Goal: Transaction & Acquisition: Purchase product/service

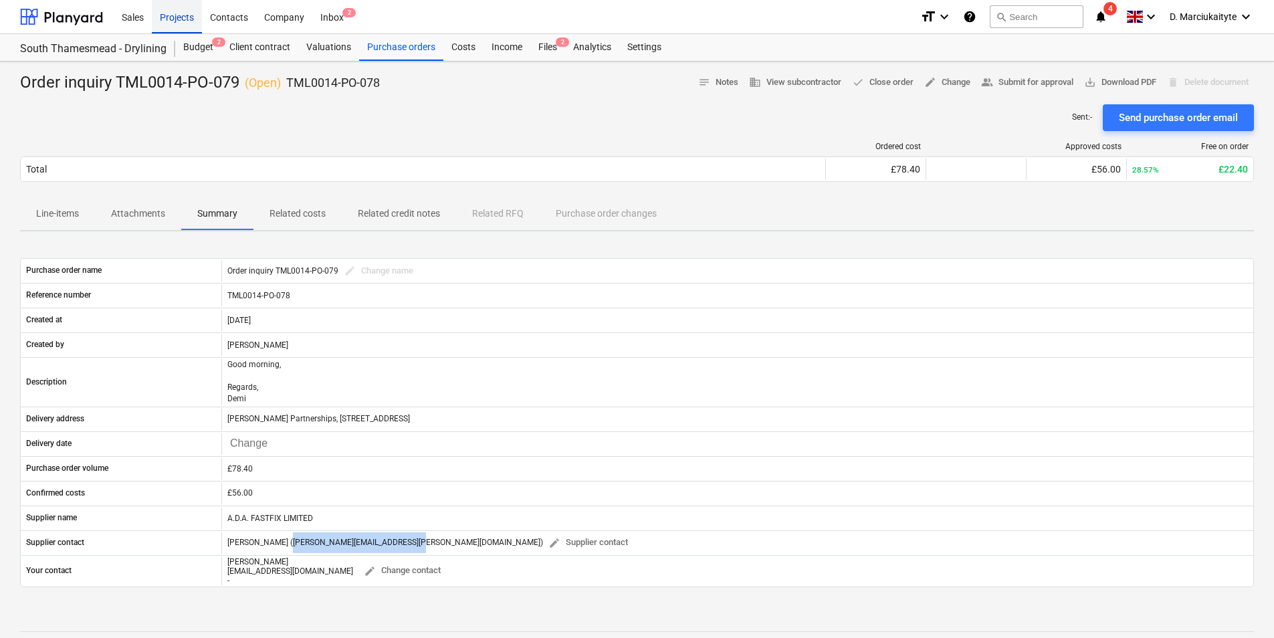
click at [191, 14] on div "Projects" at bounding box center [177, 16] width 50 height 34
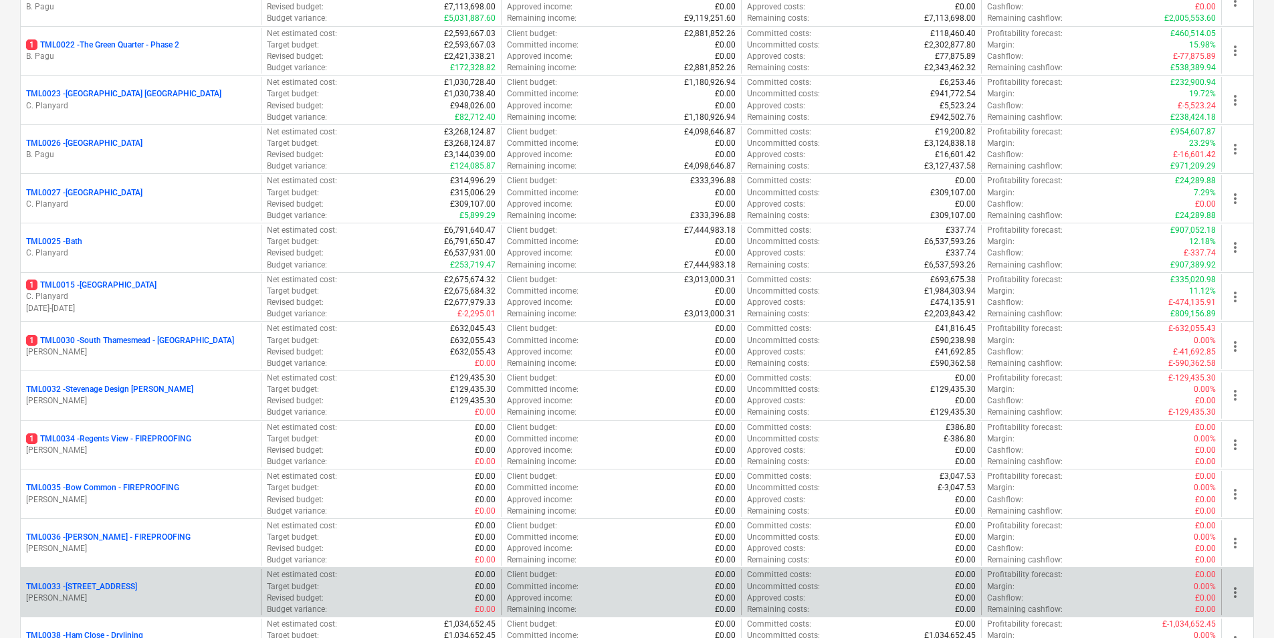
scroll to position [1270, 0]
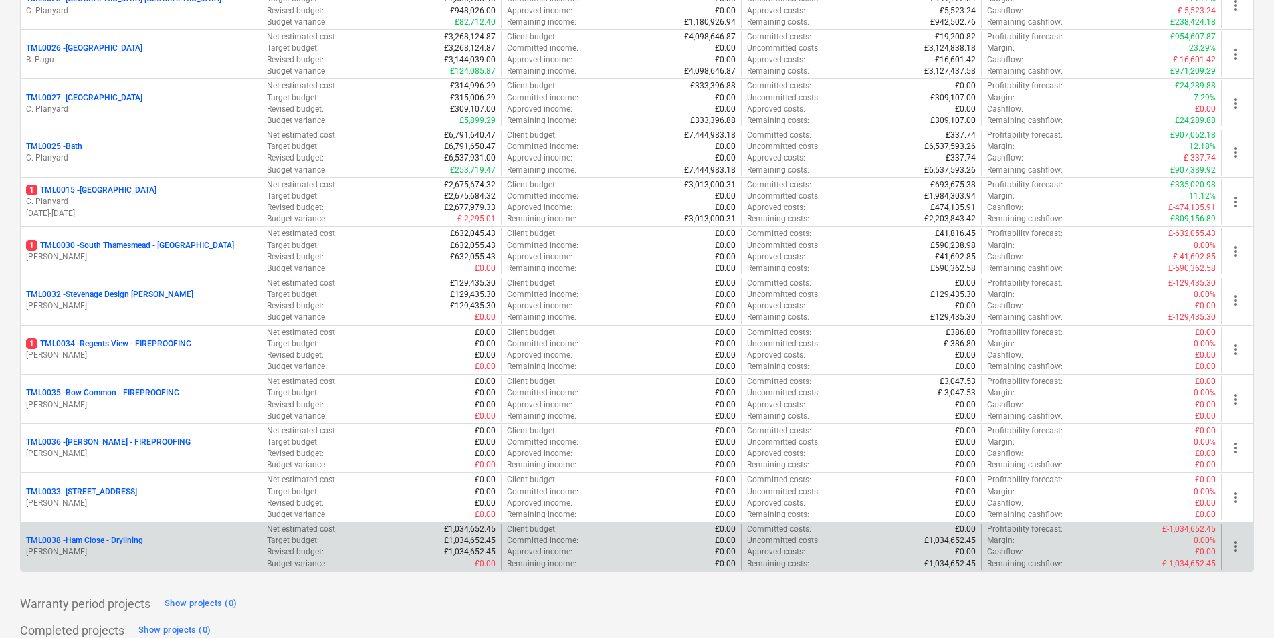
click at [106, 547] on p "[PERSON_NAME]" at bounding box center [140, 551] width 229 height 11
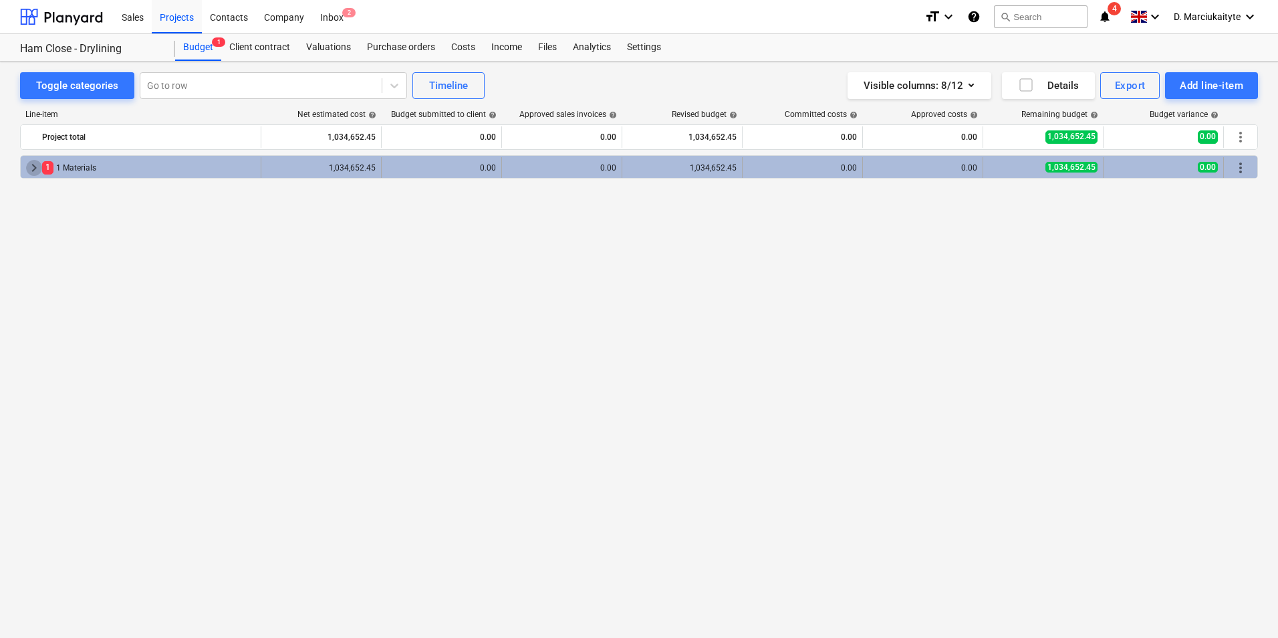
click at [31, 166] on span "keyboard_arrow_right" at bounding box center [34, 168] width 16 height 16
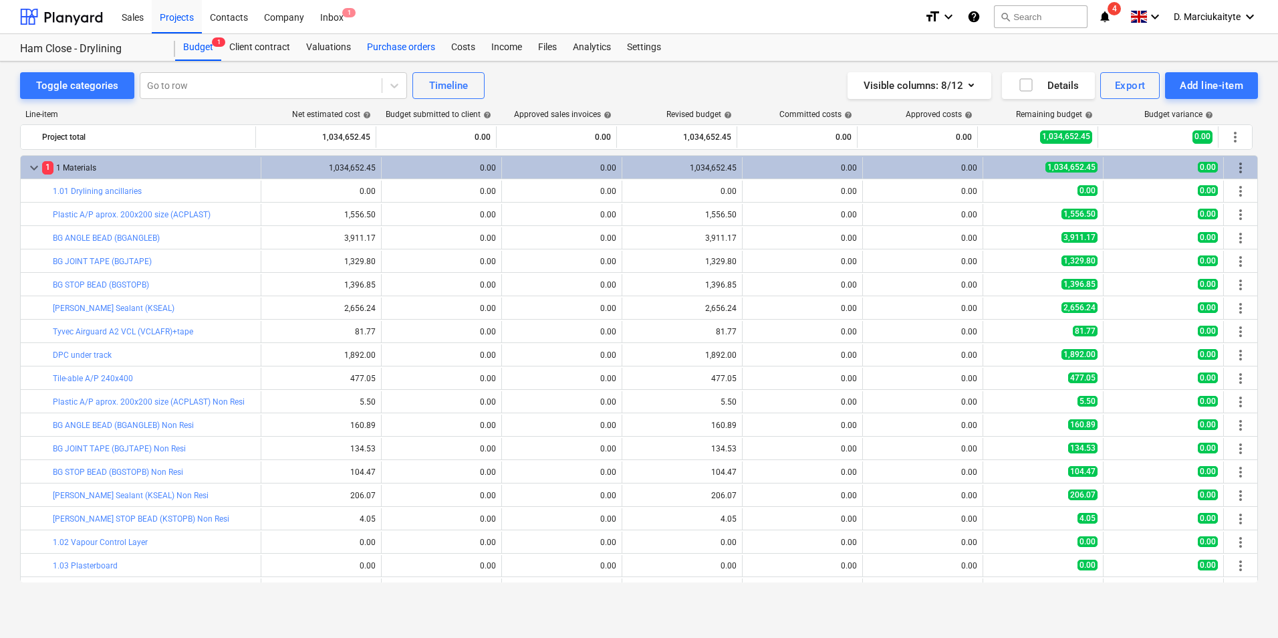
click at [410, 56] on div "Purchase orders" at bounding box center [401, 47] width 84 height 27
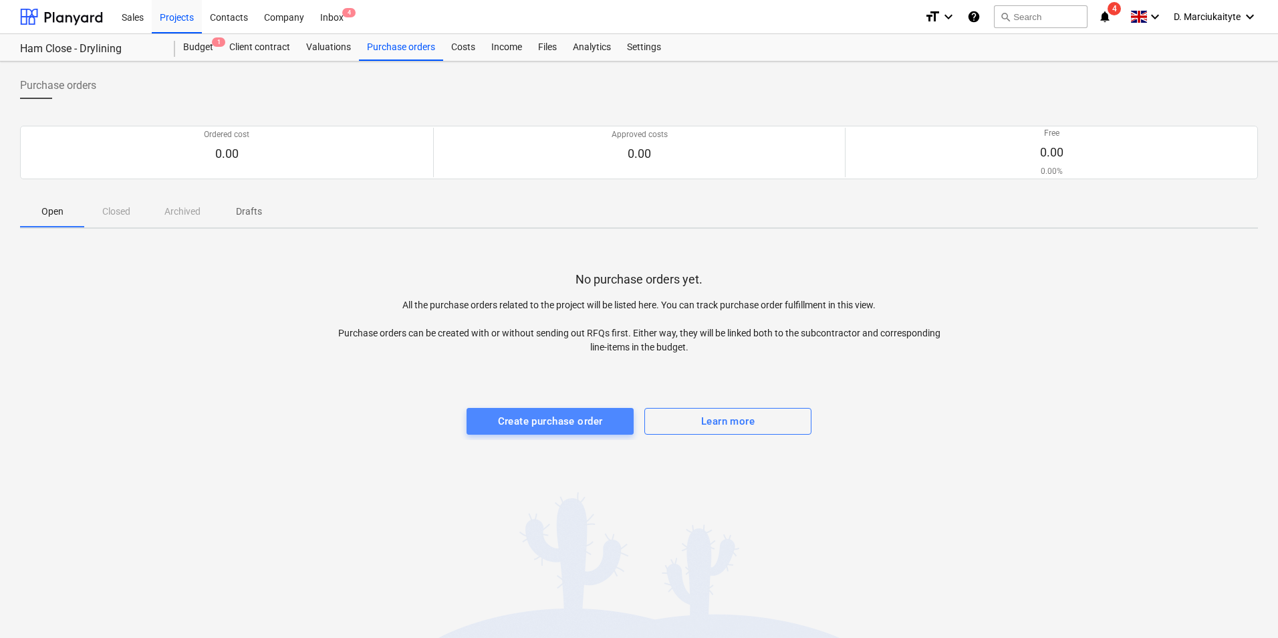
click at [564, 418] on div "Create purchase order" at bounding box center [550, 420] width 105 height 17
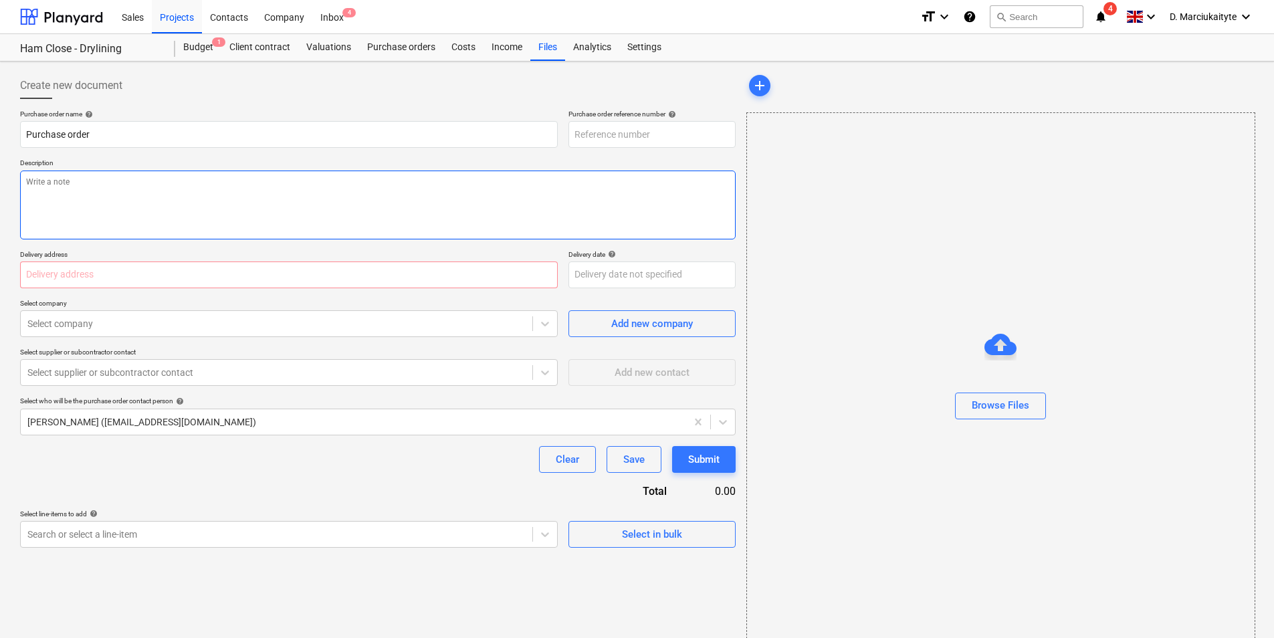
click at [217, 186] on textarea at bounding box center [377, 204] width 715 height 69
type textarea "x"
type input "TML0038-PO-001"
type textarea "x"
type textarea "A"
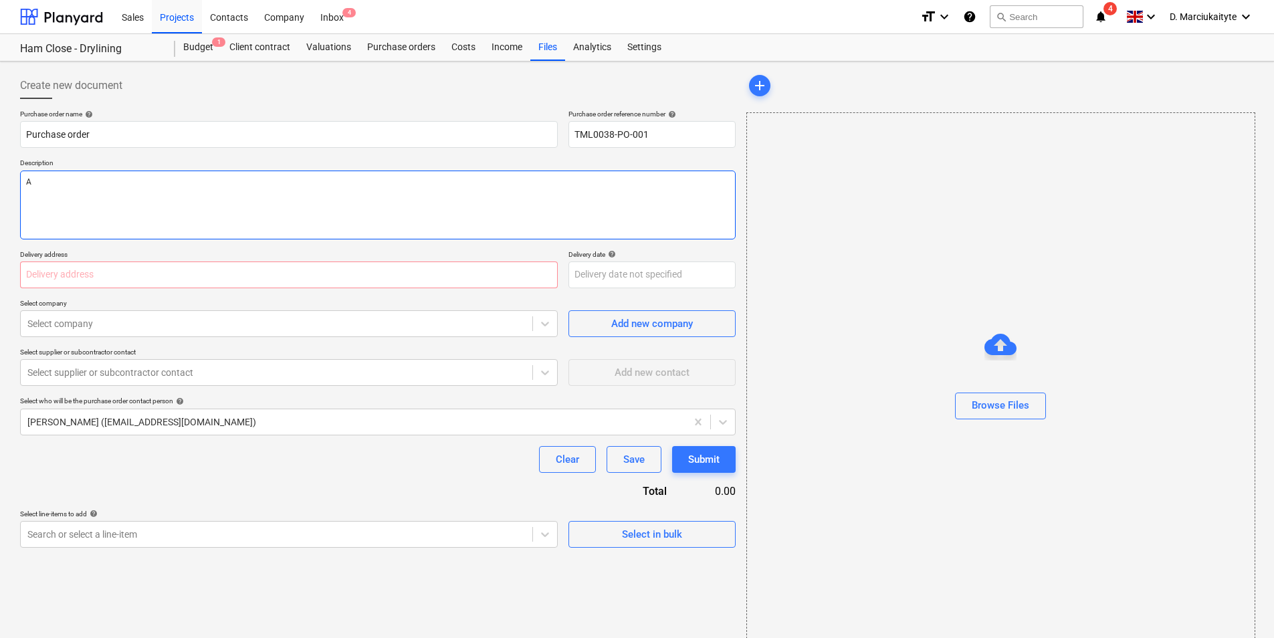
type textarea "x"
type textarea "Af"
type textarea "x"
type textarea "Afte"
type textarea "x"
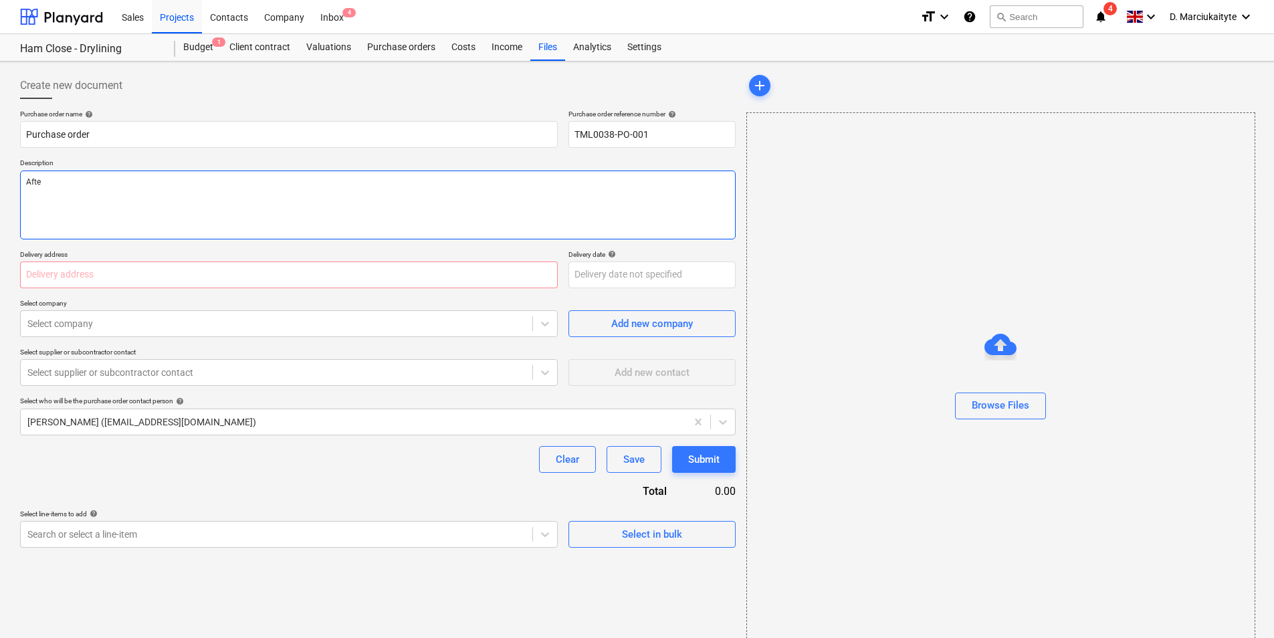
type textarea "After"
type textarea "x"
type textarea "Aftern"
type textarea "x"
type textarea "Afterno"
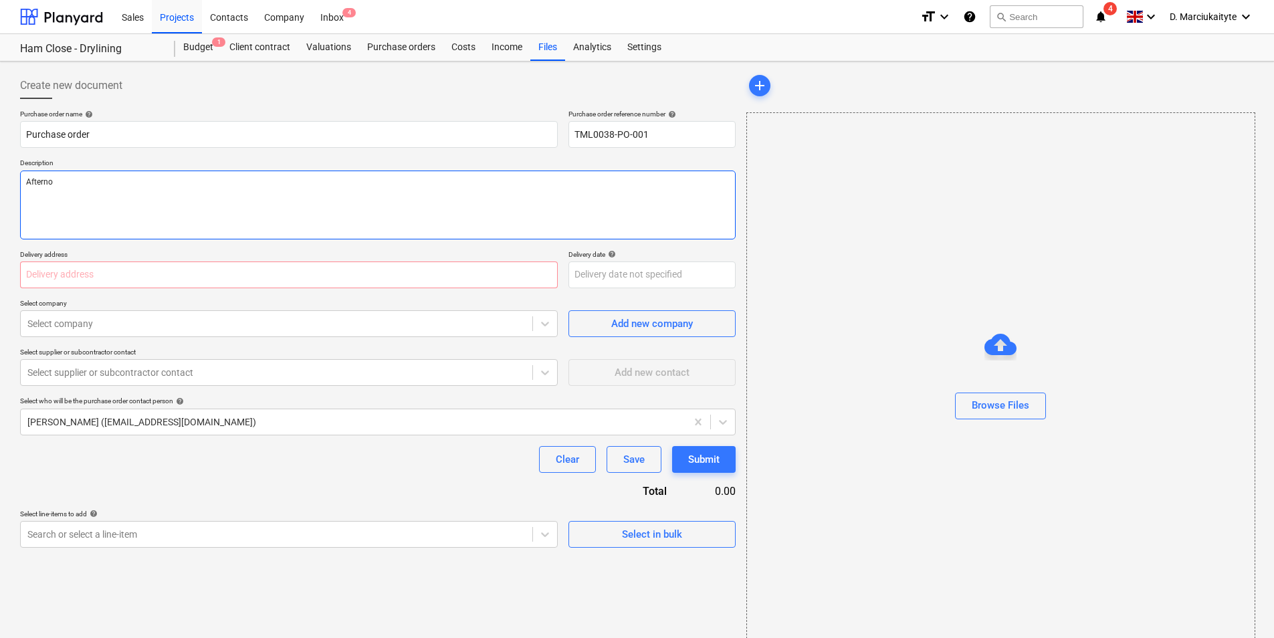
type textarea "x"
type textarea "Afternoo"
type textarea "x"
type textarea "Afternoon"
type textarea "x"
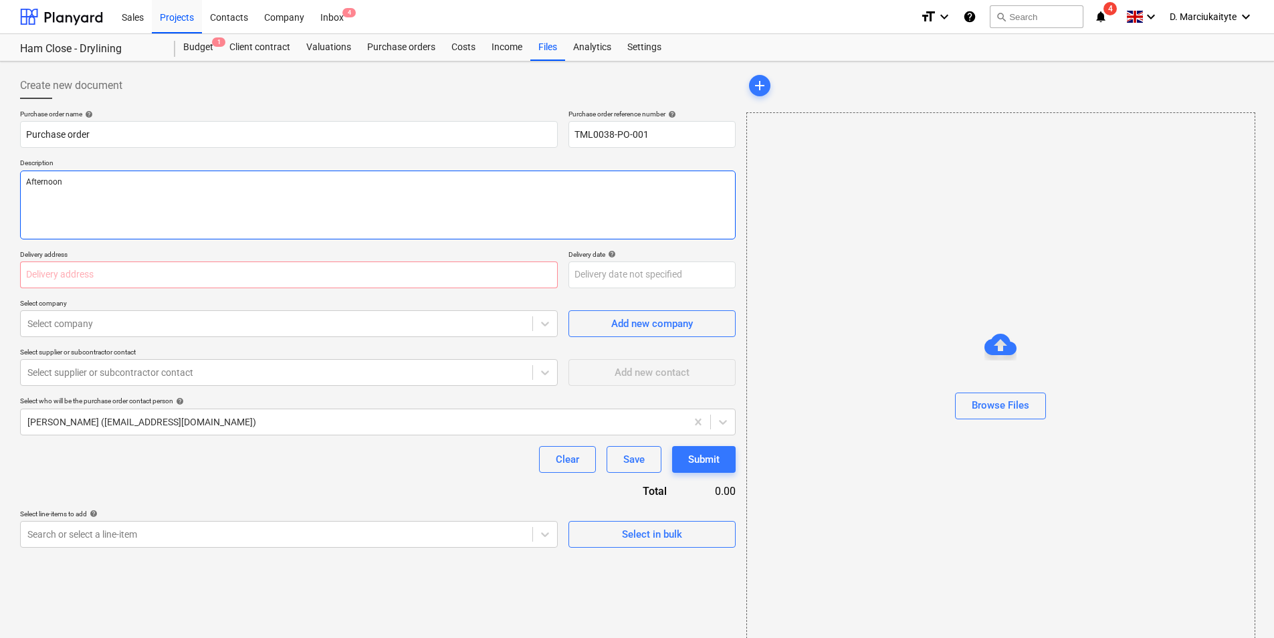
type textarea "Afternoon,"
type textarea "x"
type textarea "Afternoon,"
type textarea "x"
type textarea "Afternoon,"
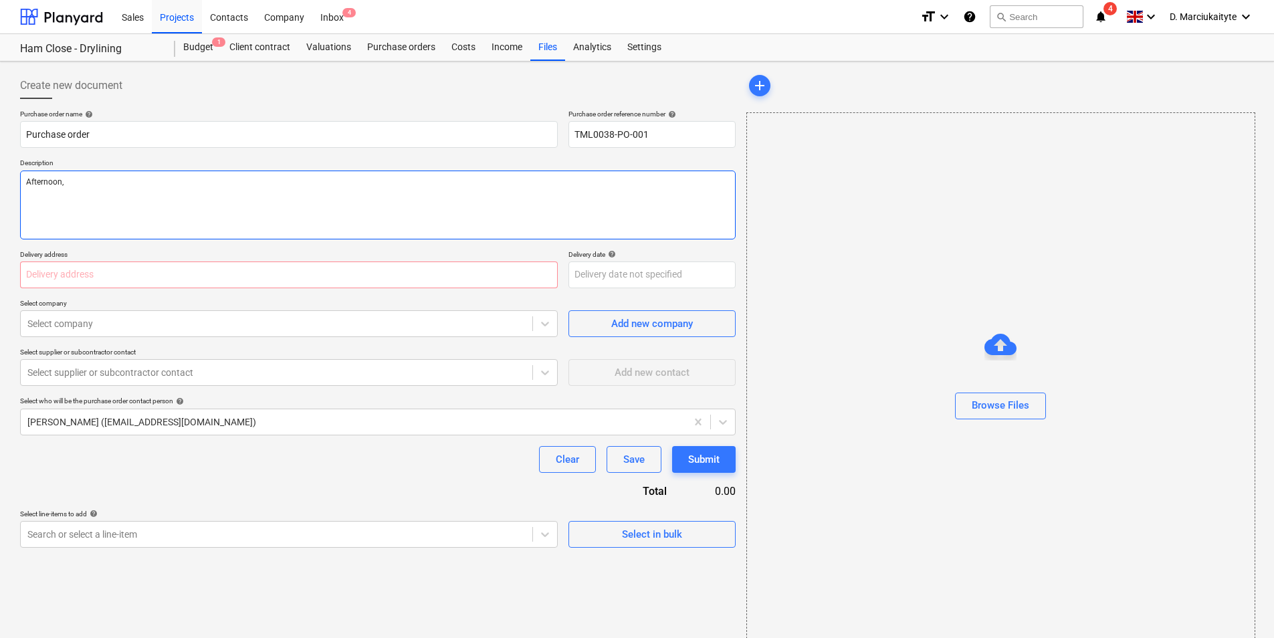
type textarea "x"
type textarea "Afternoon, P"
type textarea "x"
type textarea "Afternoon, Pl"
type textarea "x"
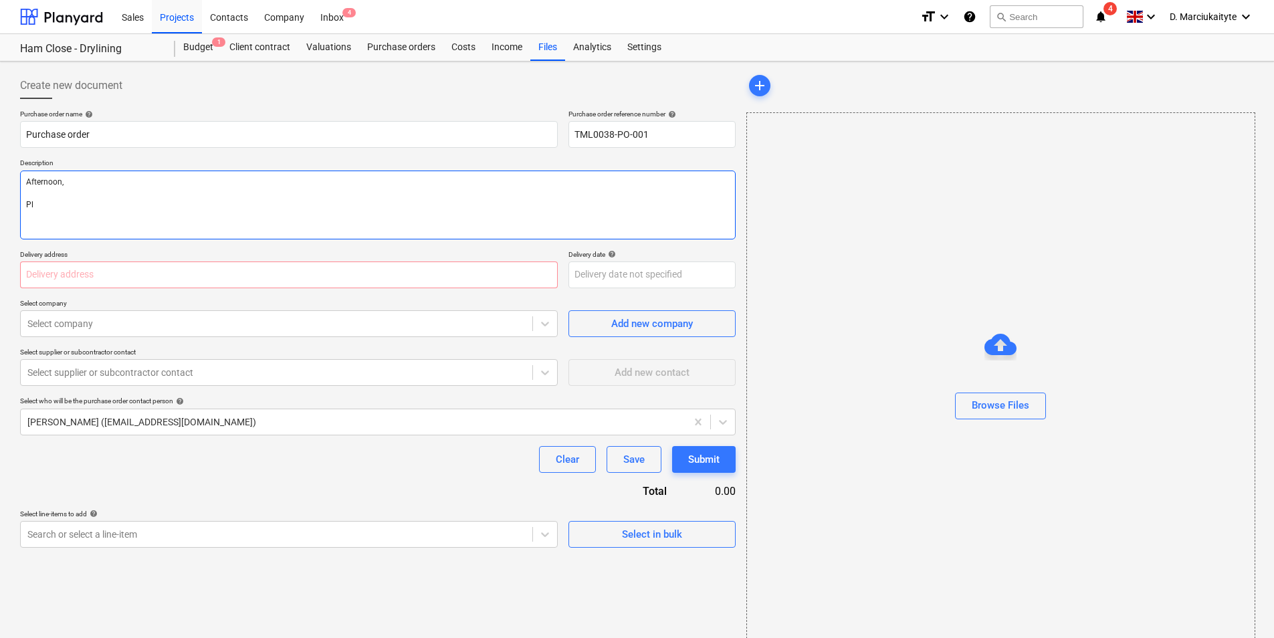
type textarea "Afternoon, Ple"
type textarea "x"
type textarea "Afternoon, Plea"
type textarea "x"
type textarea "Afternoon, Pleas"
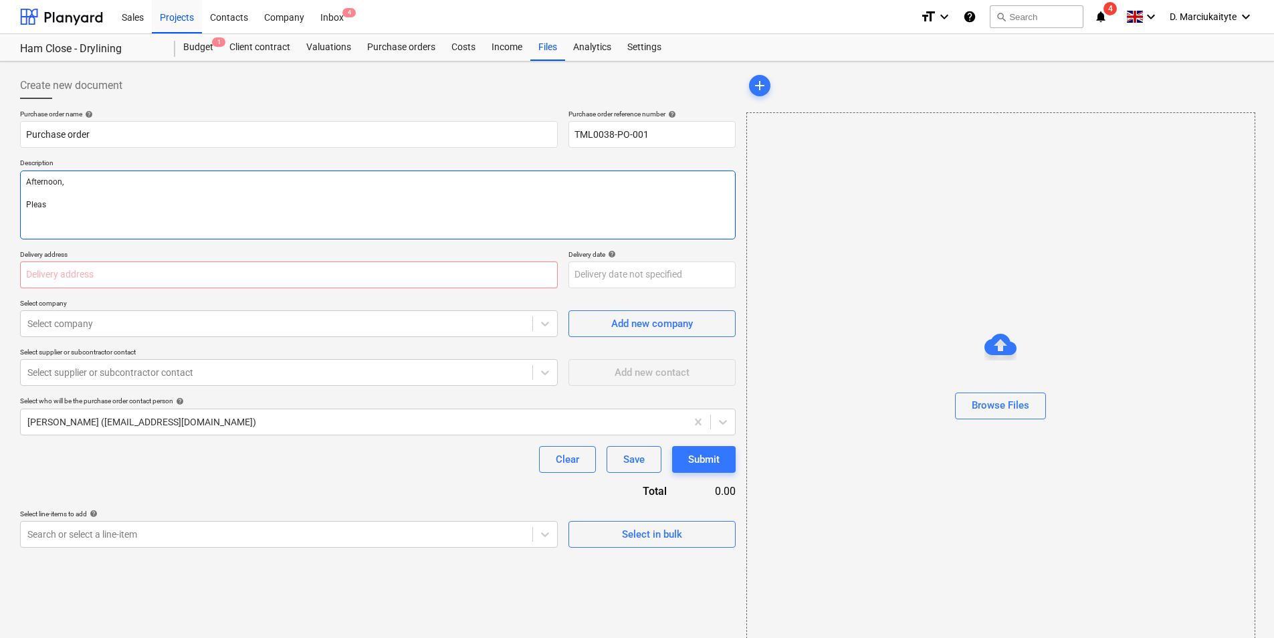
type textarea "x"
type textarea "Afternoon, Please"
type textarea "x"
type textarea "Afternoon, Please"
type textarea "x"
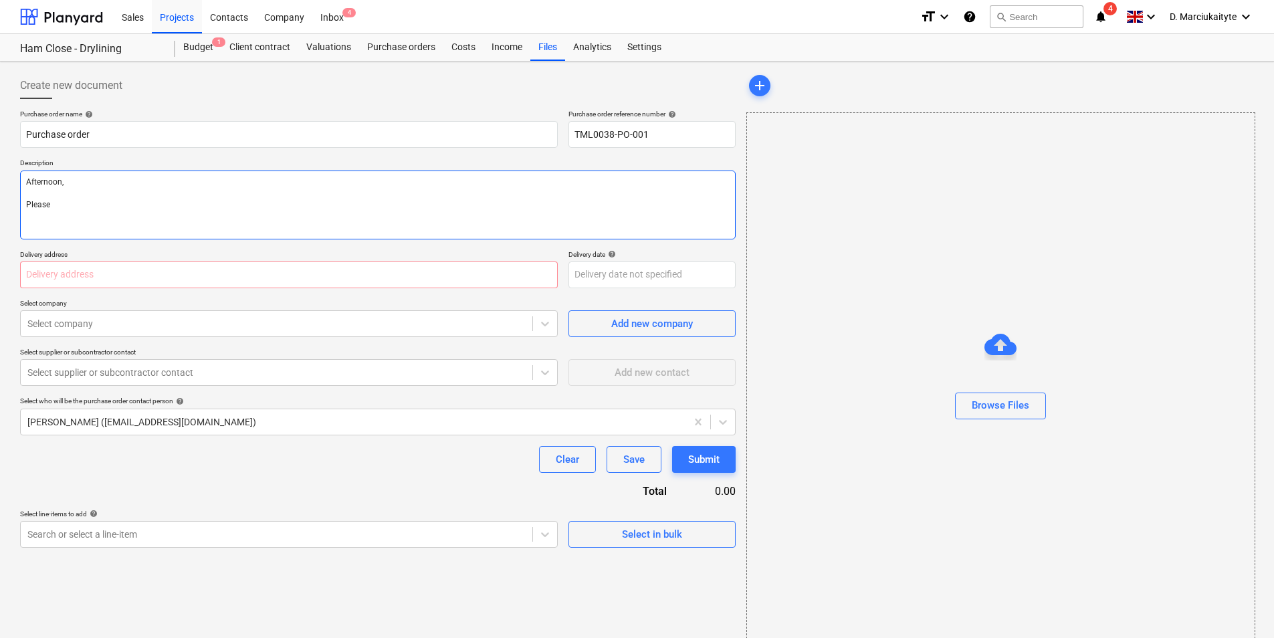
type textarea "Afternoon, Please p"
type textarea "x"
type textarea "Afternoon, Please pr"
type textarea "x"
type textarea "Afternoon, Please pro"
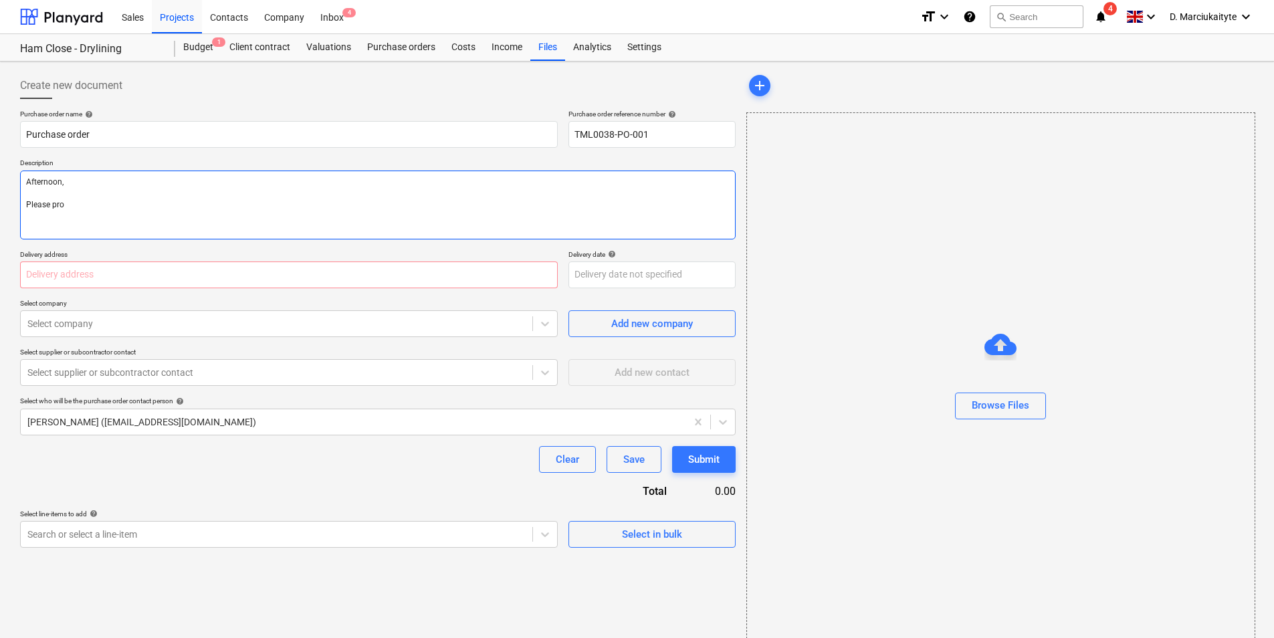
type textarea "x"
type textarea "Afternoon, Please proc"
type textarea "x"
type textarea "Afternoon, Please proce"
type textarea "x"
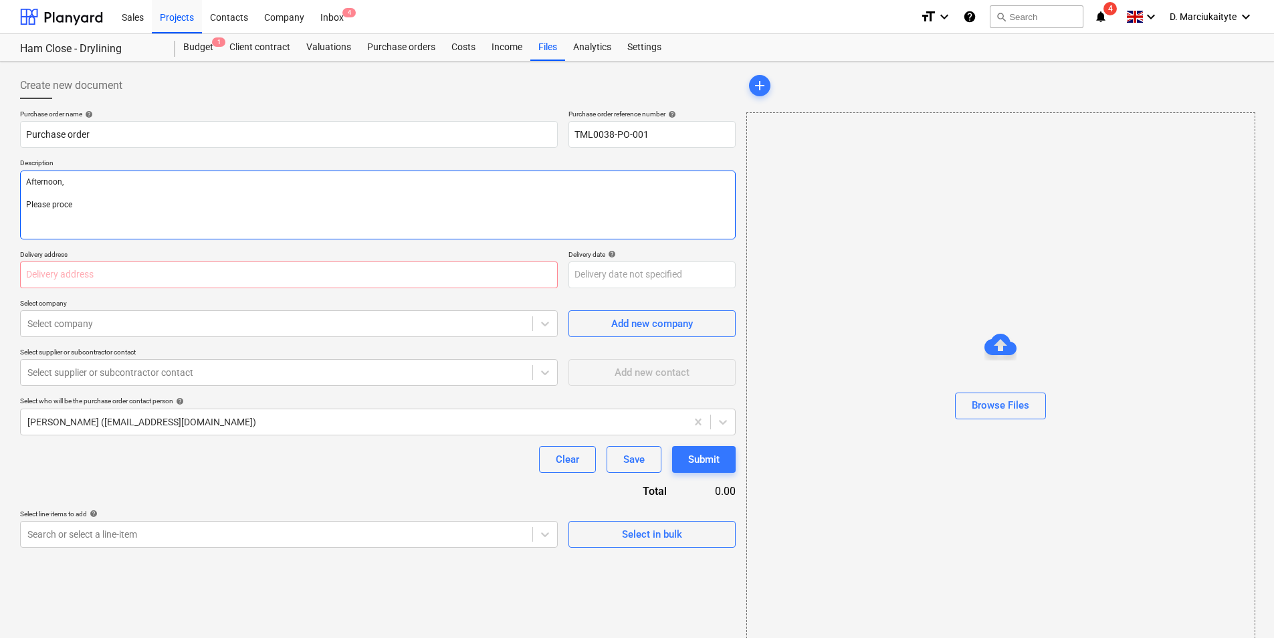
type textarea "Afternoon, Please procee"
type textarea "x"
type textarea "Afternoon, Please proceed"
type textarea "x"
type textarea "Afternoon, Please proceed"
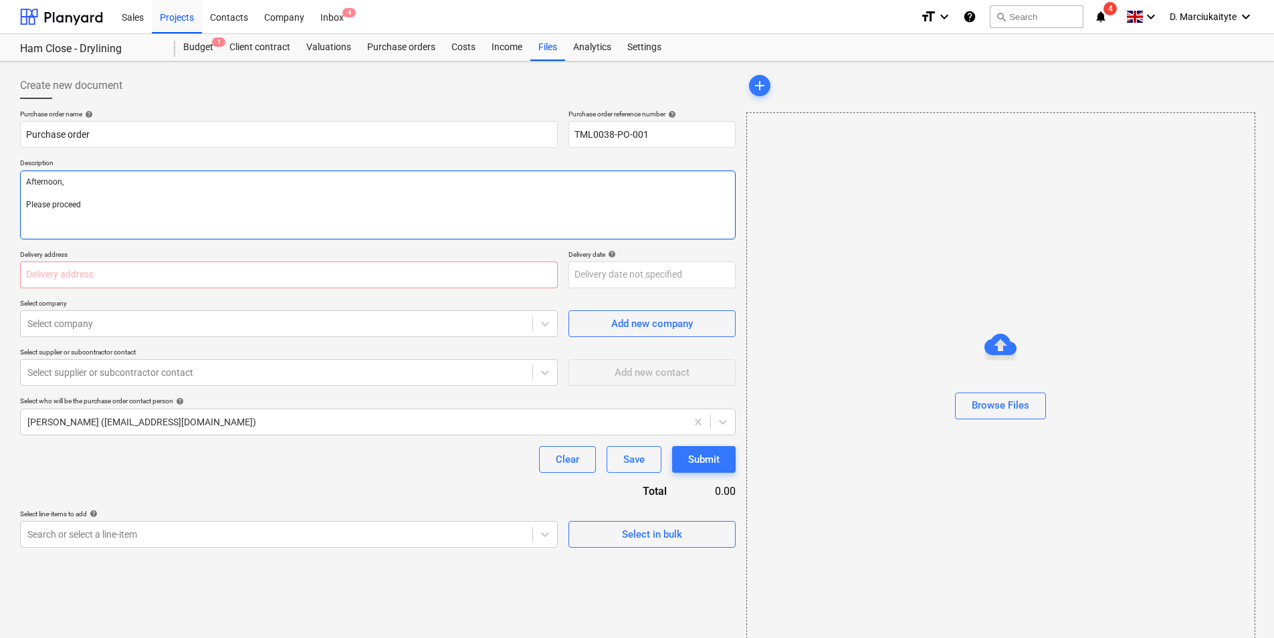
type textarea "x"
type textarea "Afternoon, Please proceed w"
type textarea "x"
type textarea "Afternoon, Please proceed wi"
type textarea "x"
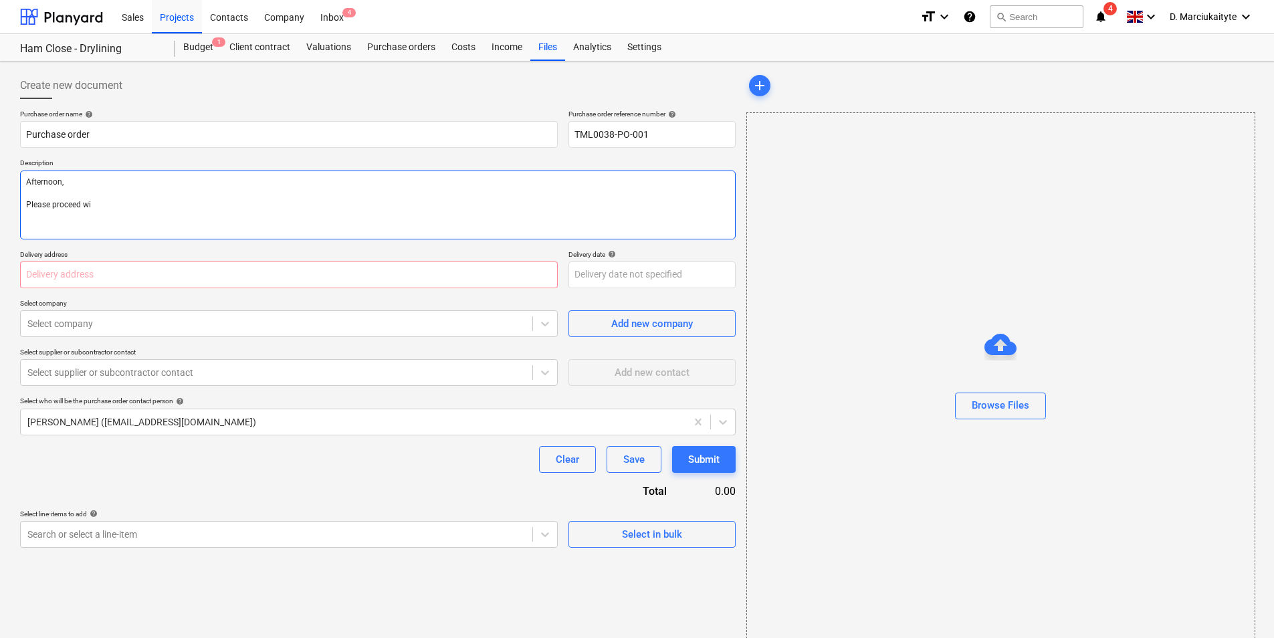
type textarea "Afternoon, Please proceed wit"
type textarea "x"
type textarea "Afternoon, Please proceed with"
type textarea "x"
type textarea "Afternoon, Please proceed with"
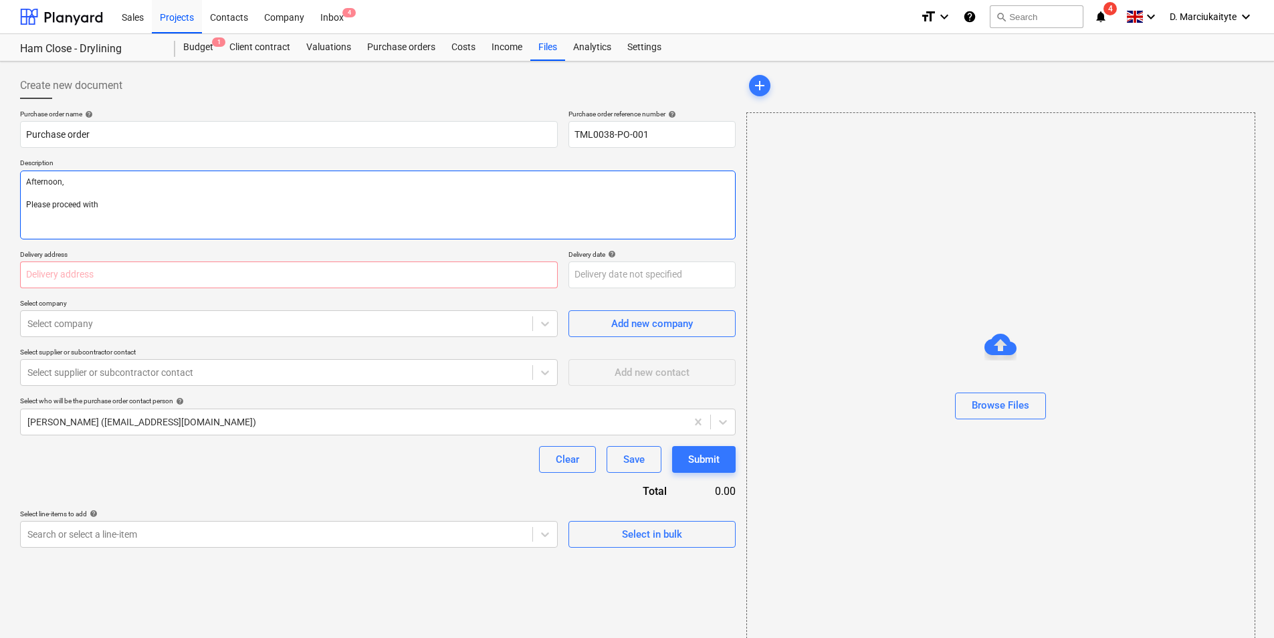
type textarea "x"
type textarea "Afternoon, Please proceed with a"
type textarea "x"
type textarea "Afternoon, Please proceed with at"
type textarea "x"
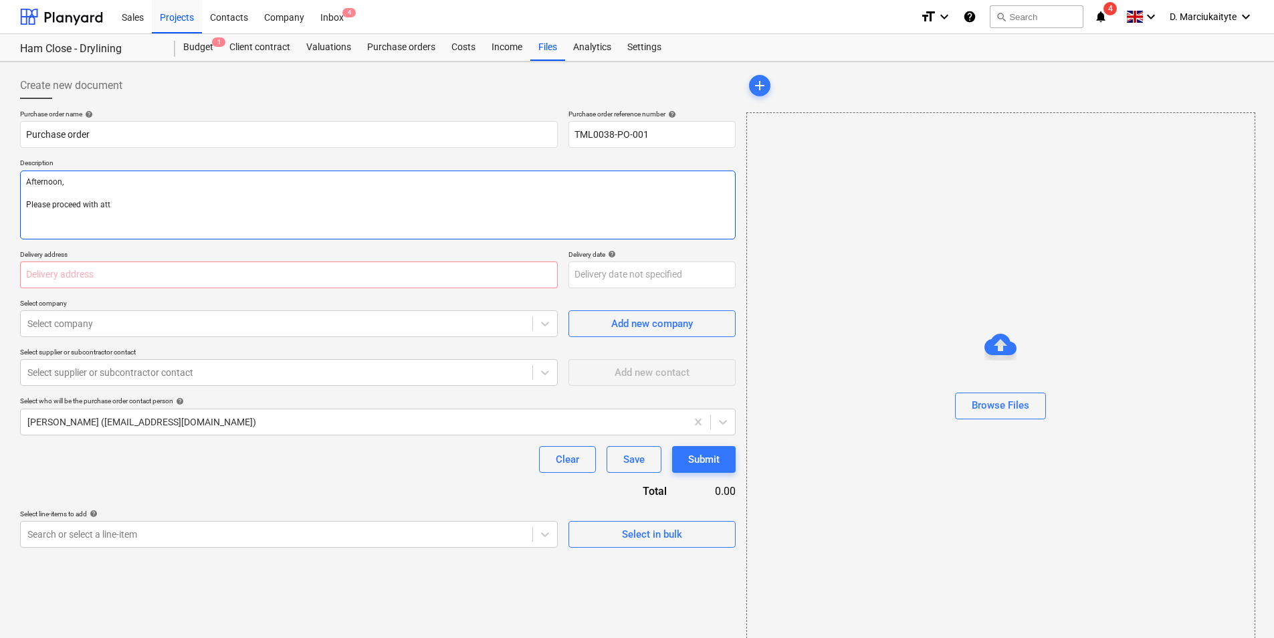
type textarea "Afternoon, Please proceed with attc"
type textarea "x"
type textarea "Afternoon, Please proceed with attca"
type textarea "x"
type textarea "Afternoon, Please proceed with attcah"
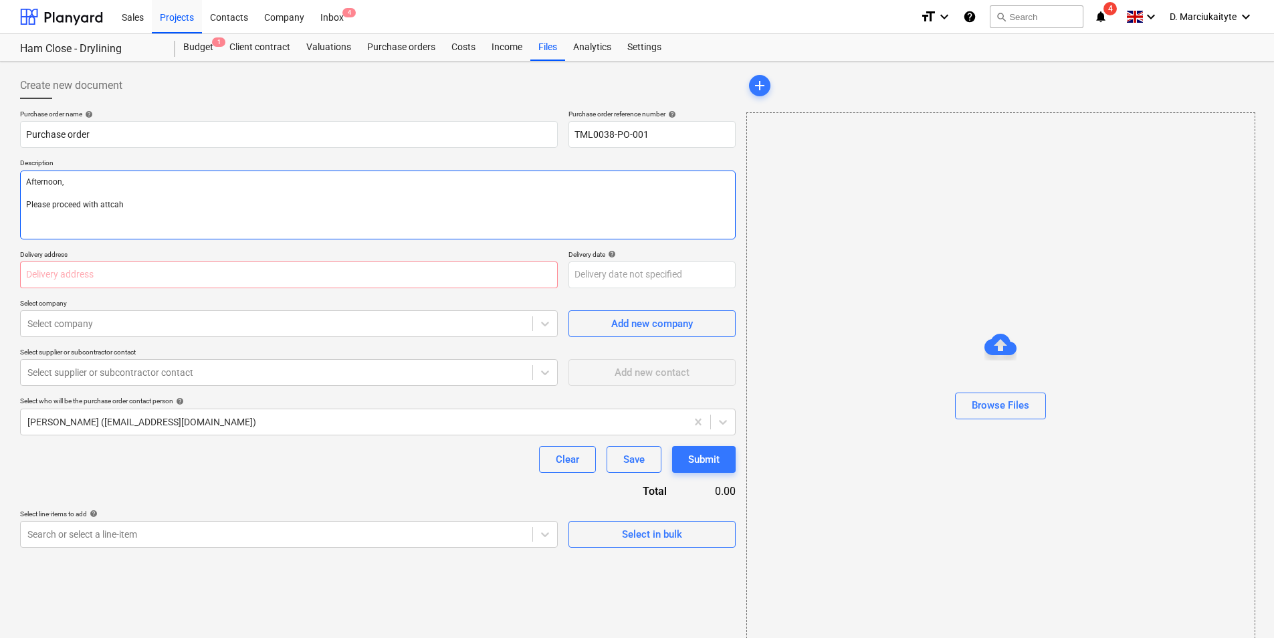
type textarea "x"
type textarea "Afternoon, Please proceed with attcahe"
type textarea "x"
type textarea "Afternoon, Please proceed with attcahed"
type textarea "x"
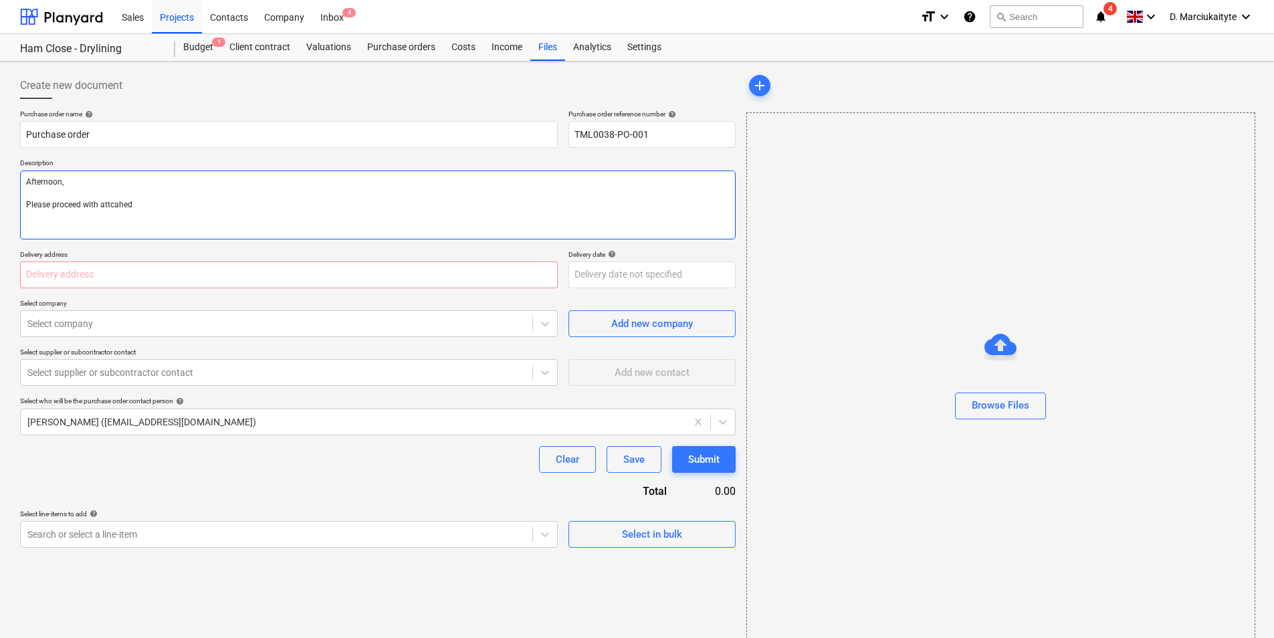
type textarea "Afternoon, Please proceed with attcahed"
type textarea "x"
type textarea "Afternoon, Please proceed with attcahed o"
type textarea "x"
type textarea "Afternoon, Please proceed with attcahed or"
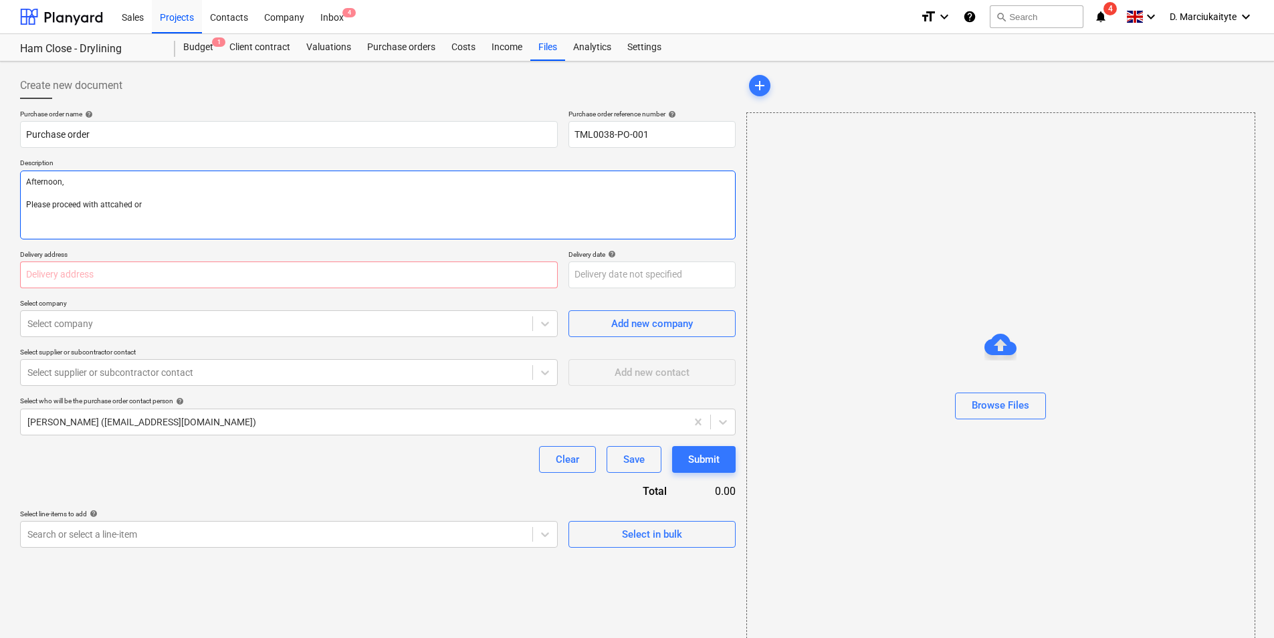
type textarea "x"
type textarea "Afternoon, Please proceed with attcahed ord"
type textarea "x"
type textarea "Afternoon, Please proceed with attcahed orde"
type textarea "x"
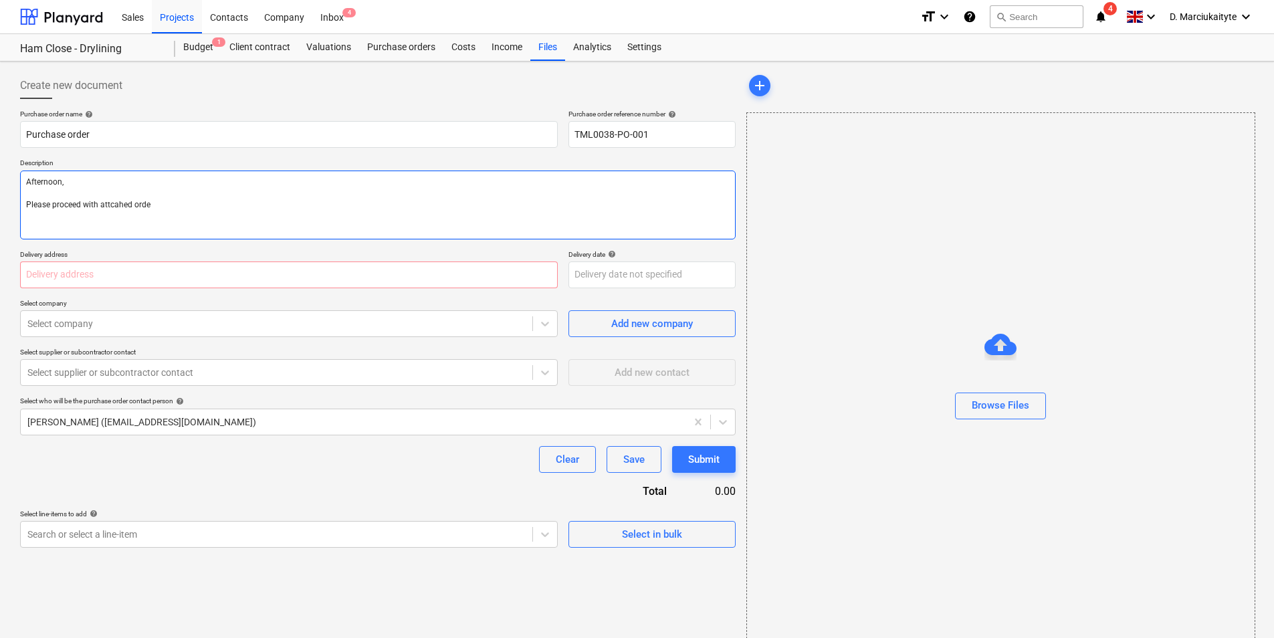
type textarea "Afternoon, Please proceed with attcahed order"
type textarea "x"
type textarea "Afternoon, Please proceed with attcahed order."
type textarea "x"
type textarea "Afternoon, Please proceed with attcahed order."
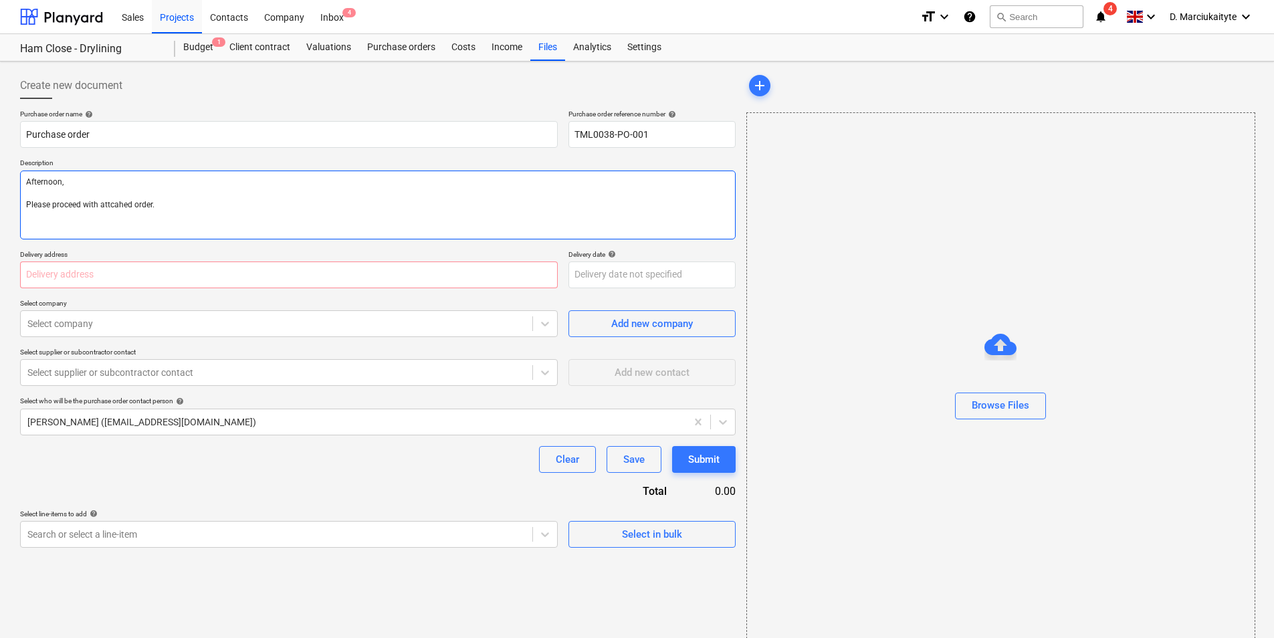
type textarea "x"
type textarea "Afternoon, Please proceed with attcahed order. D"
type textarea "x"
type textarea "Afternoon, Please proceed with attcahed order. De"
type textarea "x"
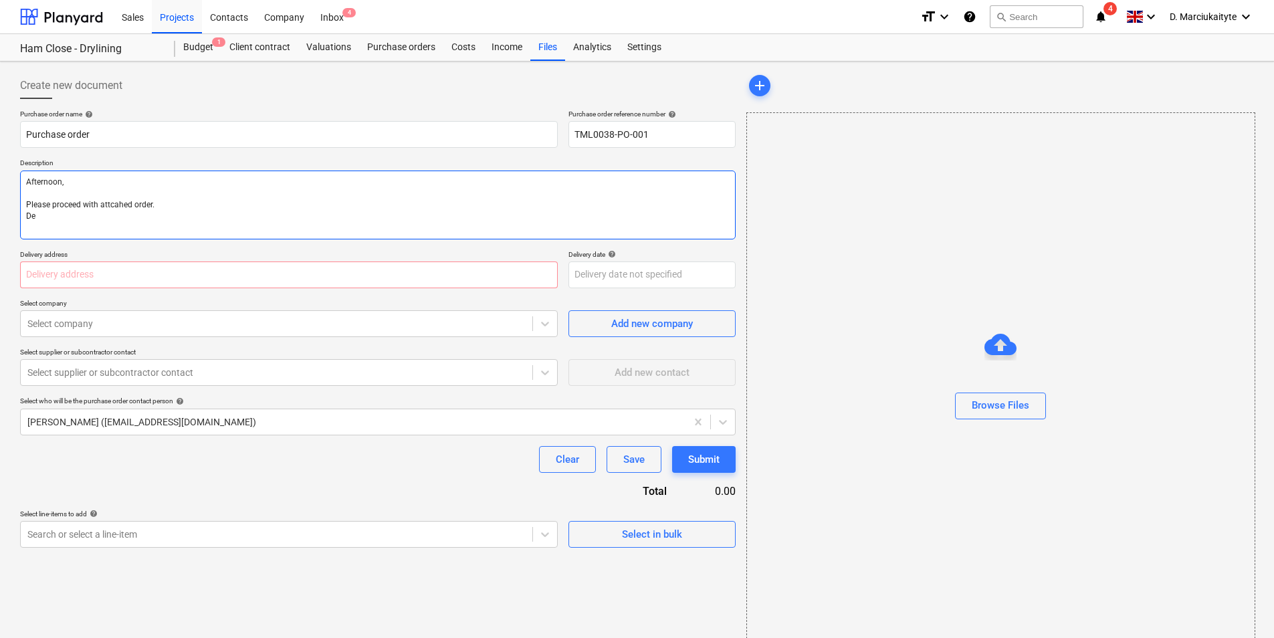
type textarea "Afternoon, Please proceed with attcahed order. Del"
type textarea "x"
type textarea "Afternoon, Please proceed with attcahed order. Deli"
type textarea "x"
type textarea "Afternoon, Please proceed with attcahed order. Deliv"
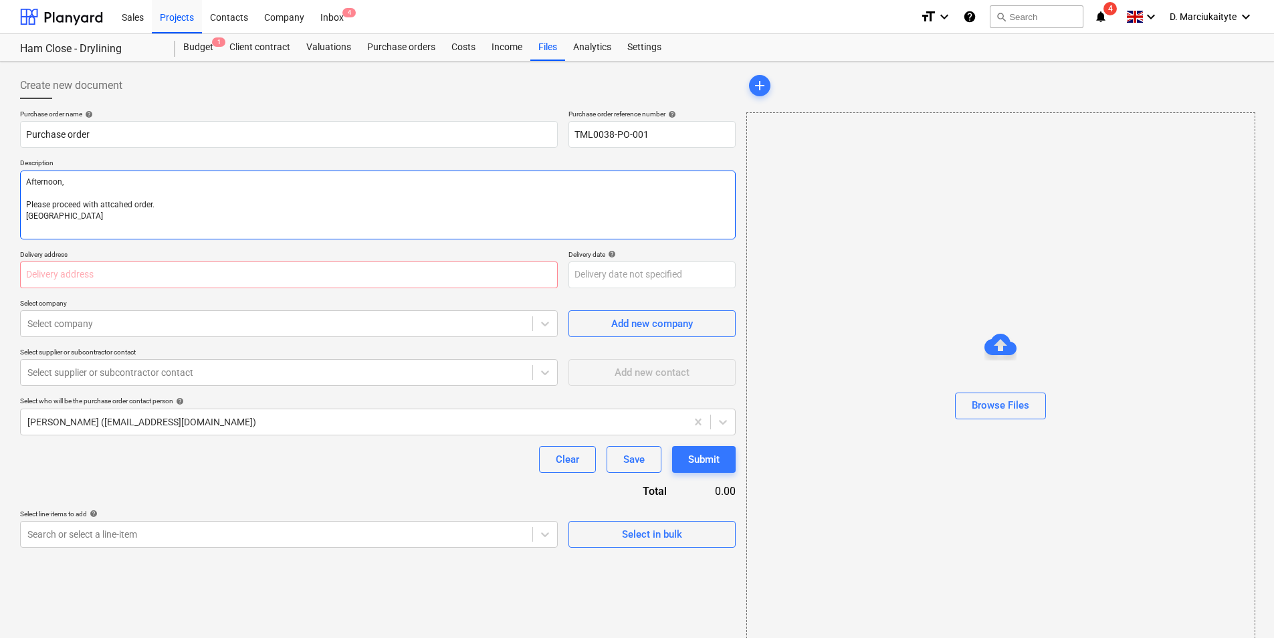
type textarea "x"
type textarea "Afternoon, Please proceed with attcahed order. Delive"
type textarea "x"
type textarea "Afternoon, Please proceed with attcahed order. Deliver"
type textarea "x"
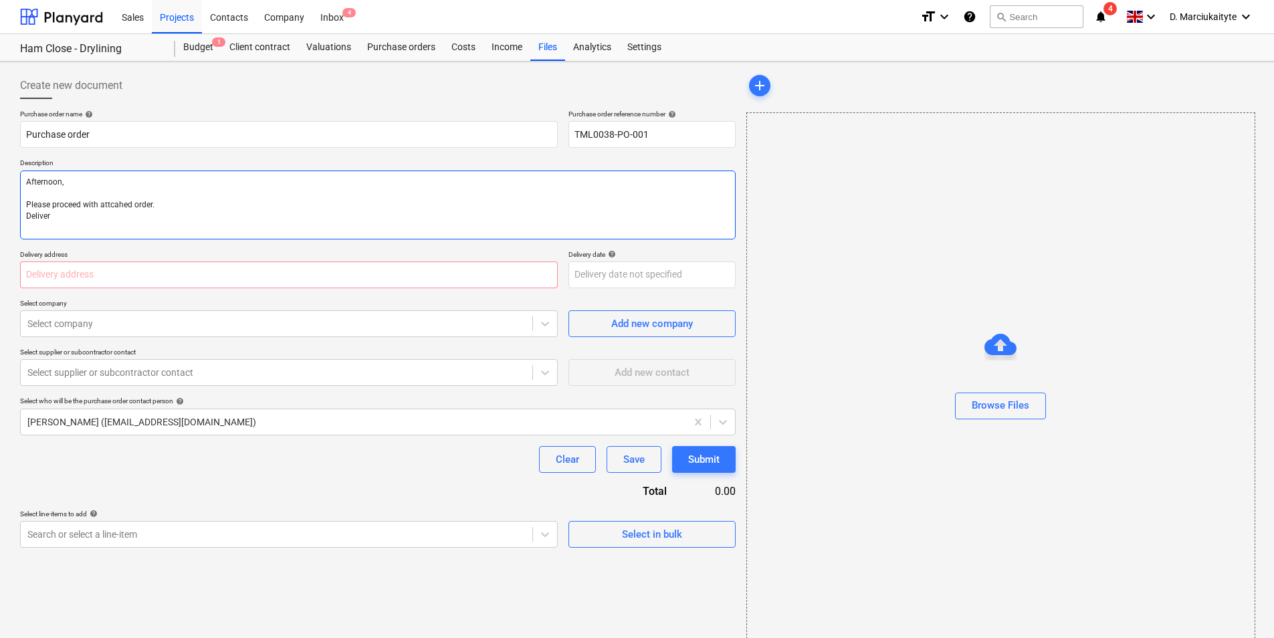
type textarea "Afternoon, Please proceed with attcahed order. Delivery"
type textarea "x"
type textarea "Afternoon, Please proceed with attcahed order. Delivery"
type textarea "x"
type textarea "Afternoon, Please proceed with attcahed order. Delivery f"
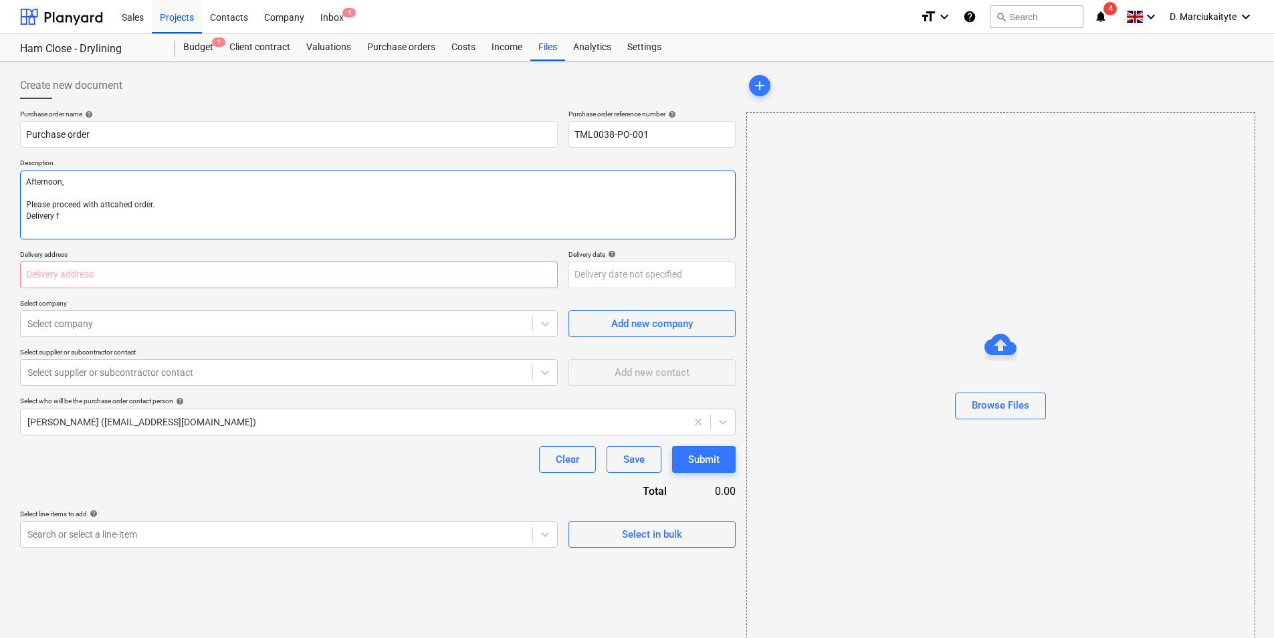
type textarea "x"
type textarea "Afternoon, Please proceed with attcahed order. Delivery fp"
type textarea "x"
type textarea "Afternoon, Please proceed with attcahed order. Delivery f"
type textarea "x"
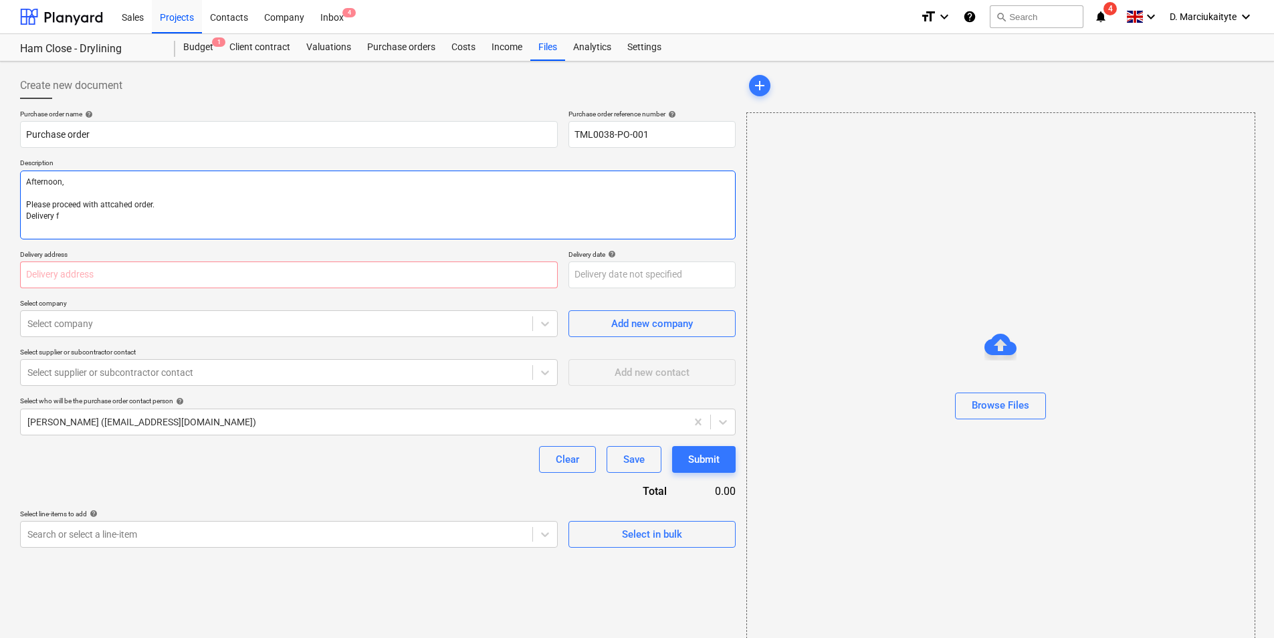
type textarea "Afternoon, Please proceed with attcahed order. Delivery fo"
type textarea "x"
type textarea "Afternoon, Please proceed with attcahed order. Delivery for"
type textarea "x"
type textarea "Afternoon, Please proceed with attcahed order. Delivery fo"
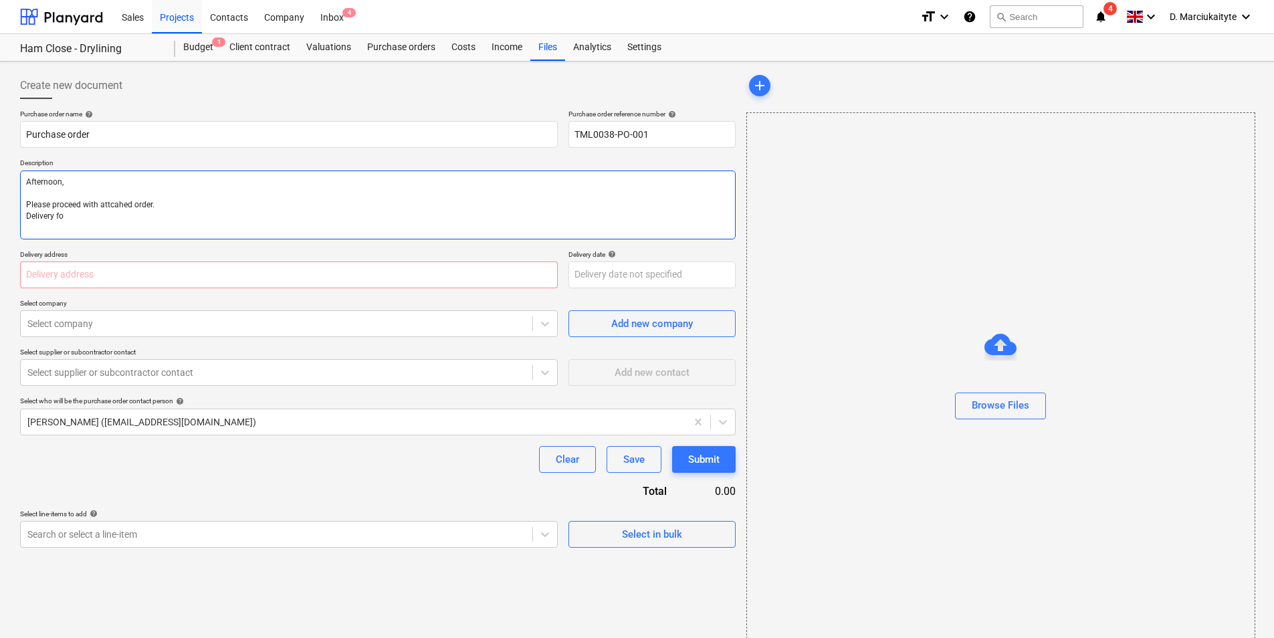
type textarea "x"
type textarea "Afternoon, Please proceed with attcahed order. Delivery f"
type textarea "x"
type textarea "Afternoon, Please proceed with attcahed order. Delivery"
type textarea "x"
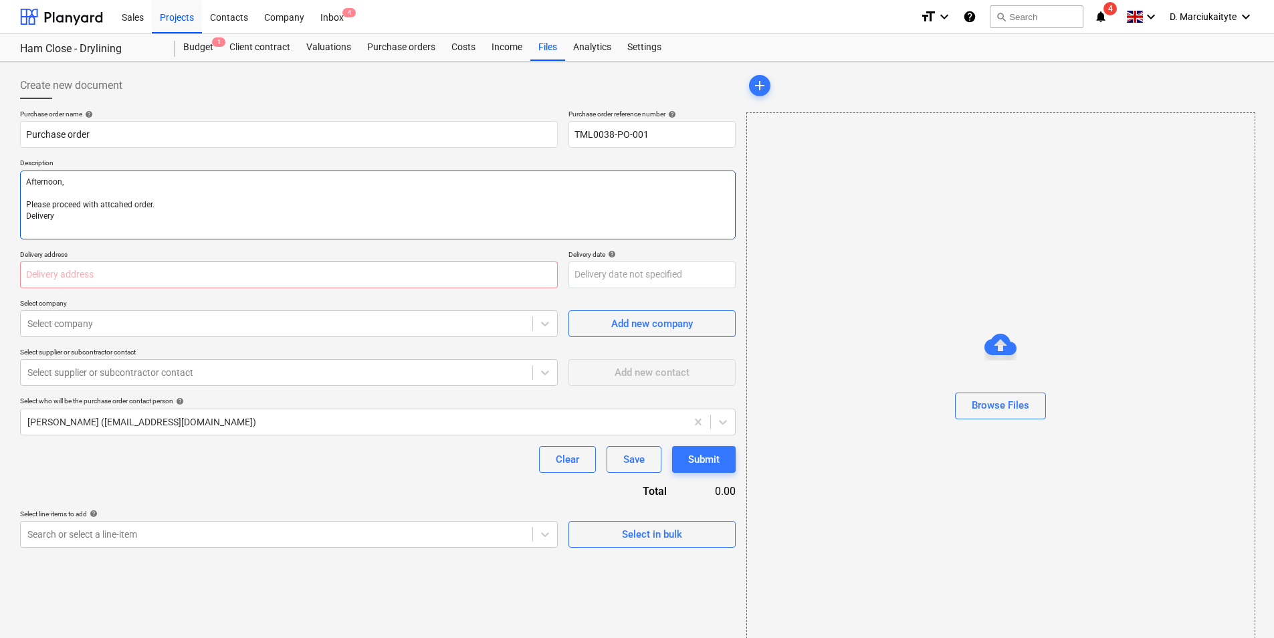
type textarea "Afternoon, Please proceed with attcahed order. Delivery"
type textarea "x"
type textarea "Afternoon, Please proceed with attcahed order. Deliver"
type textarea "x"
type textarea "Afternoon, Please proceed with attcahed order. Delive"
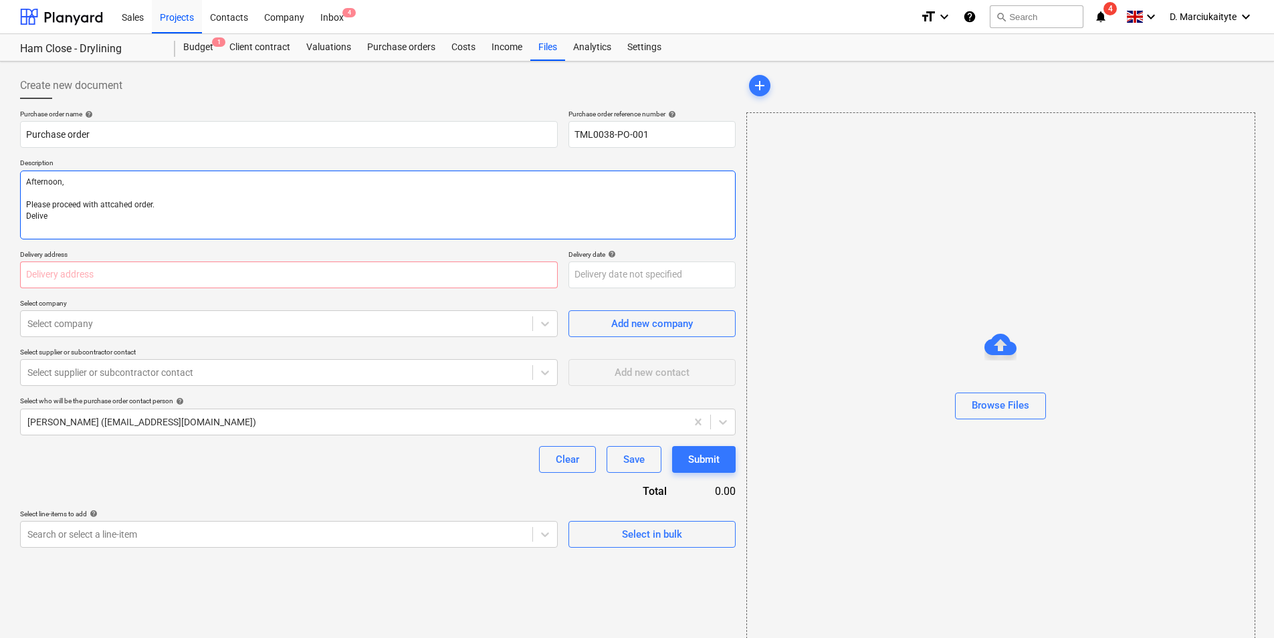
type textarea "x"
type textarea "Afternoon, Please proceed with attcahed order. Deliv"
type textarea "x"
type textarea "Afternoon, Please proceed with attcahed order. Deli"
type textarea "x"
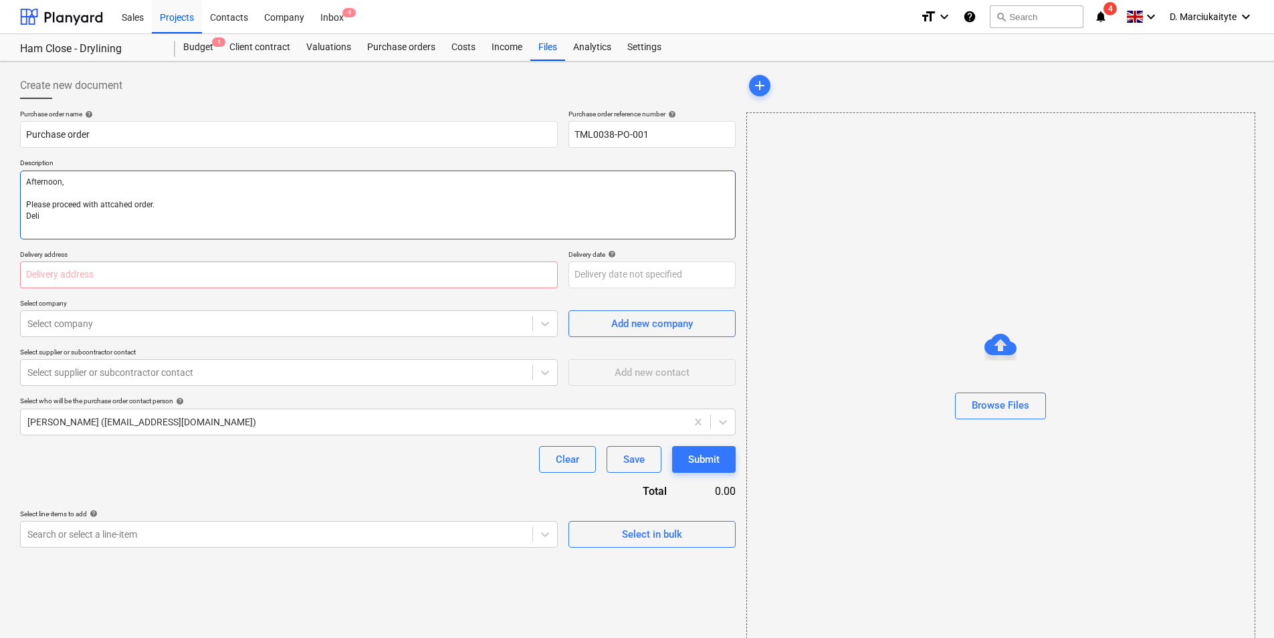
type textarea "Afternoon, Please proceed with attcahed order. Del"
type textarea "x"
type textarea "Afternoon, Please proceed with attcahed order. De"
type textarea "x"
type textarea "Afternoon, Please proceed with attcahed order. D"
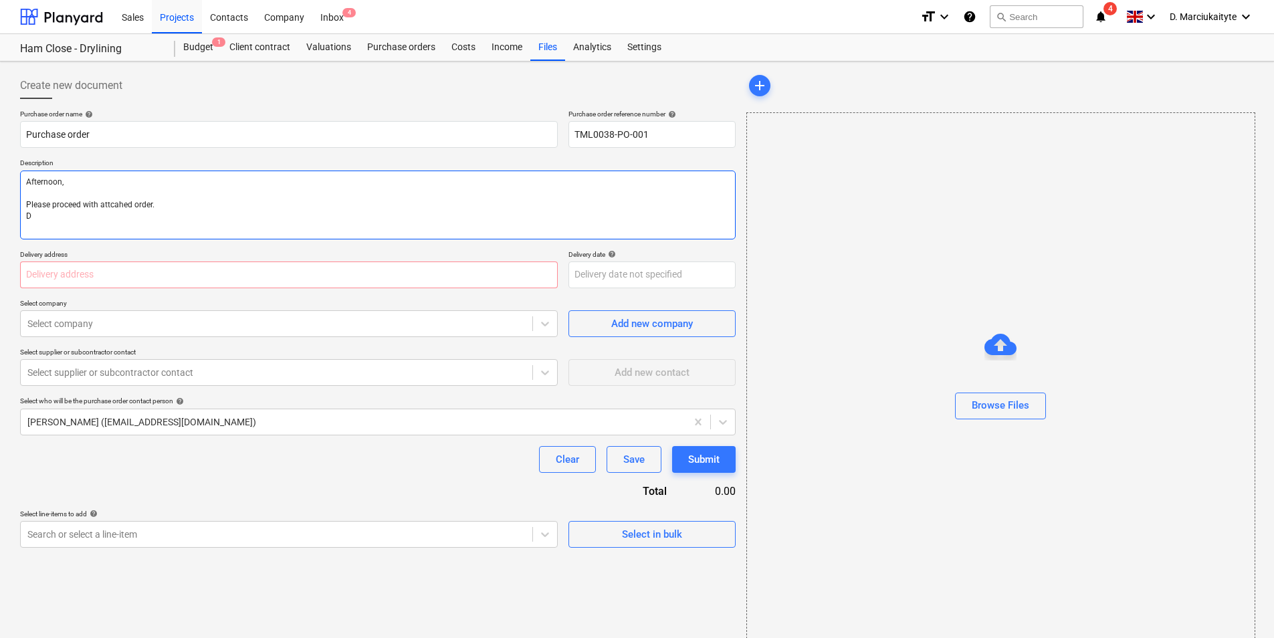
type textarea "x"
type textarea "Afternoon, Please proceed with attcahed order."
type textarea "x"
type textarea "Afternoon, Please proceed with attcahed order."
type textarea "x"
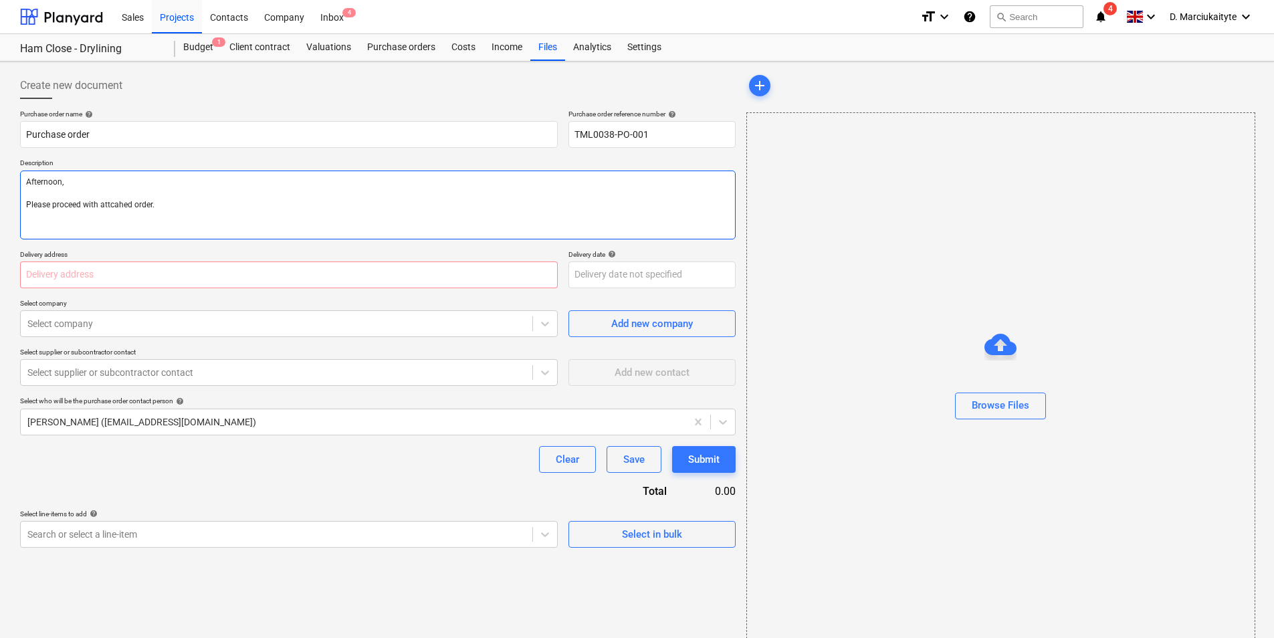
type textarea "Afternoon, Please proceed with attcahed order"
type textarea "x"
type textarea "Afternoon, Please proceed with attcahed orde"
type textarea "x"
type textarea "Afternoon, Please proceed with attcahed ord"
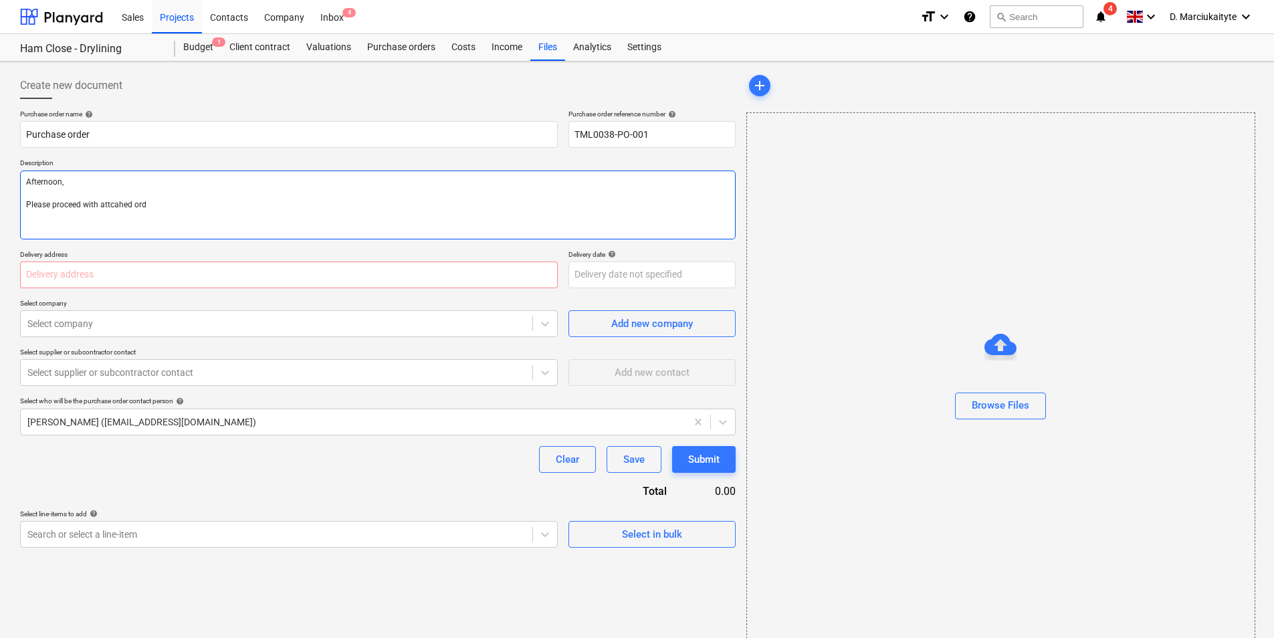
type textarea "x"
type textarea "Afternoon, Please proceed with attcahed or"
type textarea "x"
type textarea "Afternoon, Please proceed with attcahed"
type textarea "x"
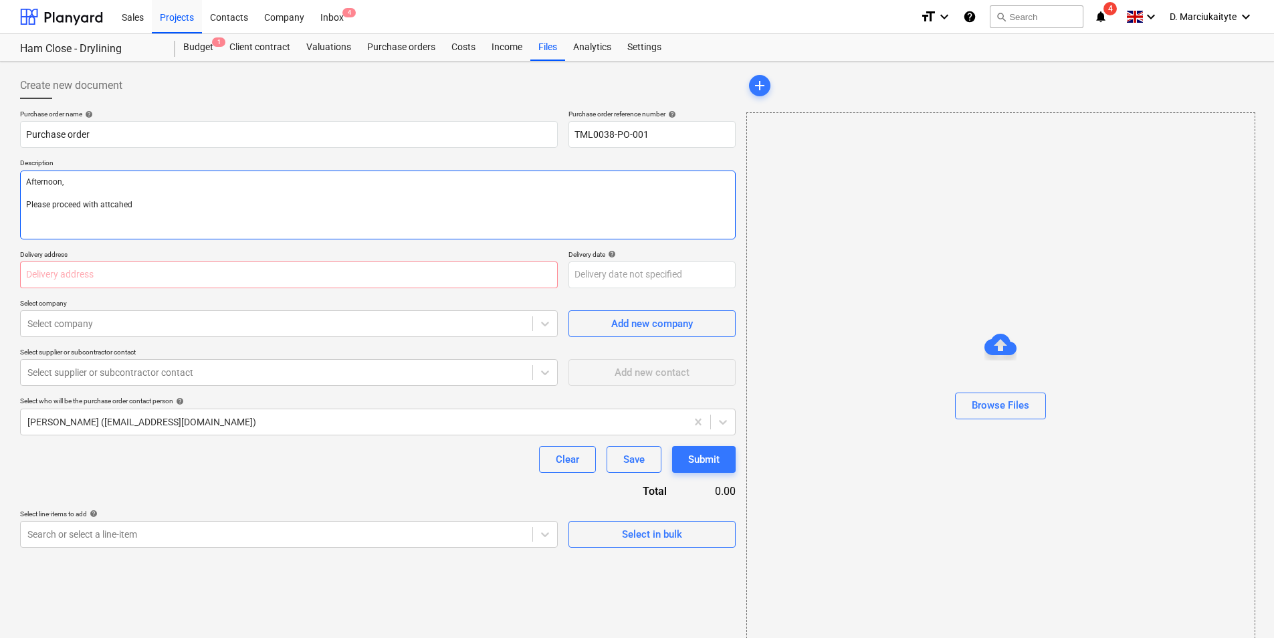
type textarea "Afternoon, Please proceed with attcahed"
type textarea "x"
type textarea "Afternoon, Please proceed with attcahe"
type textarea "x"
type textarea "Afternoon, Please proceed with attcah"
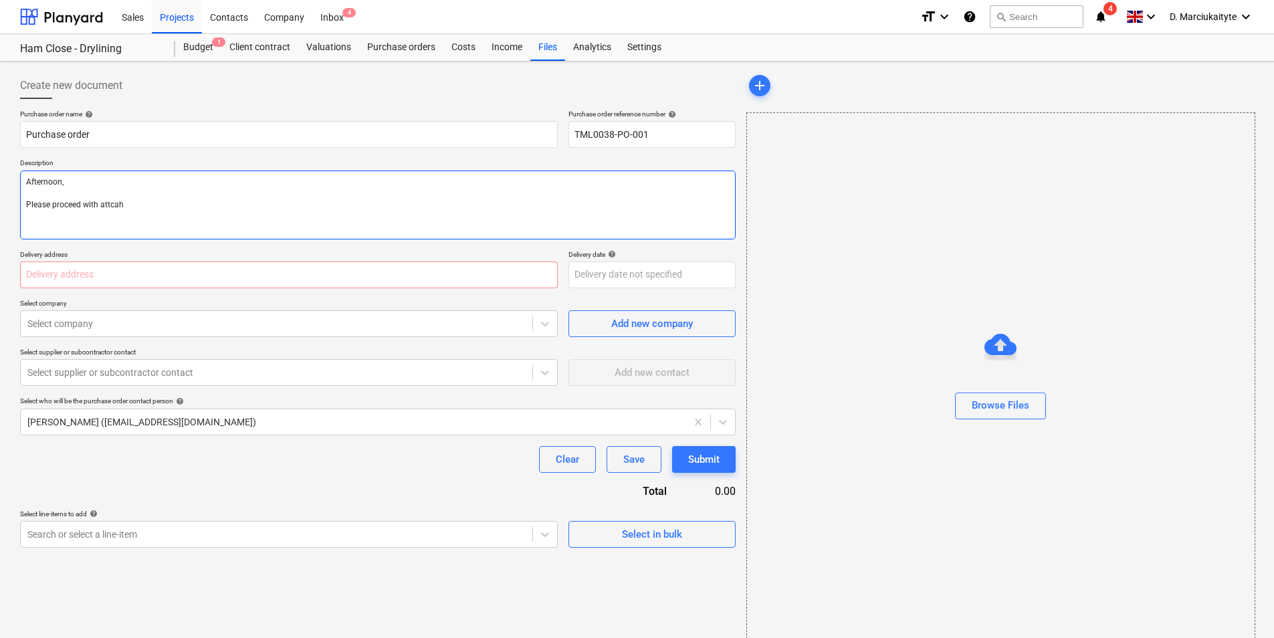
type textarea "x"
type textarea "Afternoon, Please proceed with attca"
type textarea "x"
type textarea "Afternoon, Please proceed with attc"
type textarea "x"
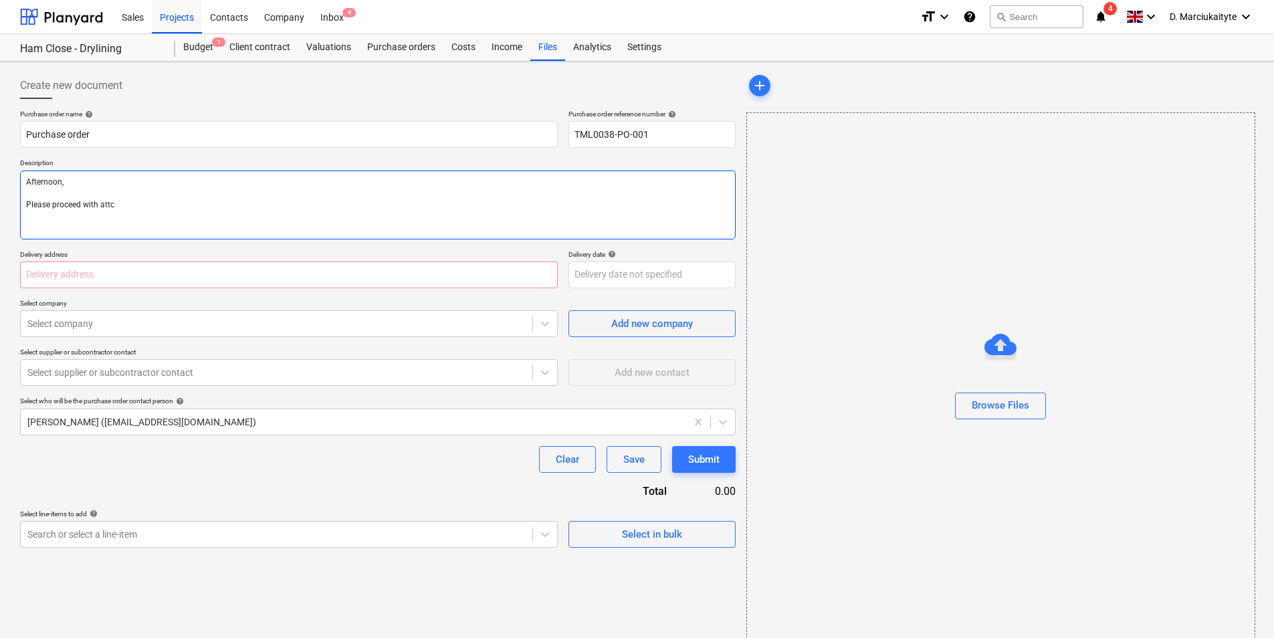
type textarea "Afternoon, Please proceed with att"
type textarea "x"
type textarea "Afternoon, Please proceed with at"
type textarea "x"
type textarea "Afternoon, Please proceed with ata"
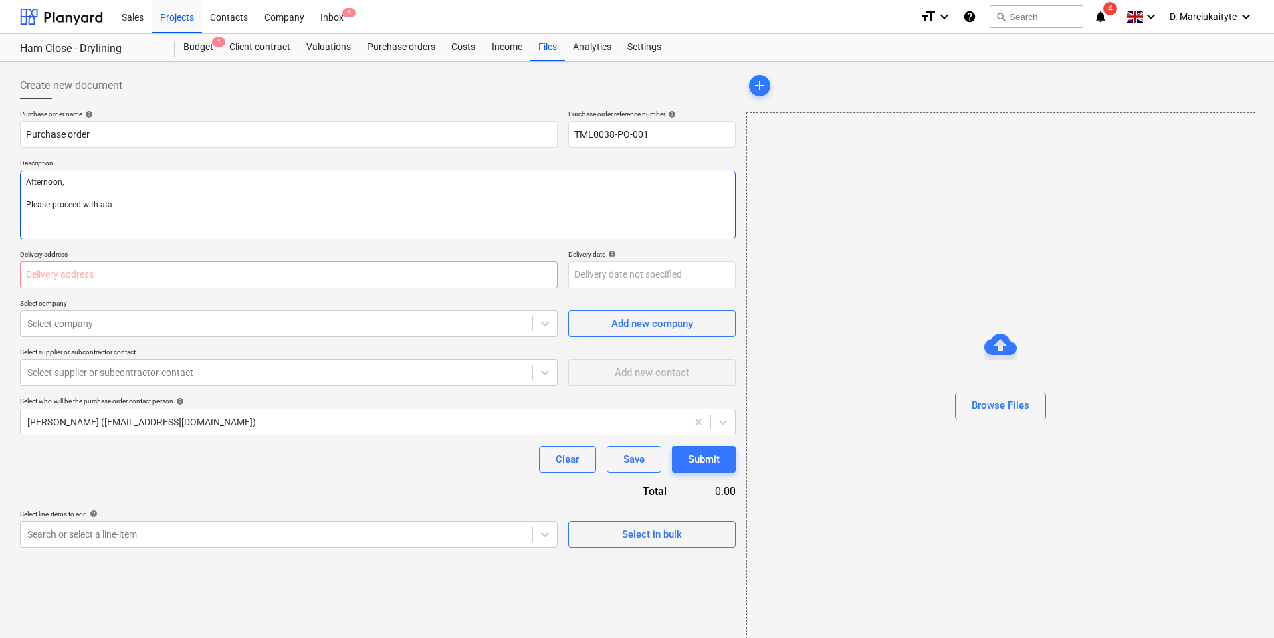
type textarea "x"
type textarea "Afternoon, Please proceed with at"
type textarea "x"
type textarea "Afternoon, Please proceed with att"
type textarea "x"
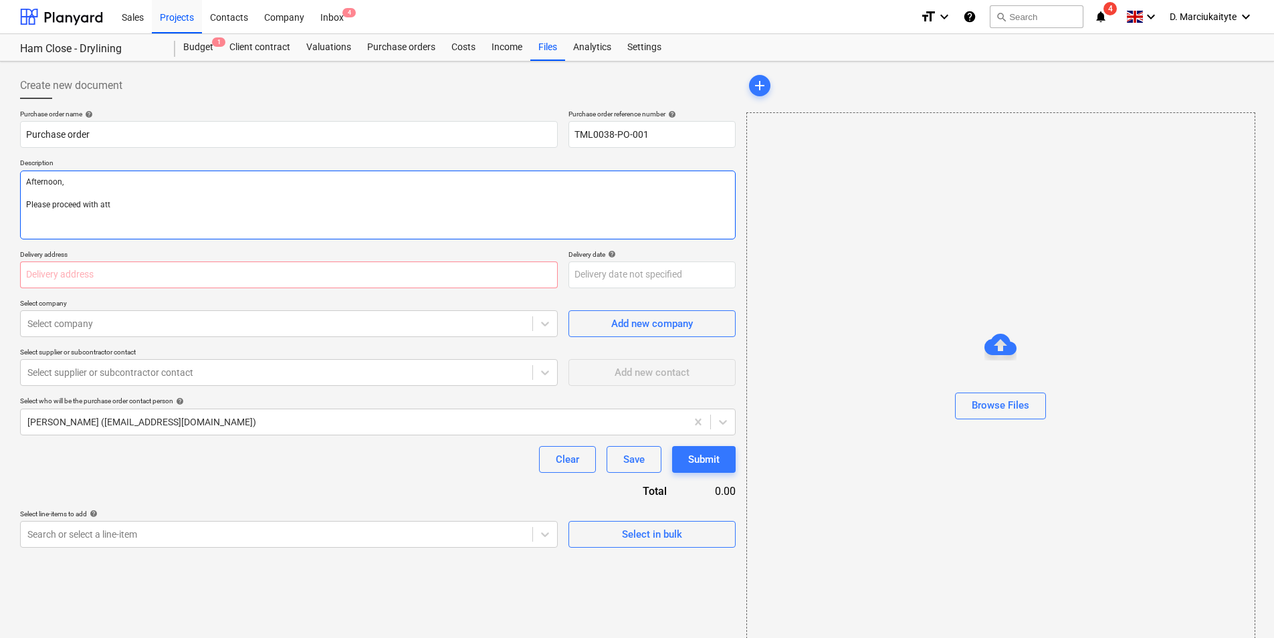
type textarea "Afternoon, Please proceed with atta"
type textarea "x"
type textarea "Afternoon, Please proceed with attac"
type textarea "x"
type textarea "Afternoon, Please proceed with attach"
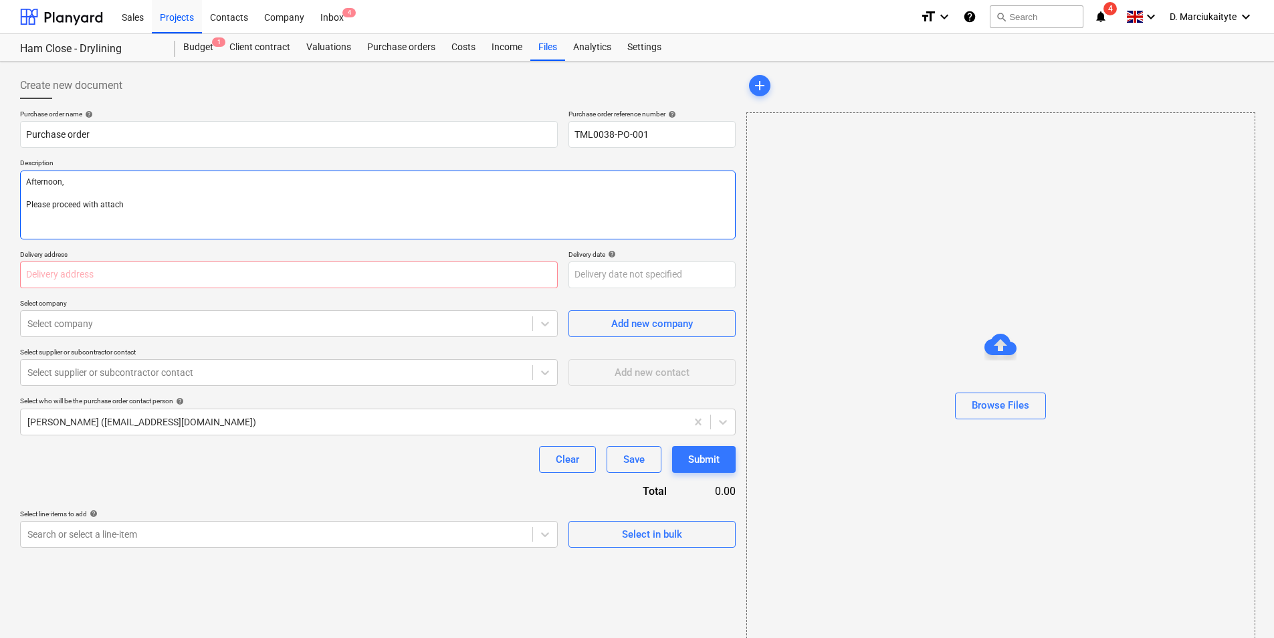
type textarea "x"
type textarea "Afternoon, Please proceed with attache"
type textarea "x"
type textarea "Afternoon, Please proceed with attached"
type textarea "x"
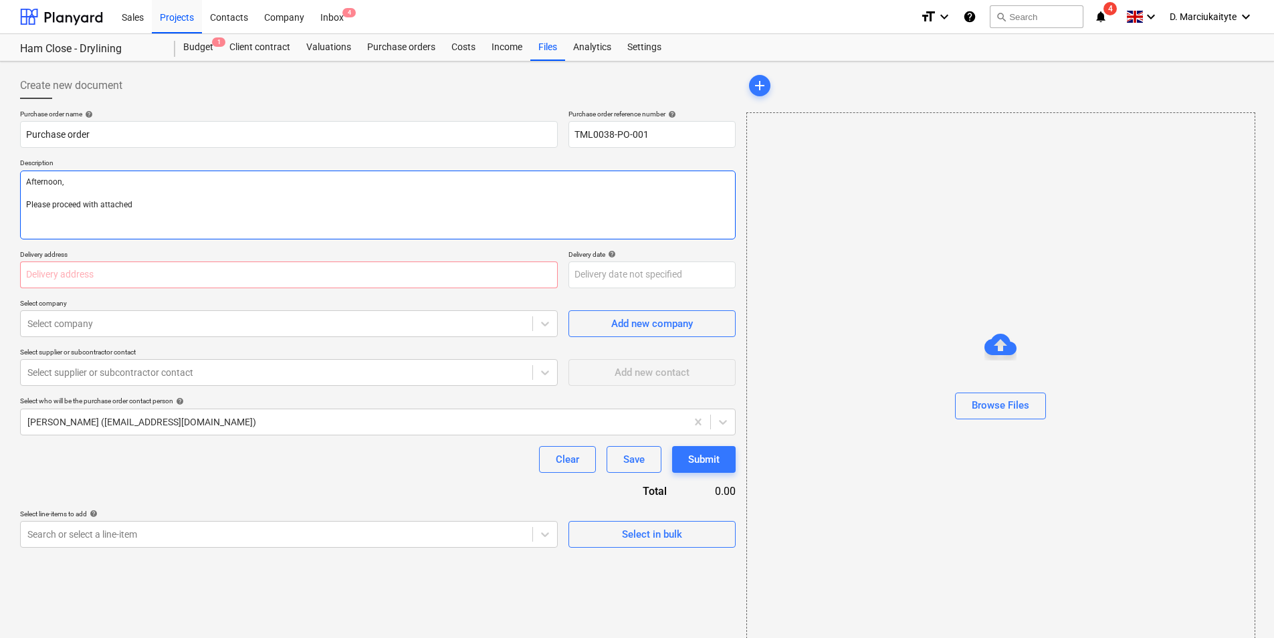
type textarea "Afternoon, Please proceed with attached"
type textarea "x"
type textarea "Afternoon, Please proceed with attached o"
type textarea "x"
type textarea "Afternoon, Please proceed with attached or"
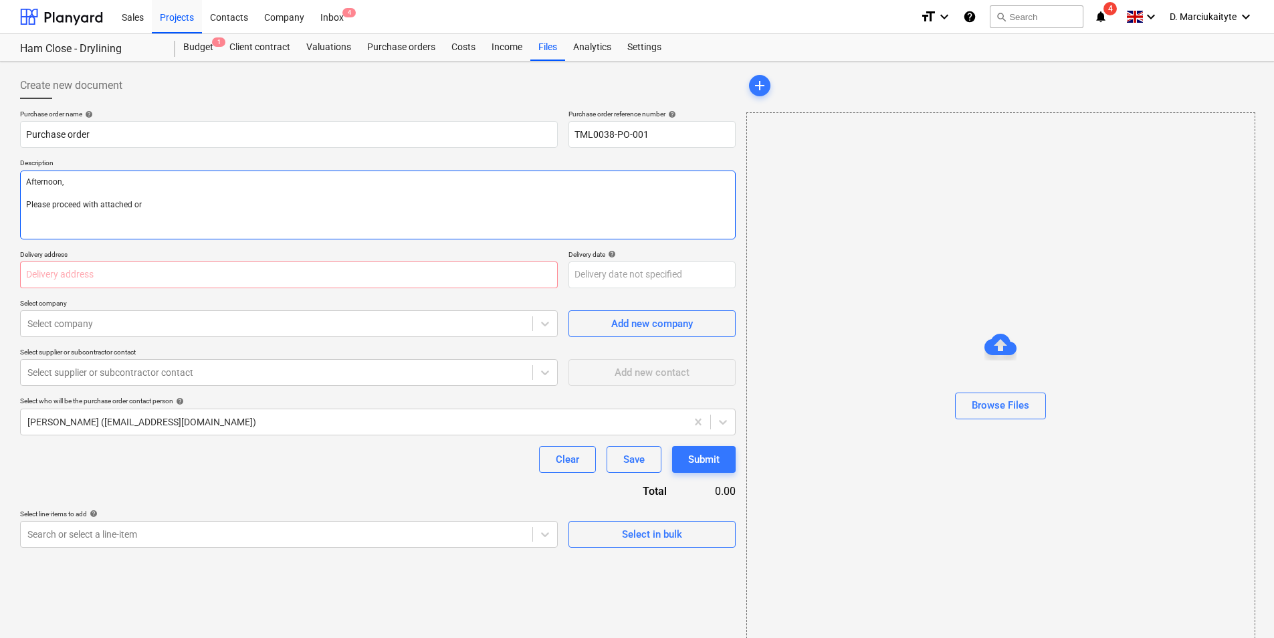
type textarea "x"
type textarea "Afternoon, Please proceed with attached ord"
type textarea "x"
type textarea "Afternoon, Please proceed with attached orde"
type textarea "x"
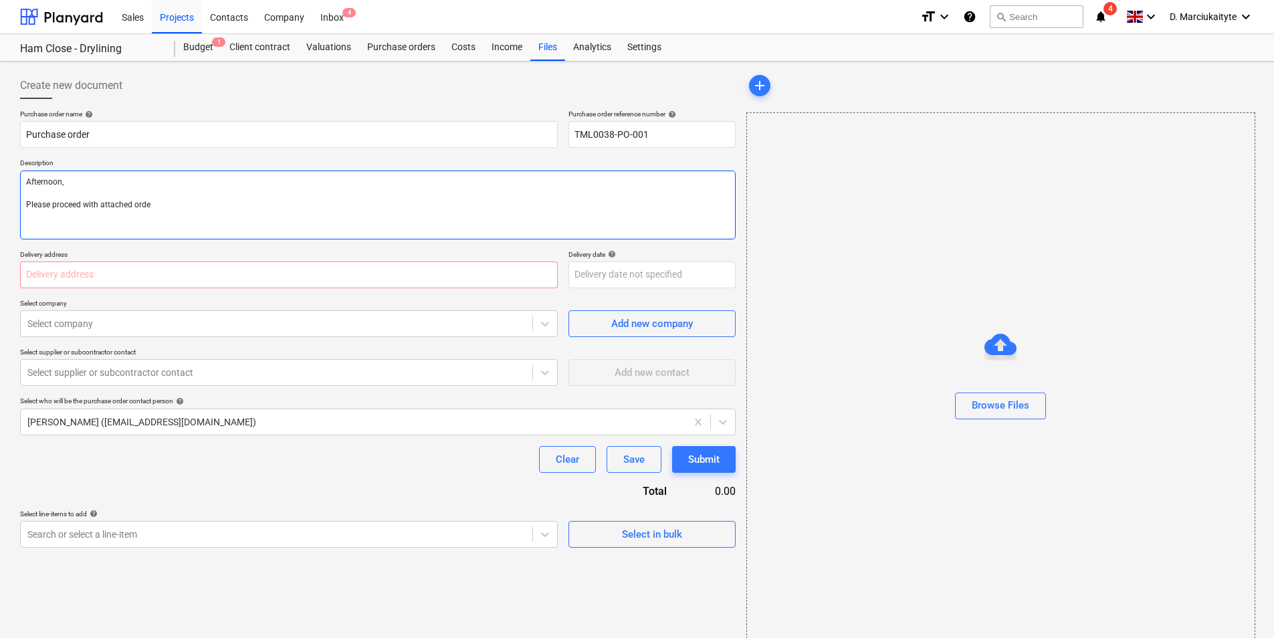
type textarea "Afternoon, Please proceed with attached order"
click at [233, 277] on input "text" at bounding box center [288, 274] width 537 height 27
drag, startPoint x: 120, startPoint y: 288, endPoint x: 121, endPoint y: 279, distance: 9.5
click at [120, 281] on div "Purchase order name help Purchase order Purchase order reference number help TM…" at bounding box center [377, 329] width 715 height 438
click at [122, 276] on input "text" at bounding box center [288, 274] width 537 height 27
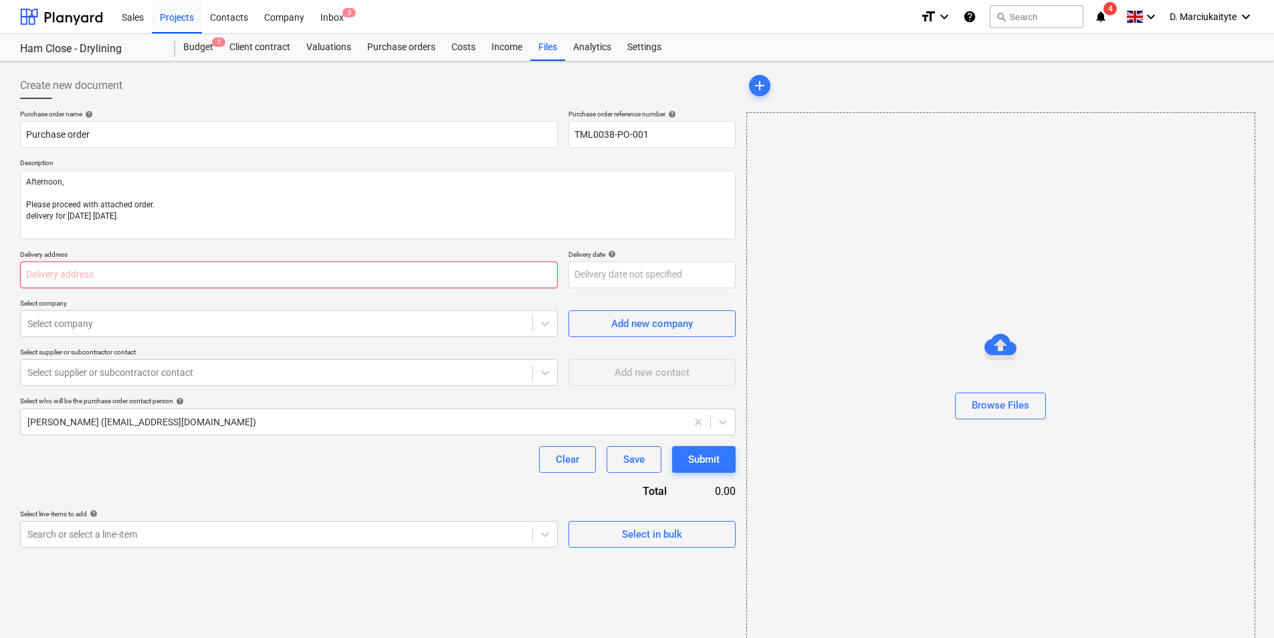
paste input "Ham Close,"
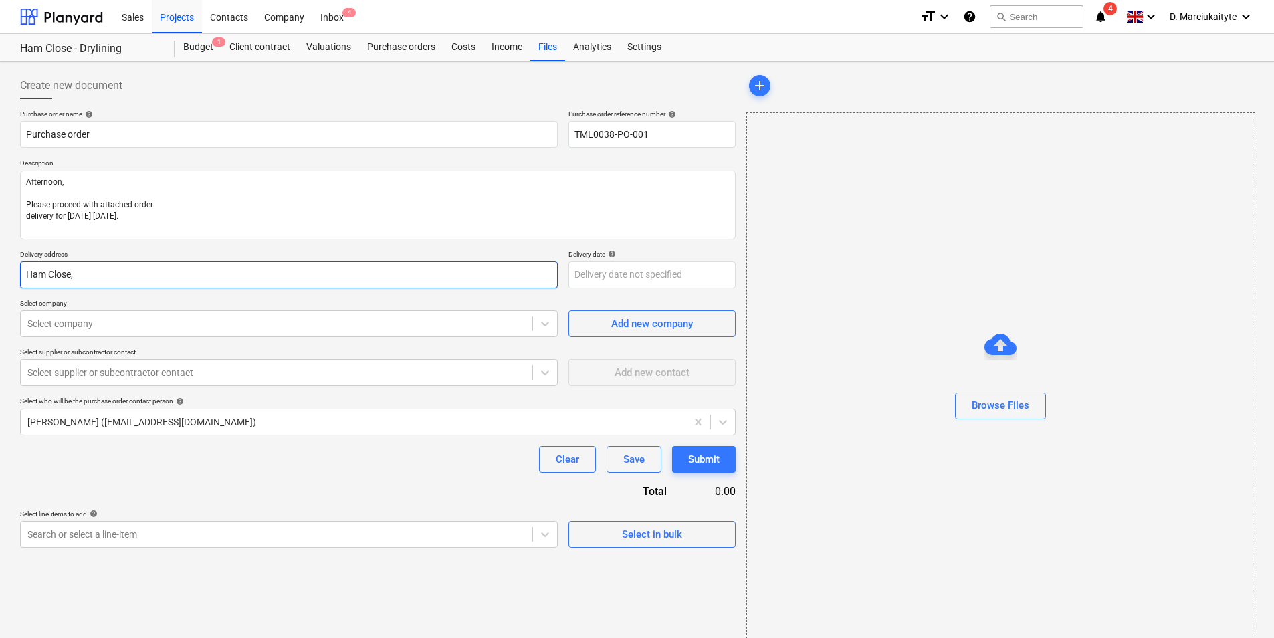
click at [132, 270] on input "Ham Close," at bounding box center [288, 274] width 537 height 27
paste input "Richmond,"
click at [163, 270] on input "Ham Close, Richmond," at bounding box center [288, 274] width 537 height 27
paste input "W10 7PL"
click at [122, 276] on input "Ham Close, Richmond, W10 7PL" at bounding box center [288, 274] width 537 height 27
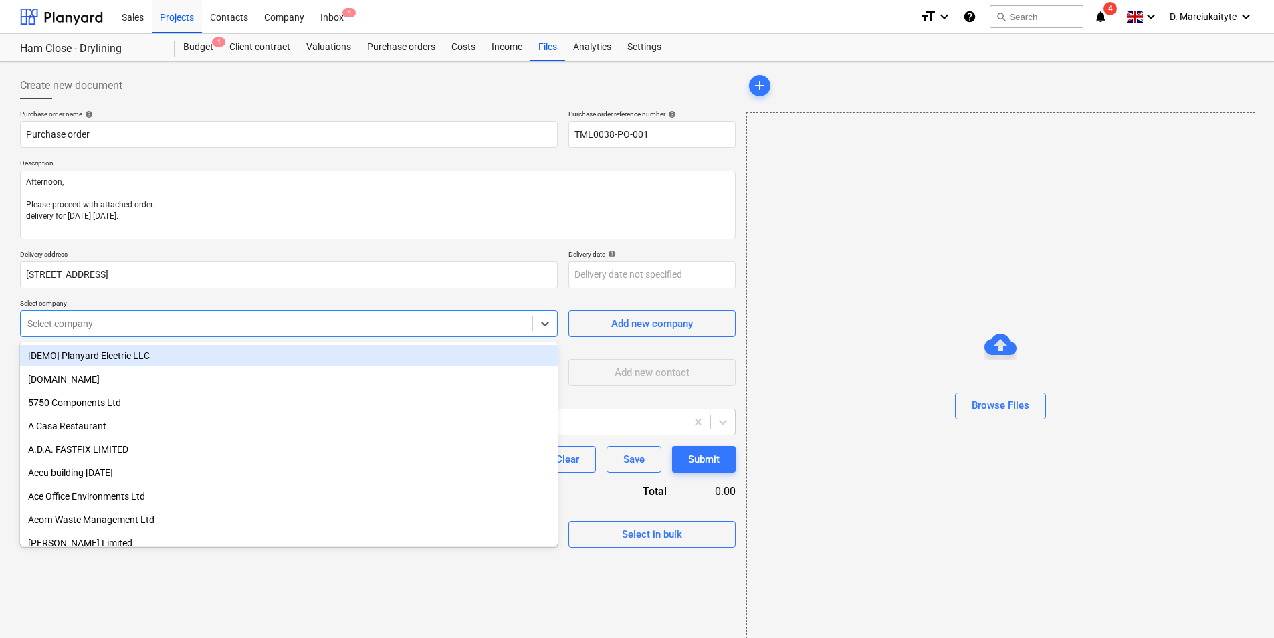
click at [230, 324] on div at bounding box center [276, 323] width 498 height 13
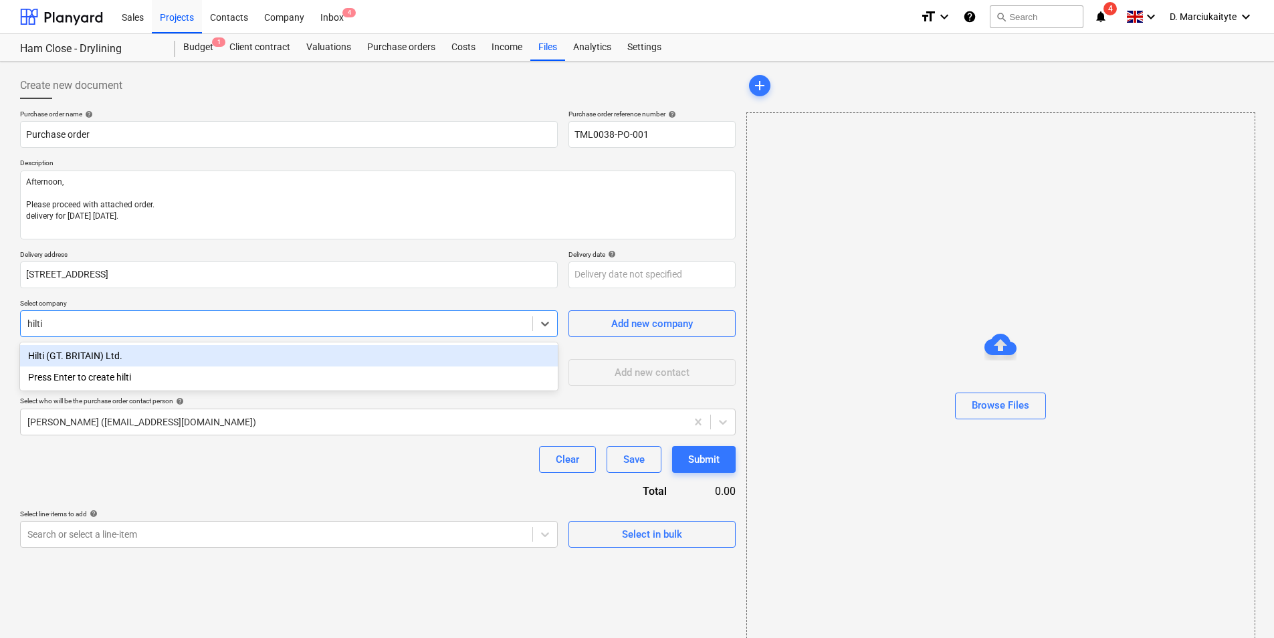
click at [324, 357] on div "Hilti (GT. BRITAIN) Ltd." at bounding box center [288, 355] width 537 height 21
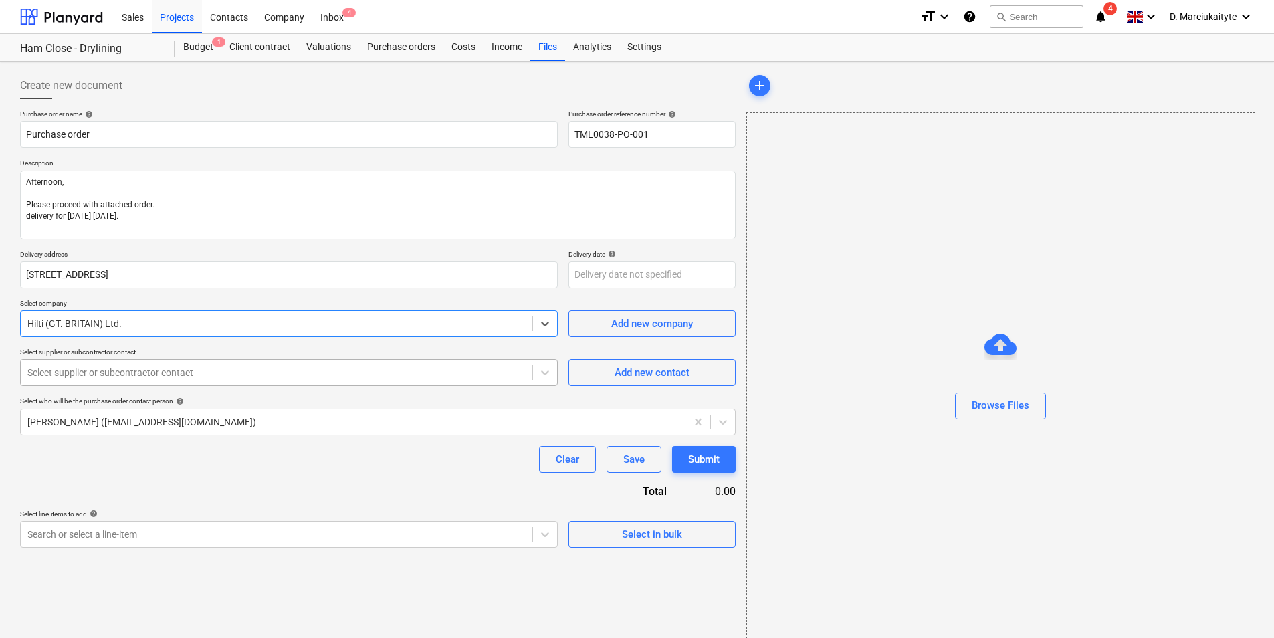
click at [251, 376] on div at bounding box center [276, 372] width 498 height 13
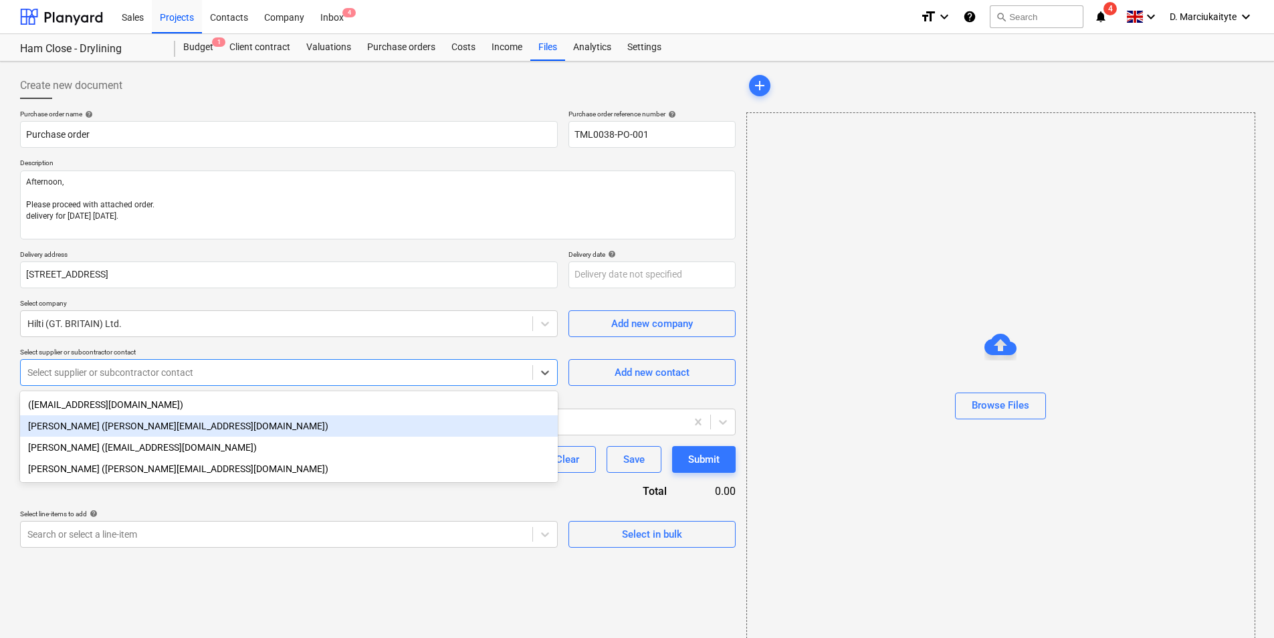
click at [148, 425] on div "Richard Webster (richard.webster2@hilti.com)" at bounding box center [288, 425] width 537 height 21
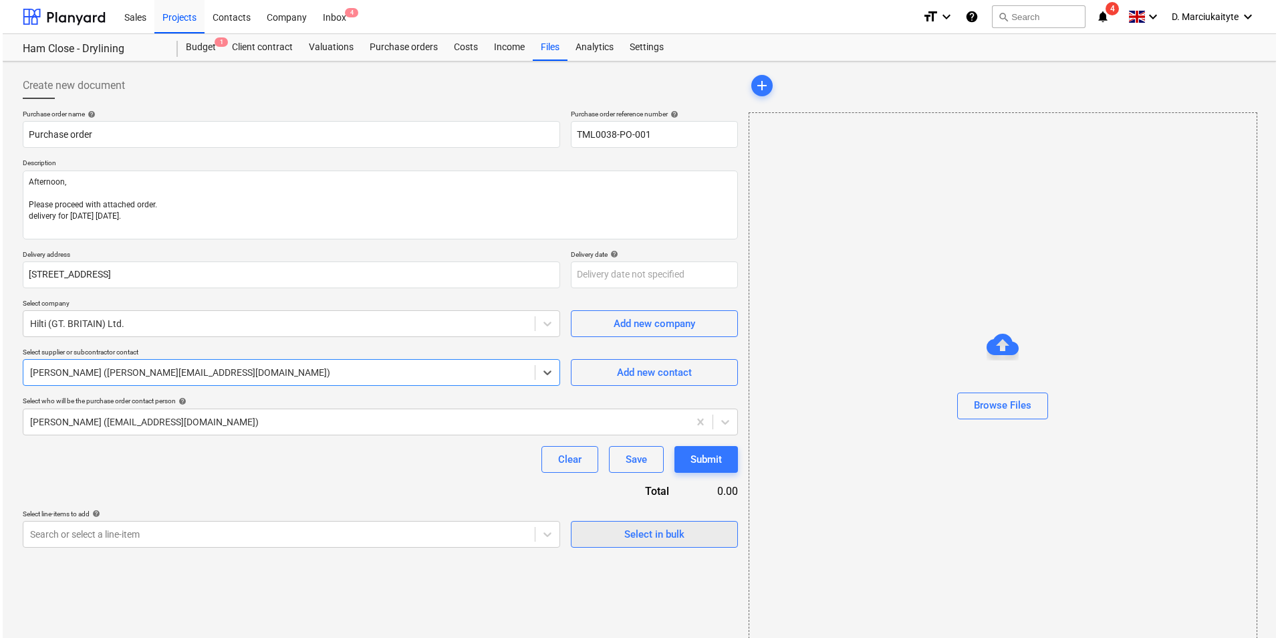
scroll to position [18, 0]
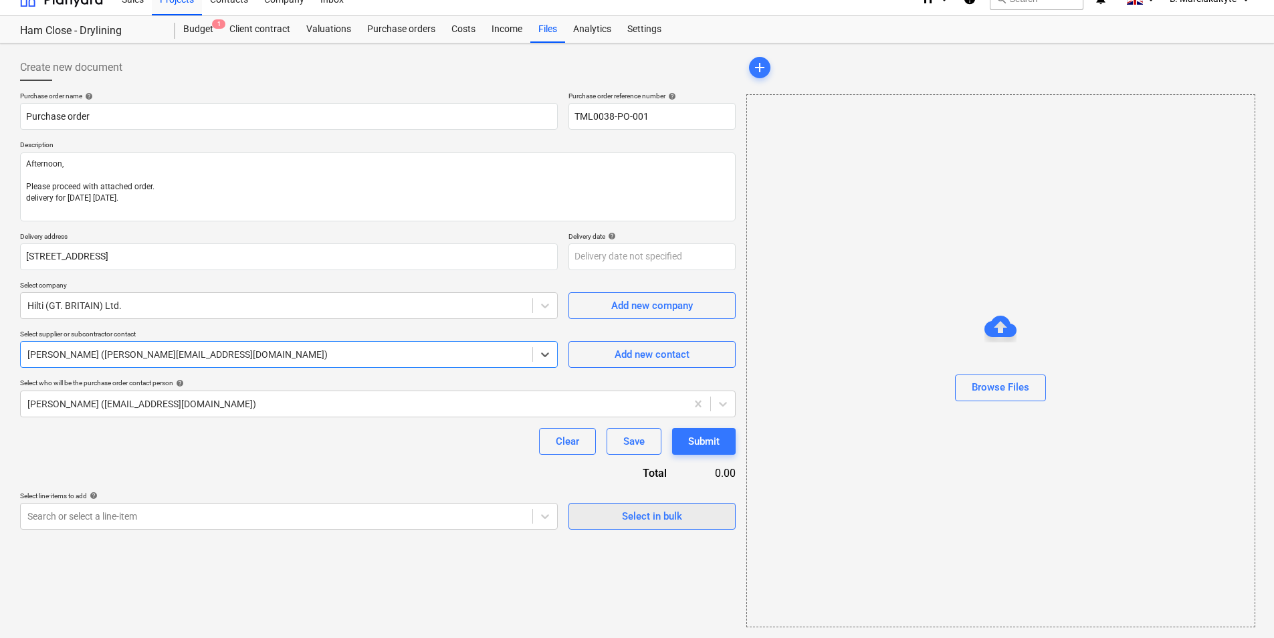
click at [620, 507] on span "Select in bulk" at bounding box center [652, 515] width 134 height 17
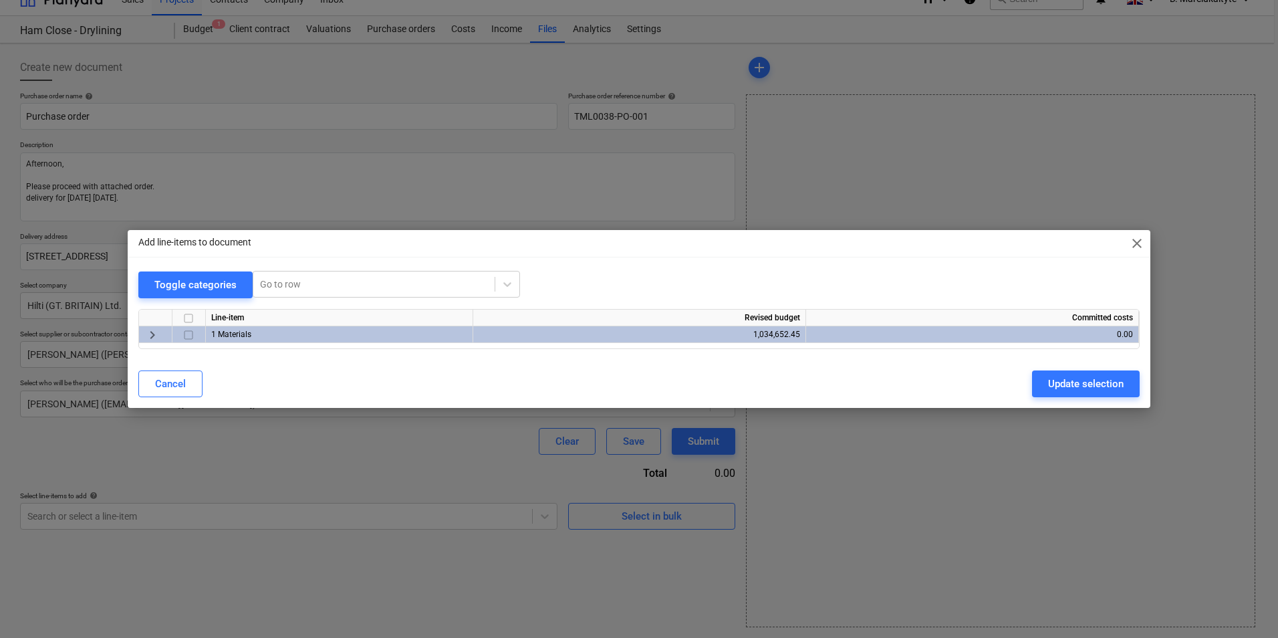
click at [213, 320] on div "Line-item" at bounding box center [339, 318] width 267 height 17
click at [214, 335] on span "1 Materials" at bounding box center [231, 334] width 40 height 9
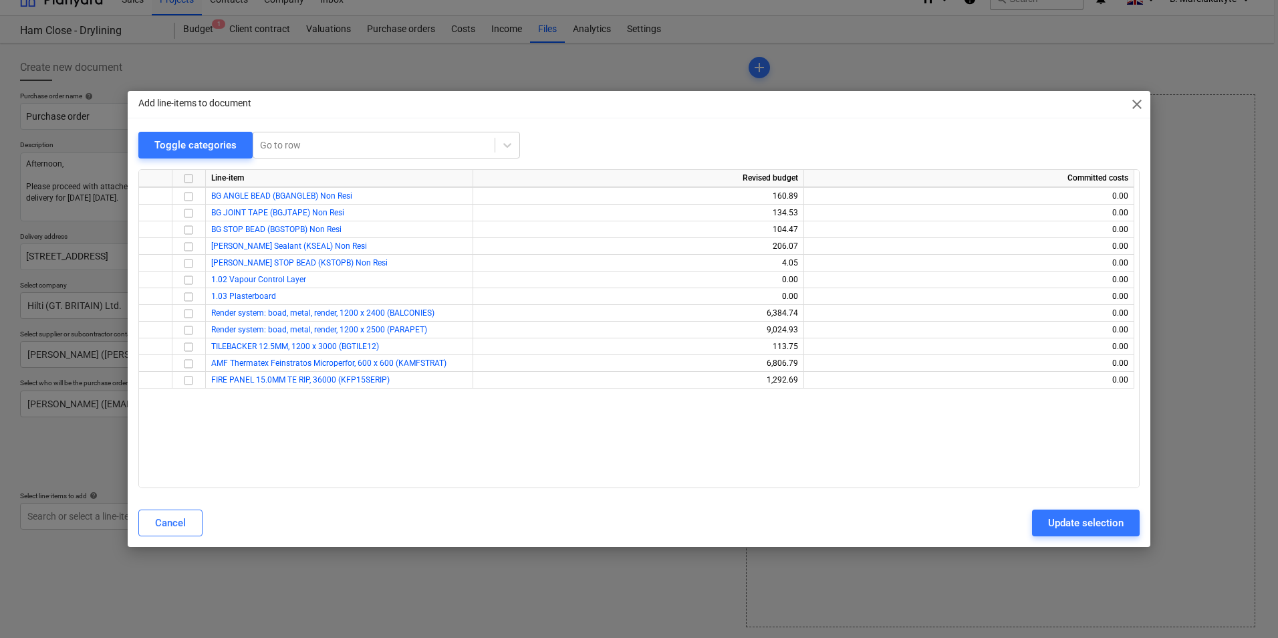
scroll to position [0, 0]
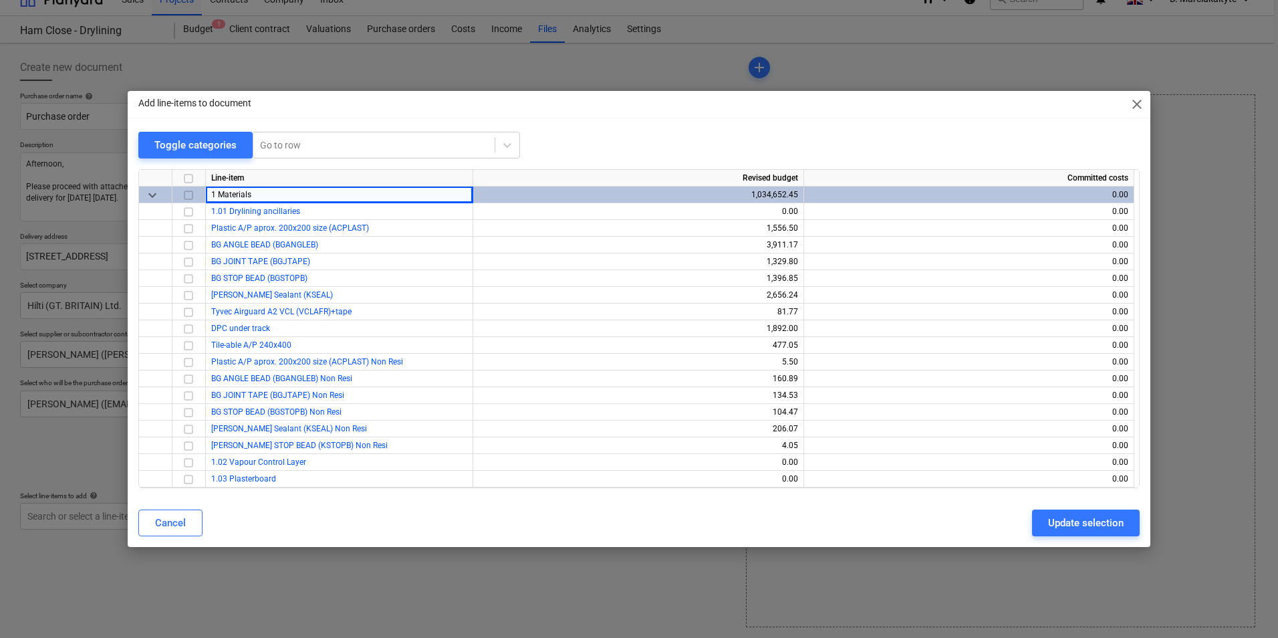
click at [189, 194] on input "checkbox" at bounding box center [188, 195] width 16 height 16
click at [192, 195] on input "checkbox" at bounding box center [188, 195] width 16 height 16
click at [190, 213] on input "checkbox" at bounding box center [188, 212] width 16 height 16
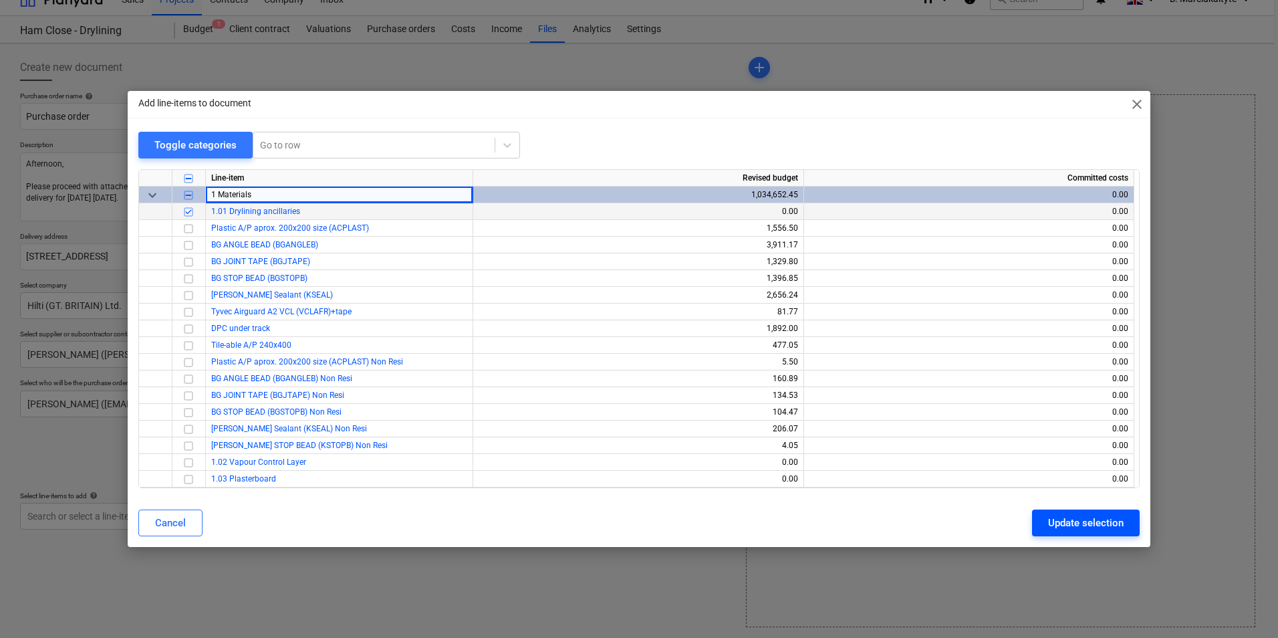
click at [1082, 511] on div "Cancel Update selection" at bounding box center [638, 522] width 1017 height 37
click at [1081, 513] on button "Update selection" at bounding box center [1086, 522] width 108 height 27
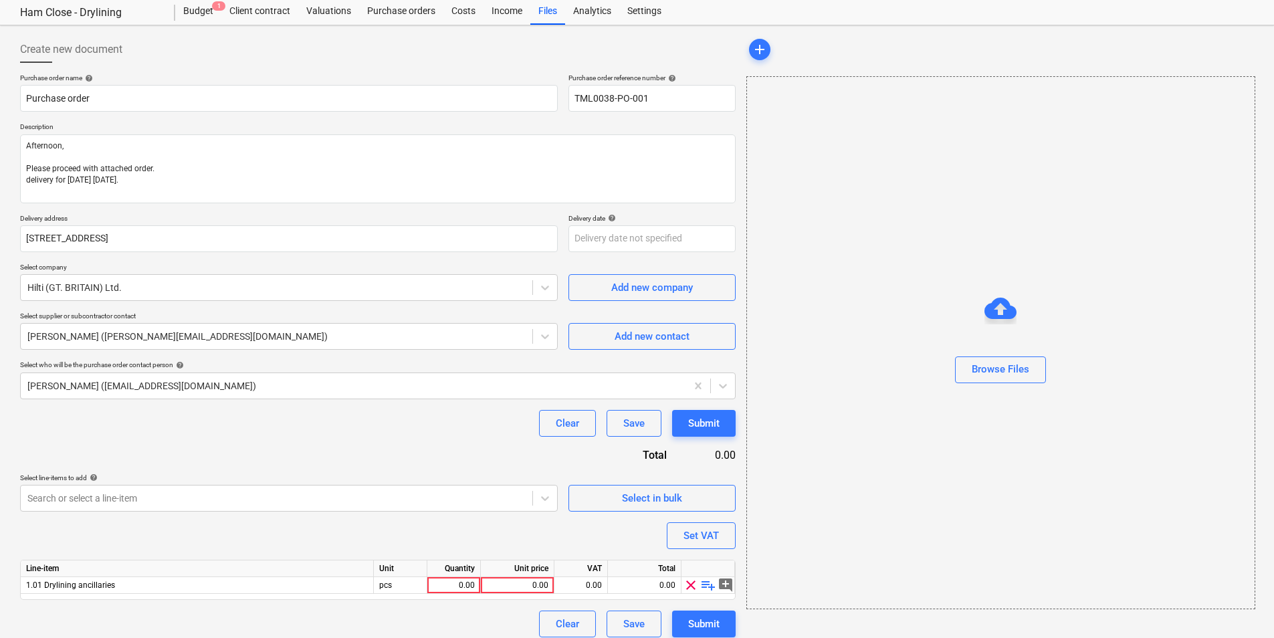
scroll to position [46, 0]
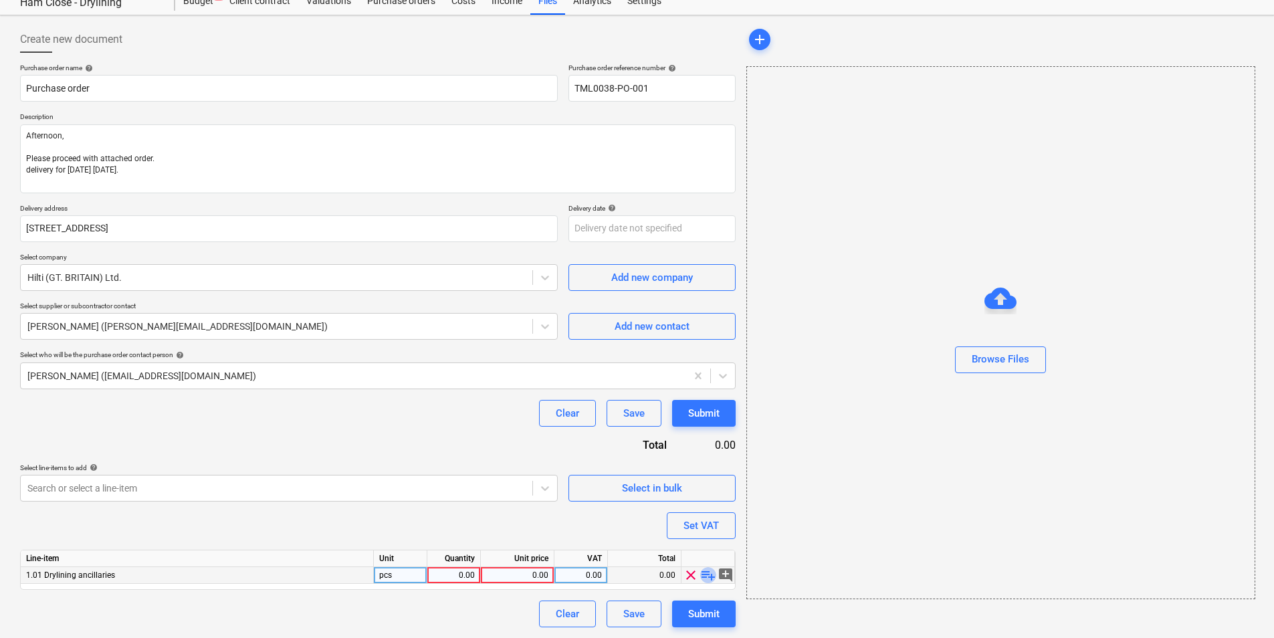
click at [705, 572] on span "playlist_add" at bounding box center [708, 575] width 16 height 16
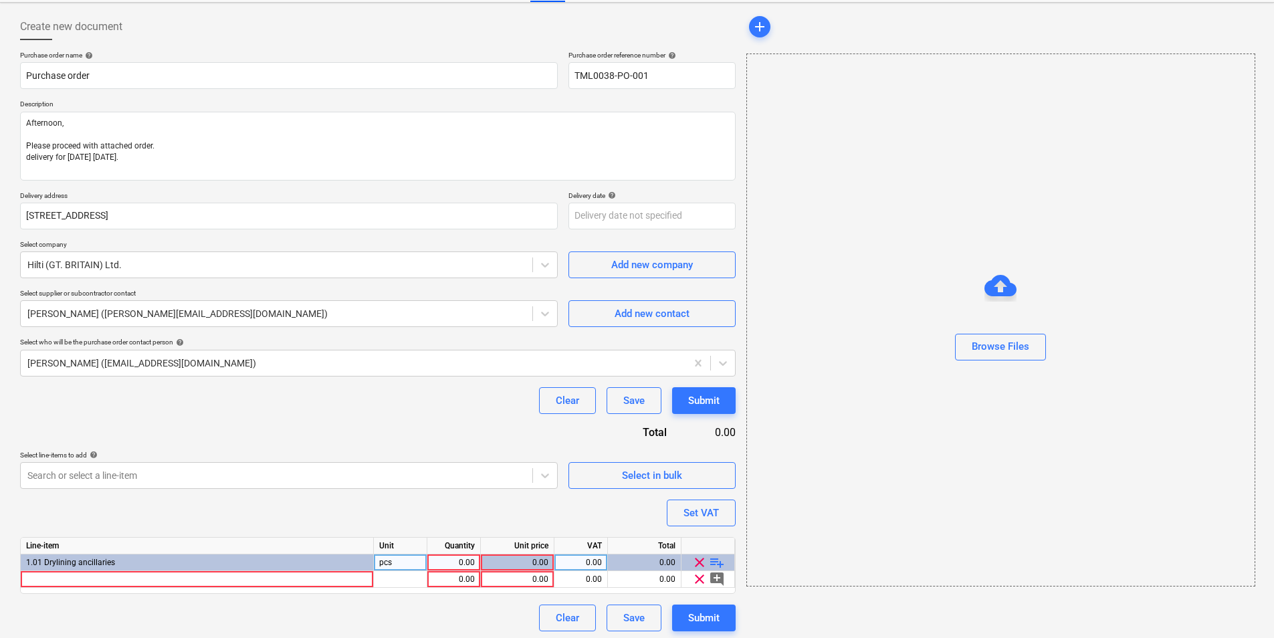
scroll to position [63, 0]
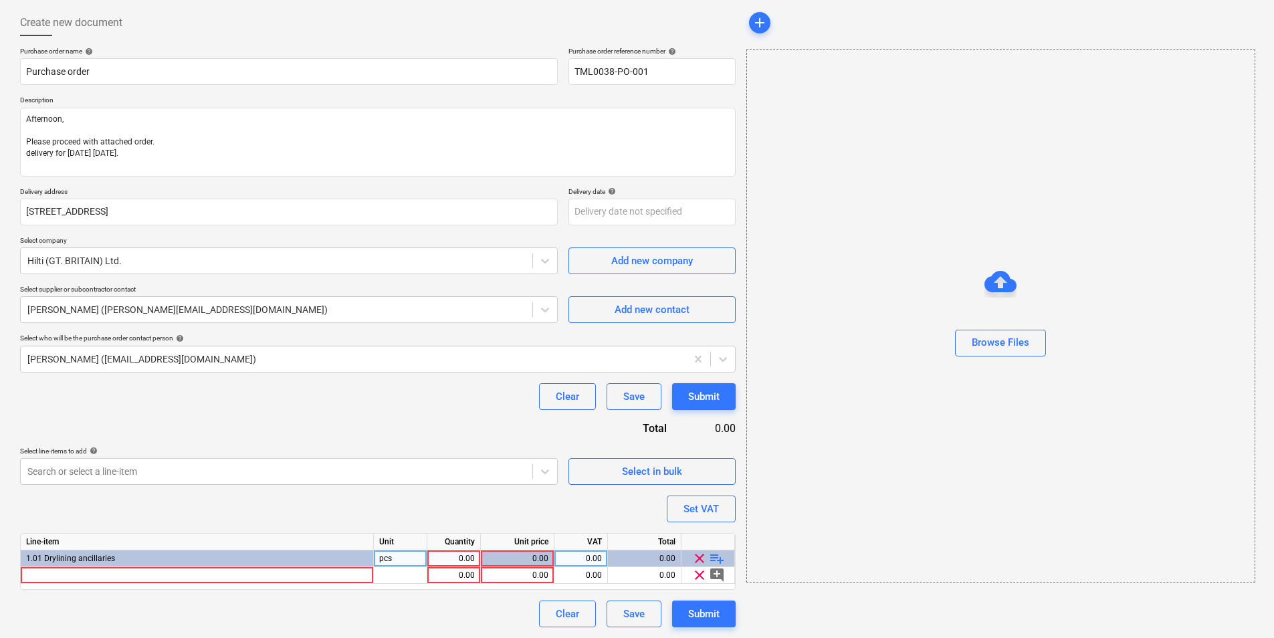
click at [717, 556] on span "playlist_add" at bounding box center [717, 558] width 16 height 16
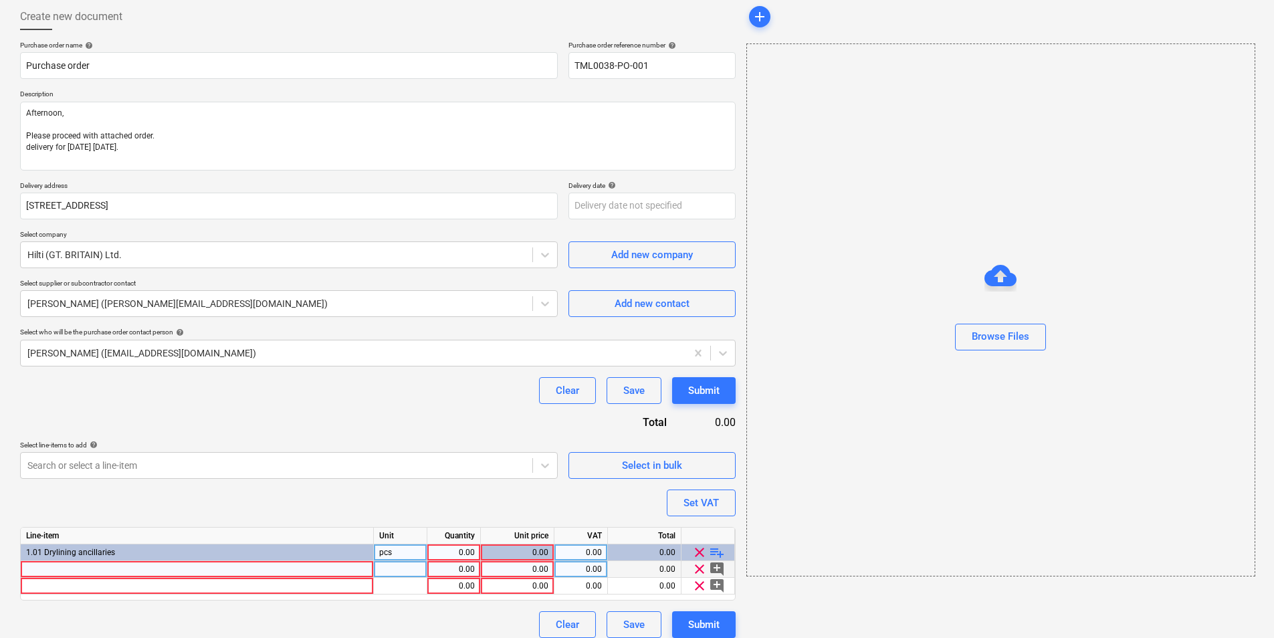
scroll to position [80, 0]
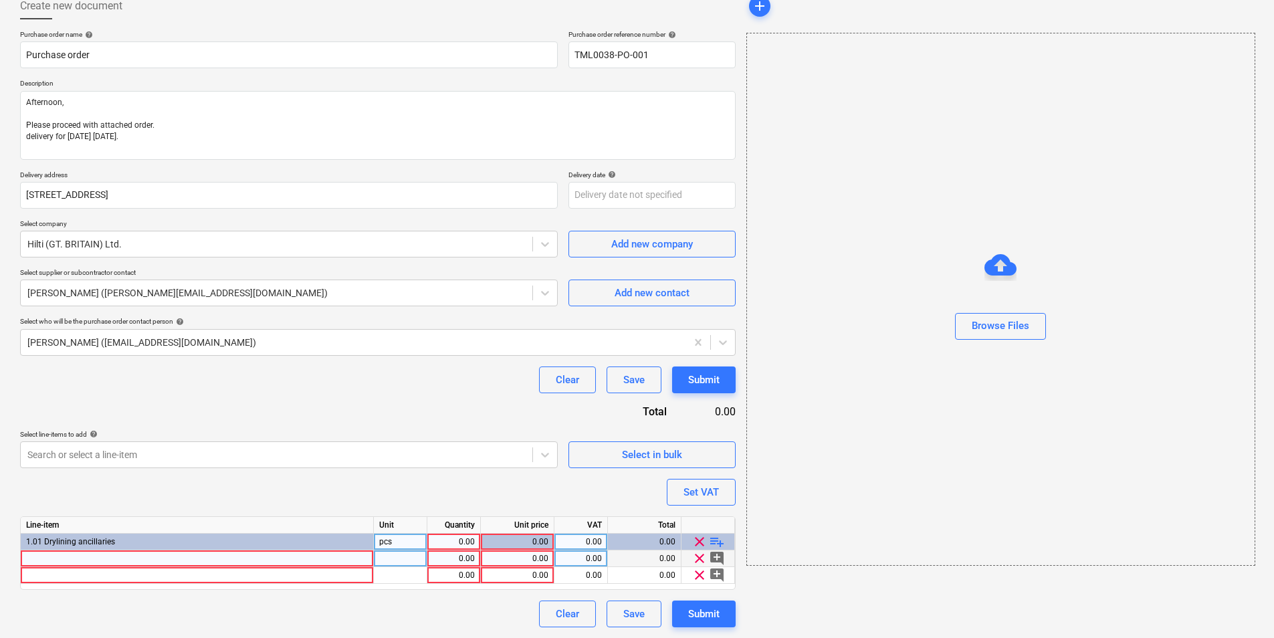
click at [237, 558] on div at bounding box center [197, 558] width 353 height 17
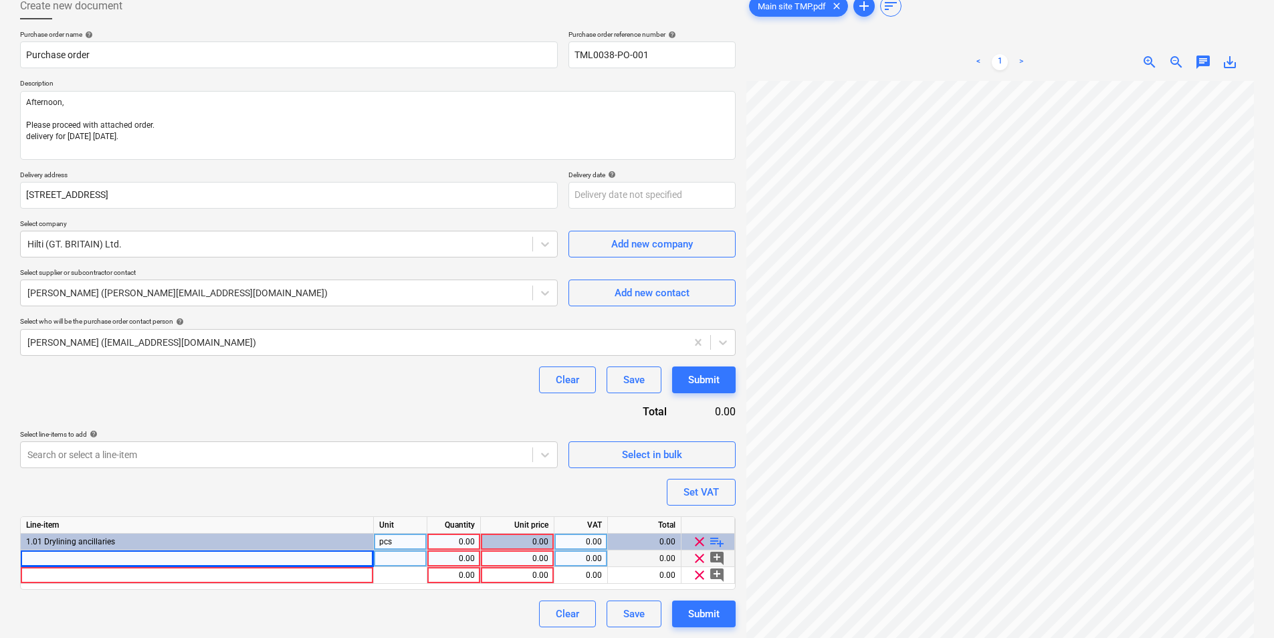
click at [211, 562] on div at bounding box center [197, 558] width 353 height 17
click at [282, 561] on div "Concrete nail X-C 20 B4 MX bulk" at bounding box center [197, 558] width 353 height 17
click at [295, 561] on input "Concrete nail X-C 20 B4 MX bulk" at bounding box center [197, 558] width 352 height 16
click at [328, 560] on input "Concrete nail X-C 20 B4 MX bulk" at bounding box center [197, 558] width 352 height 16
click at [411, 560] on div "pcs" at bounding box center [400, 558] width 53 height 17
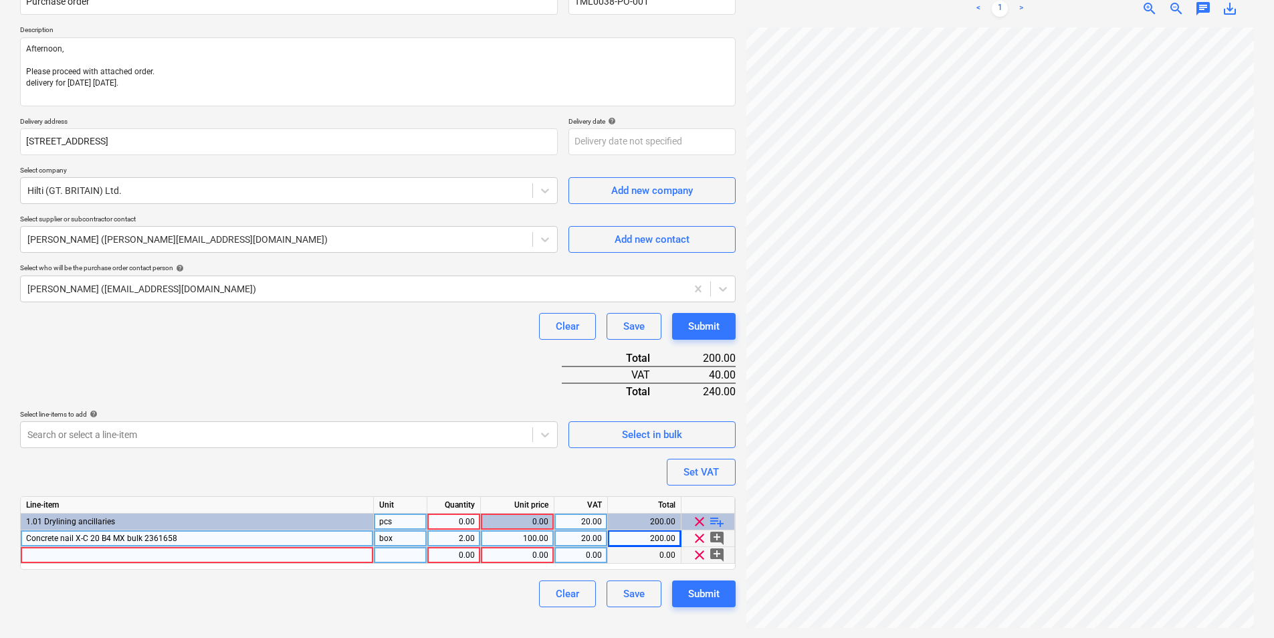
scroll to position [134, 0]
click at [162, 557] on div at bounding box center [197, 554] width 353 height 17
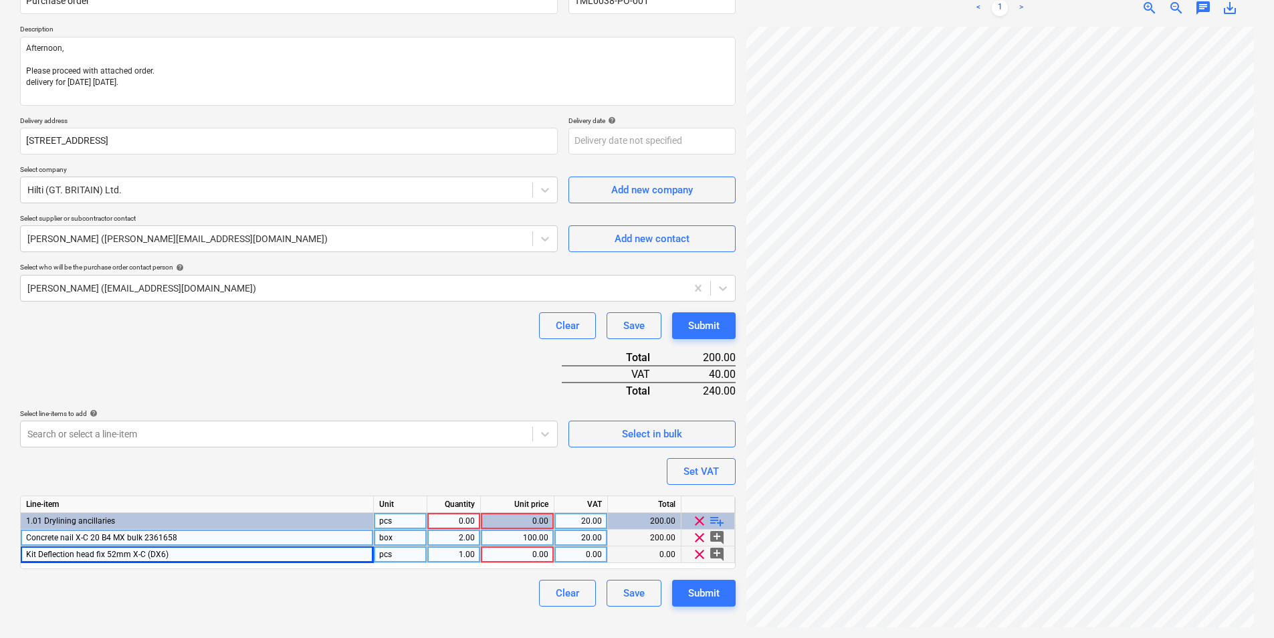
click at [219, 556] on div "Kit Deflection head fix 52mm X-C (DX6)" at bounding box center [197, 554] width 353 height 17
click at [271, 554] on input "Kit Deflection head fix 52mm X-C (DX6)" at bounding box center [197, 554] width 352 height 16
click at [406, 557] on div "pcs" at bounding box center [400, 554] width 53 height 17
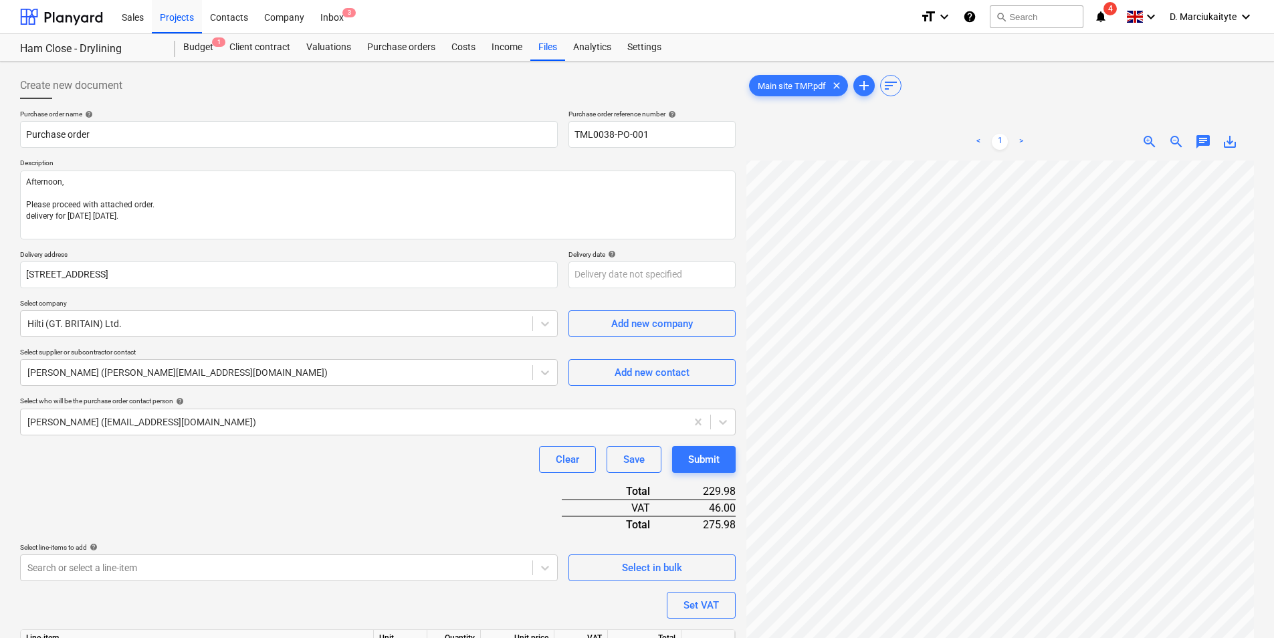
scroll to position [340, 181]
click at [877, 89] on div "Main site TMP.pdf clear add sort < 1 > zoom_in zoom_out chat 0 save_alt" at bounding box center [999, 416] width 507 height 689
drag, startPoint x: 275, startPoint y: 205, endPoint x: 275, endPoint y: 219, distance: 14.7
click at [275, 205] on textarea "Afternoon, Please proceed with attached order. delivery for Monday Tuesday." at bounding box center [377, 204] width 715 height 69
click at [237, 227] on textarea "Afternoon, Please proceed with attached order. delivery for Monday Tuesday." at bounding box center [377, 204] width 715 height 69
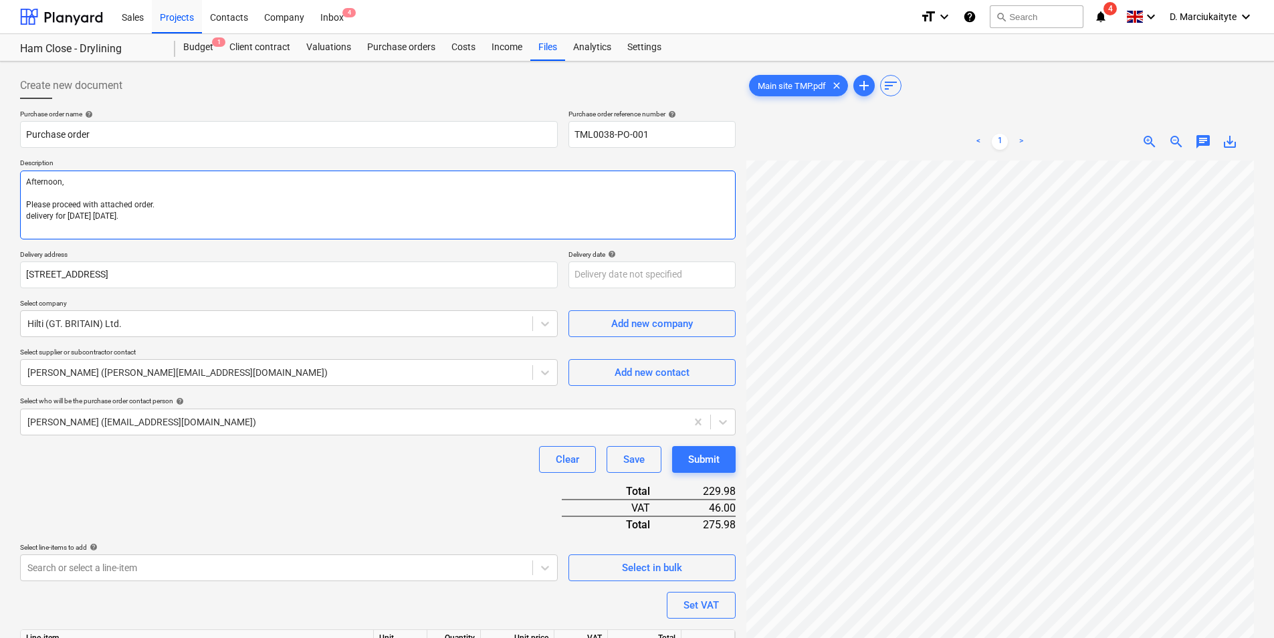
paste textarea "Just letting you know no deliveries 8.30-9.30 and 14.30-15.30 due to many schoo…"
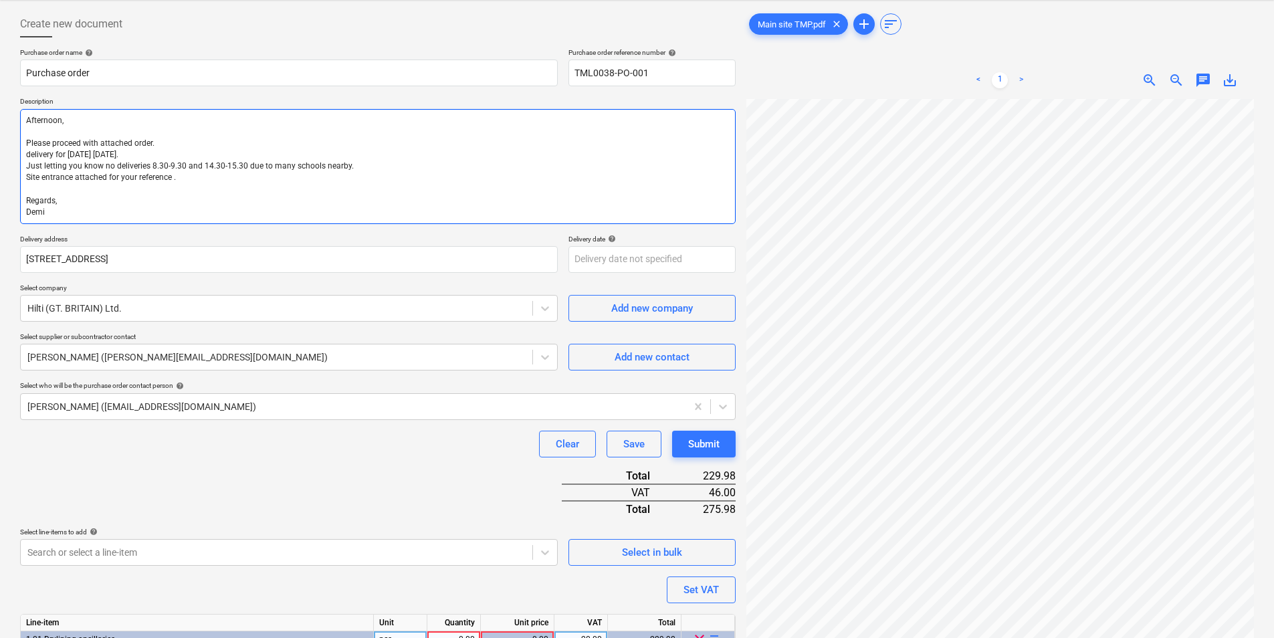
scroll to position [0, 0]
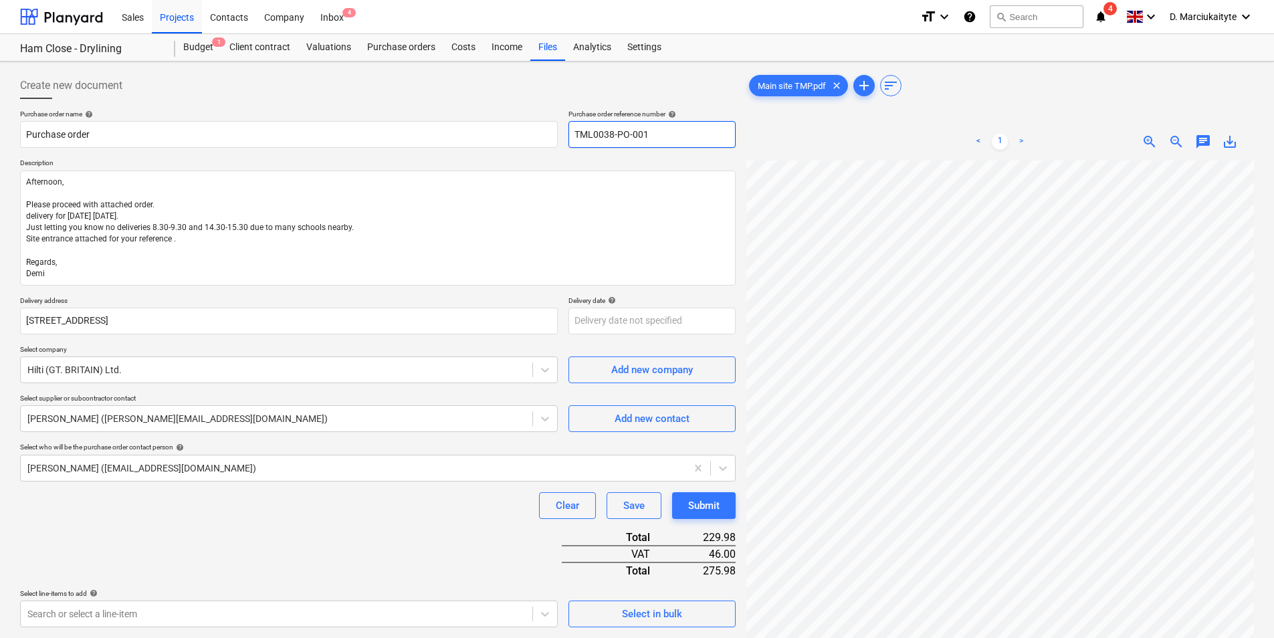
drag, startPoint x: 664, startPoint y: 144, endPoint x: 586, endPoint y: 140, distance: 78.3
click at [586, 140] on input "TML0038-PO-001" at bounding box center [651, 134] width 167 height 27
click at [677, 134] on input "TML0038-PO-001" at bounding box center [651, 134] width 167 height 27
drag, startPoint x: 679, startPoint y: 132, endPoint x: 572, endPoint y: 130, distance: 107.0
click at [572, 130] on input "TML0038-PO-001" at bounding box center [651, 134] width 167 height 27
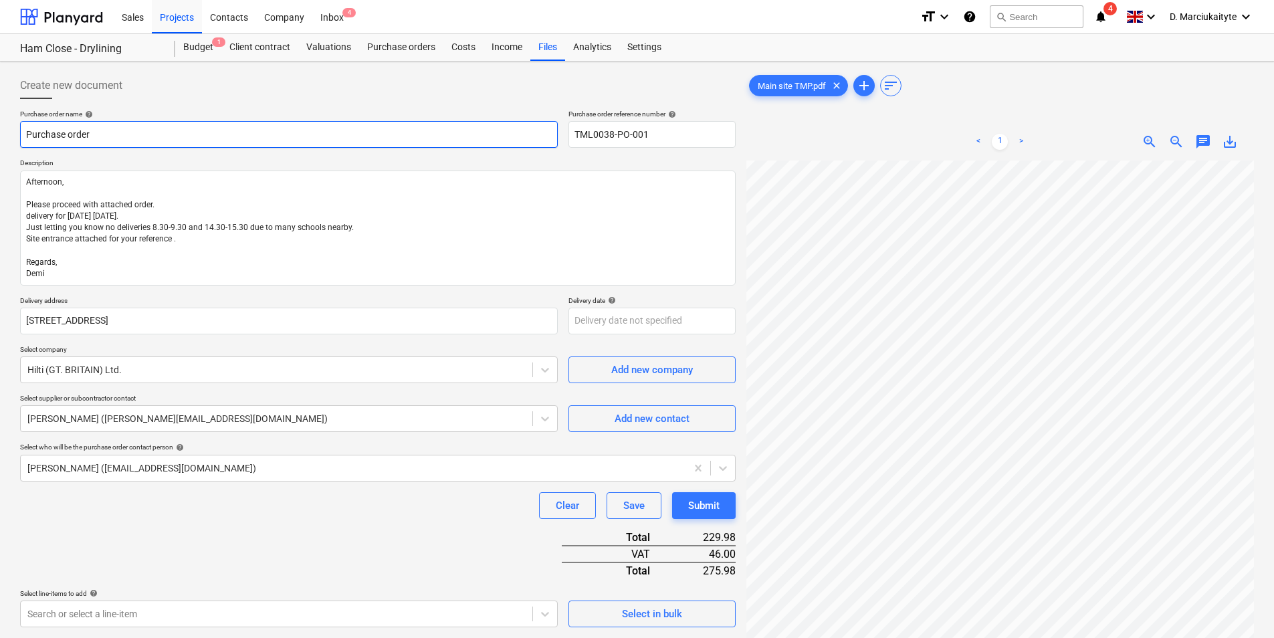
click at [316, 131] on input "Purchase order" at bounding box center [288, 134] width 537 height 27
paste input "TML0038-PO-001"
click at [88, 134] on input "Purchase orderTML0038-PO-001" at bounding box center [288, 134] width 537 height 27
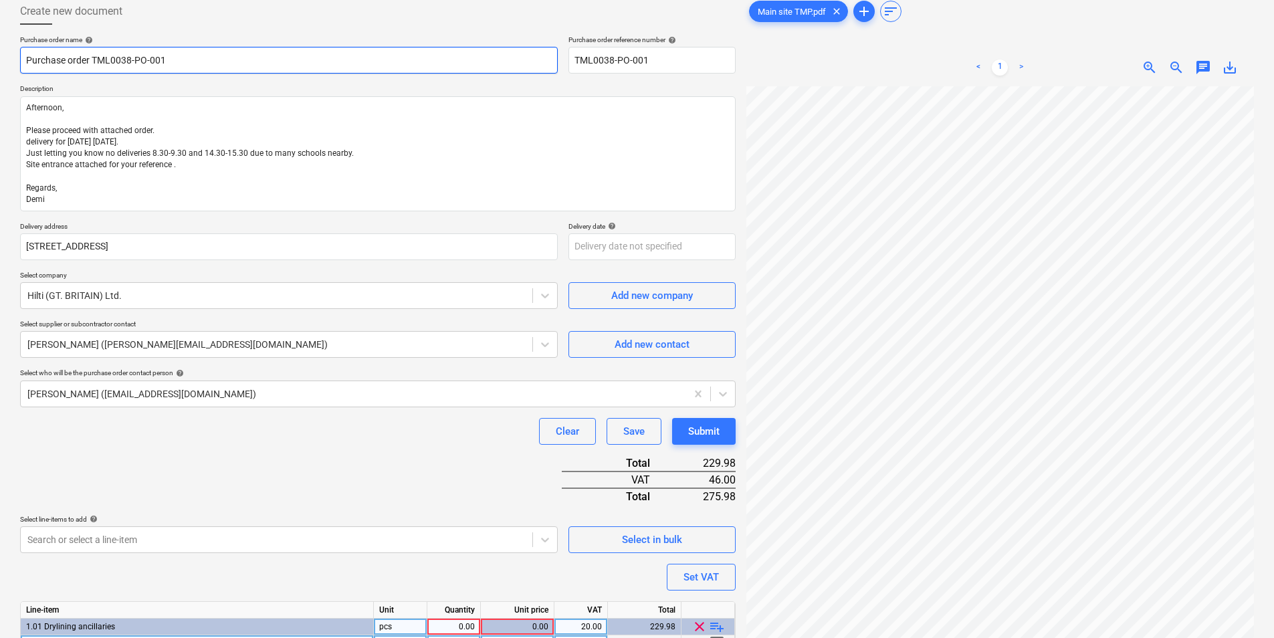
scroll to position [159, 0]
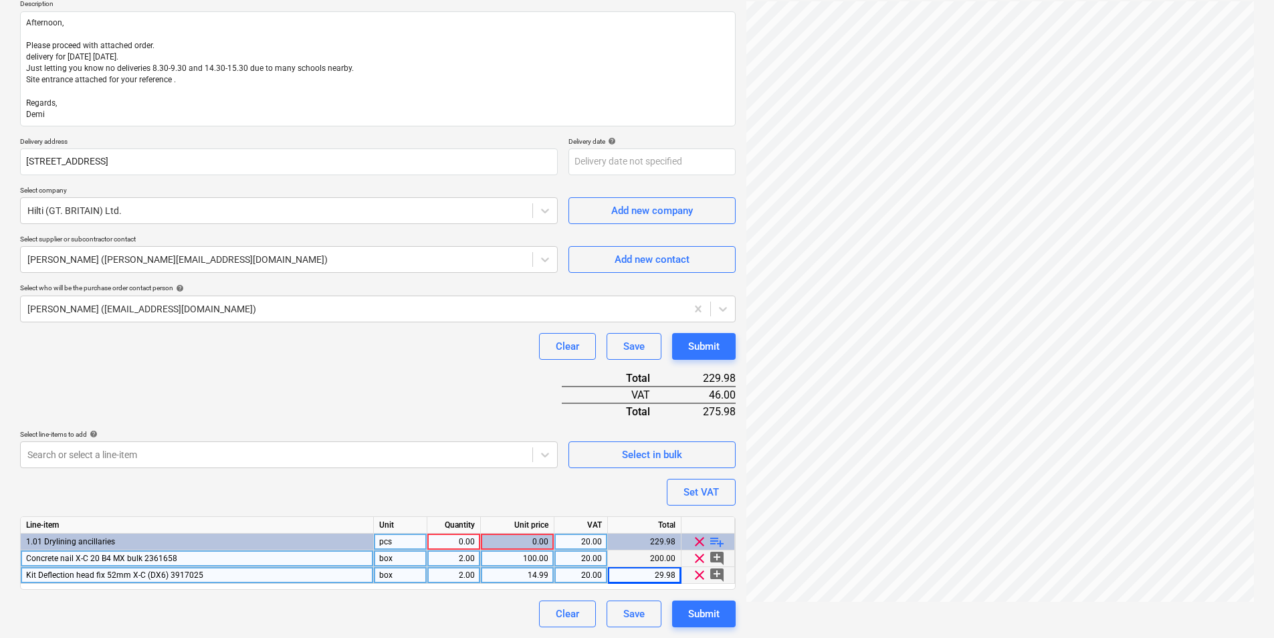
click at [464, 537] on div "0.00" at bounding box center [454, 541] width 42 height 17
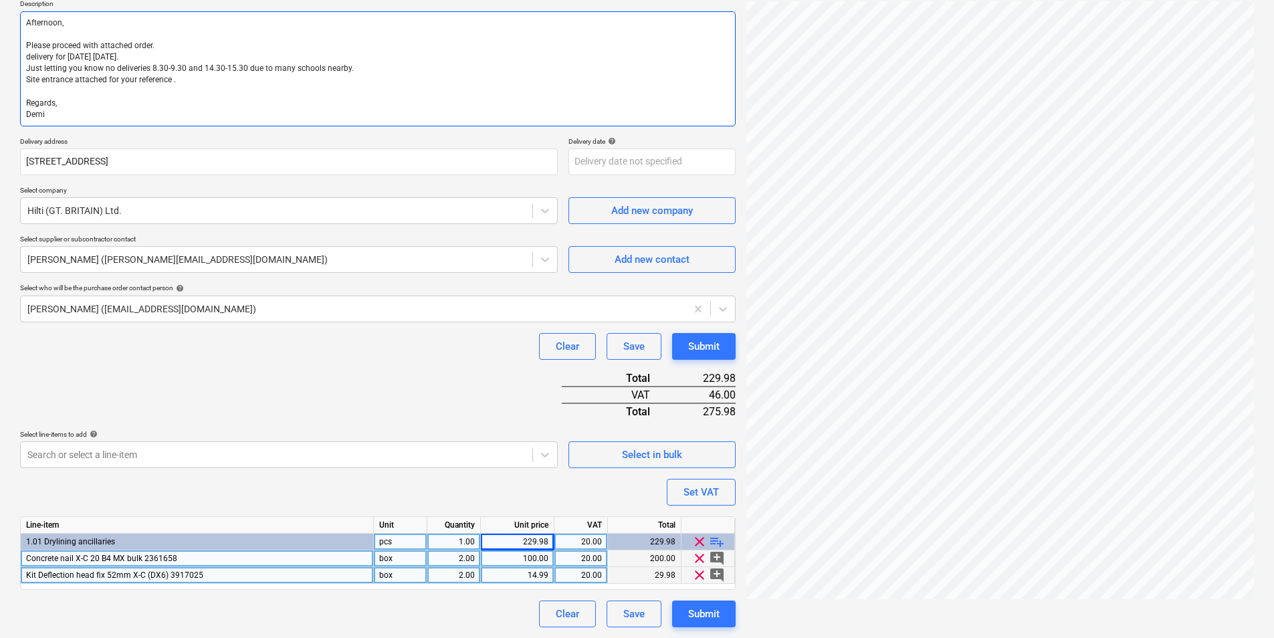
click at [98, 56] on textarea "Afternoon, Please proceed with attached order. delivery for Monday Tuesday. Jus…" at bounding box center [377, 68] width 715 height 115
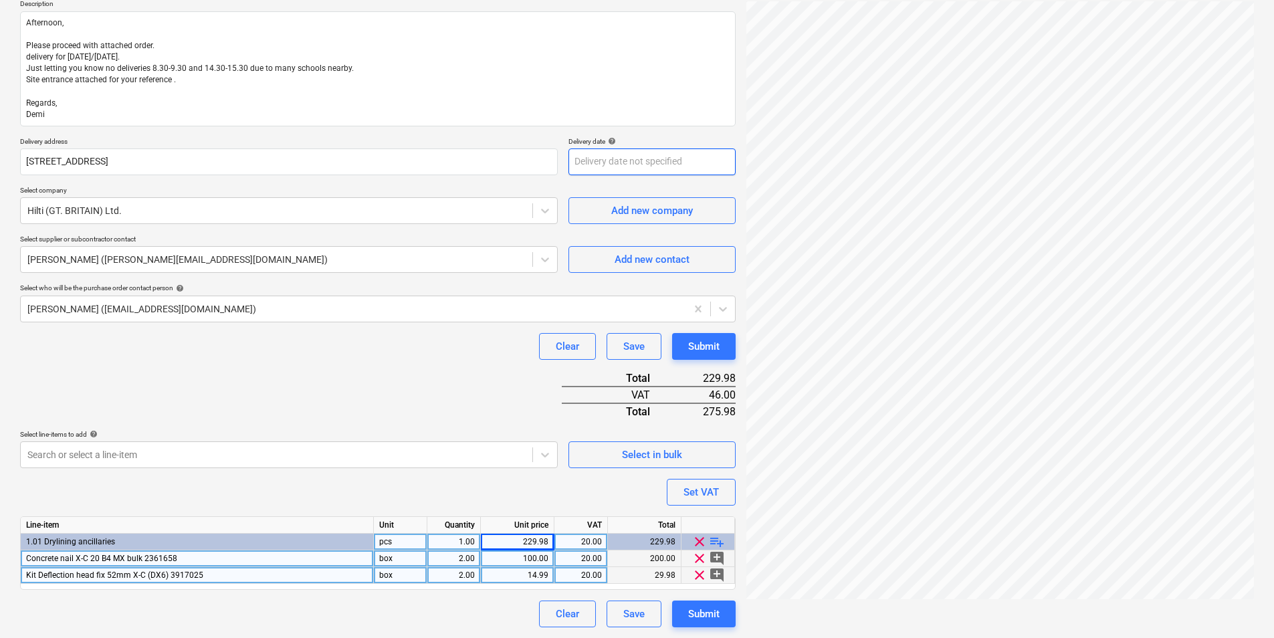
click at [693, 168] on body "Sales Projects Contacts Company Inbox 4 format_size keyboard_arrow_down help se…" at bounding box center [637, 160] width 1274 height 638
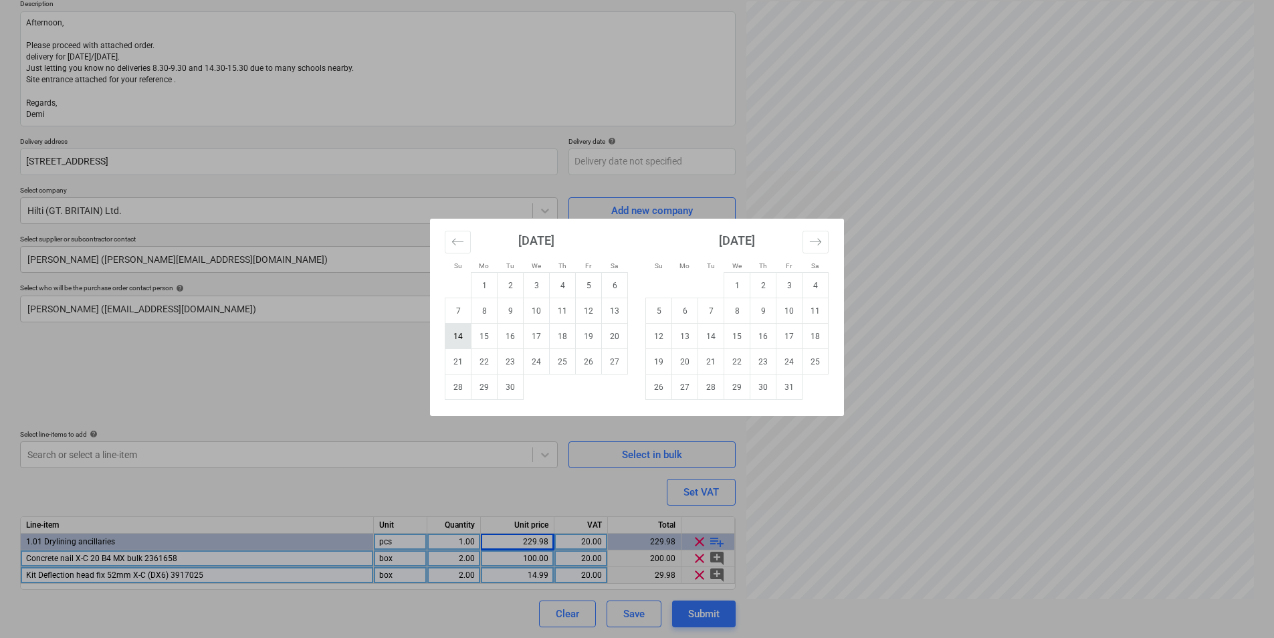
click at [464, 333] on td "14" at bounding box center [458, 336] width 26 height 25
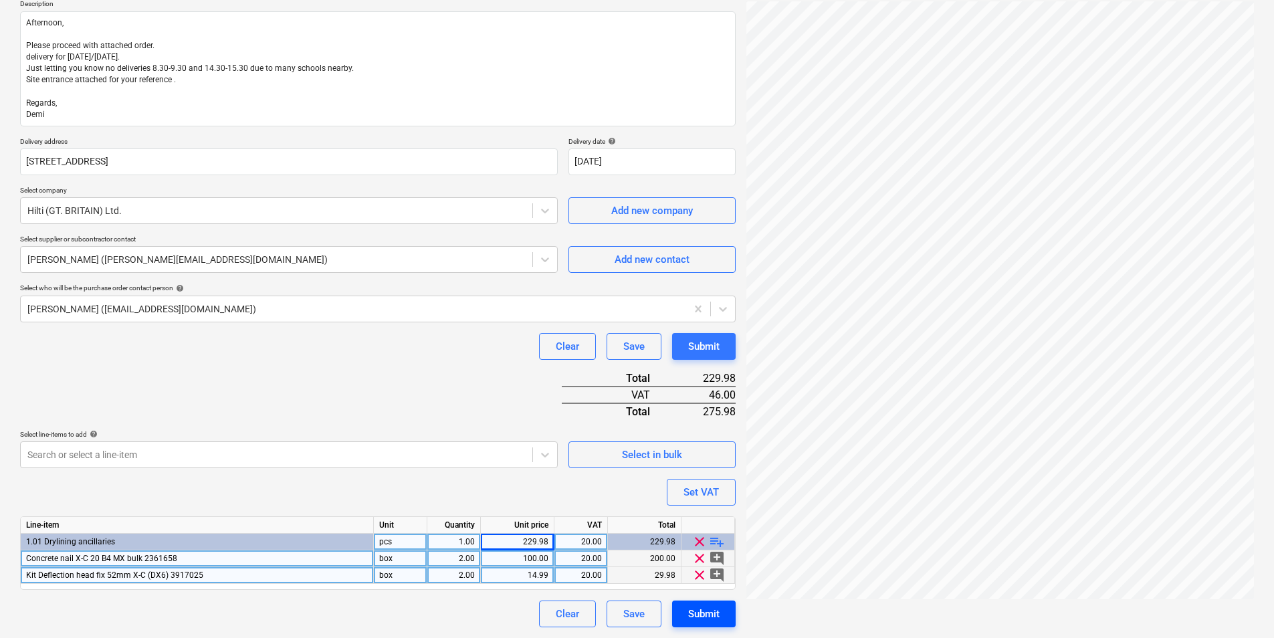
click at [694, 614] on div "Submit" at bounding box center [703, 613] width 31 height 17
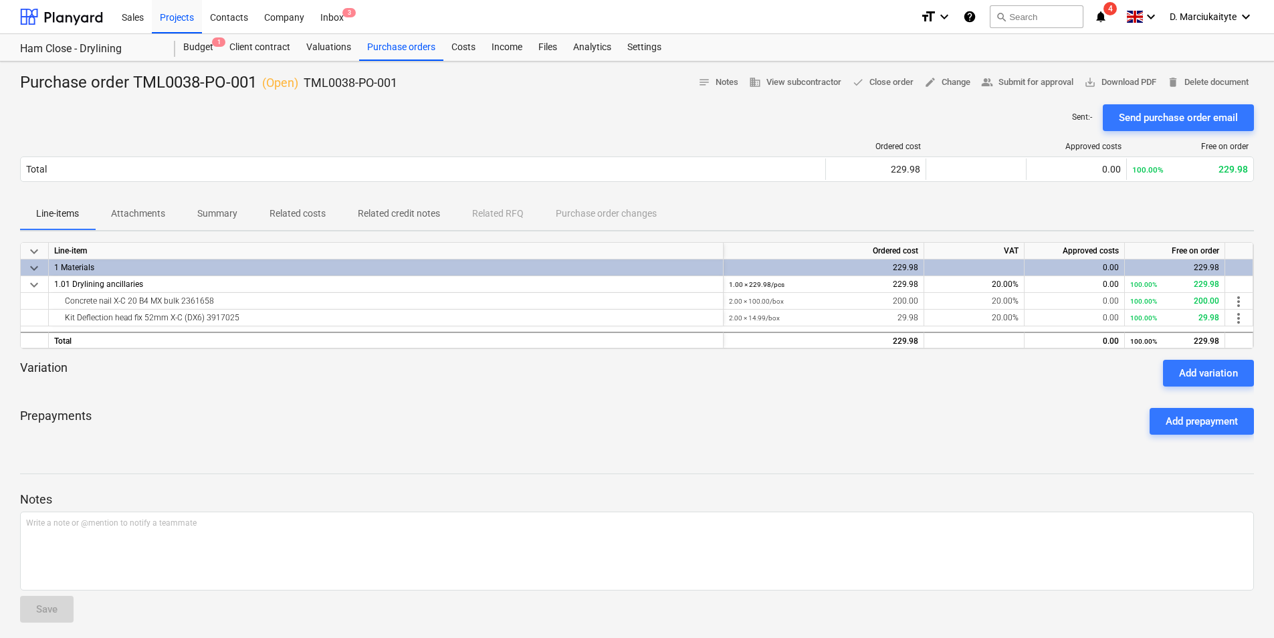
click at [128, 210] on p "Attachments" at bounding box center [138, 214] width 54 height 14
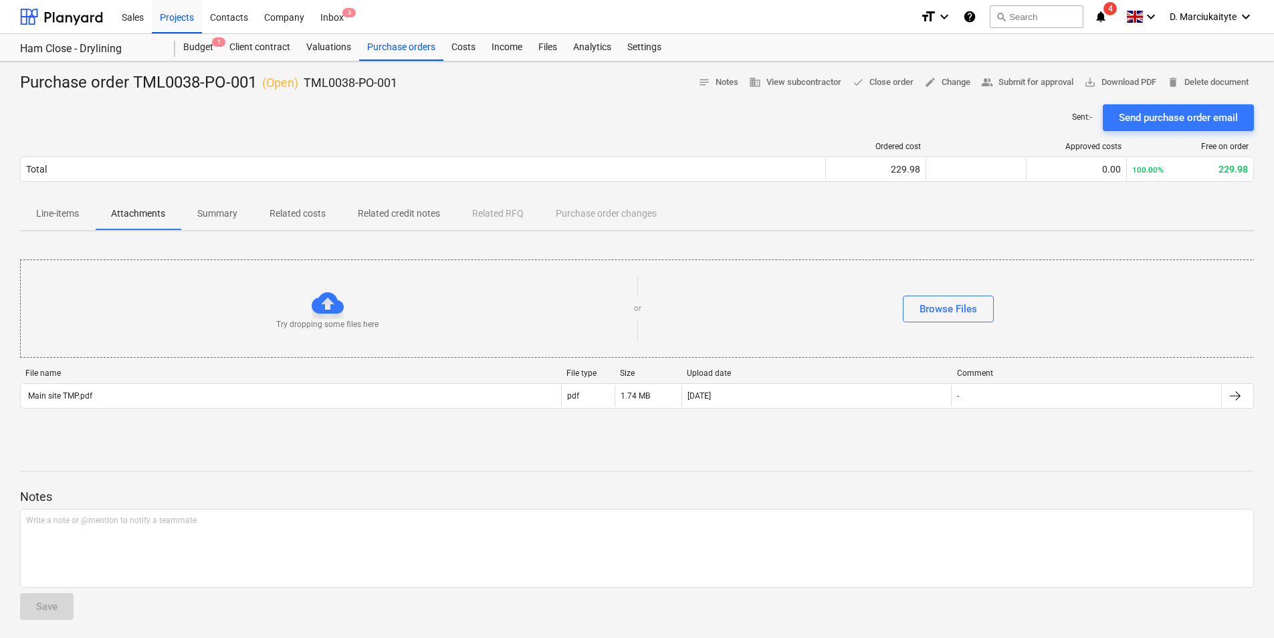
click at [241, 213] on span "Summary" at bounding box center [217, 214] width 72 height 22
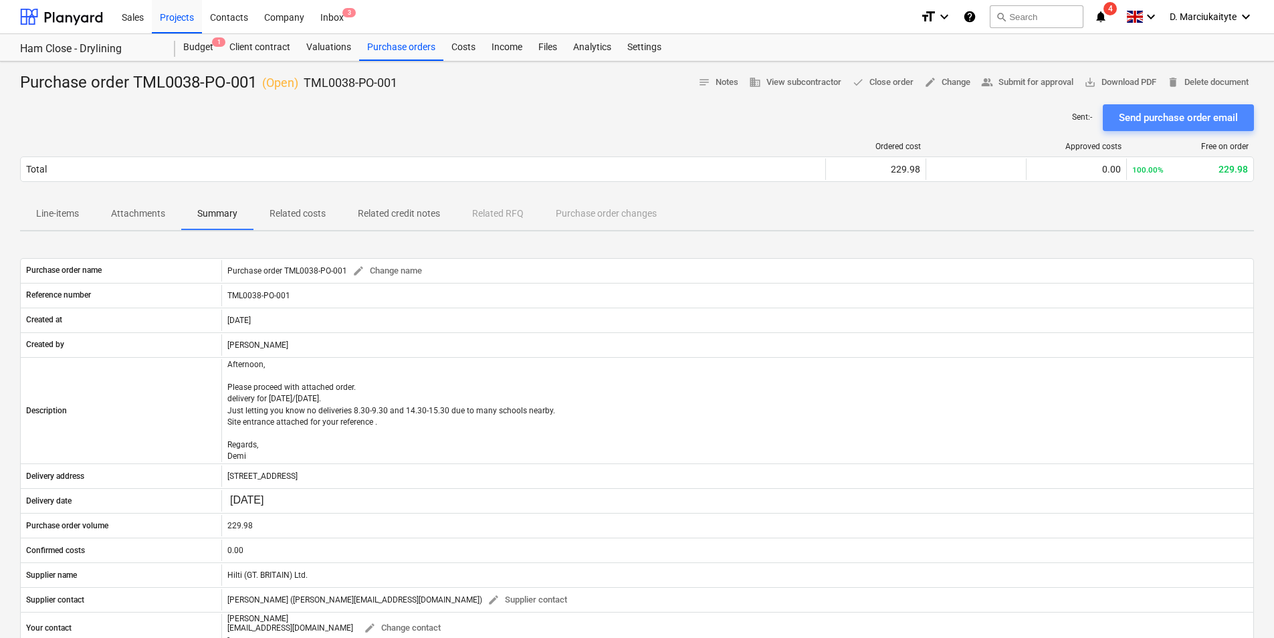
click at [1171, 124] on div "Send purchase order email" at bounding box center [1177, 117] width 119 height 17
drag, startPoint x: 412, startPoint y: 80, endPoint x: 306, endPoint y: 82, distance: 106.3
click at [306, 82] on div "Purchase order TML0038-PO-001 ( Open ) TML0038-PO-001 notes Notes (1) business …" at bounding box center [636, 82] width 1233 height 21
copy p "TML0038-PO-001"
click at [387, 45] on div "Purchase orders" at bounding box center [401, 47] width 84 height 27
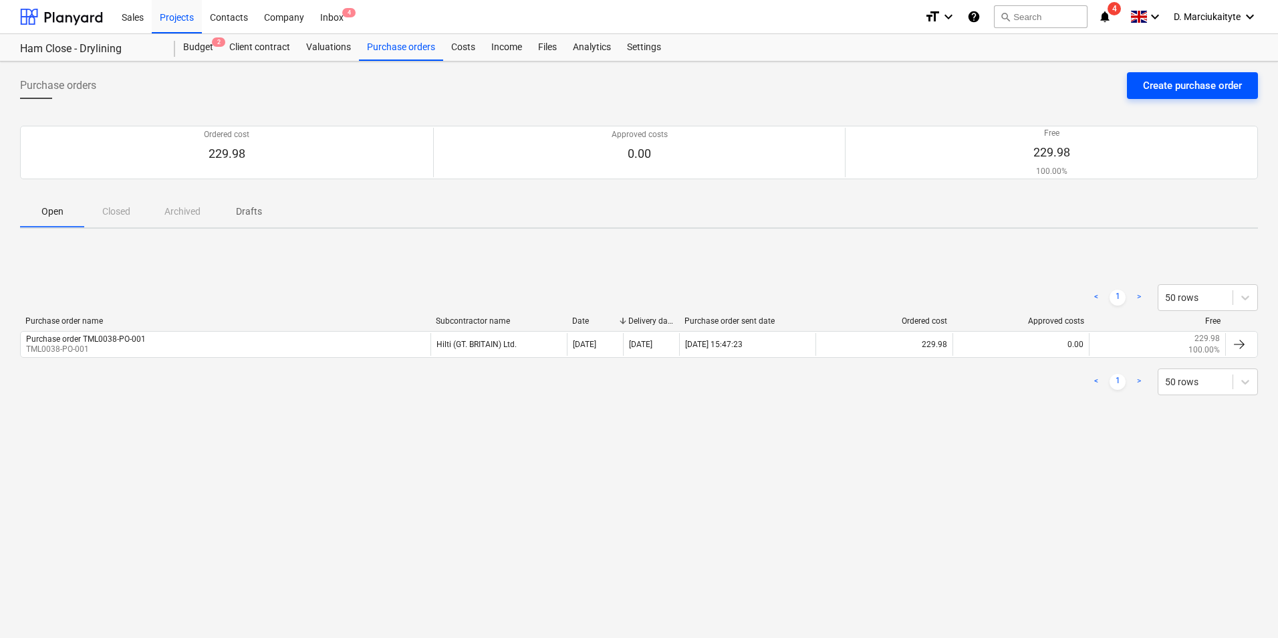
click at [1168, 80] on button "Create purchase order" at bounding box center [1192, 85] width 131 height 27
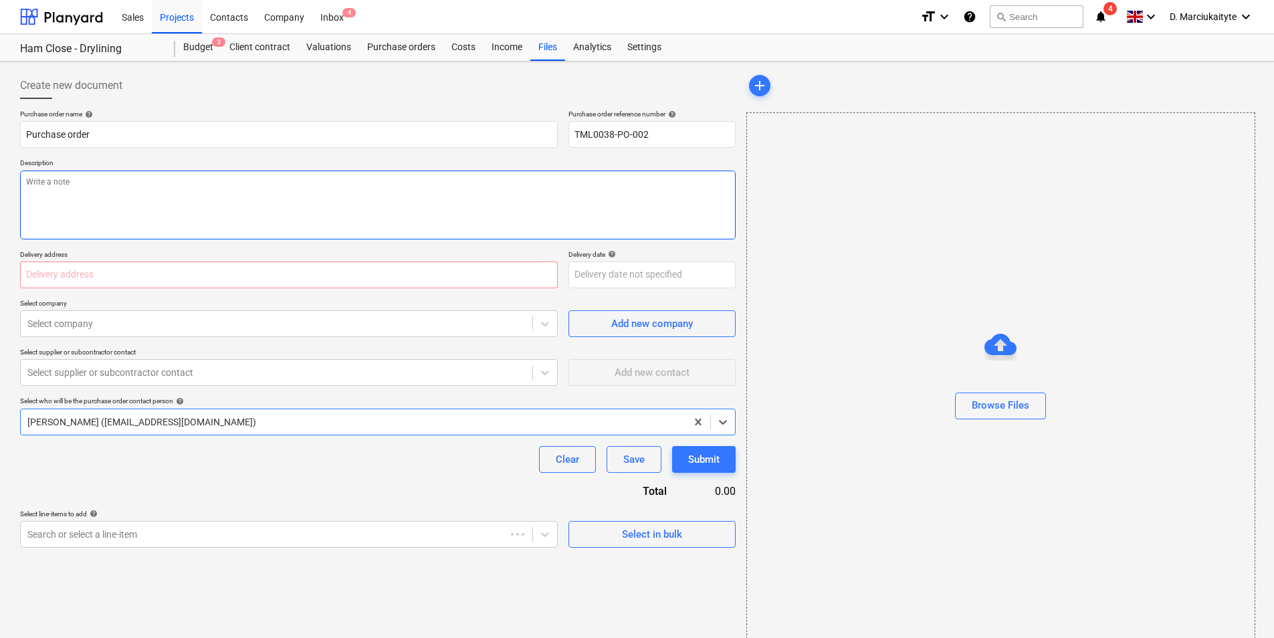
click at [196, 192] on textarea at bounding box center [377, 204] width 715 height 69
click at [395, 46] on div "Purchase orders" at bounding box center [401, 47] width 84 height 27
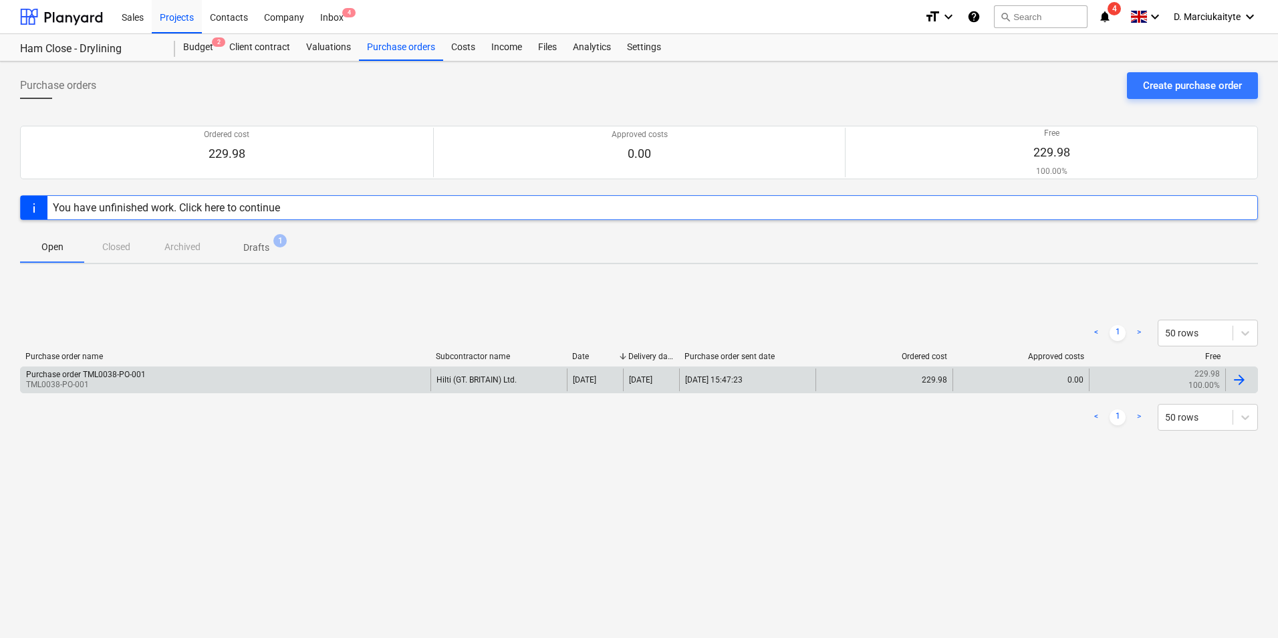
click at [132, 370] on div "Purchase order TML0038-PO-001" at bounding box center [86, 374] width 120 height 9
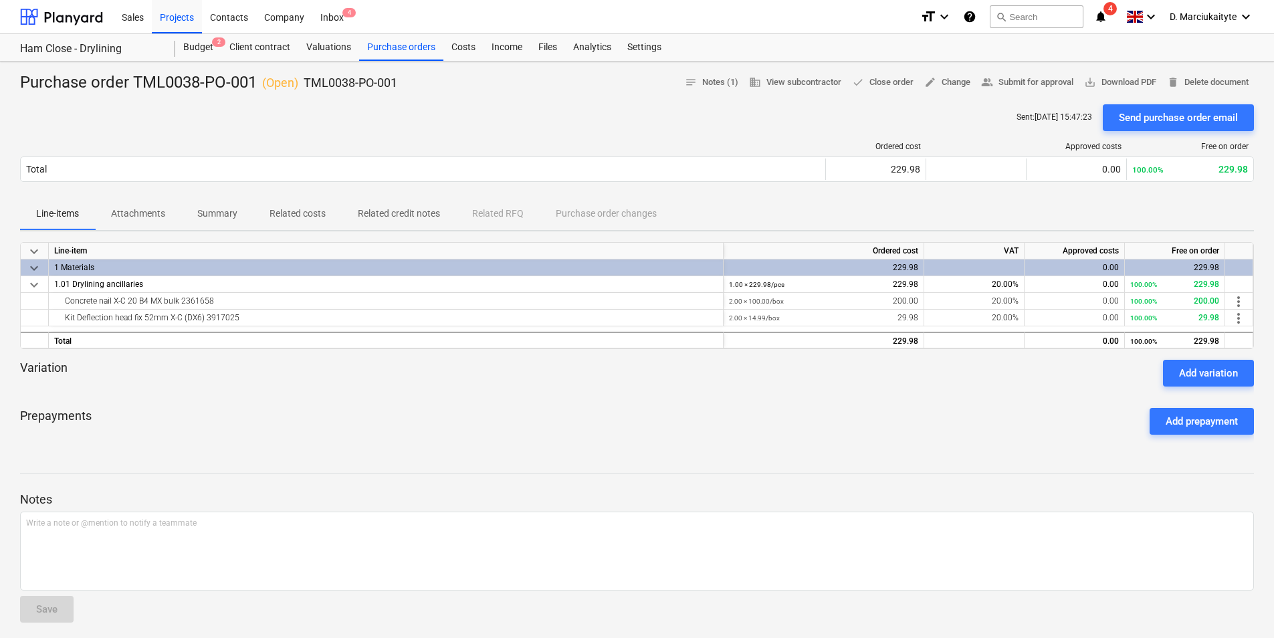
click at [197, 213] on p "Summary" at bounding box center [217, 214] width 40 height 14
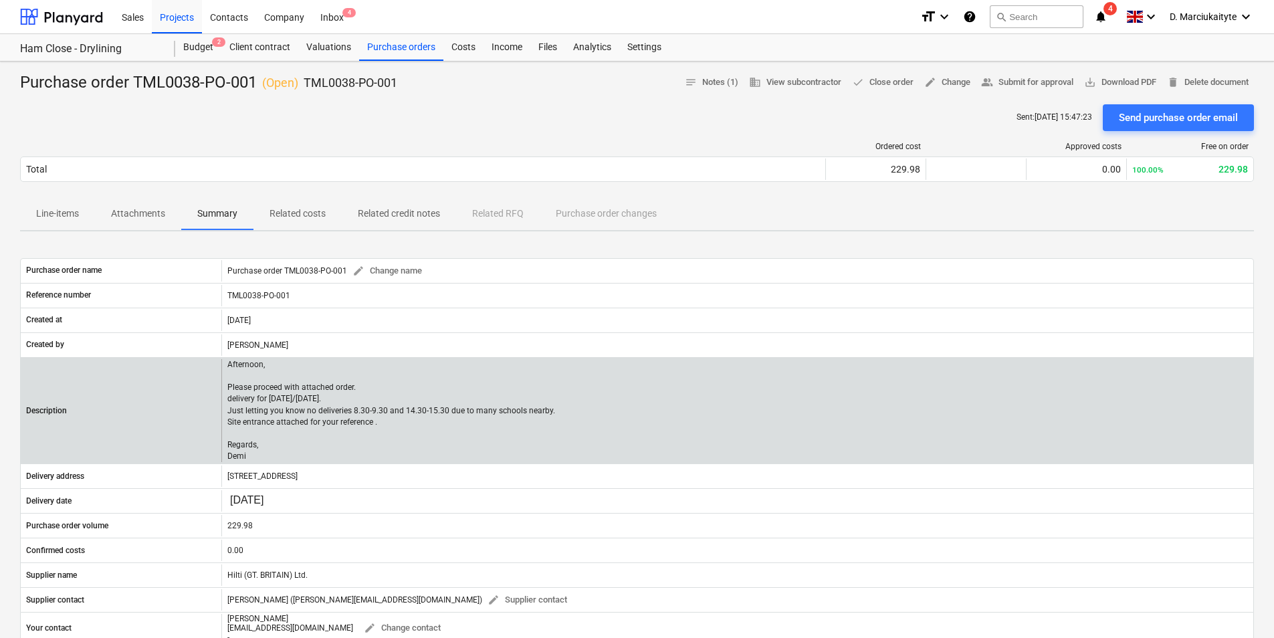
drag, startPoint x: 266, startPoint y: 453, endPoint x: 223, endPoint y: 356, distance: 105.3
click at [223, 357] on div "Description Afternoon, Please proceed with attached order. delivery for Monday/…" at bounding box center [636, 410] width 1233 height 106
copy p "Afternoon, Please proceed with attached order. delivery for Monday/Tuesday. Jus…"
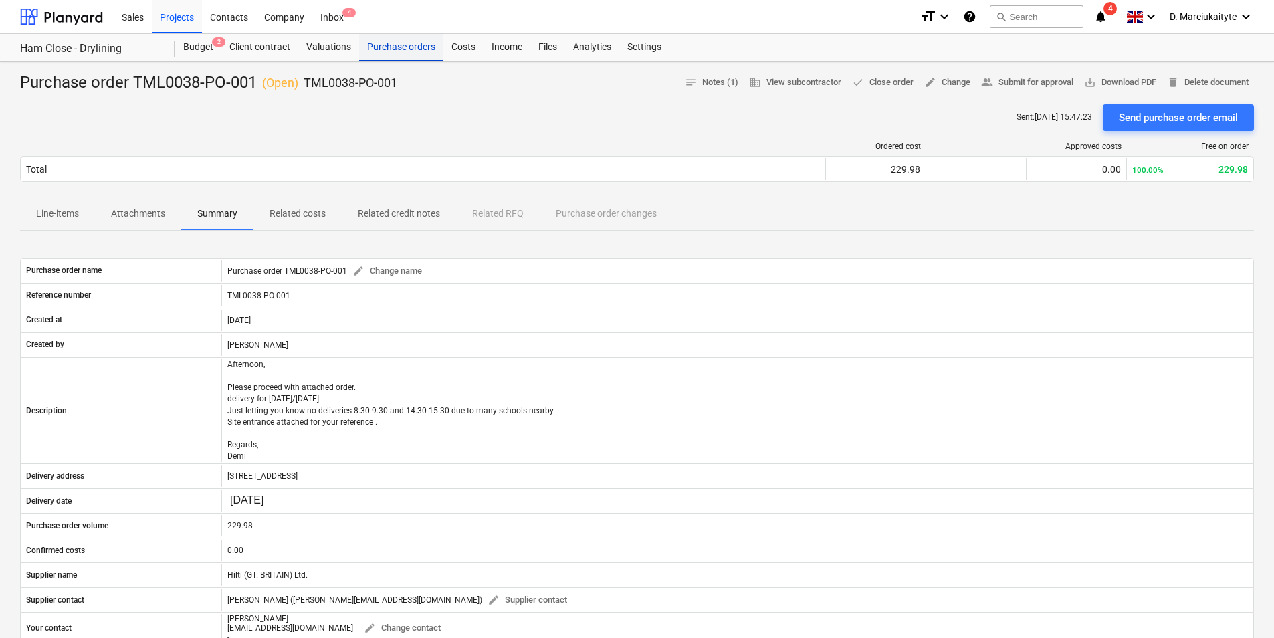
click at [420, 47] on div "Purchase orders" at bounding box center [401, 47] width 84 height 27
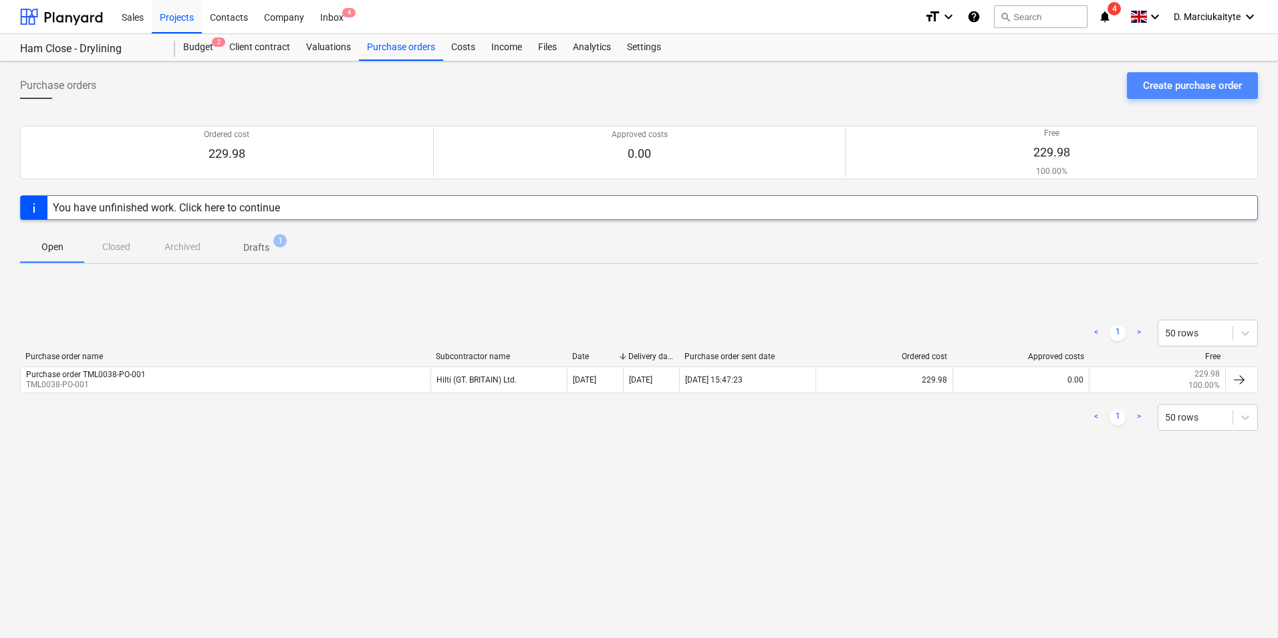
click at [1191, 90] on div "Create purchase order" at bounding box center [1192, 85] width 99 height 17
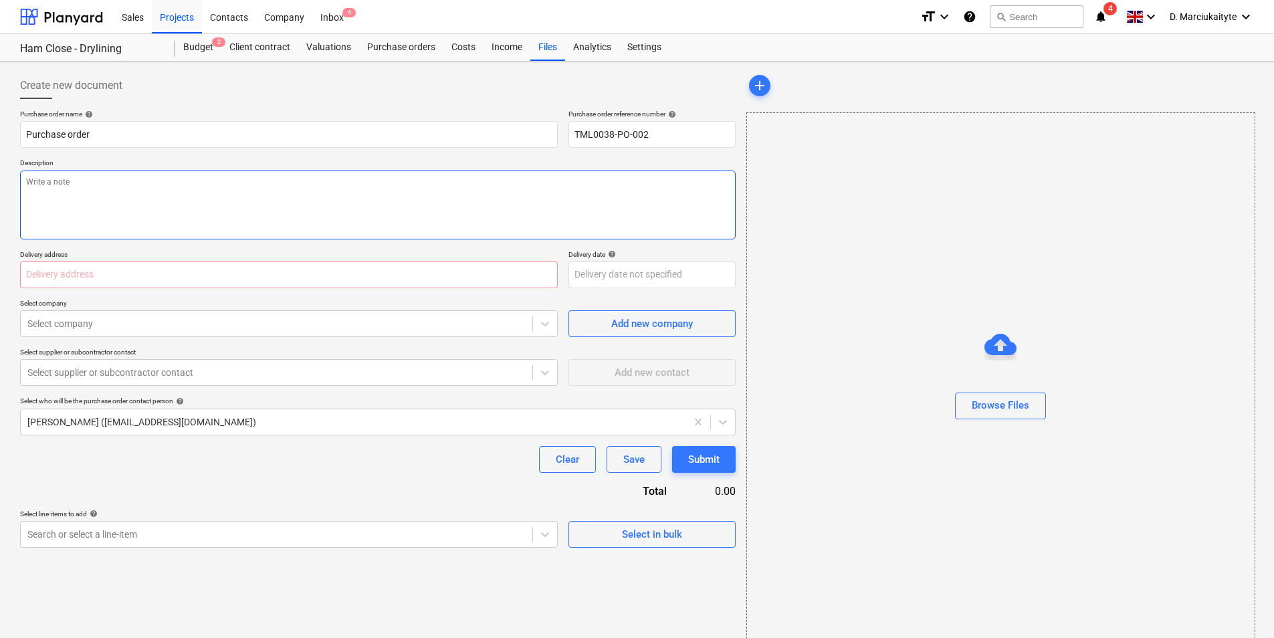
click at [158, 187] on textarea at bounding box center [377, 204] width 715 height 69
paste textarea "Afternoon, Please proceed with attached order. delivery for Monday/Tuesday. Jus…"
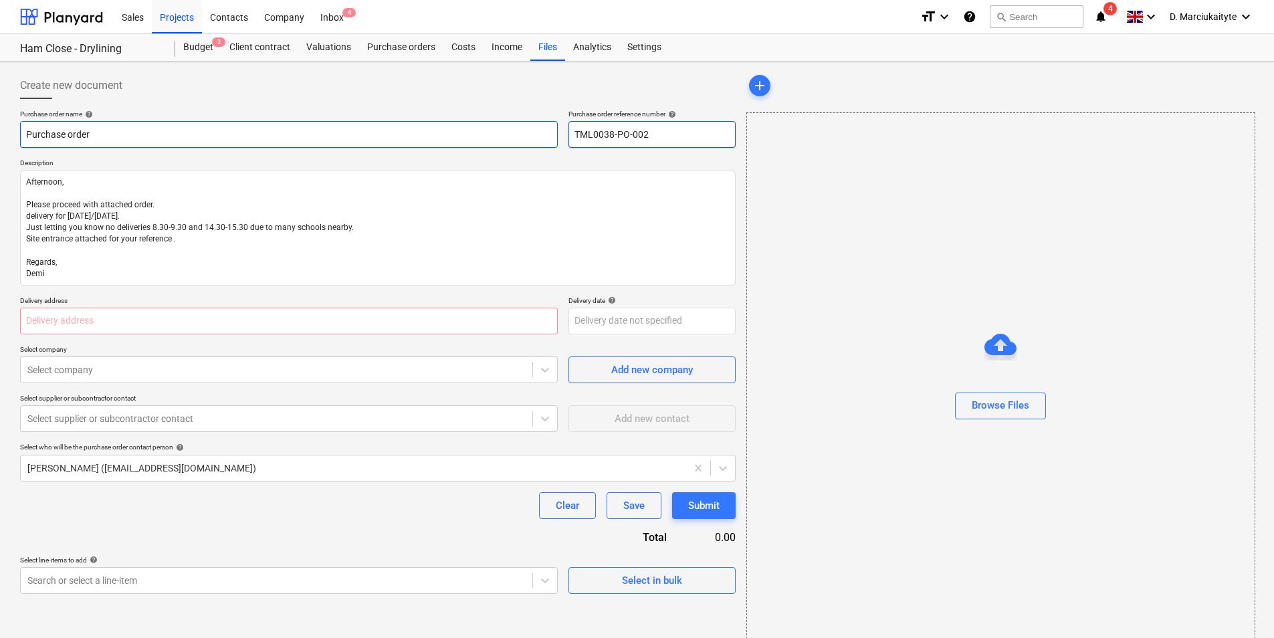
drag, startPoint x: 700, startPoint y: 131, endPoint x: 486, endPoint y: 125, distance: 214.0
click at [486, 125] on div "Purchase order name help Purchase order Purchase order reference number help TM…" at bounding box center [377, 129] width 715 height 38
click at [359, 135] on input "Purchase order" at bounding box center [288, 134] width 537 height 27
paste input "TML0038-PO-002"
click at [159, 315] on input "text" at bounding box center [288, 321] width 537 height 27
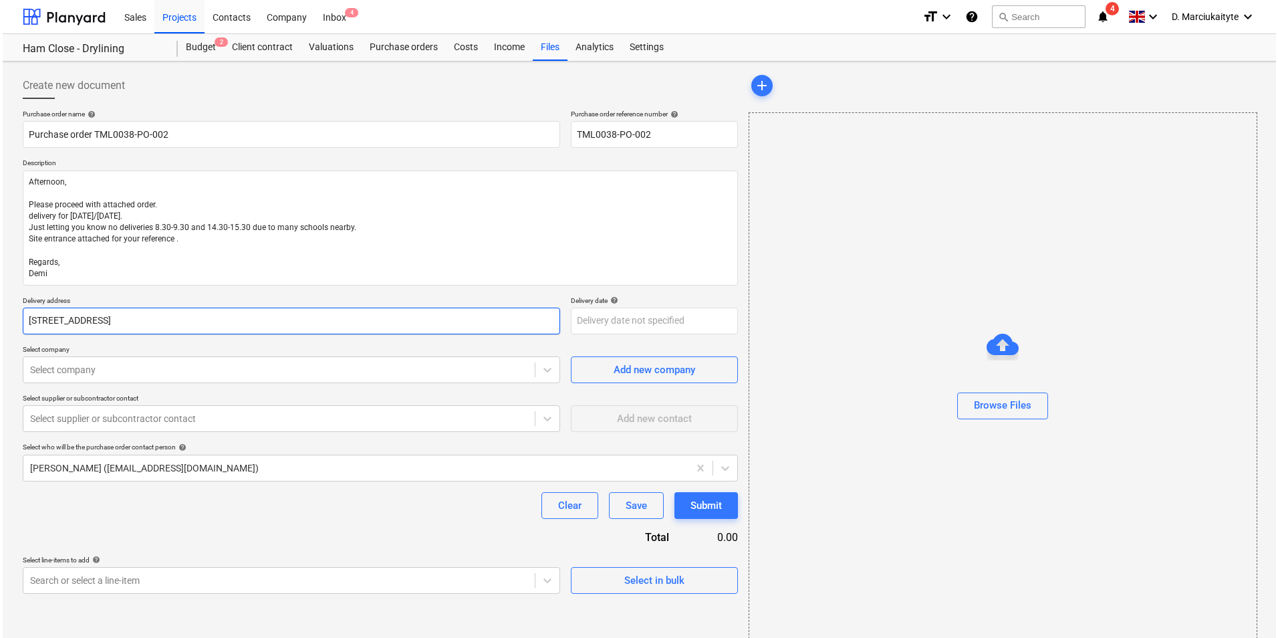
scroll to position [18, 0]
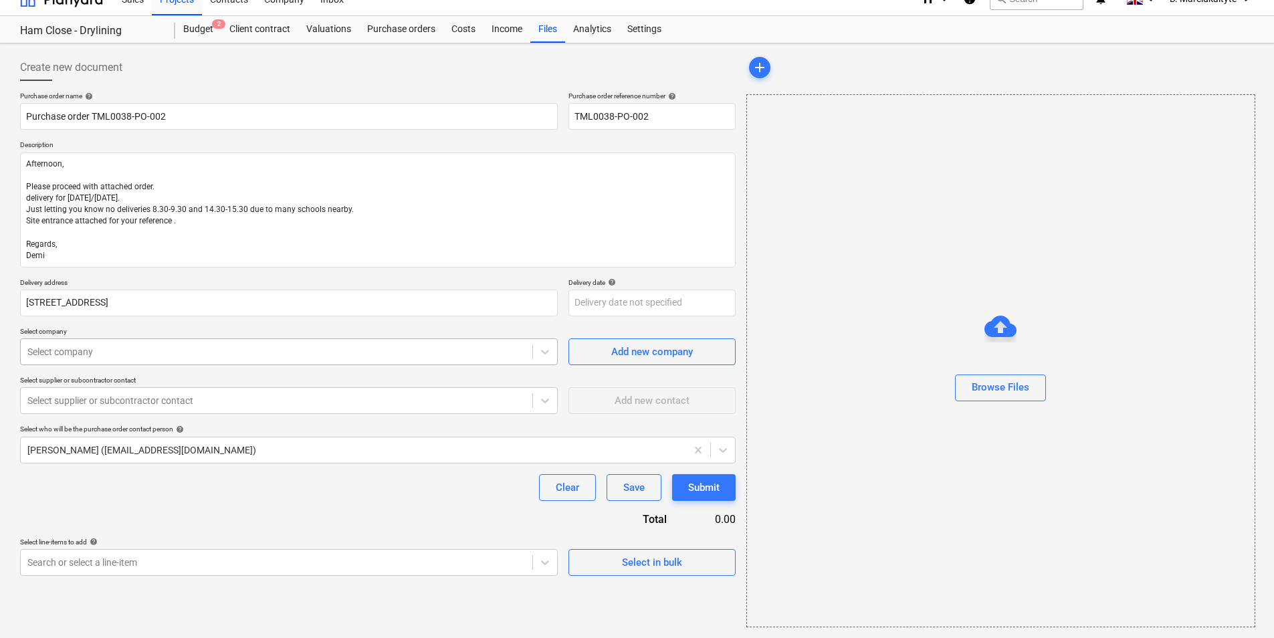
click at [227, 348] on div at bounding box center [276, 351] width 498 height 13
click at [662, 566] on div "Select in bulk" at bounding box center [652, 562] width 60 height 17
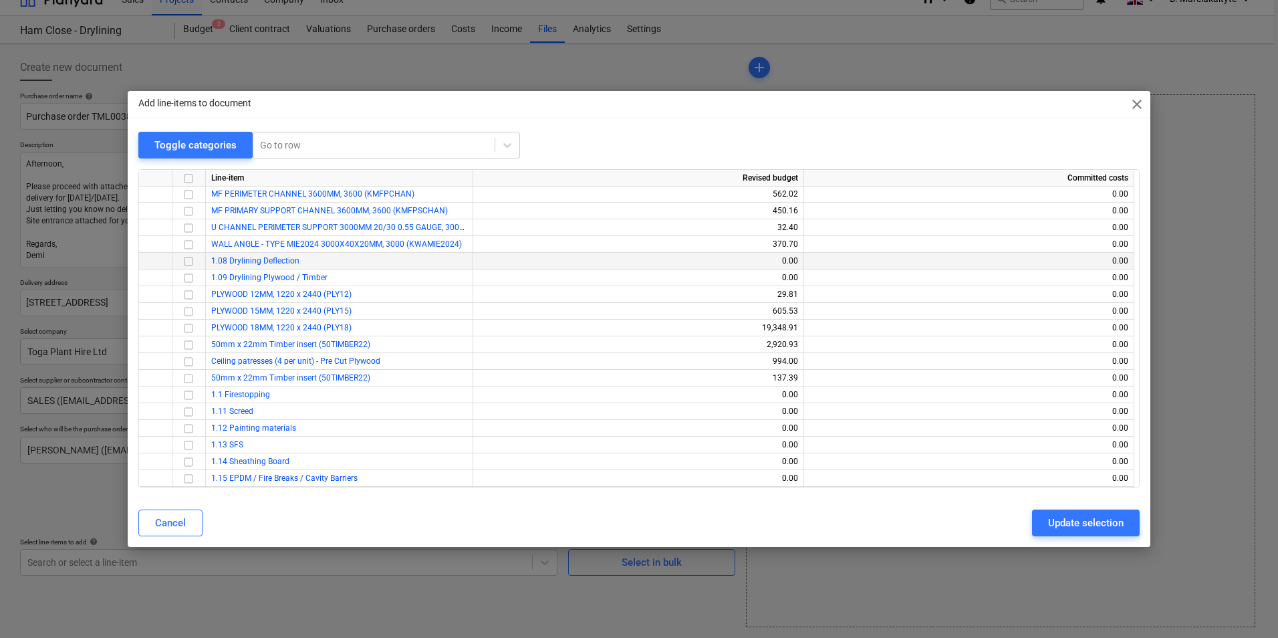
scroll to position [2290, 0]
drag, startPoint x: 777, startPoint y: 377, endPoint x: 251, endPoint y: 356, distance: 526.6
click at [251, 356] on div "Line-item Revised budget Committed costs DONN JOGLD CR TEE 0.6 M WHITE DX24TH12…" at bounding box center [638, 328] width 1001 height 319
click at [894, 400] on div "0.00" at bounding box center [969, 395] width 319 height 17
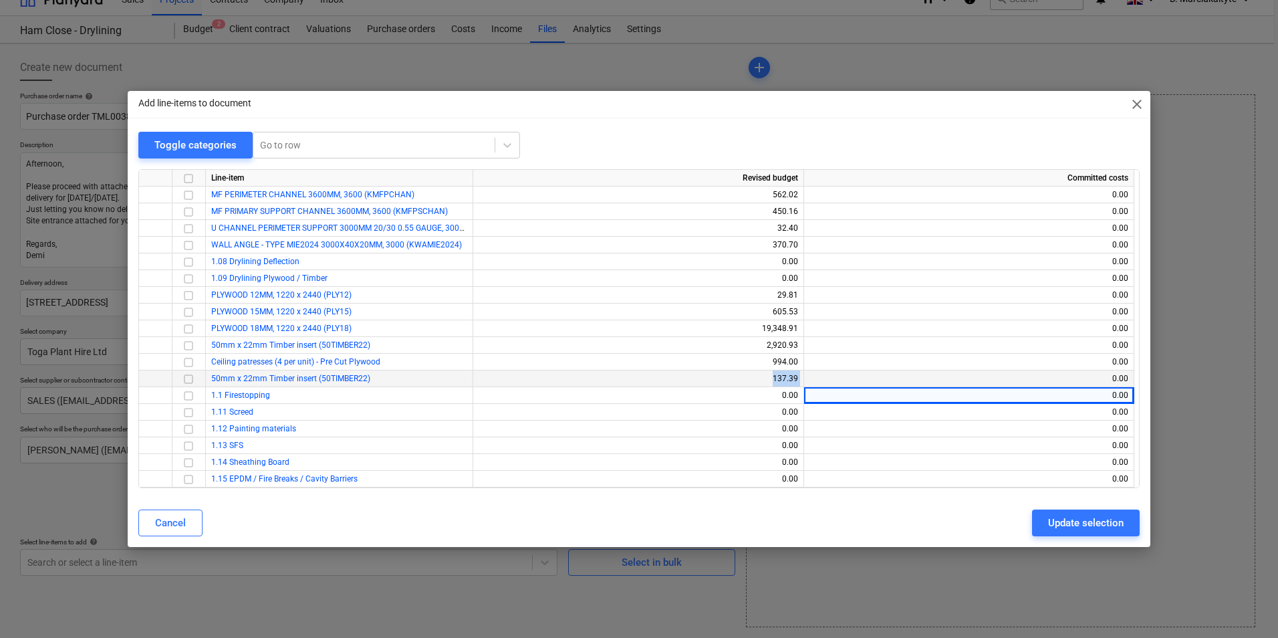
drag, startPoint x: 816, startPoint y: 377, endPoint x: 727, endPoint y: 379, distance: 88.9
click at [0, 0] on div "50mm x 22mm Timber insert (50TIMBER22) 137.39 0.00" at bounding box center [0, 0] width 0 height 0
drag, startPoint x: 727, startPoint y: 379, endPoint x: 937, endPoint y: 336, distance: 214.4
click at [937, 336] on div "0.00" at bounding box center [969, 328] width 319 height 17
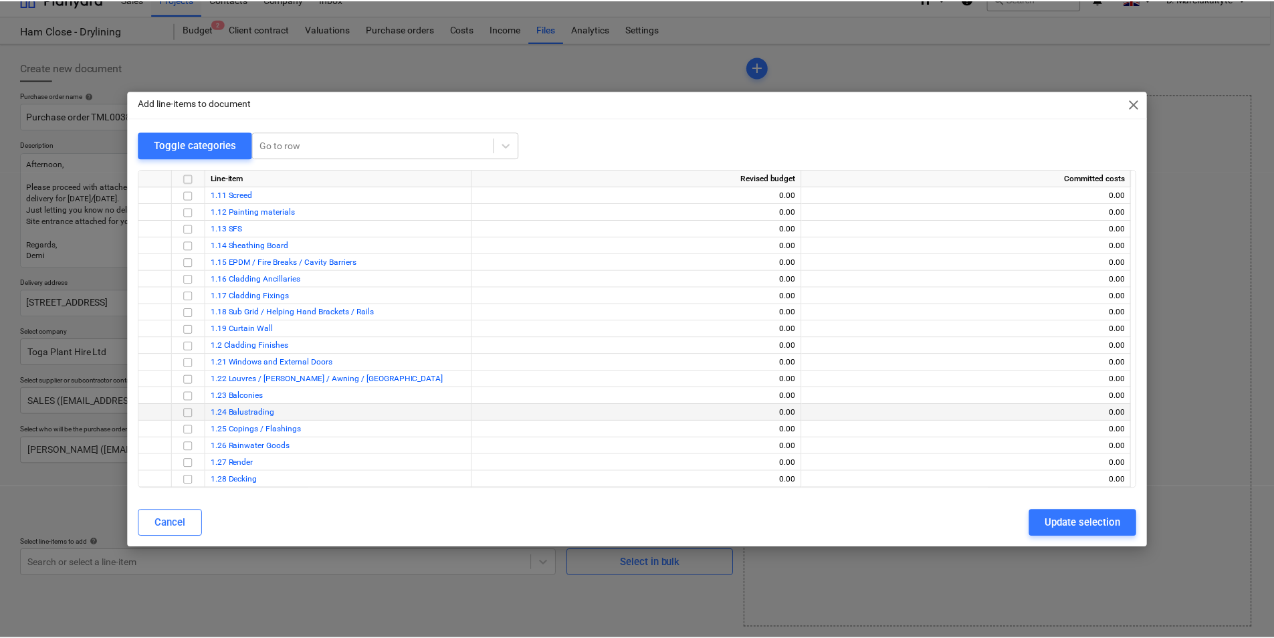
scroll to position [2557, 0]
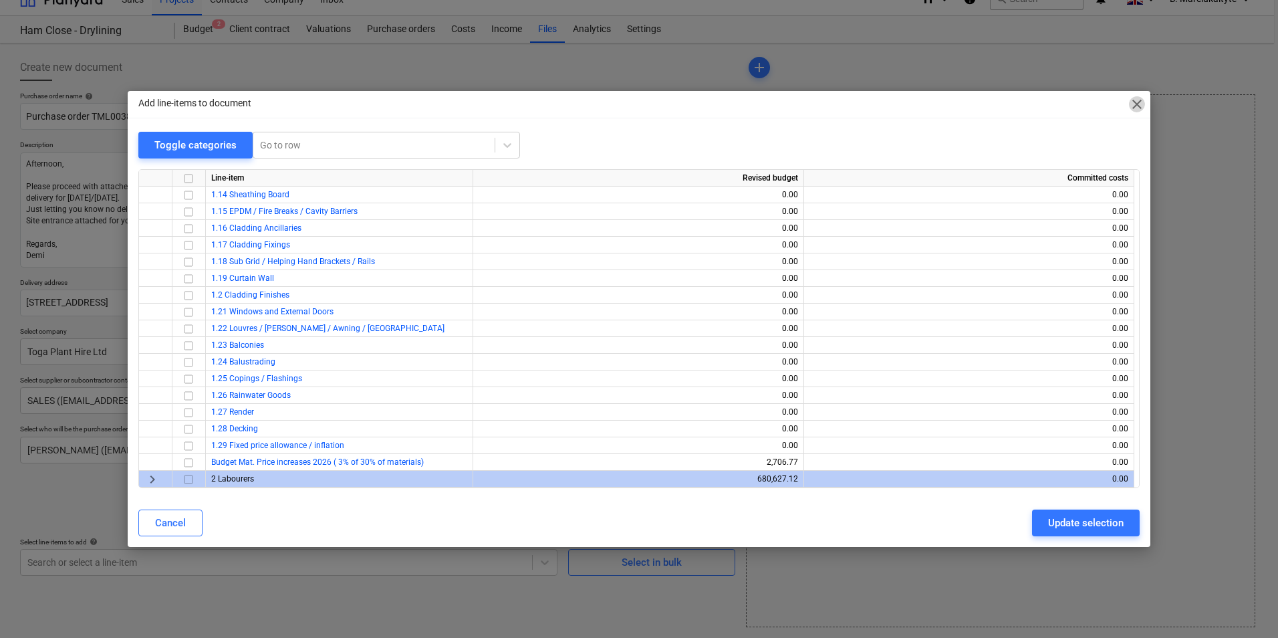
click at [1134, 106] on span "close" at bounding box center [1137, 104] width 16 height 16
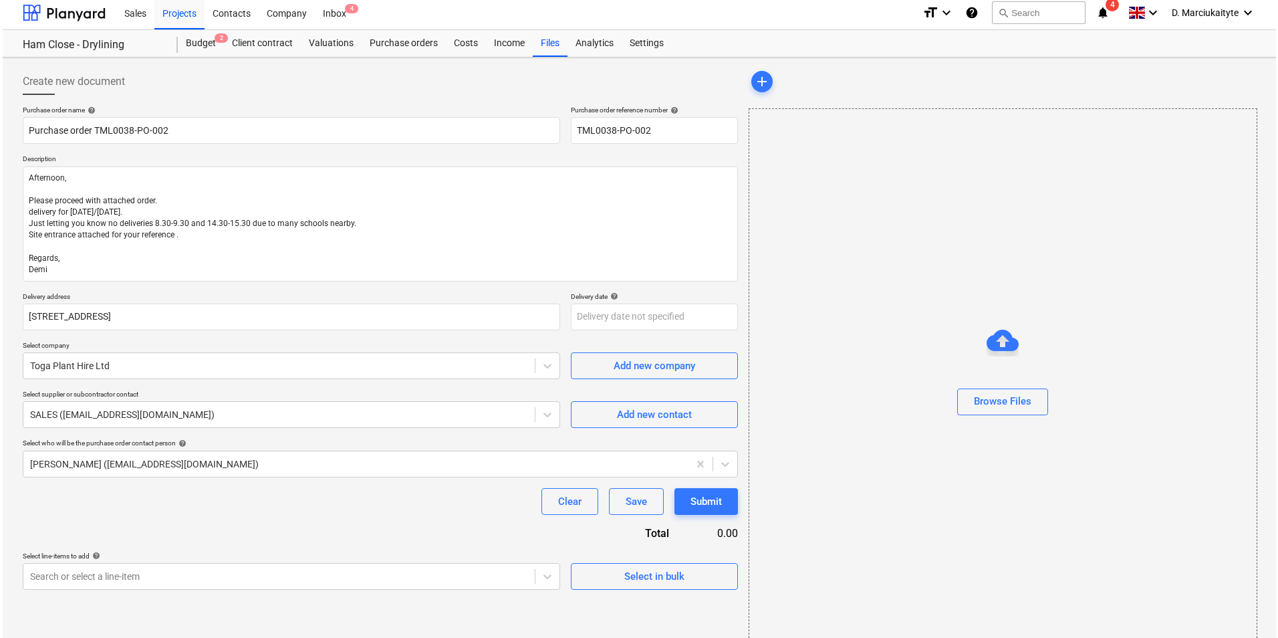
scroll to position [0, 0]
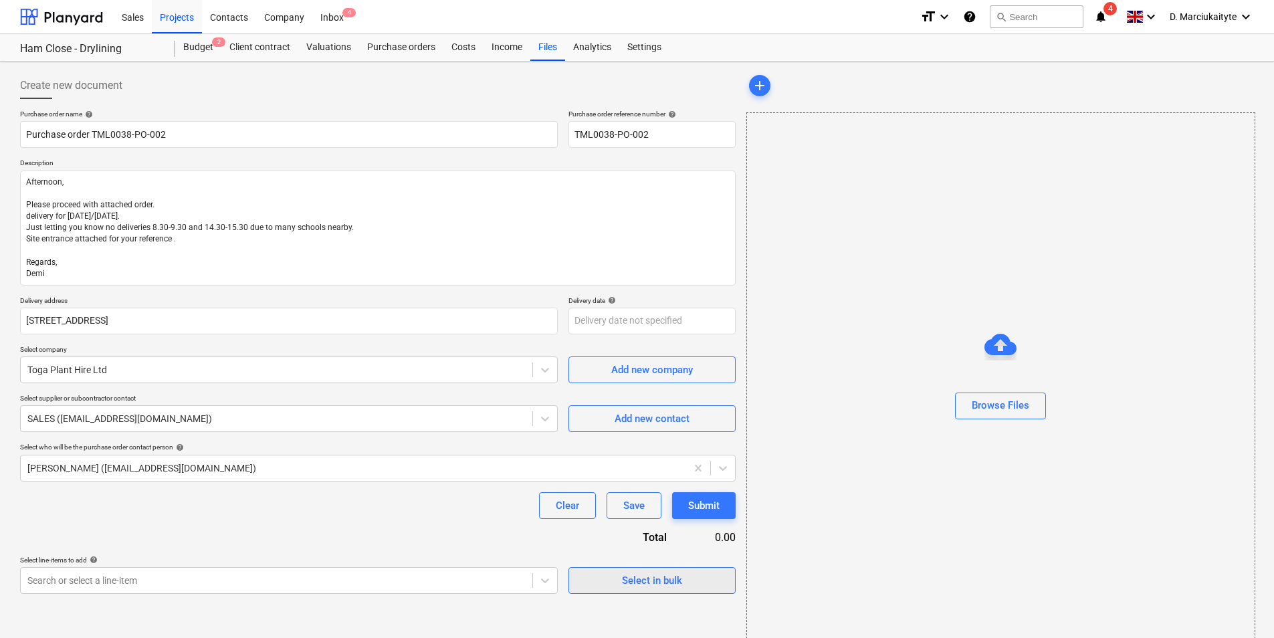
click at [677, 572] on div "Select in bulk" at bounding box center [652, 580] width 60 height 17
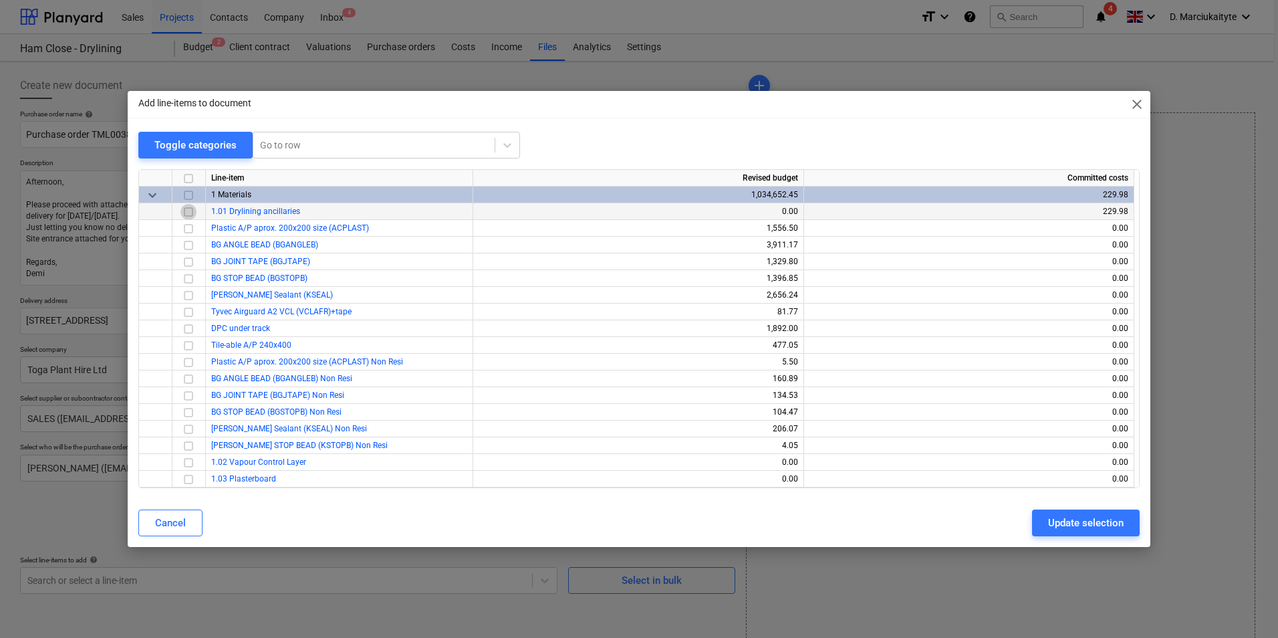
click at [188, 213] on input "checkbox" at bounding box center [188, 212] width 16 height 16
click at [1088, 526] on div "Update selection" at bounding box center [1086, 522] width 76 height 17
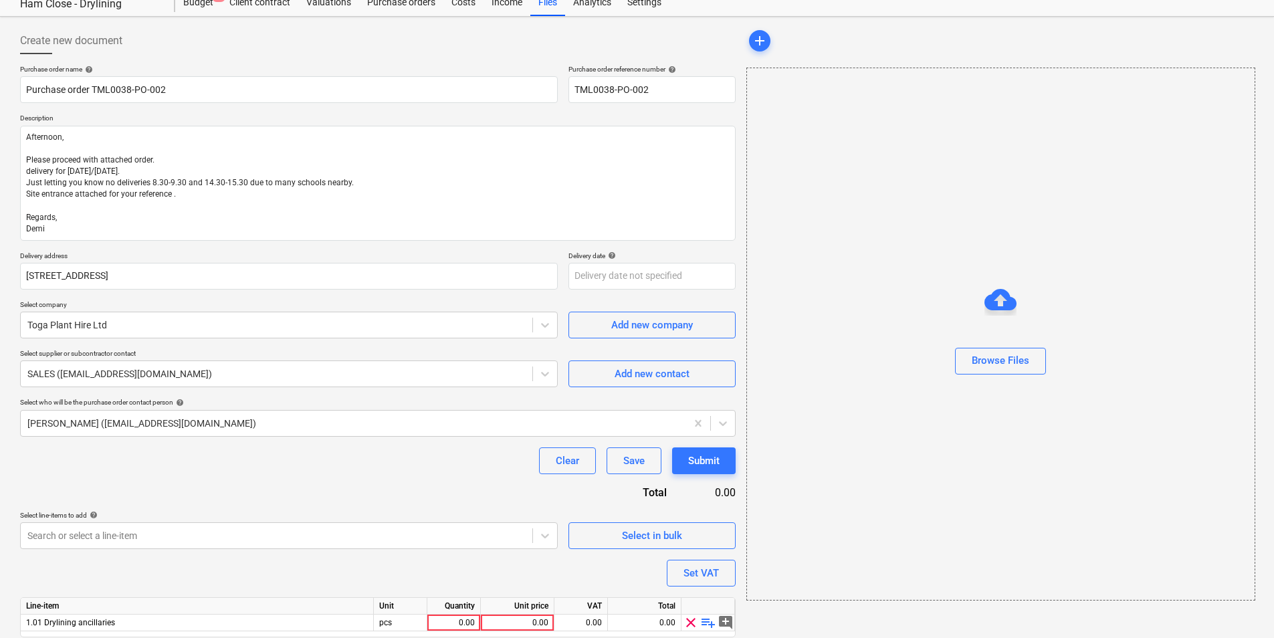
scroll to position [92, 0]
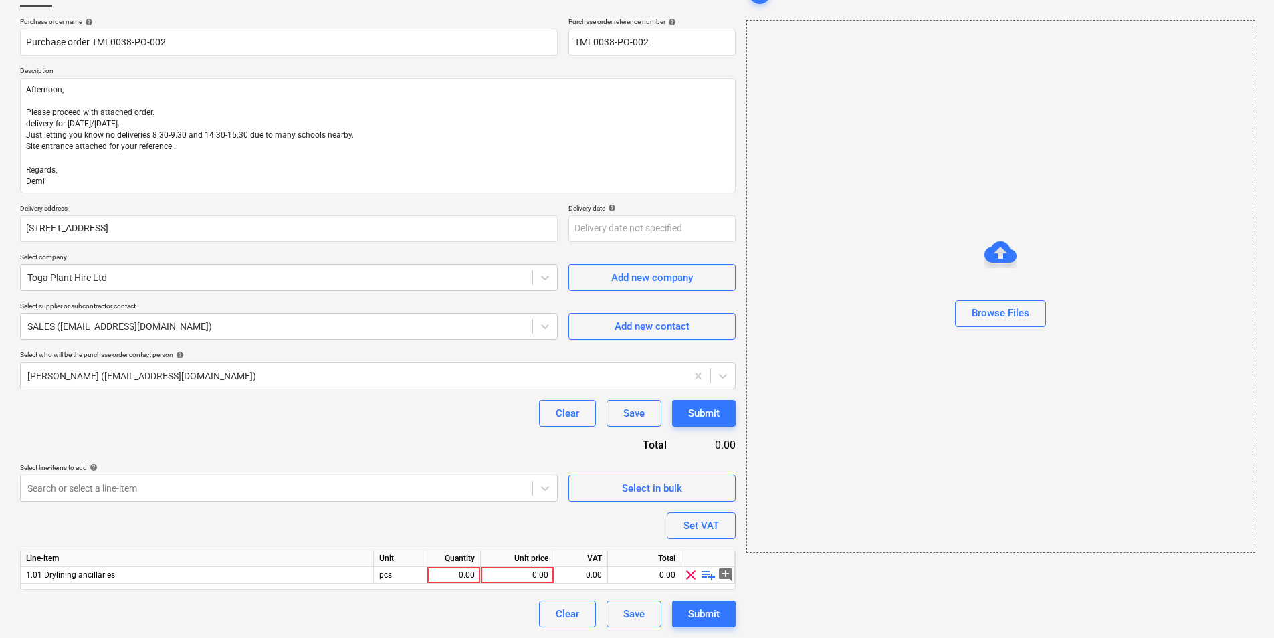
click at [711, 576] on span "playlist_add" at bounding box center [708, 575] width 16 height 16
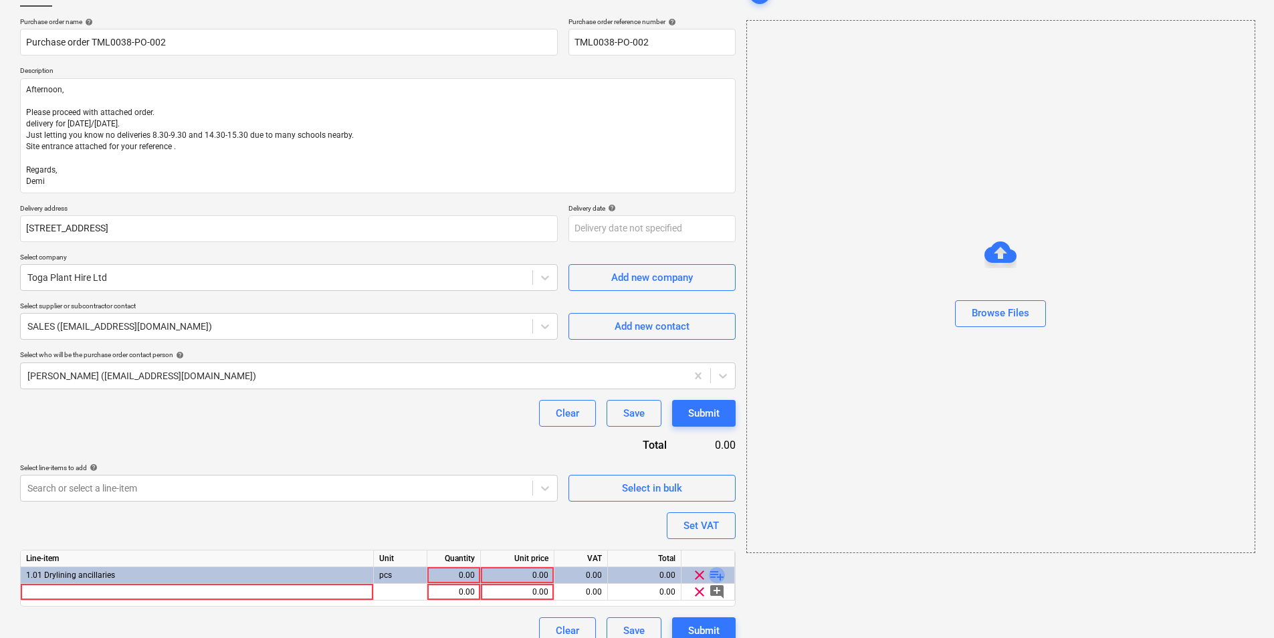
click at [711, 576] on span "playlist_add" at bounding box center [717, 575] width 16 height 16
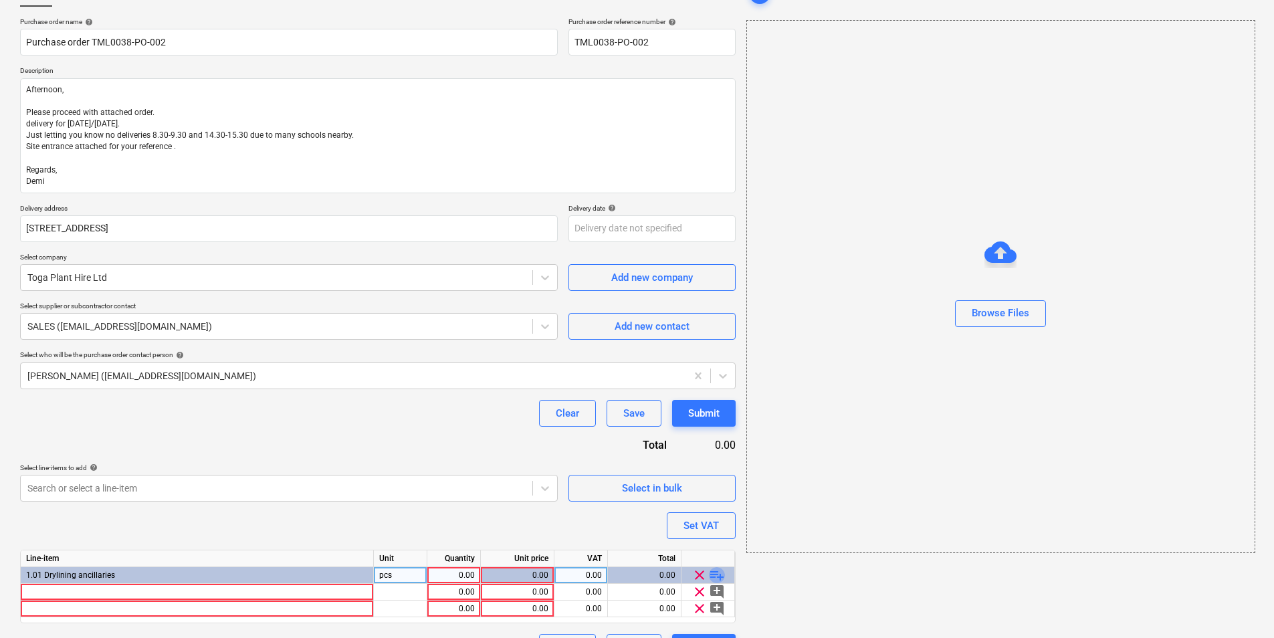
click at [715, 572] on span "playlist_add" at bounding box center [717, 575] width 16 height 16
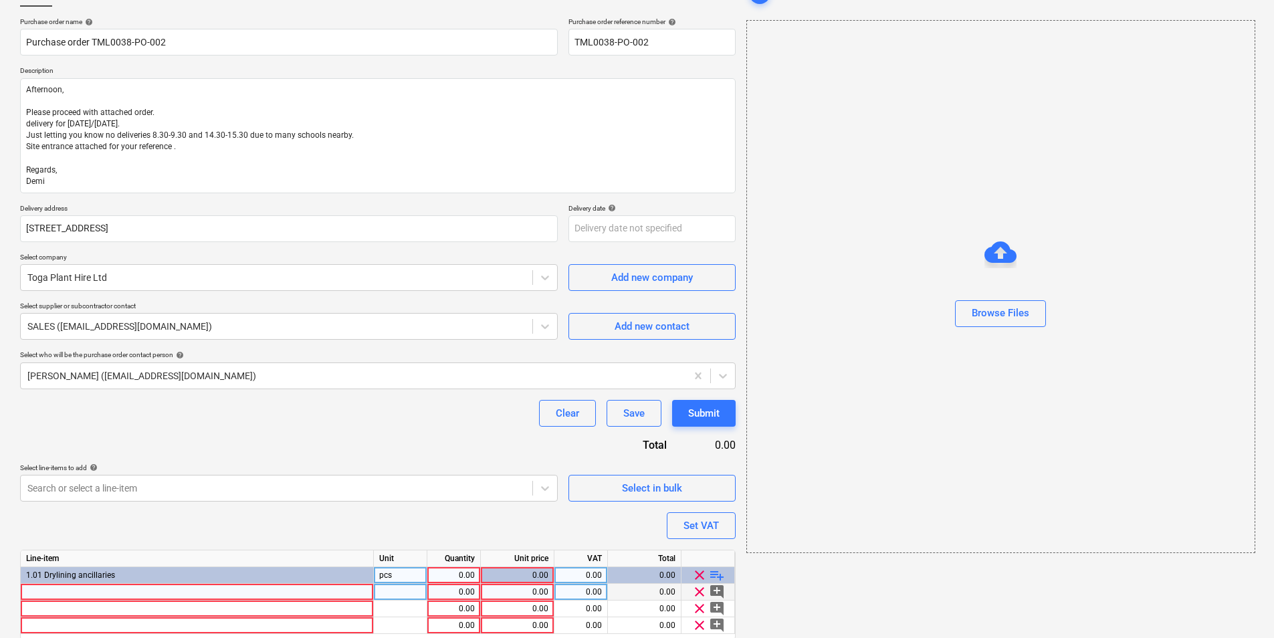
click at [201, 592] on div at bounding box center [197, 592] width 353 height 17
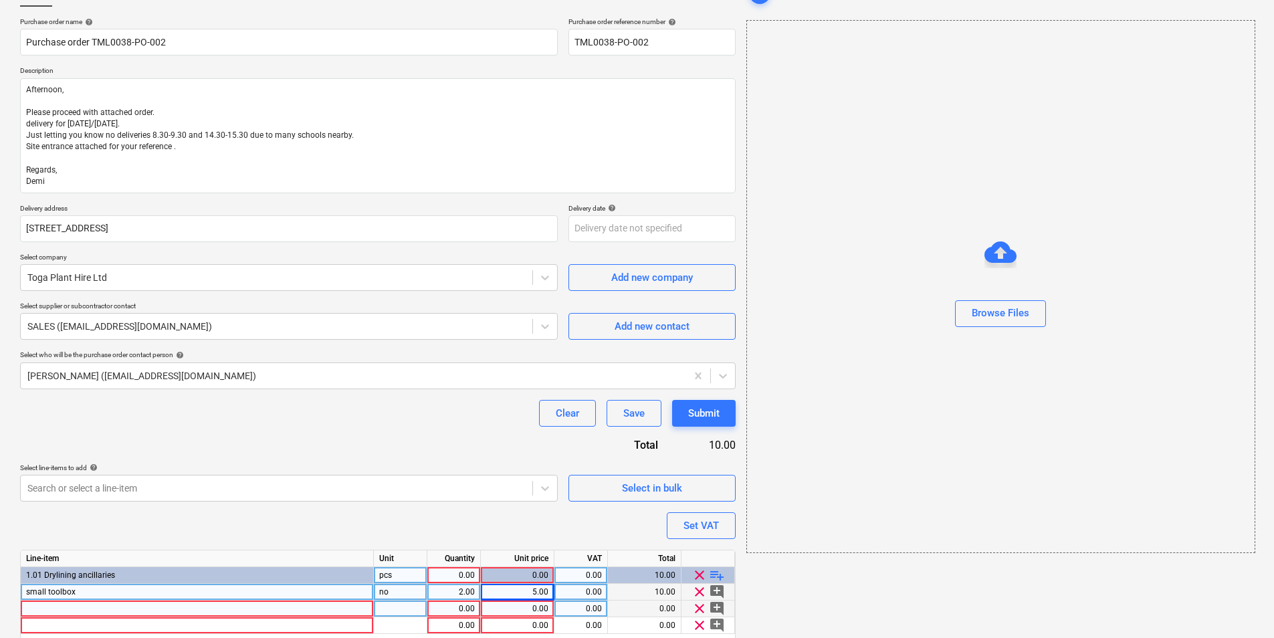
click at [121, 611] on div at bounding box center [197, 608] width 353 height 17
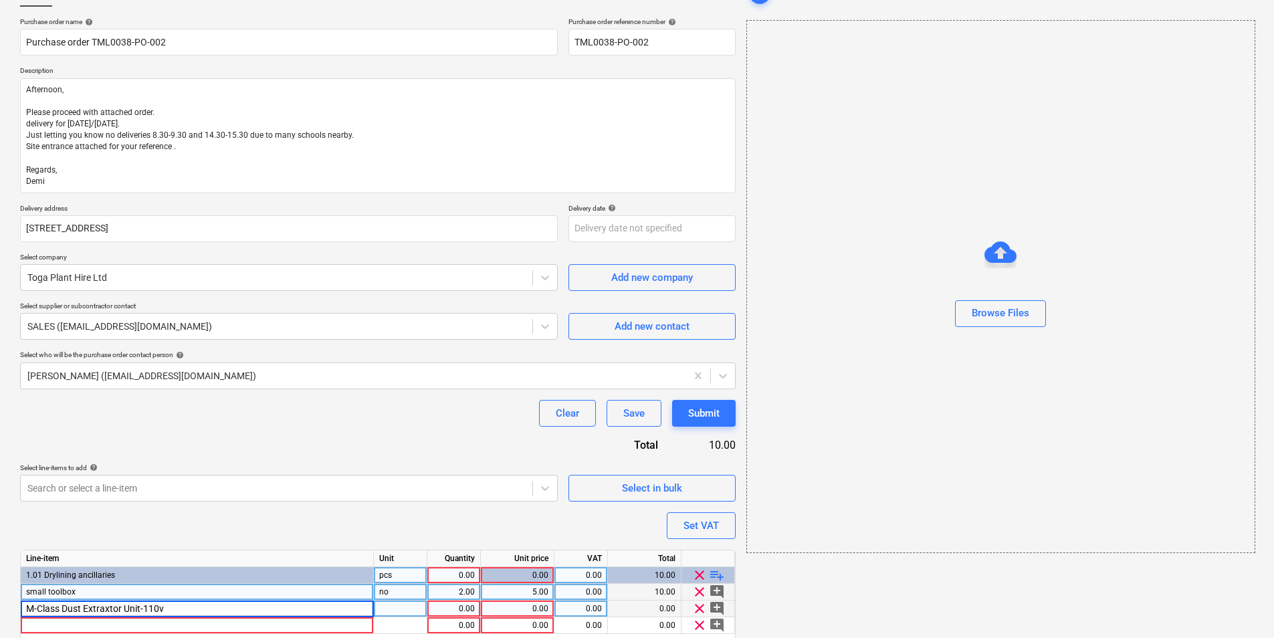
click at [394, 608] on div at bounding box center [400, 608] width 53 height 17
click at [198, 620] on div at bounding box center [197, 625] width 353 height 17
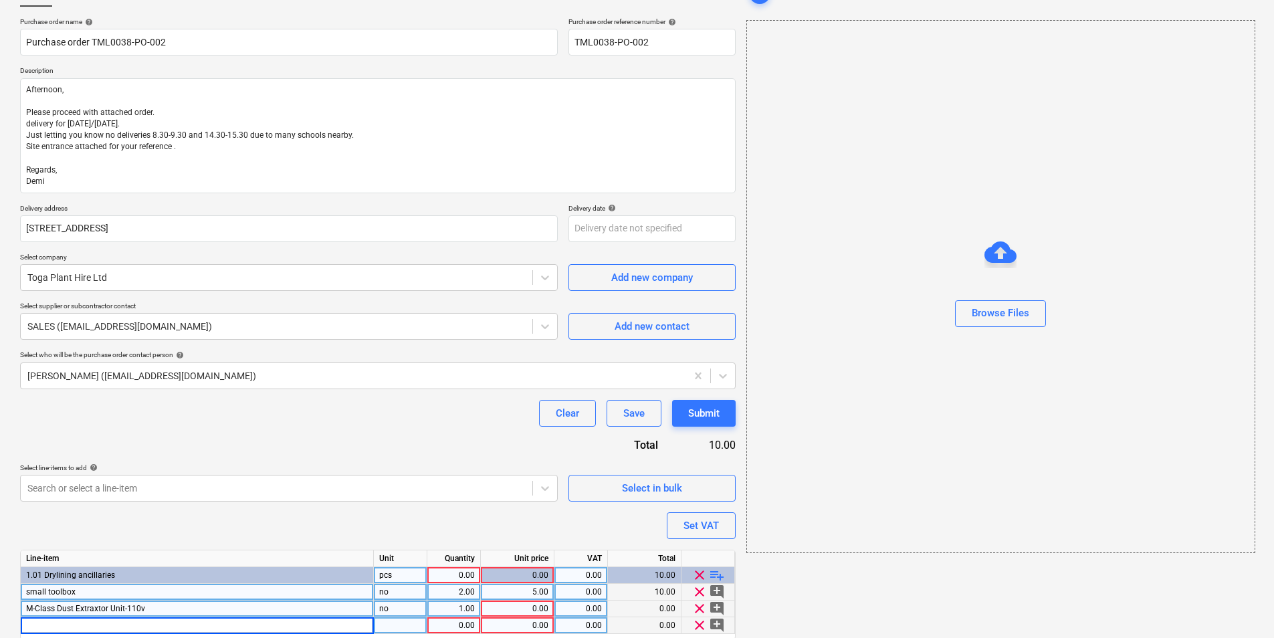
click at [198, 624] on input at bounding box center [197, 625] width 352 height 16
click at [403, 624] on div "pcs" at bounding box center [400, 625] width 53 height 17
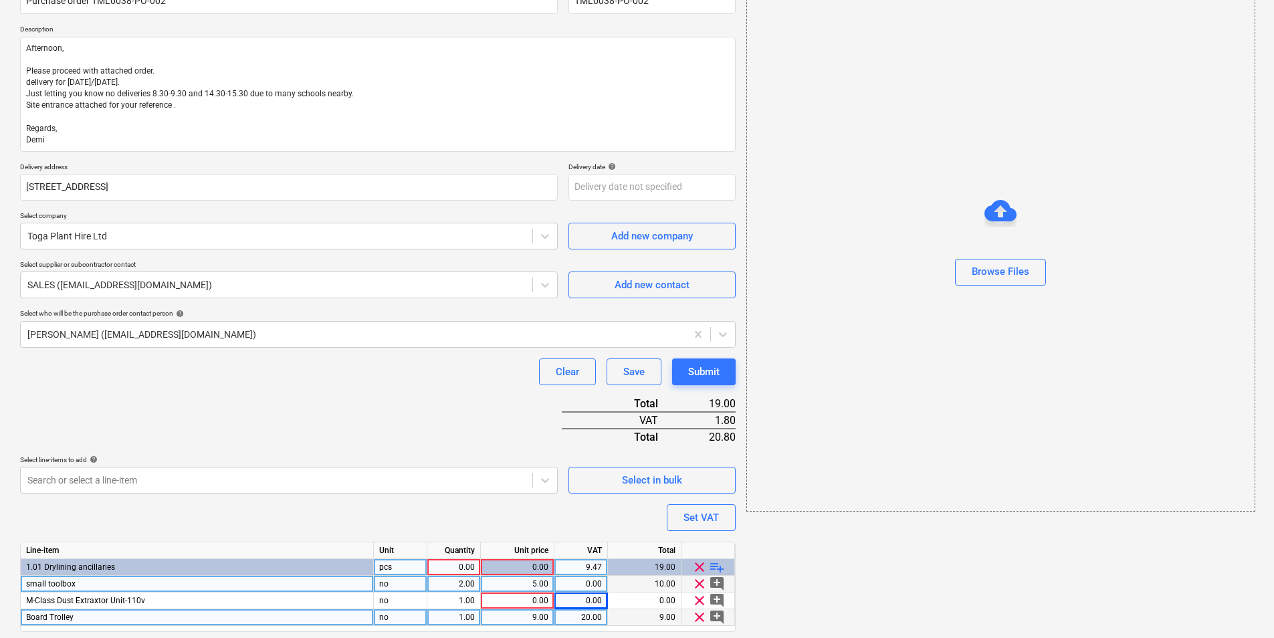
scroll to position [176, 0]
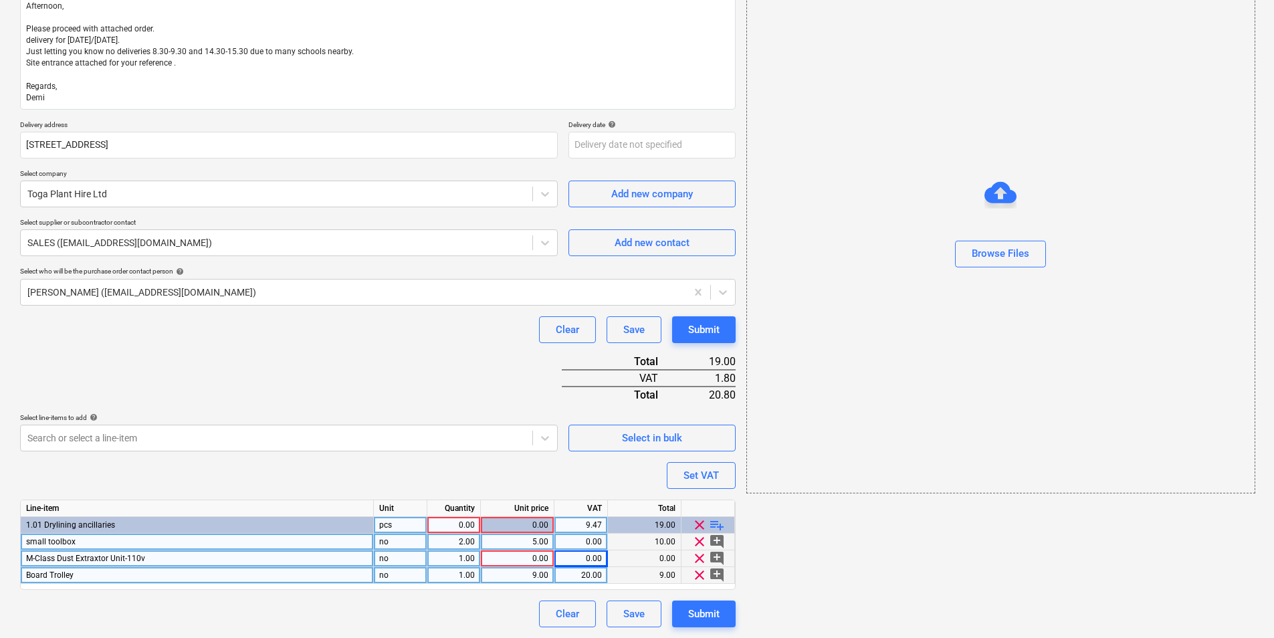
click at [525, 558] on div "0.00" at bounding box center [517, 558] width 62 height 17
click at [467, 520] on div "0.00" at bounding box center [454, 525] width 42 height 17
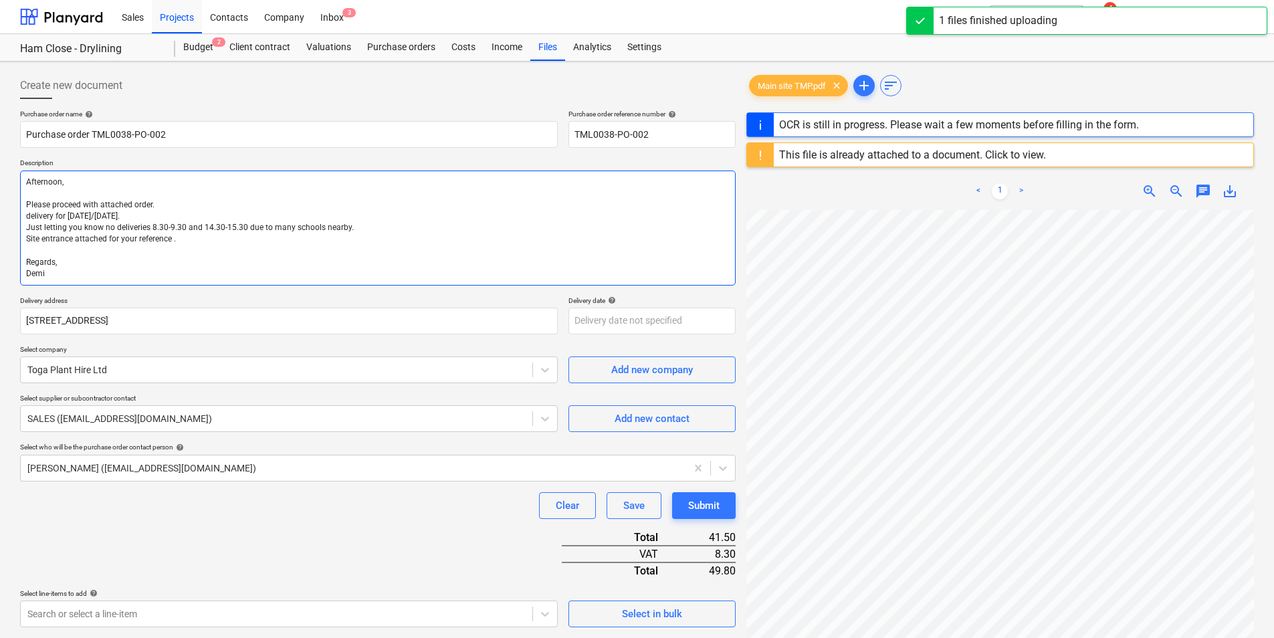
click at [79, 250] on textarea "Afternoon, Please proceed with attached order. delivery for Monday/Tuesday. Jus…" at bounding box center [377, 227] width 715 height 115
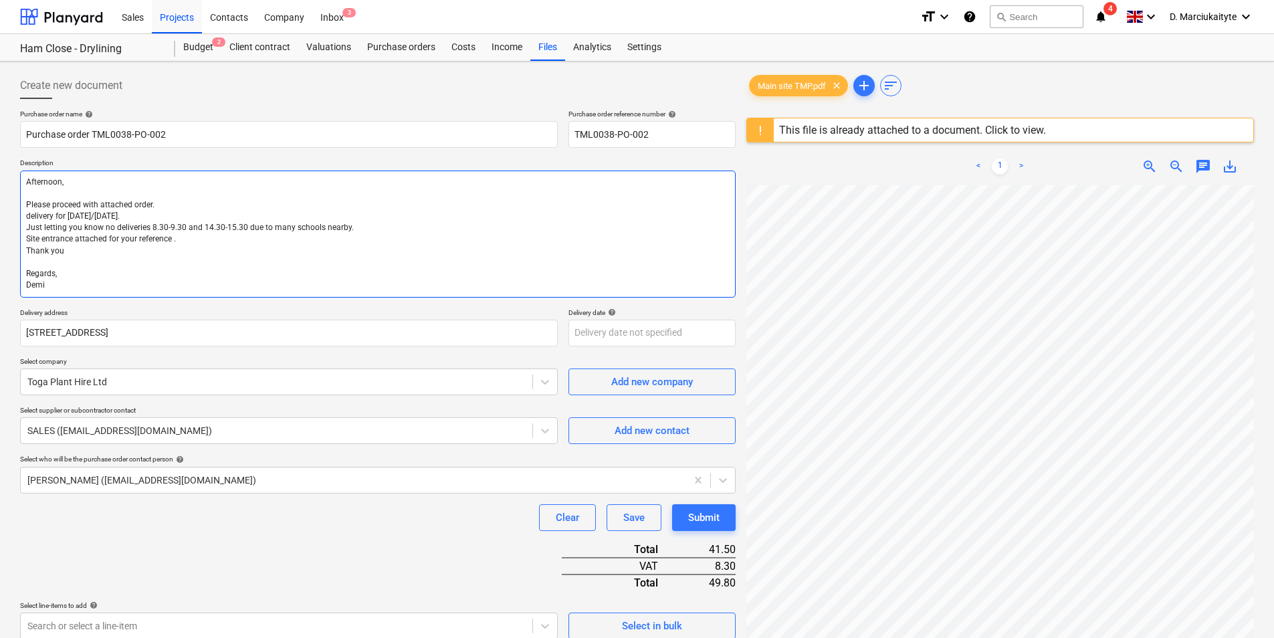
click at [240, 243] on textarea "Afternoon, Please proceed with attached order. delivery for Monday/Tuesday. Jus…" at bounding box center [377, 233] width 715 height 127
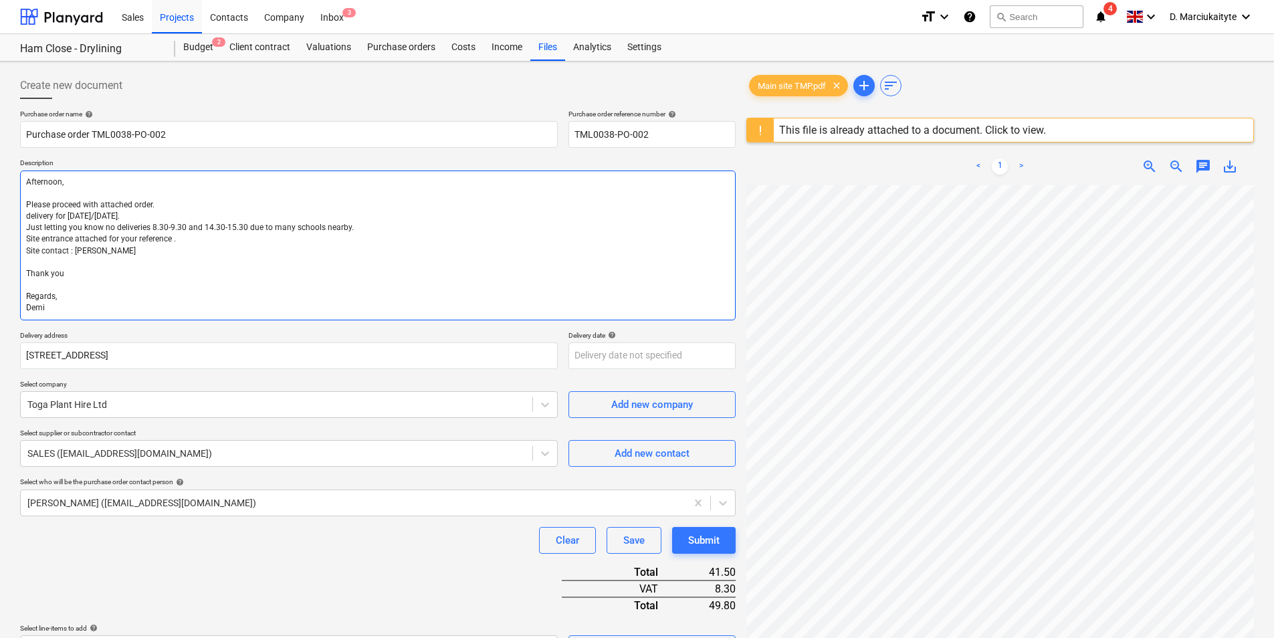
click at [100, 251] on textarea "Afternoon, Please proceed with attached order. delivery for Monday/Tuesday. Jus…" at bounding box center [377, 245] width 715 height 150
paste textarea "07939054219"
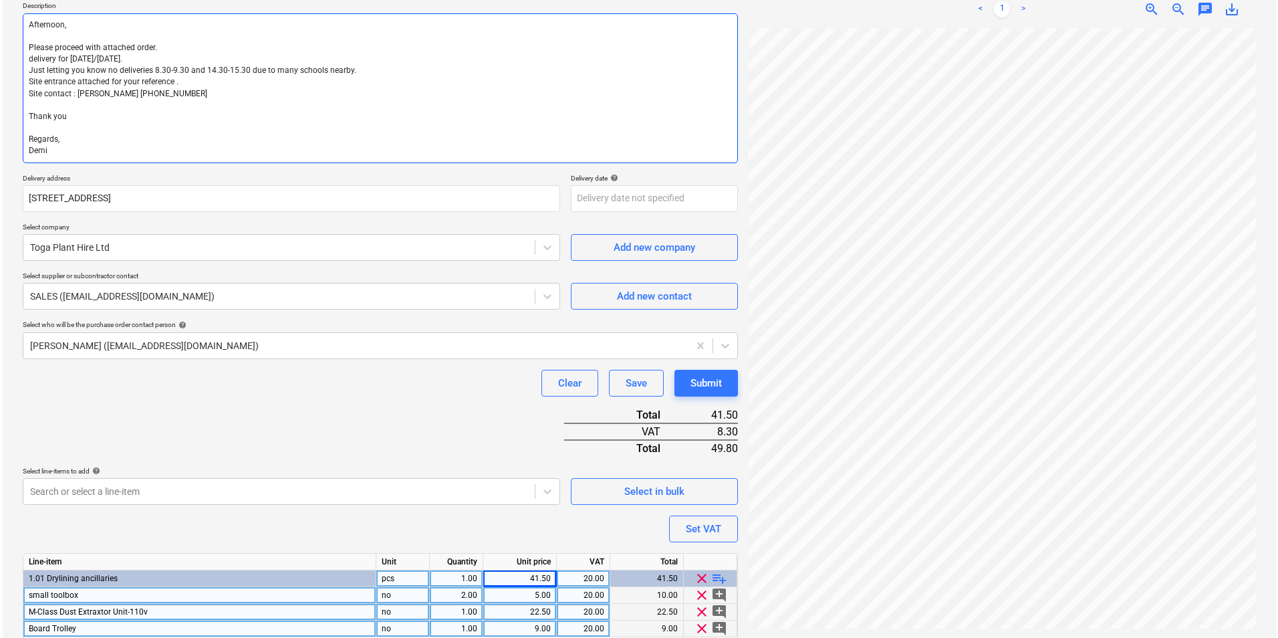
scroll to position [211, 0]
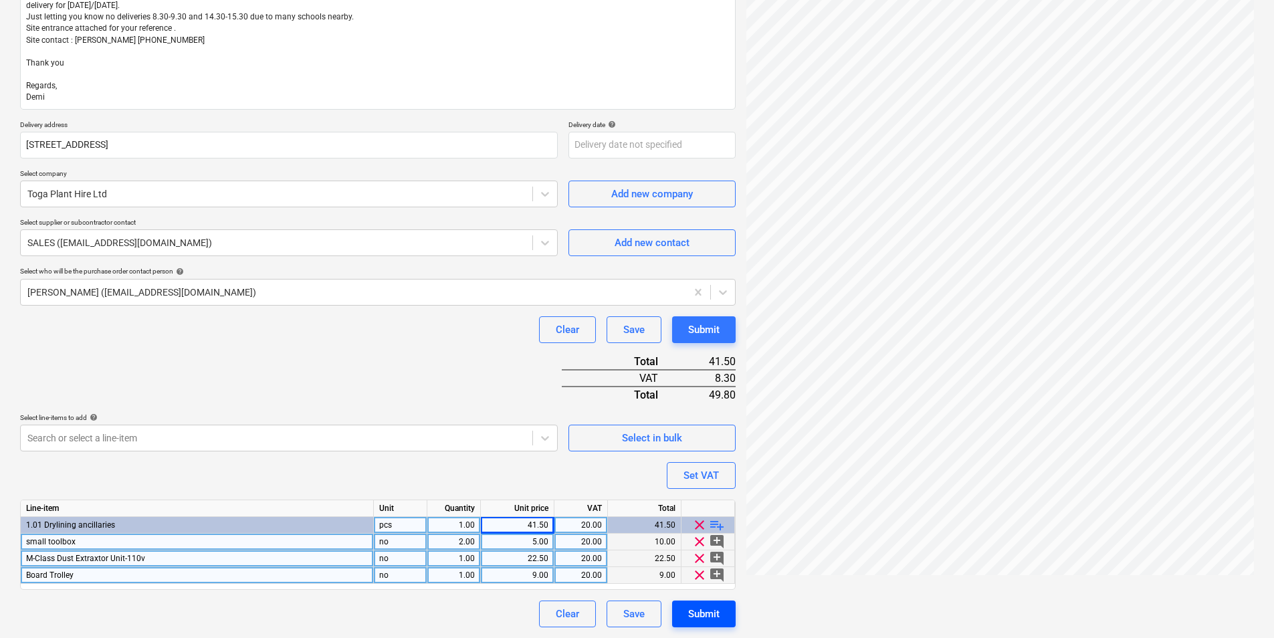
click at [704, 614] on div "Submit" at bounding box center [703, 613] width 31 height 17
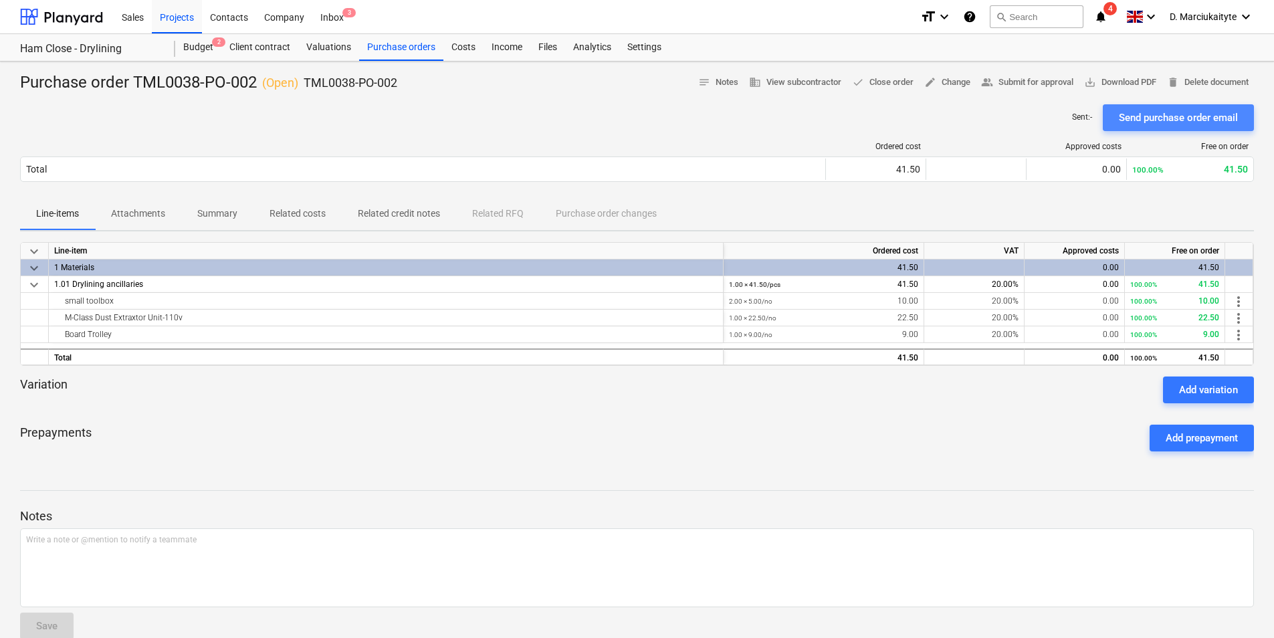
click at [1172, 120] on div "Send purchase order email" at bounding box center [1177, 117] width 119 height 17
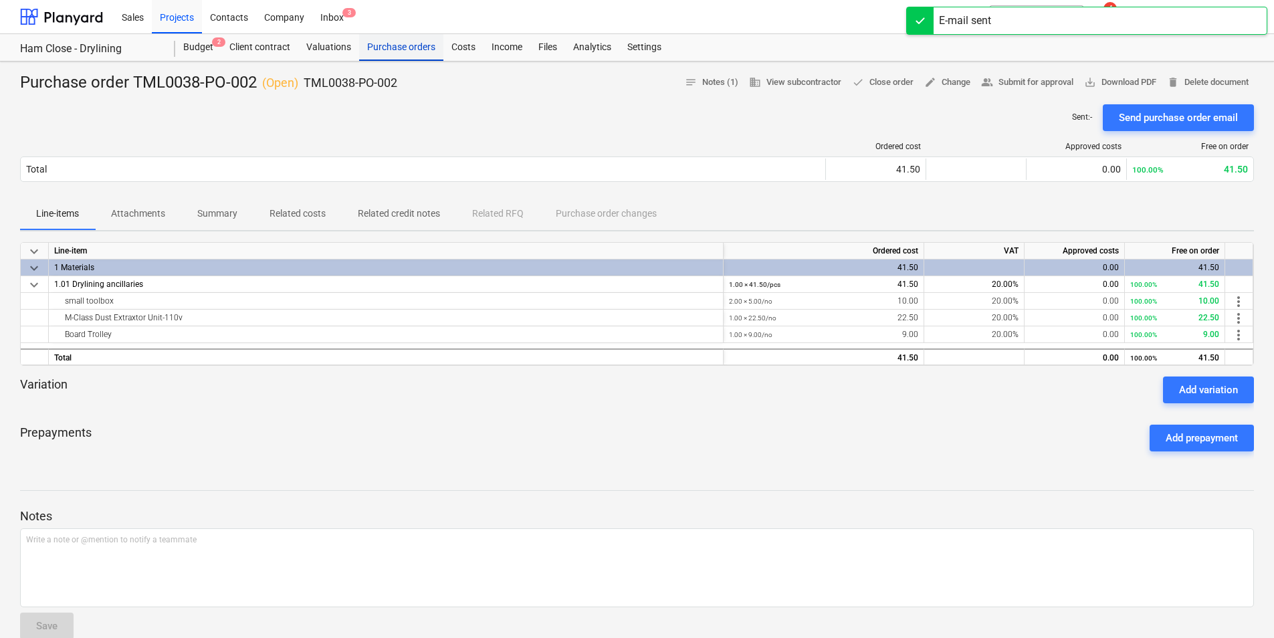
click at [397, 49] on div "Purchase orders" at bounding box center [401, 47] width 84 height 27
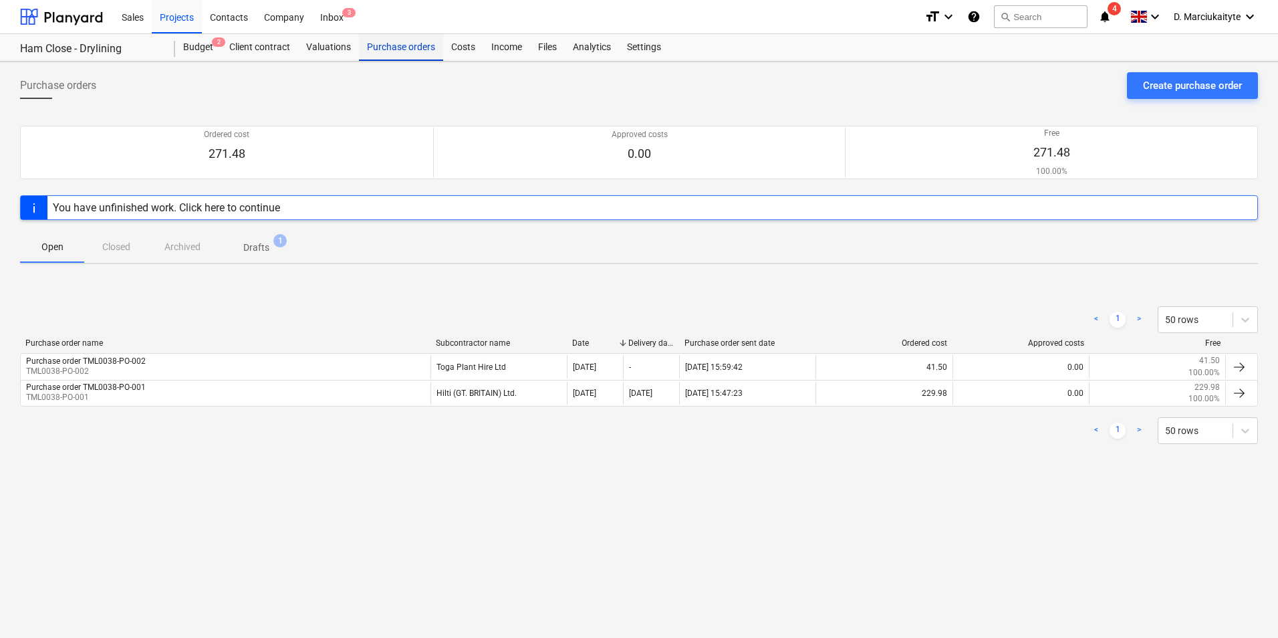
drag, startPoint x: 412, startPoint y: 45, endPoint x: 408, endPoint y: 51, distance: 6.9
click at [412, 45] on div "Purchase orders" at bounding box center [401, 47] width 84 height 27
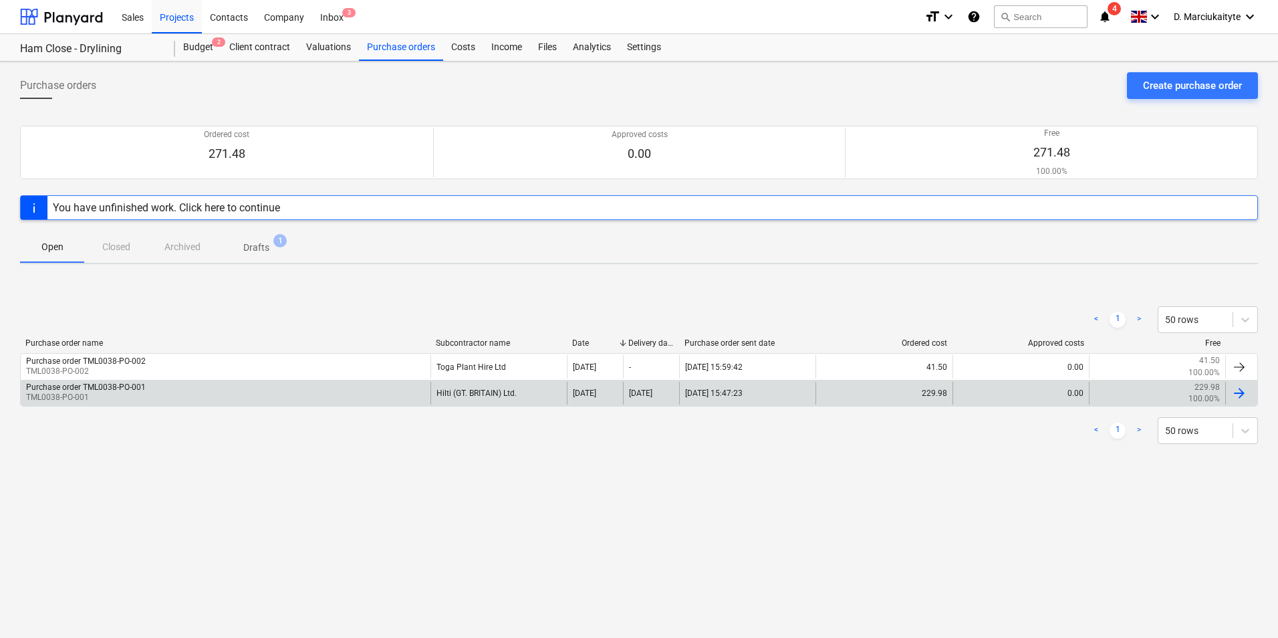
click at [215, 385] on div "Purchase order TML0038-PO-001 TML0038-PO-001" at bounding box center [226, 393] width 410 height 23
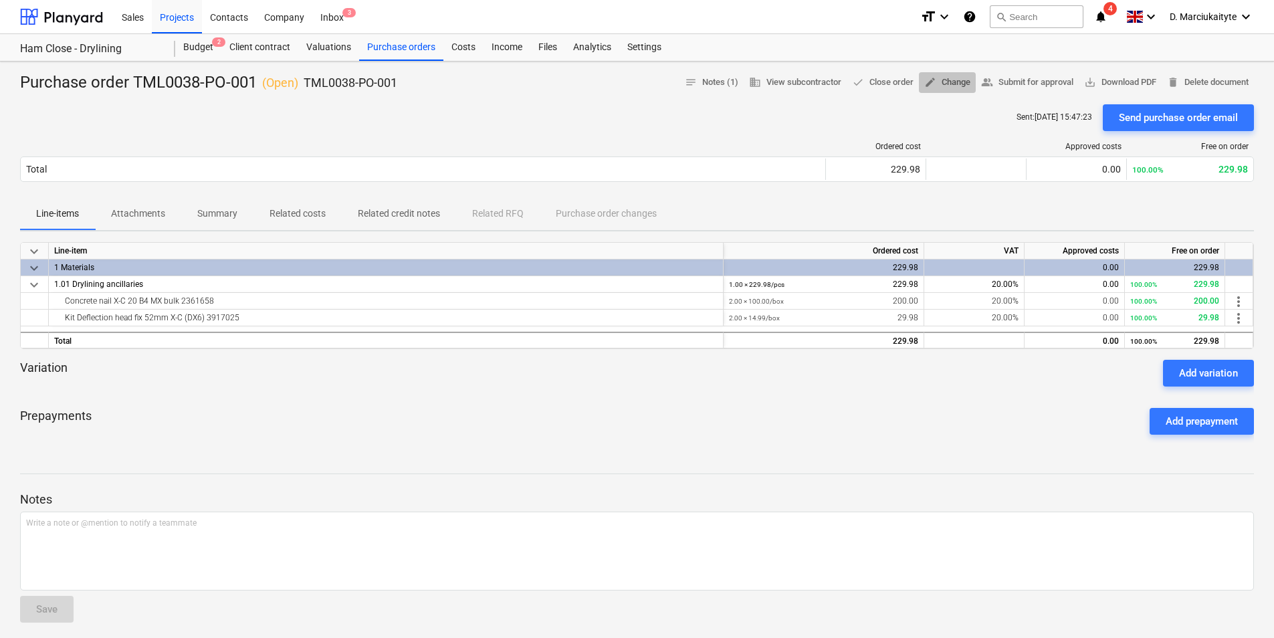
click at [936, 84] on span "edit Change" at bounding box center [947, 82] width 46 height 15
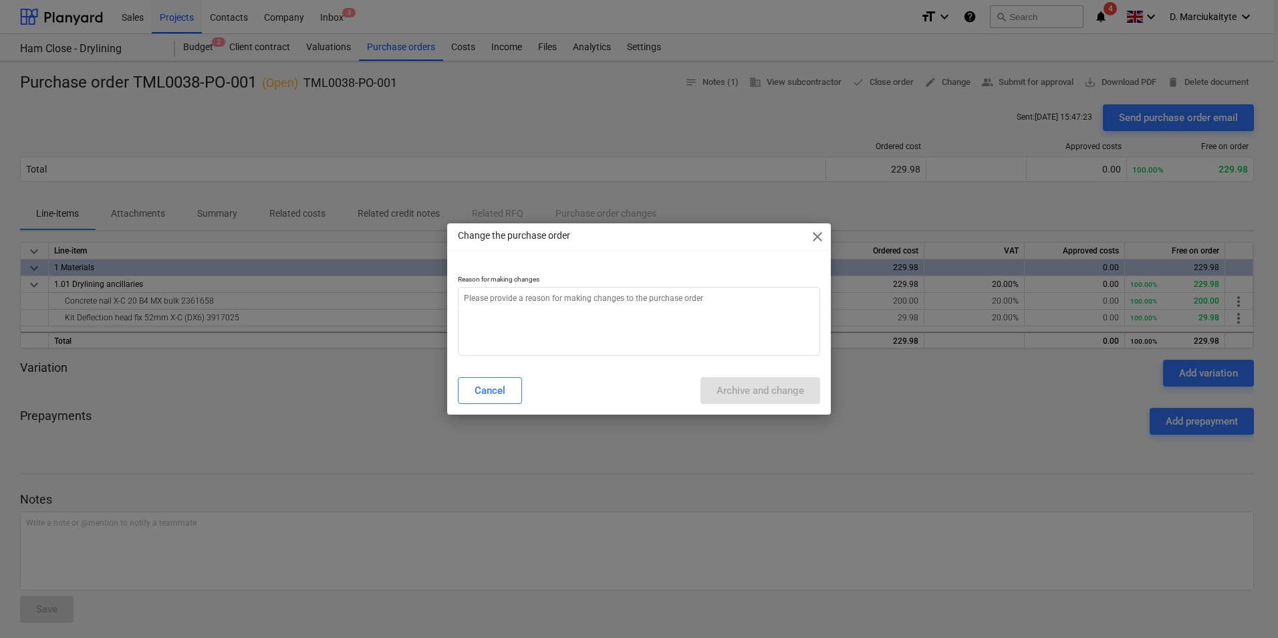
click at [815, 237] on span "close" at bounding box center [818, 237] width 16 height 16
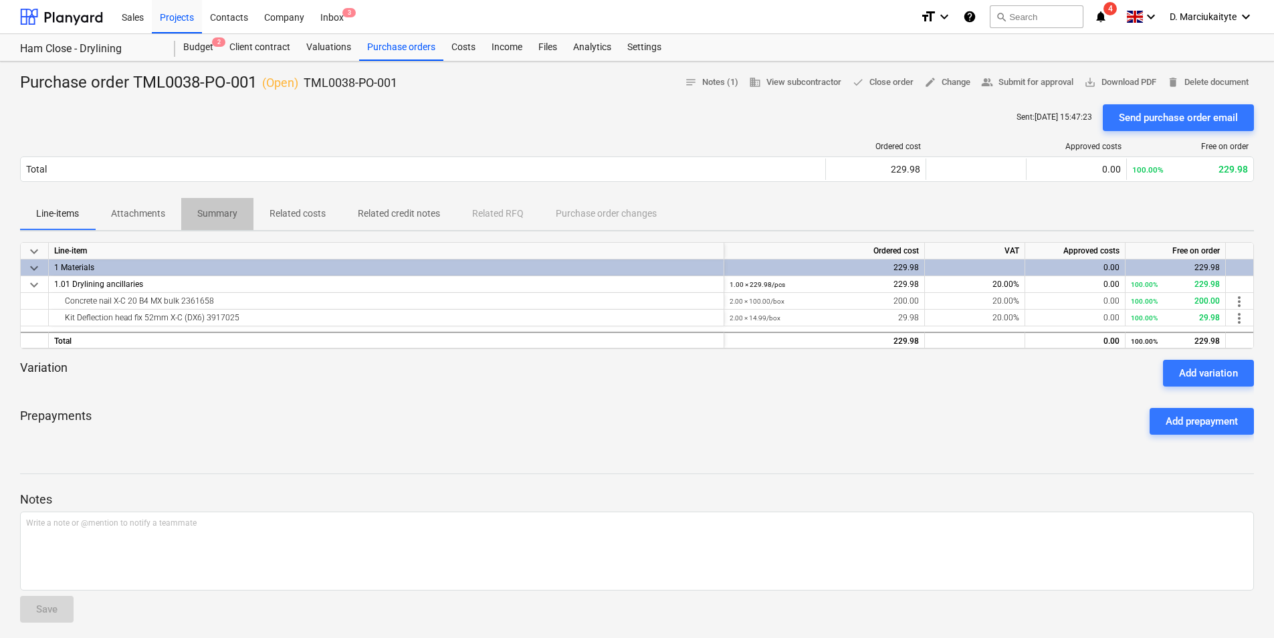
click at [231, 219] on p "Summary" at bounding box center [217, 214] width 40 height 14
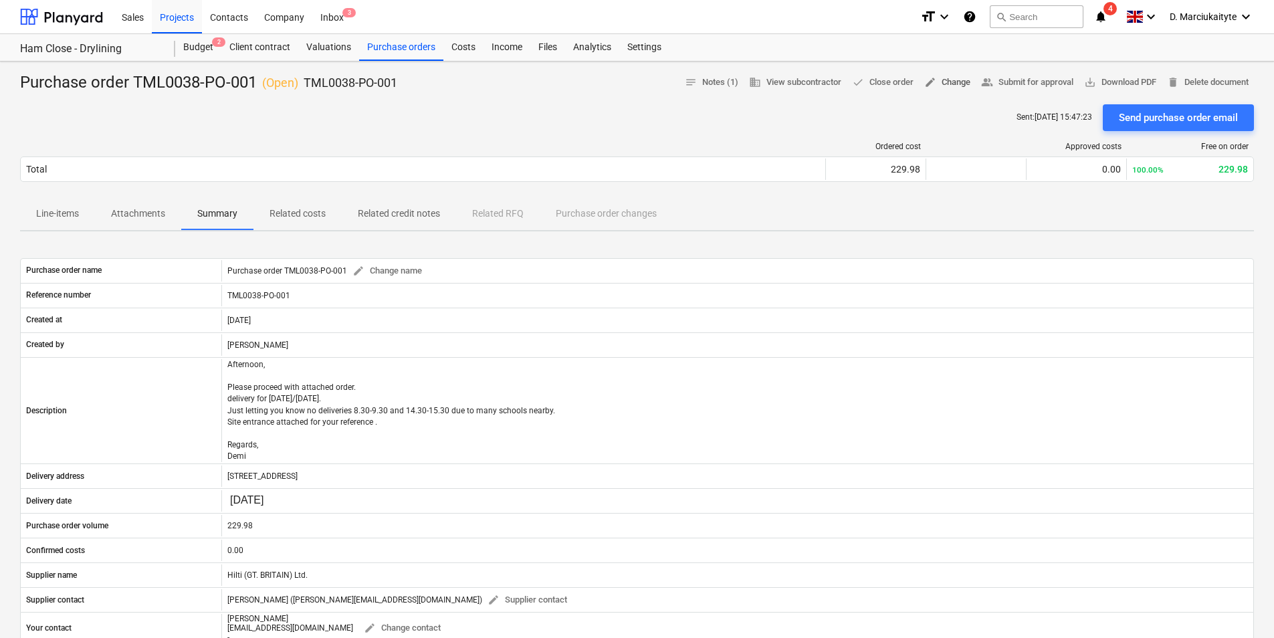
click at [947, 80] on span "edit Change" at bounding box center [947, 82] width 46 height 15
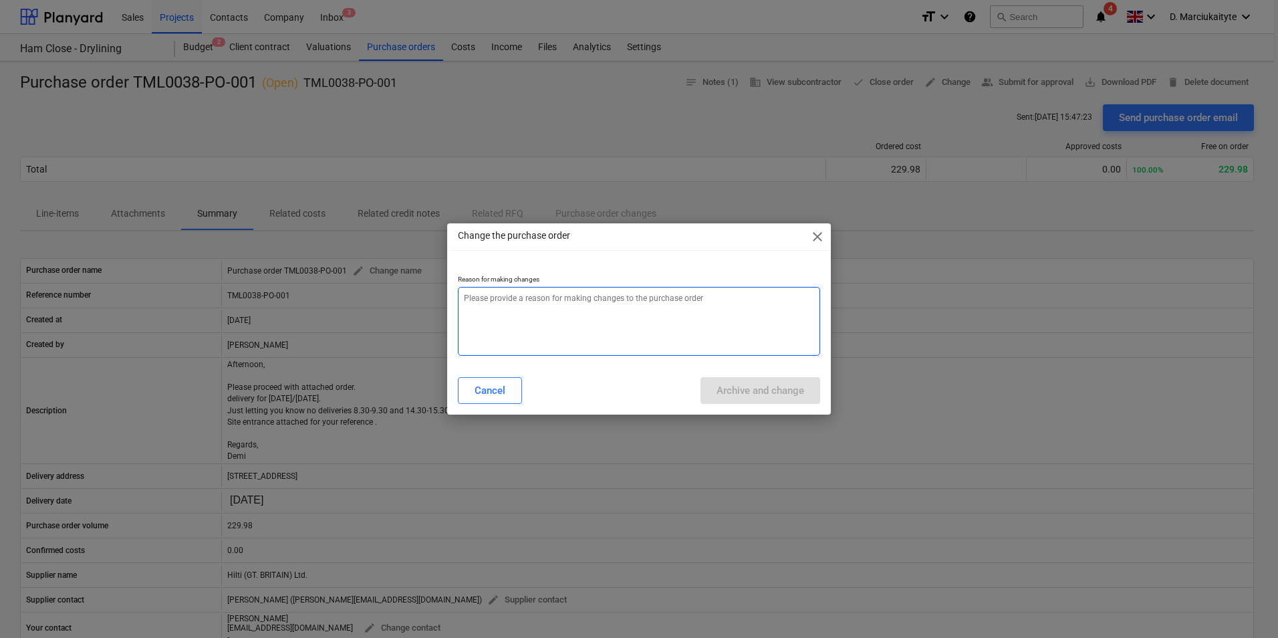
click at [582, 308] on textarea at bounding box center [639, 321] width 362 height 69
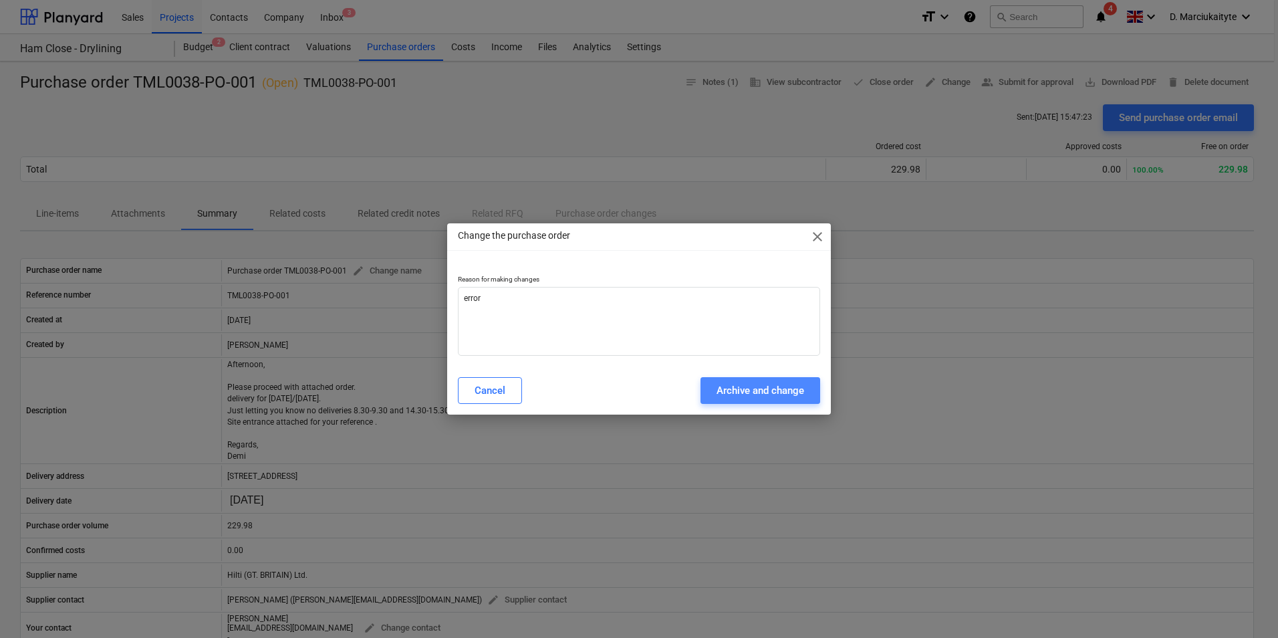
click at [764, 382] on div "Archive and change" at bounding box center [761, 390] width 88 height 17
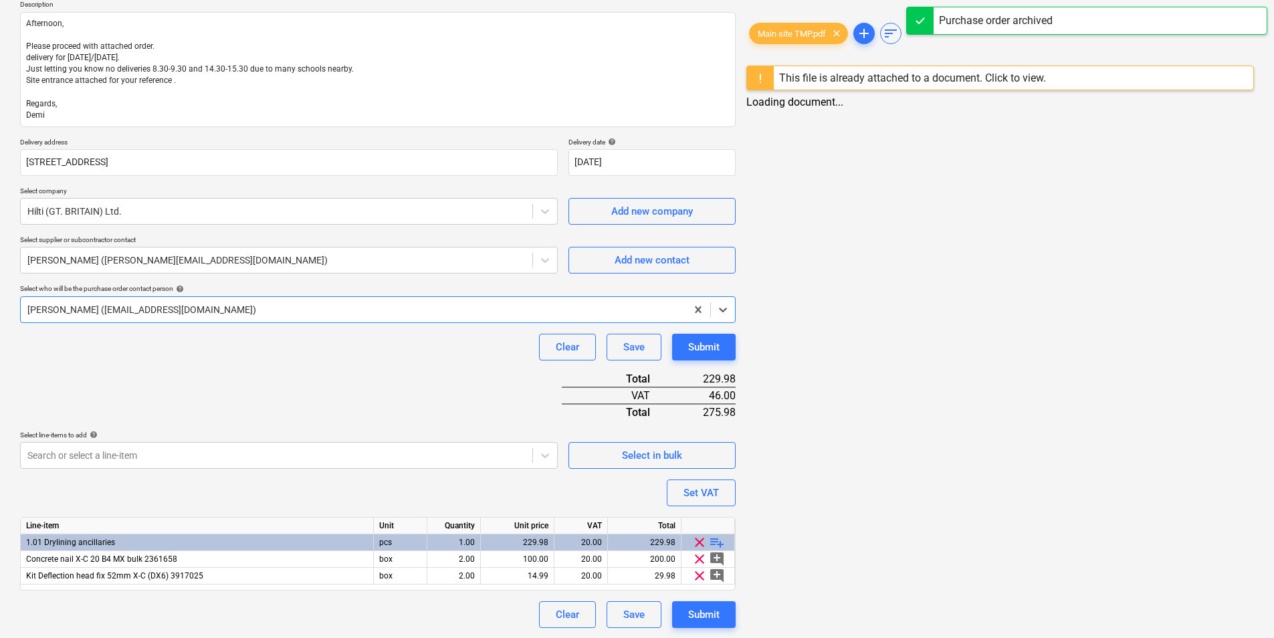
scroll to position [159, 0]
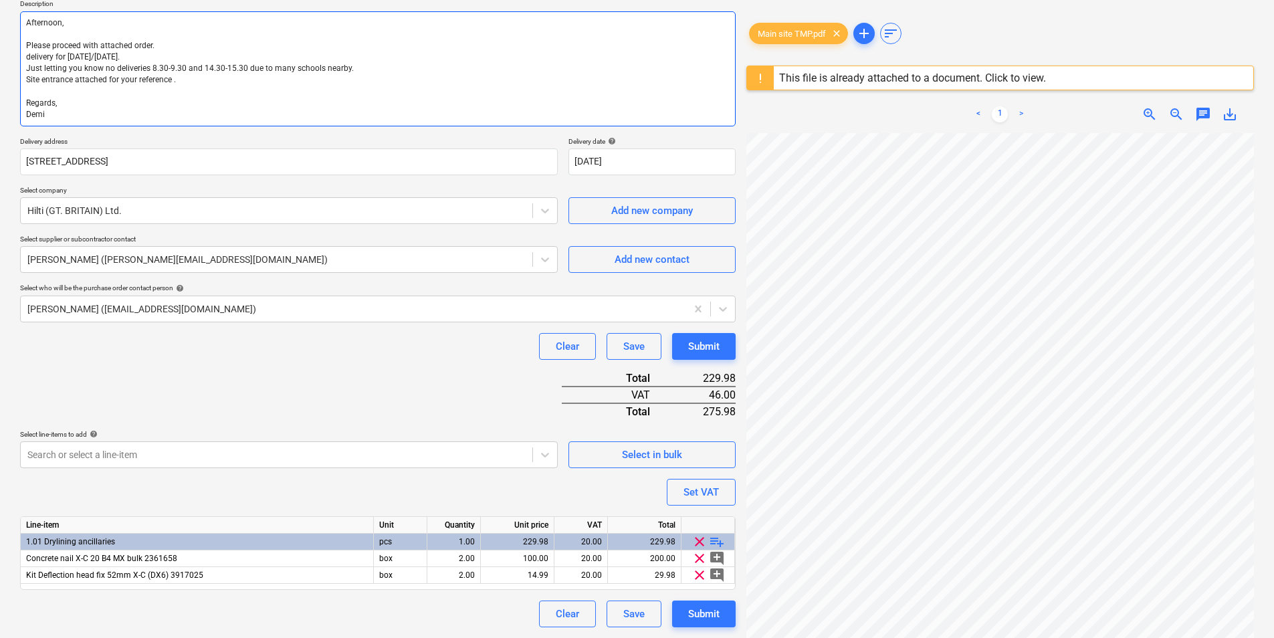
click at [81, 92] on textarea "Afternoon, Please proceed with attached order. delivery for Monday/Tuesday. Jus…" at bounding box center [377, 68] width 715 height 115
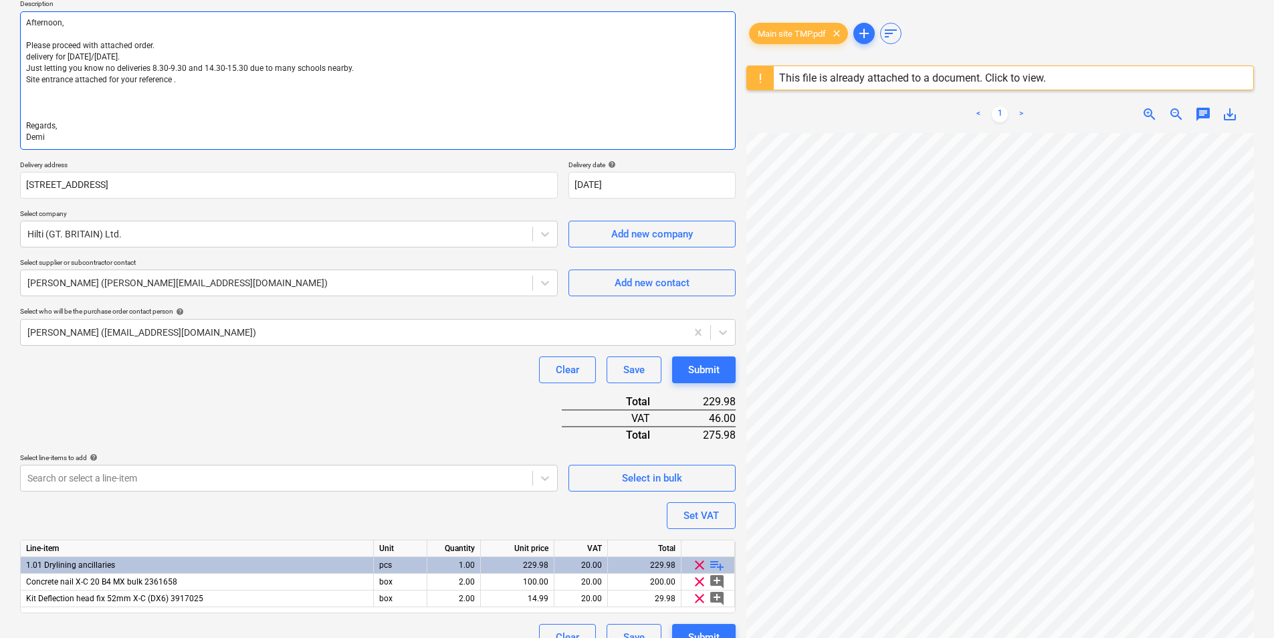
paste textarea "Site contact : [PERSON_NAME] [PHONE_NUMBER]"
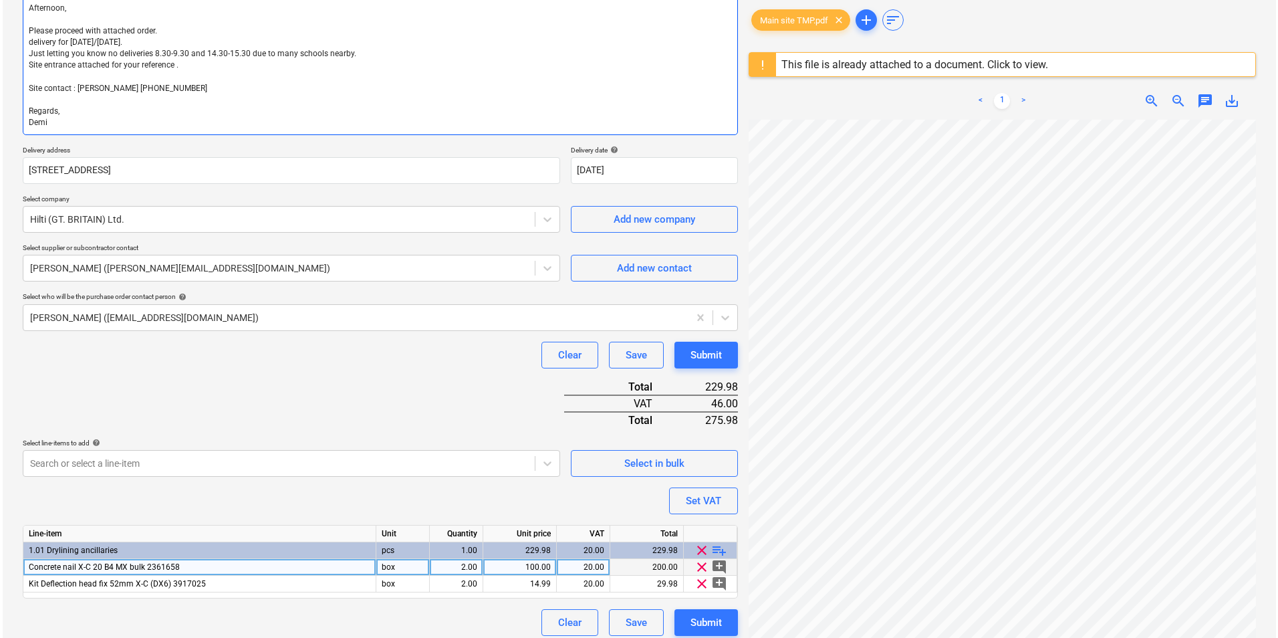
scroll to position [183, 0]
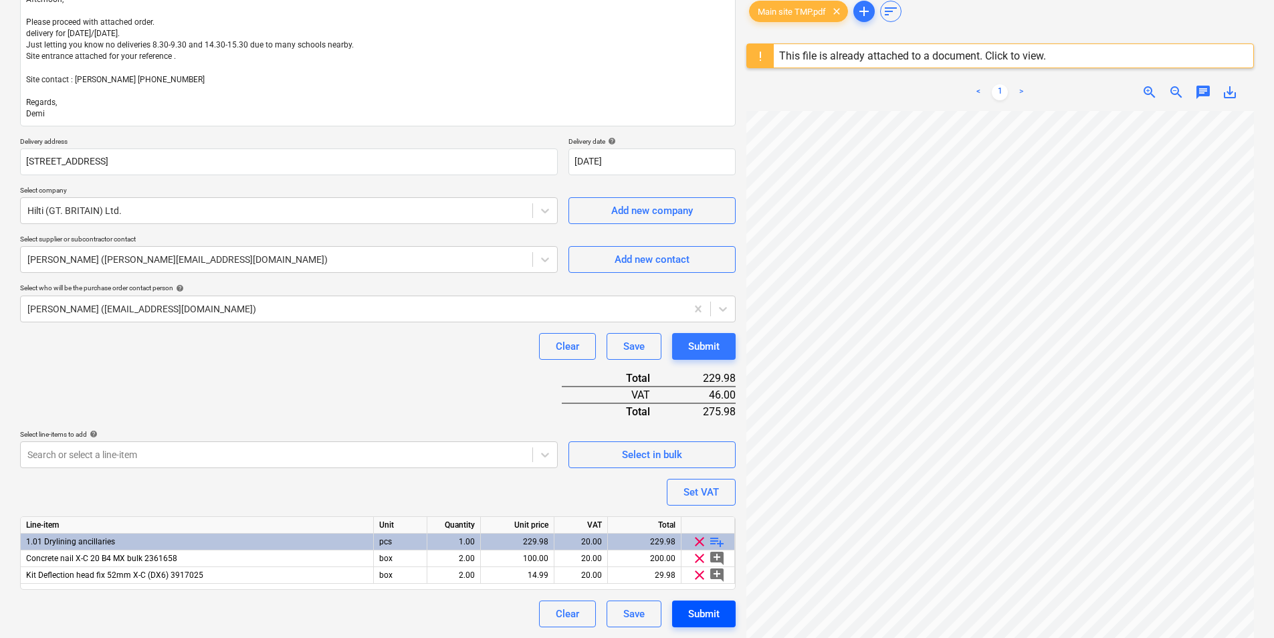
click at [715, 611] on div "Submit" at bounding box center [703, 613] width 31 height 17
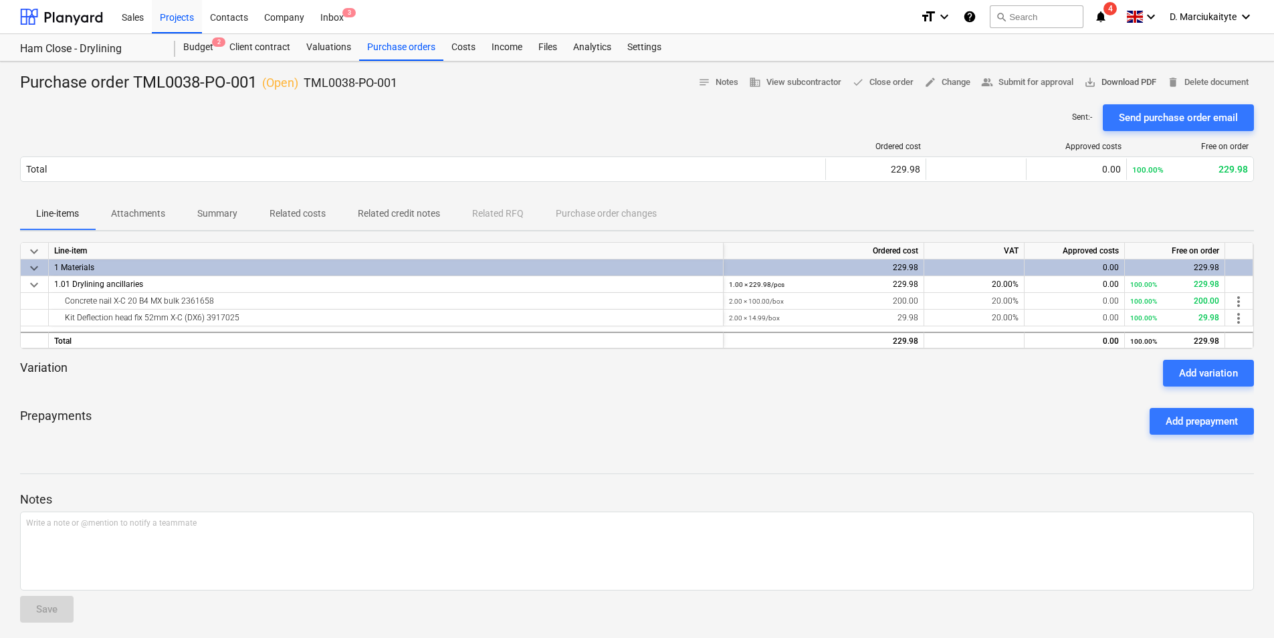
click at [1124, 77] on span "save_alt Download PDF" at bounding box center [1120, 82] width 72 height 15
drag, startPoint x: 416, startPoint y: 81, endPoint x: 304, endPoint y: 84, distance: 111.7
click at [304, 84] on div "Purchase order TML0038-PO-001 ( Open ) TML0038-PO-001 notes Notes business View…" at bounding box center [636, 82] width 1233 height 21
copy p "TML0038-PO-001"
click at [383, 43] on div "Purchase orders" at bounding box center [401, 47] width 84 height 27
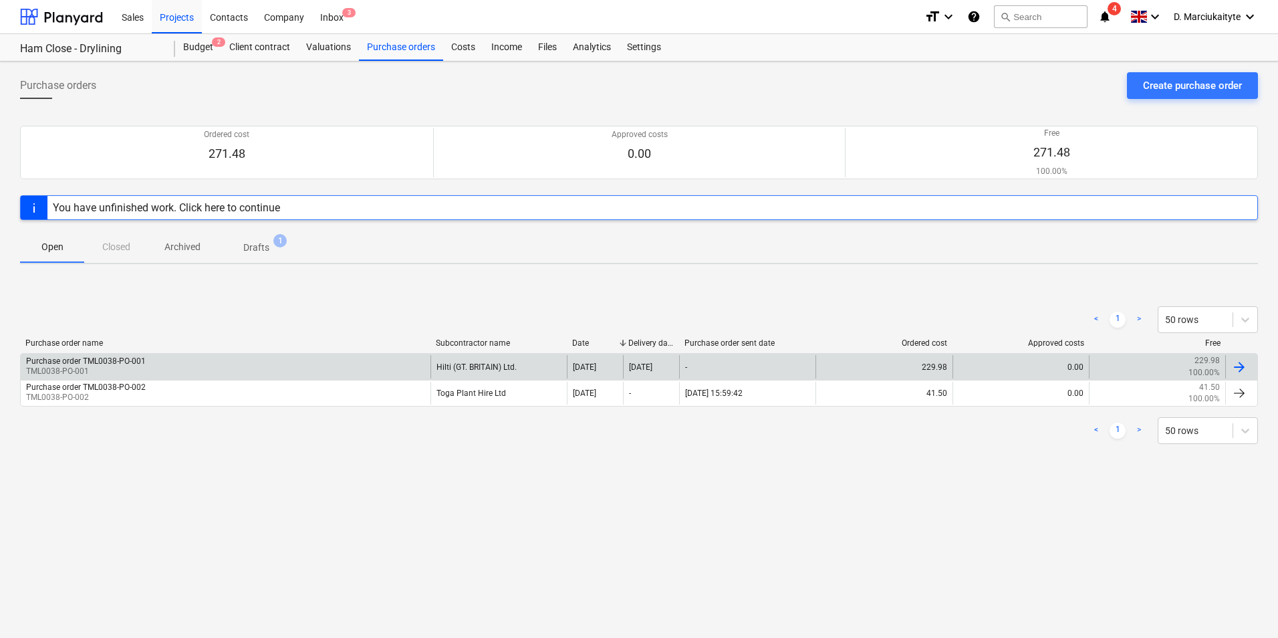
click at [135, 378] on div "Purchase order TML0038-PO-001 TML0038-PO-001 Hilti (GT. BRITAIN) Ltd. 12 Sep 20…" at bounding box center [639, 366] width 1238 height 26
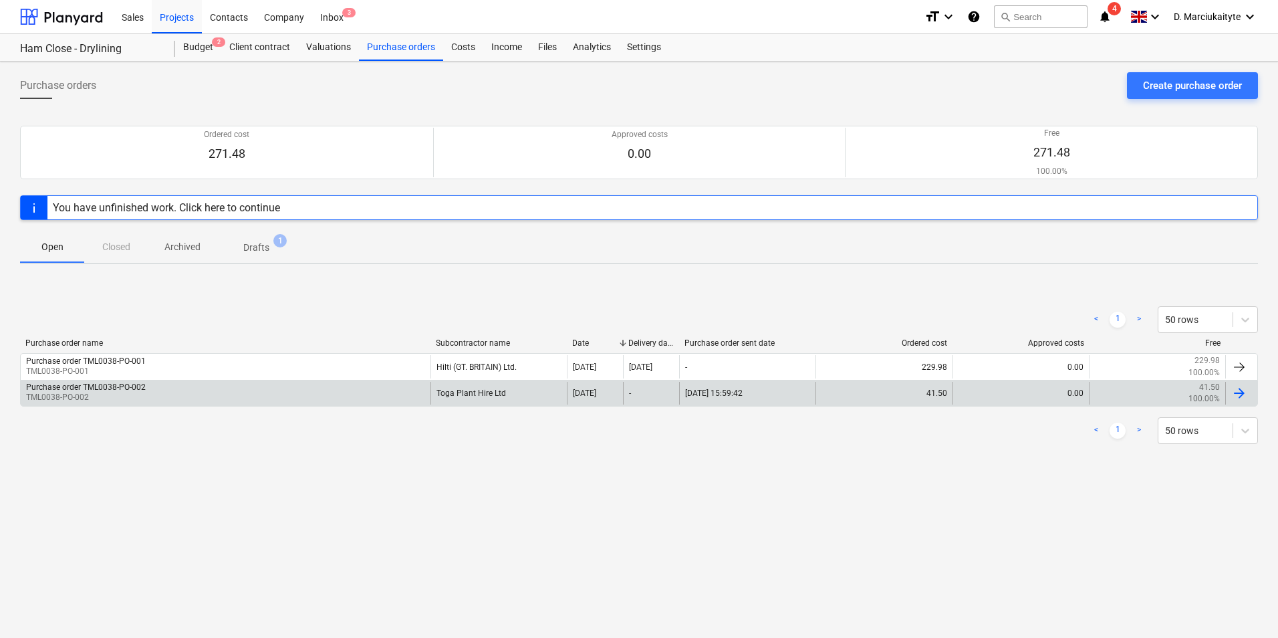
click at [136, 387] on div "Purchase order TML0038-PO-002" at bounding box center [86, 386] width 120 height 9
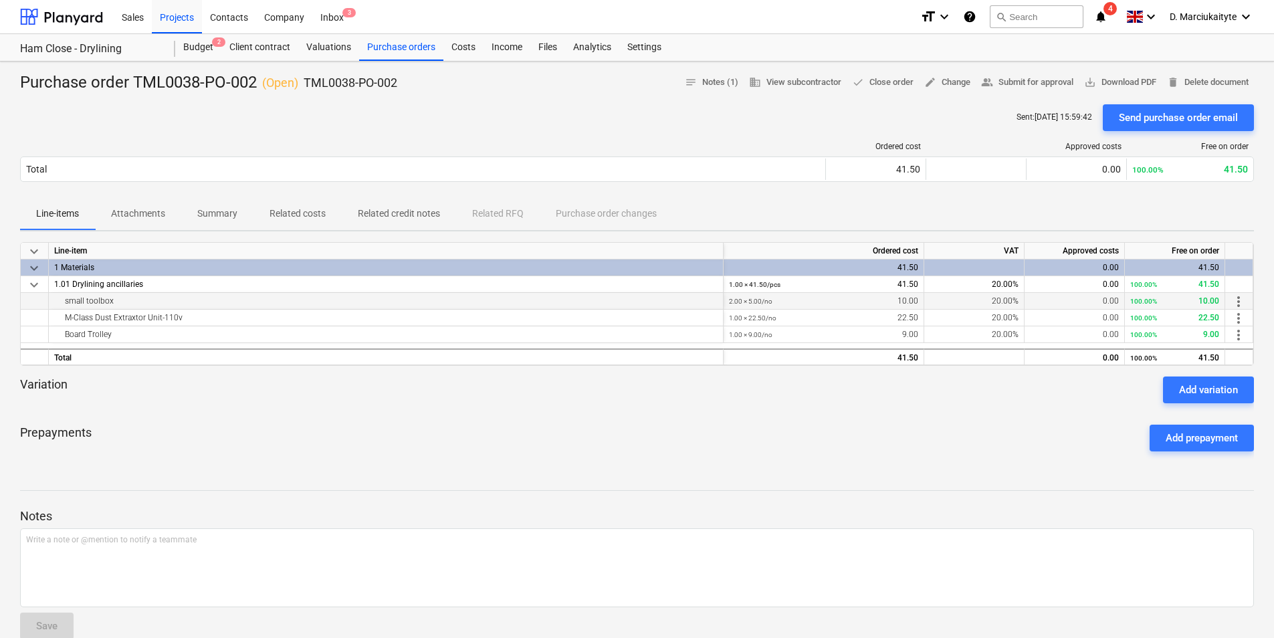
drag, startPoint x: 140, startPoint y: 301, endPoint x: 62, endPoint y: 299, distance: 78.3
click at [62, 299] on div "small toolbox" at bounding box center [385, 301] width 663 height 16
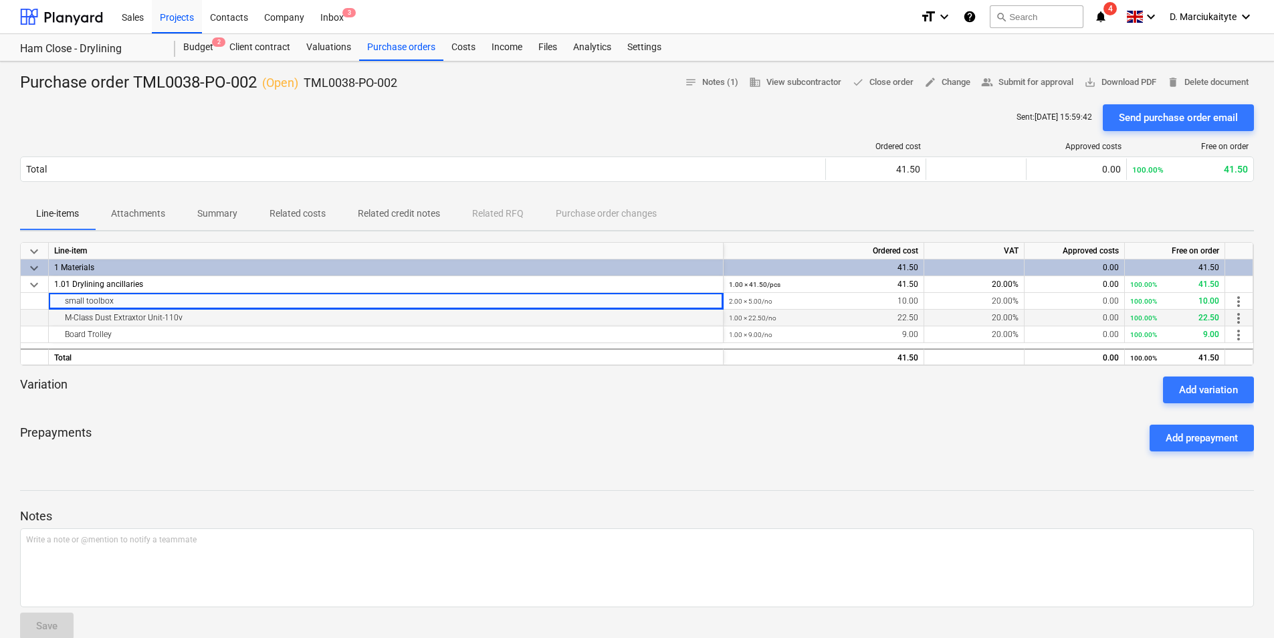
copy div "small toolbox"
click at [223, 314] on div "M-Class Dust Extraxtor Unit-110v" at bounding box center [385, 318] width 663 height 16
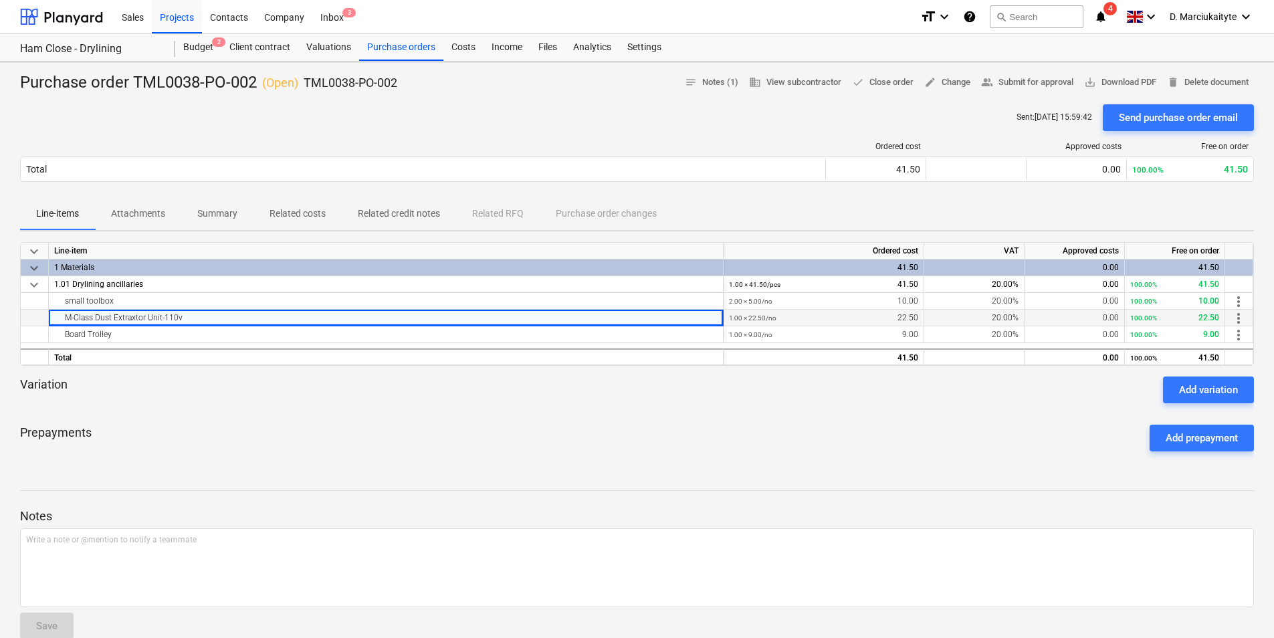
drag, startPoint x: 219, startPoint y: 319, endPoint x: 49, endPoint y: 314, distance: 169.9
click at [49, 314] on div "M-Class Dust Extraxtor Unit-110v" at bounding box center [386, 318] width 675 height 17
copy div "M-Class Dust Extraxtor Unit-110v"
click at [119, 330] on div "Board Trolley" at bounding box center [385, 334] width 663 height 16
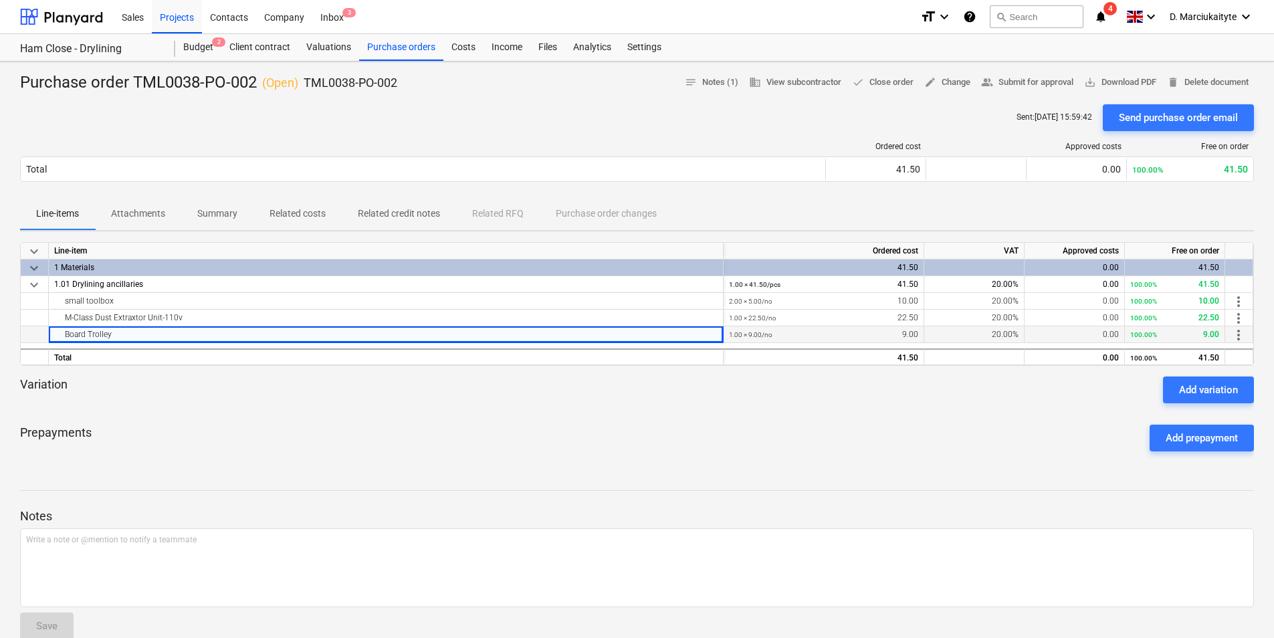
drag, startPoint x: 162, startPoint y: 334, endPoint x: 43, endPoint y: 328, distance: 119.8
click at [0, 0] on div "Board Trolley 1.00 × 9.00 / no 9.00 20.00% 0.00 100.00% 9.00 more_vert" at bounding box center [0, 0] width 0 height 0
copy div "Board Trolley"
click at [274, 302] on div "small toolbox" at bounding box center [385, 301] width 663 height 16
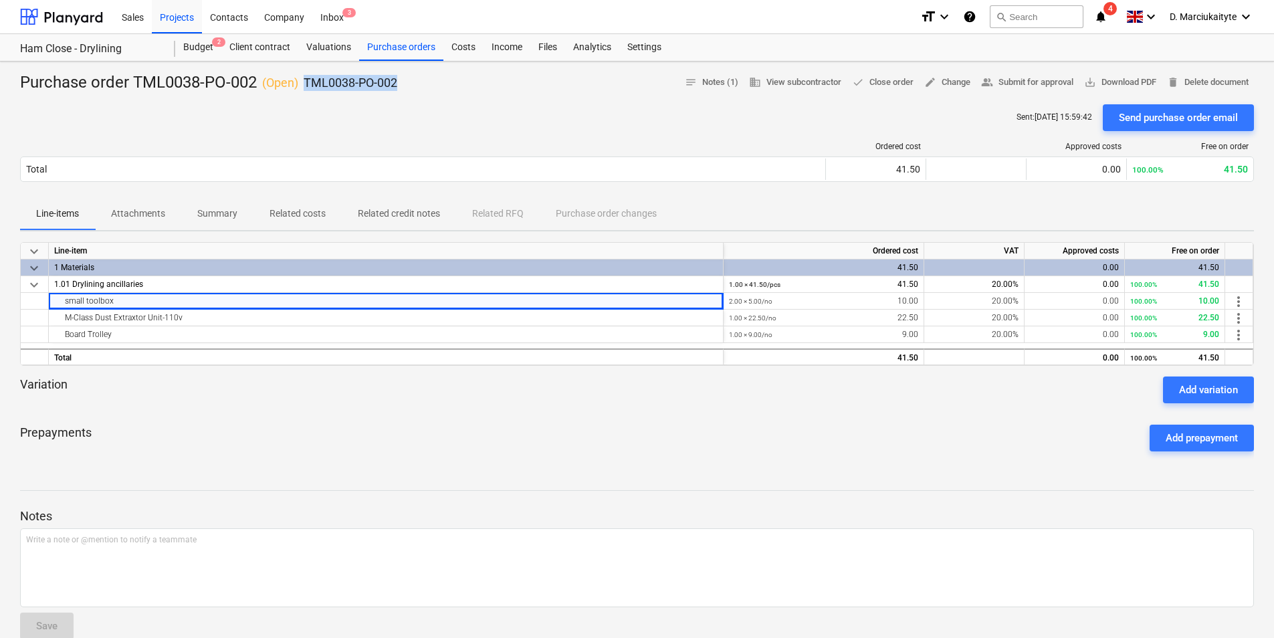
drag, startPoint x: 398, startPoint y: 91, endPoint x: 304, endPoint y: 82, distance: 95.3
click at [304, 82] on div "Purchase order TML0038-PO-002 ( Open ) TML0038-PO-002" at bounding box center [208, 82] width 377 height 21
copy p "TML0038-PO-002"
click at [401, 46] on div "Purchase orders" at bounding box center [401, 47] width 84 height 27
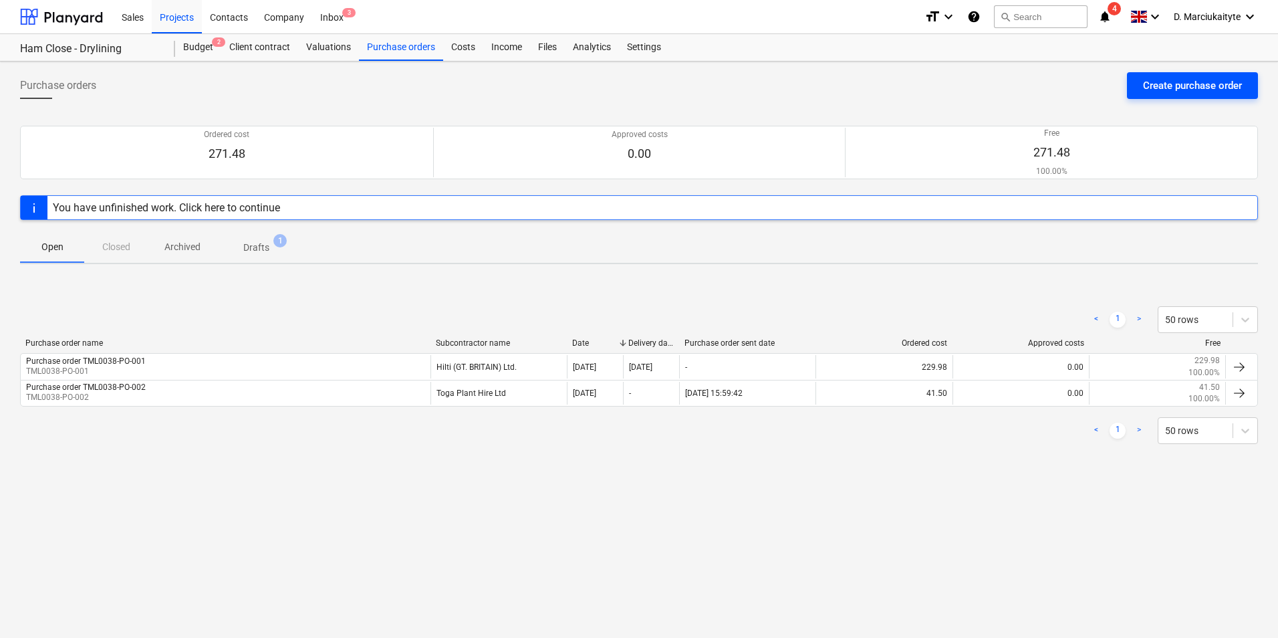
click at [1164, 86] on div "Create purchase order" at bounding box center [1192, 85] width 99 height 17
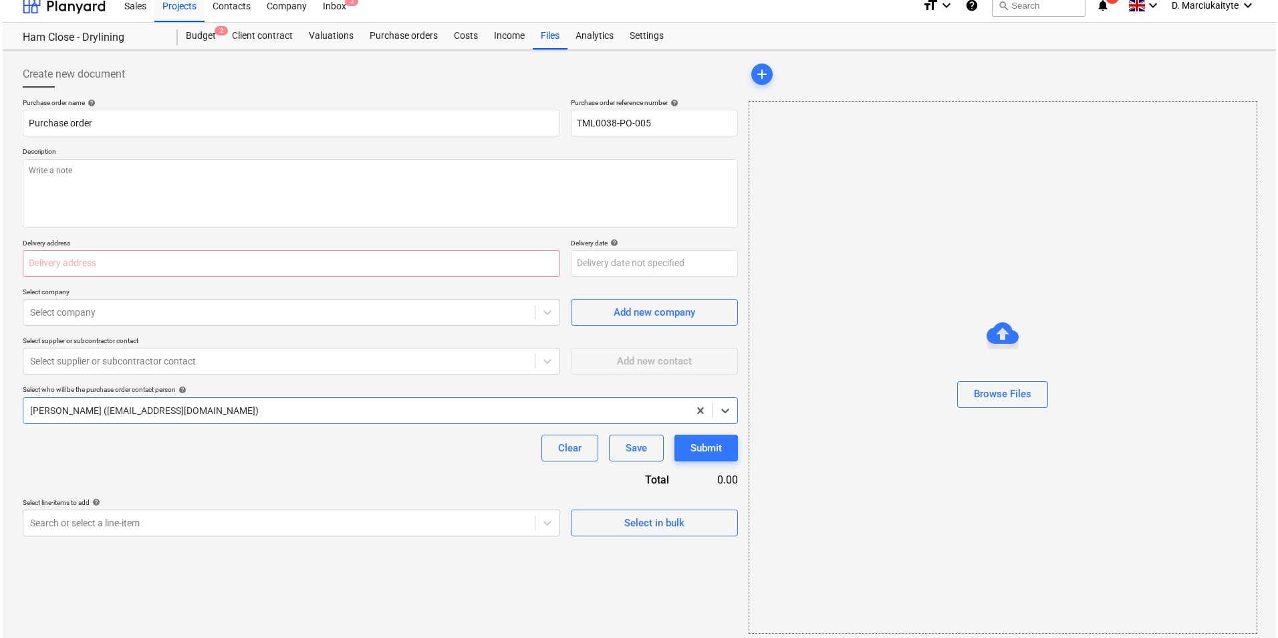
scroll to position [18, 0]
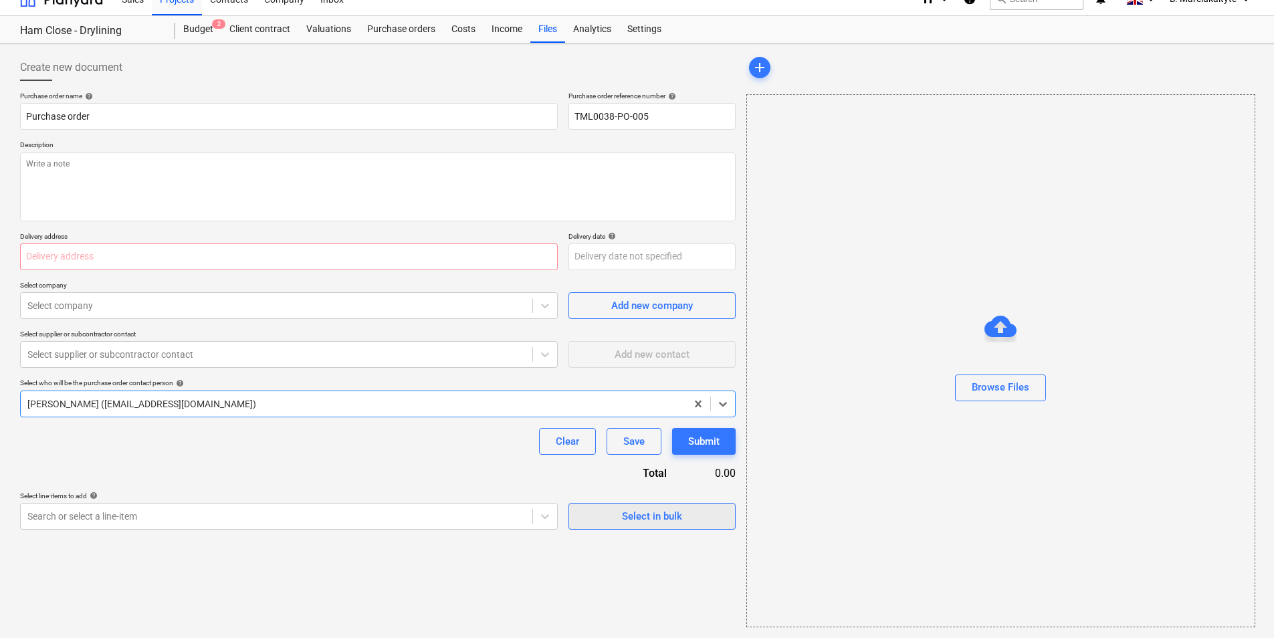
click at [681, 525] on div "Select in bulk" at bounding box center [652, 515] width 60 height 17
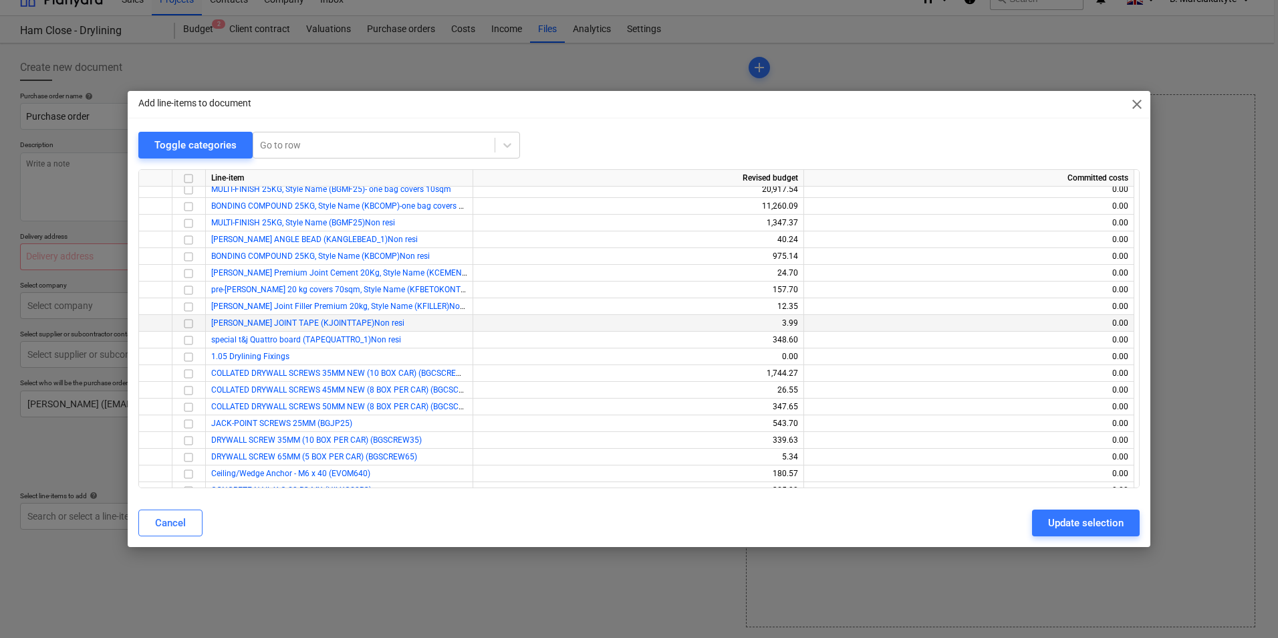
scroll to position [869, 0]
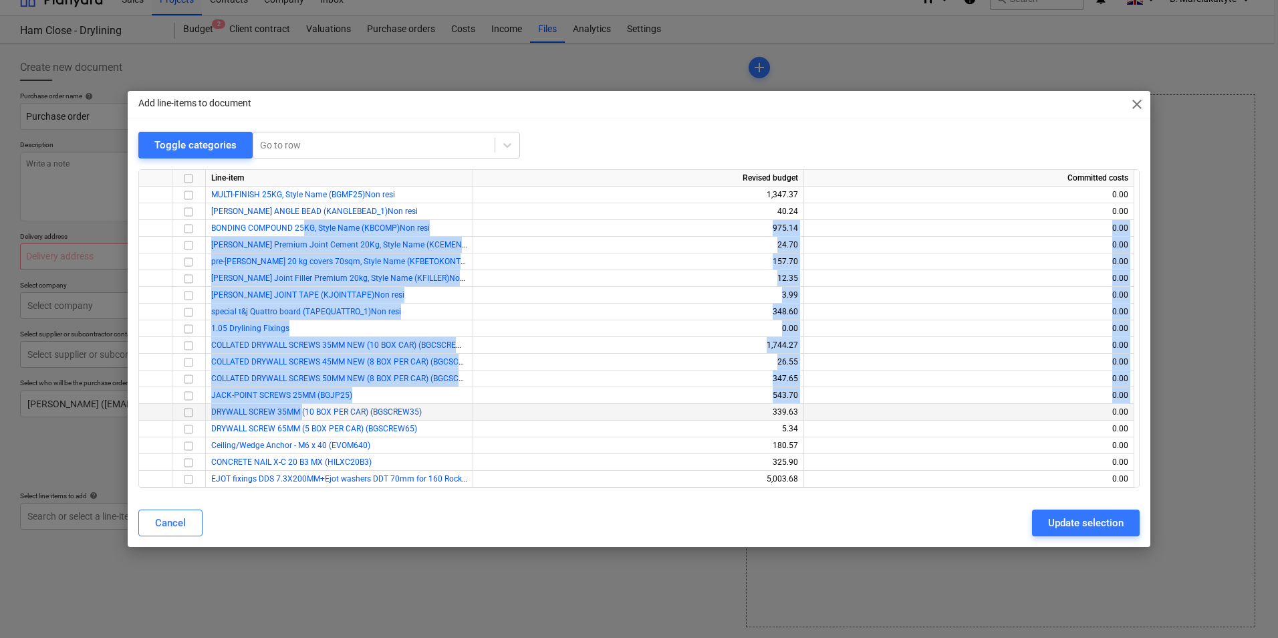
drag, startPoint x: 297, startPoint y: 295, endPoint x: 300, endPoint y: 408, distance: 112.3
click at [300, 408] on div "Line-item Revised budget Committed costs 12mm Promat Masterboard, 1220 x 2440 (…" at bounding box center [638, 328] width 1001 height 319
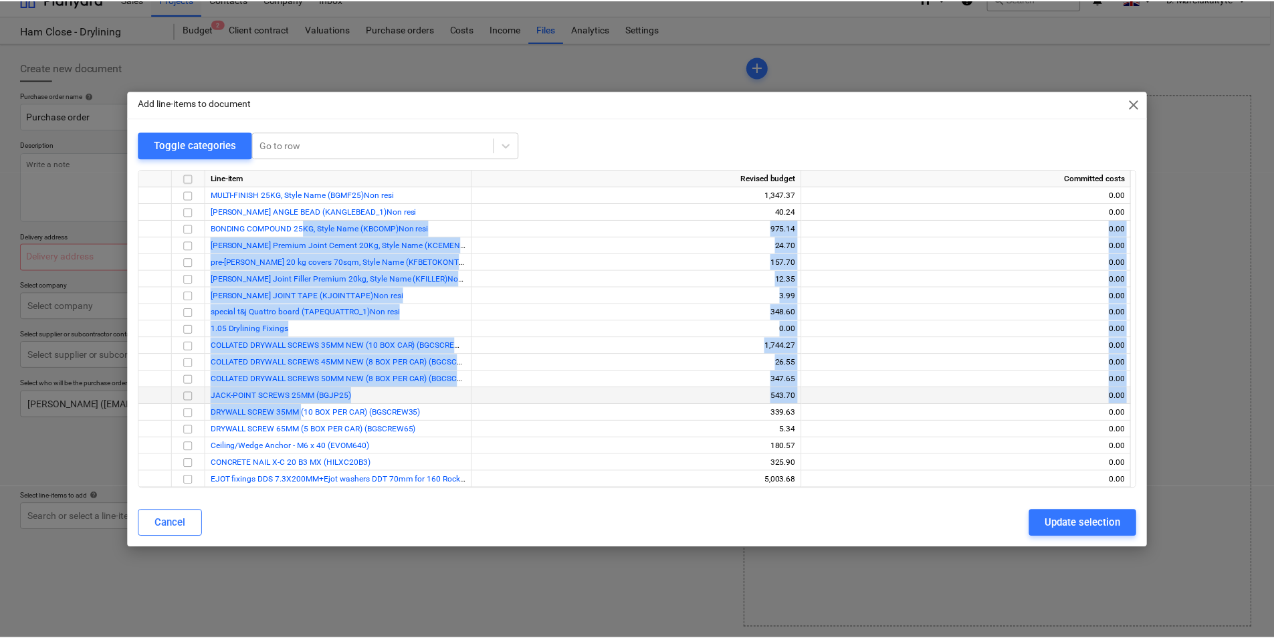
scroll to position [468, 0]
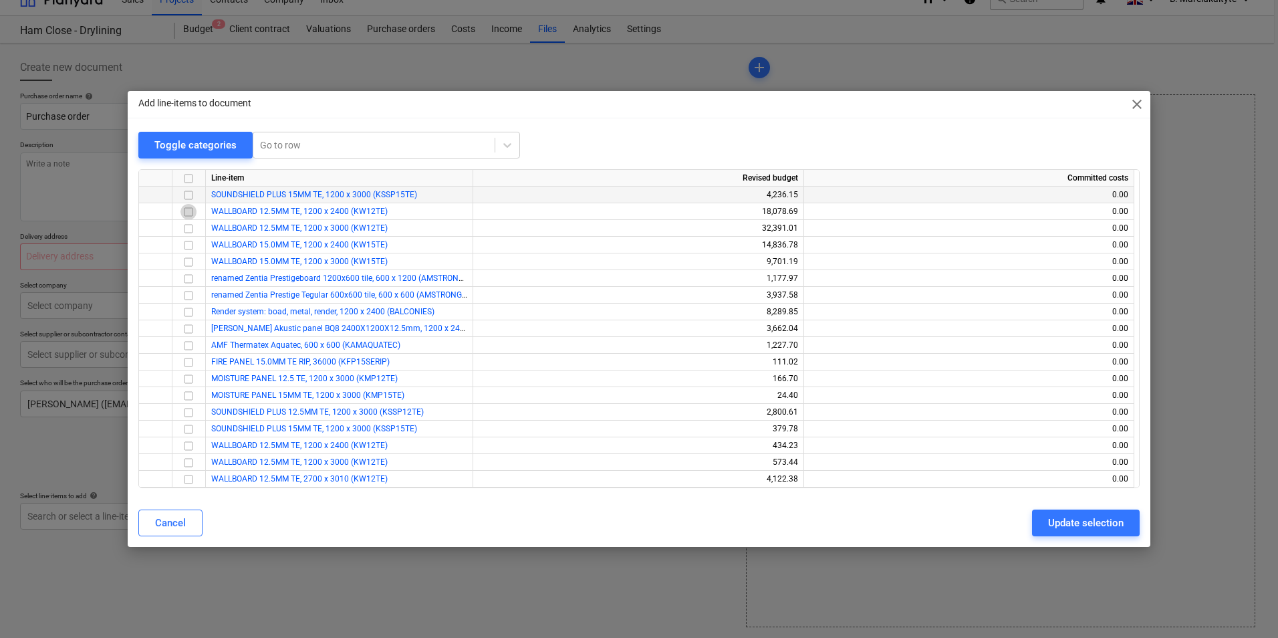
drag, startPoint x: 189, startPoint y: 210, endPoint x: 227, endPoint y: 202, distance: 38.9
click at [189, 210] on input "checkbox" at bounding box center [188, 212] width 16 height 16
click at [1064, 521] on div "Update selection" at bounding box center [1086, 522] width 76 height 17
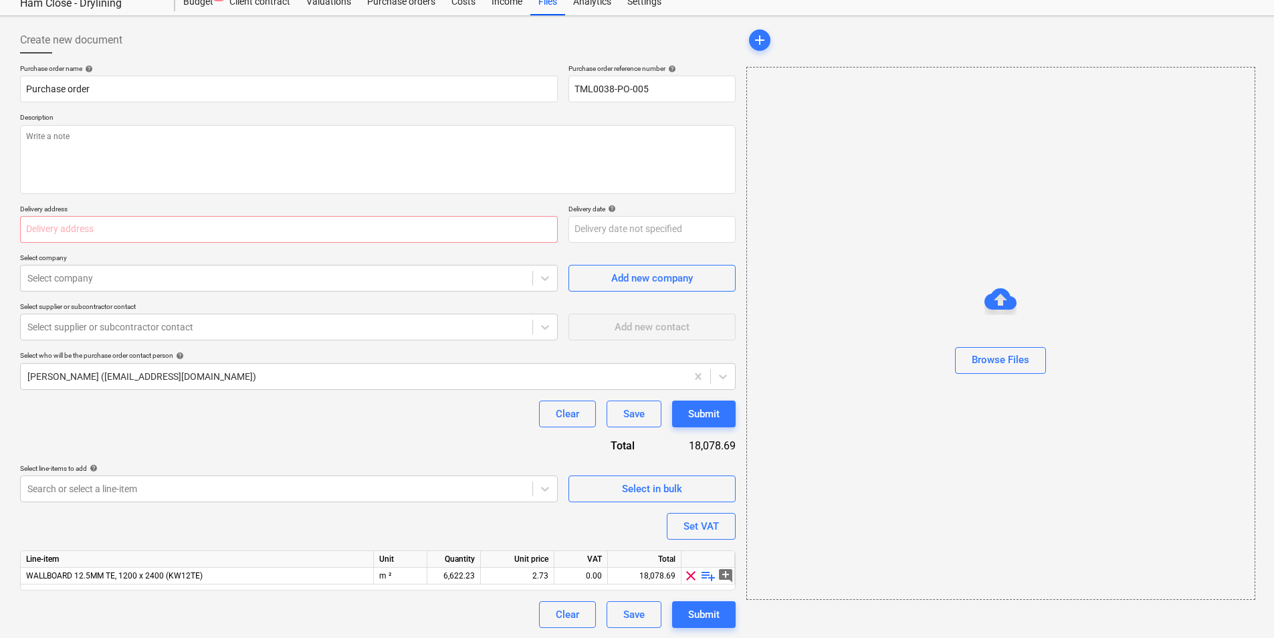
scroll to position [46, 0]
drag, startPoint x: 96, startPoint y: 577, endPoint x: 268, endPoint y: 578, distance: 172.5
click at [268, 578] on div "WALLBOARD 12.5MM TE, 1200 x 2400 (KW12TE)" at bounding box center [197, 575] width 353 height 17
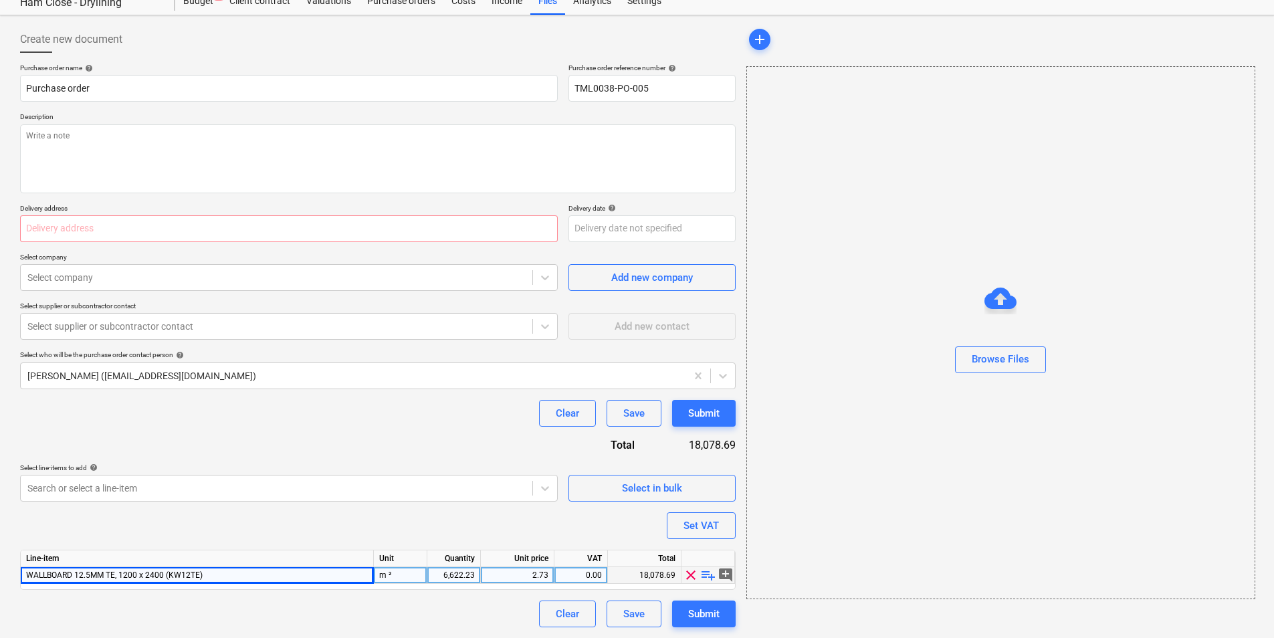
click at [25, 570] on div "WALLBOARD 12.5MM TE, 1200 x 2400 (KW12TE)" at bounding box center [197, 575] width 353 height 17
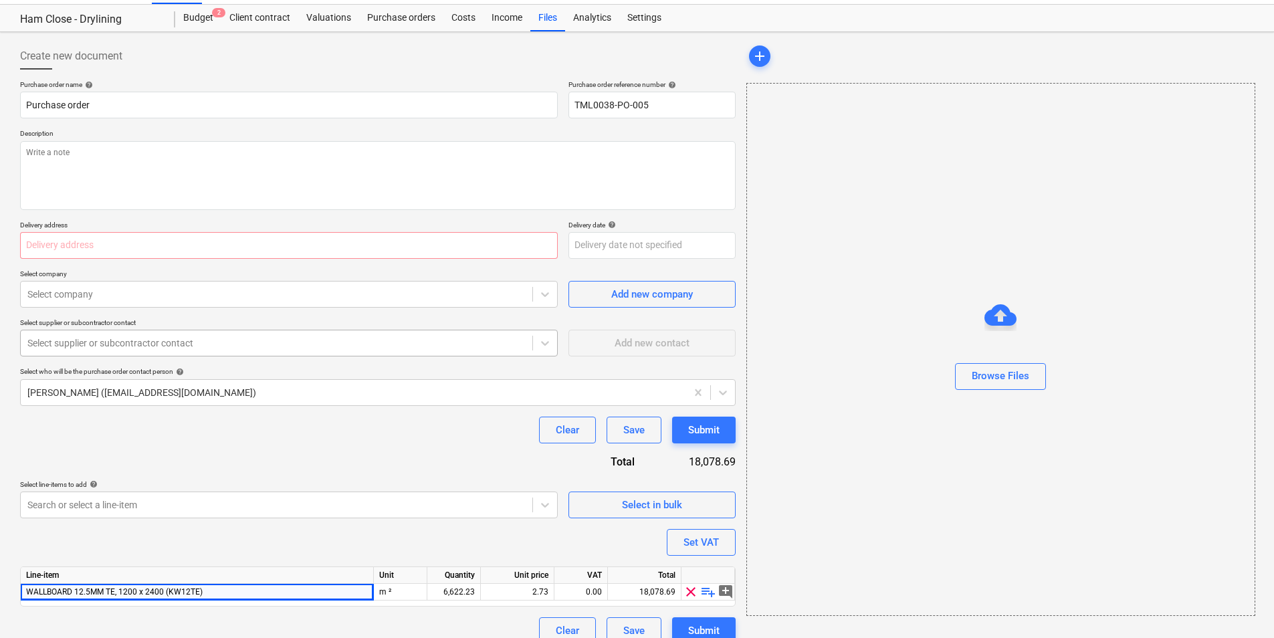
scroll to position [0, 0]
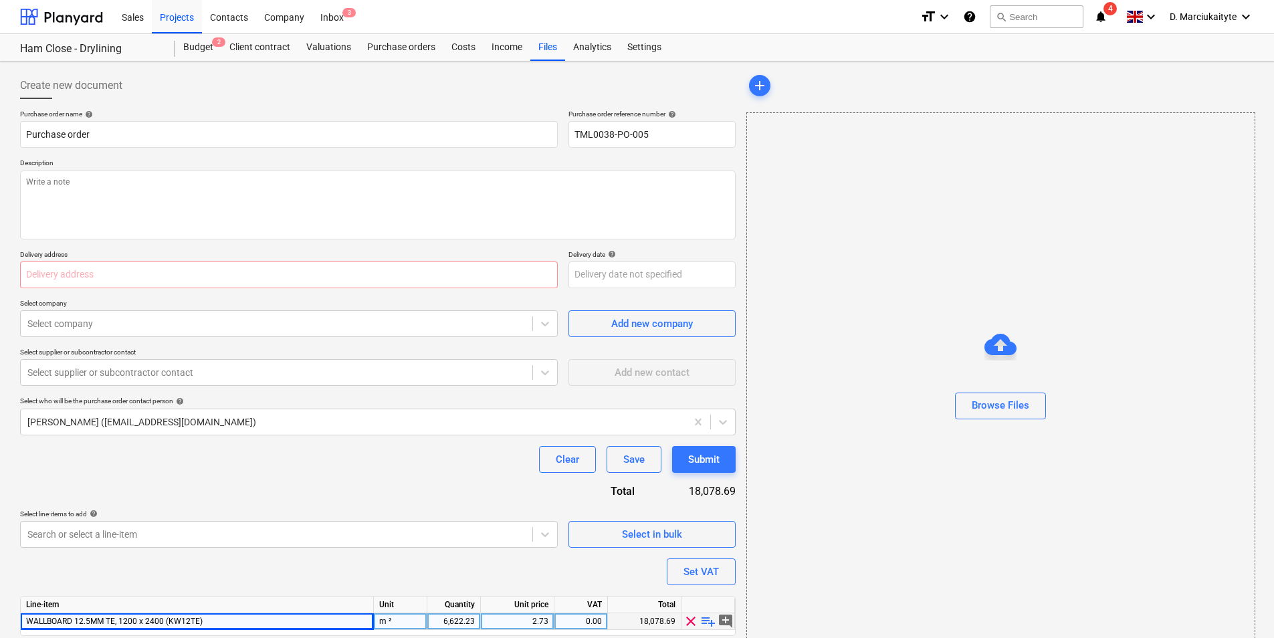
click at [29, 625] on span "WALLBOARD 12.5MM TE, 1200 x 2400 (KW12TE)" at bounding box center [114, 620] width 176 height 9
click at [460, 613] on div "6,622.23" at bounding box center [454, 621] width 42 height 17
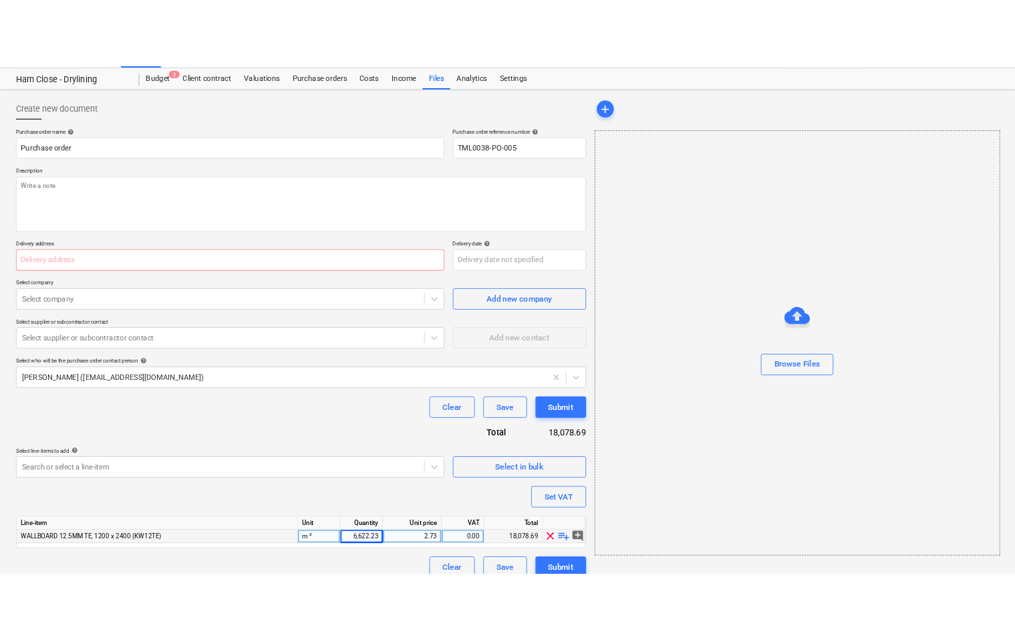
scroll to position [46, 0]
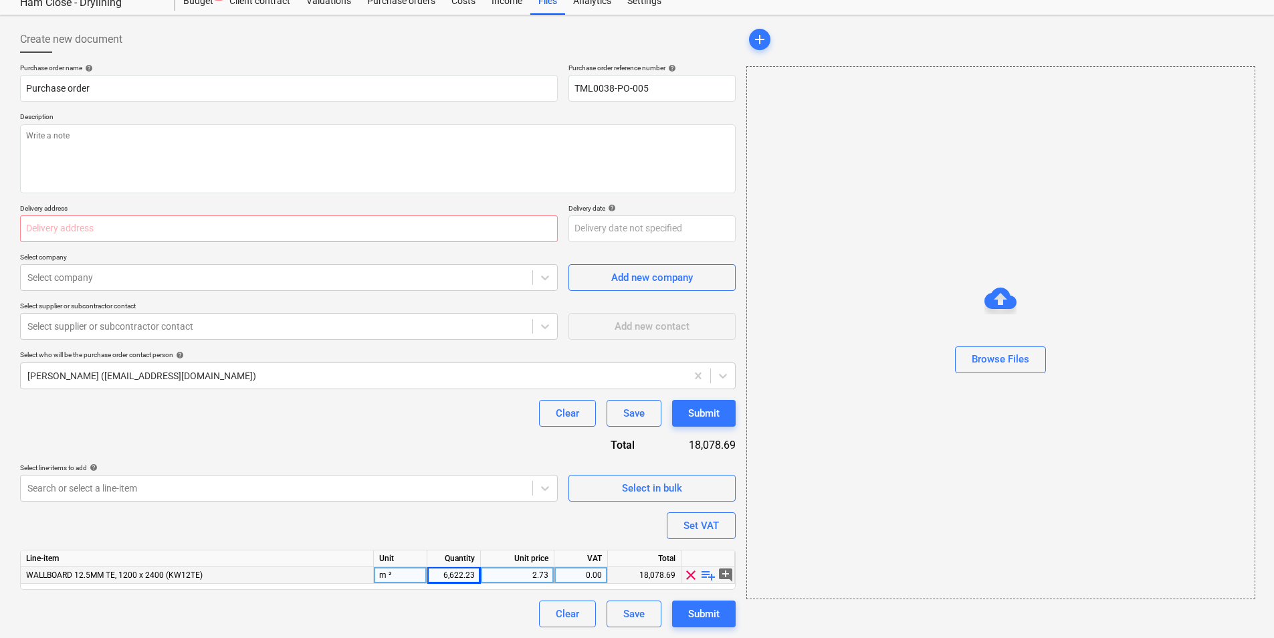
click at [94, 563] on div "Line-item" at bounding box center [197, 558] width 353 height 17
click at [88, 580] on div "WALLBOARD 12.5MM TE, 1200 x 2400 (KW12TE)" at bounding box center [197, 575] width 353 height 17
click at [85, 572] on span "WALLBOARD 12.5MM TE, 1200 x 2400 (KW12TE)" at bounding box center [114, 574] width 176 height 9
click at [29, 576] on span "WALLBOARD 12.5MM TE, 1200 x 2400 (KW12TE)" at bounding box center [114, 574] width 176 height 9
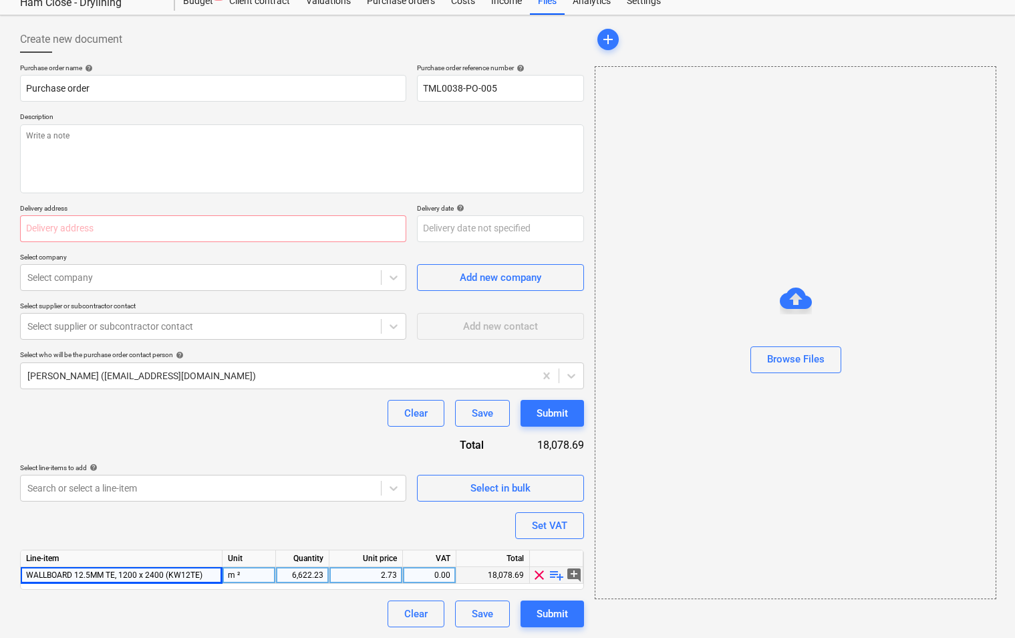
click at [94, 576] on span "WALLBOARD 12.5MM TE, 1200 x 2400 (KW12TE)" at bounding box center [114, 574] width 176 height 9
drag, startPoint x: 94, startPoint y: 576, endPoint x: 147, endPoint y: 573, distance: 52.9
click at [146, 573] on span "WALLBOARD 12.5MM TE, 1200 x 2400 (KW12TE)" at bounding box center [114, 574] width 176 height 9
click at [152, 577] on span "WALLBOARD 12.5MM TE, 1200 x 2400 (KW12TE)" at bounding box center [114, 574] width 176 height 9
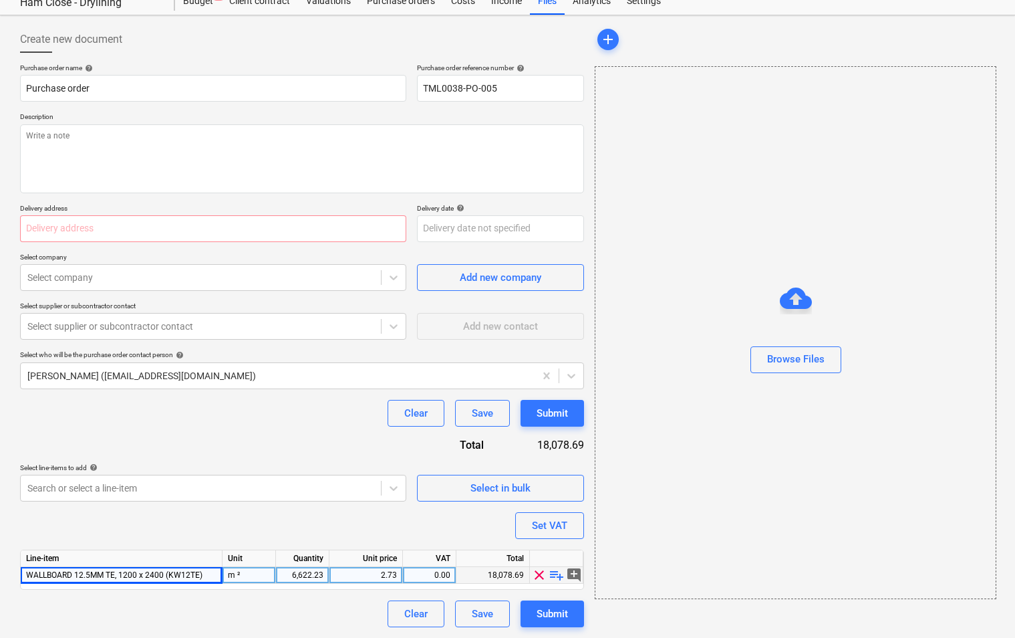
click at [380, 576] on div "2.73" at bounding box center [366, 575] width 62 height 17
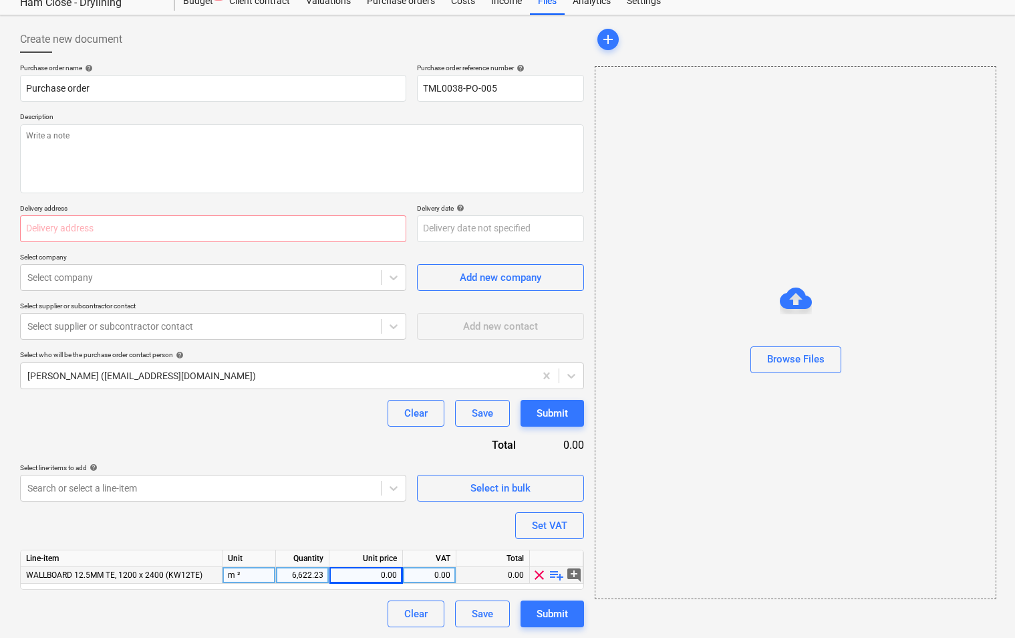
click at [371, 541] on div "Purchase order name help Purchase order Purchase order reference number help TM…" at bounding box center [302, 346] width 564 height 564
click at [304, 570] on div "6,622.23" at bounding box center [302, 575] width 42 height 17
click at [291, 519] on body "Sales Projects Contacts Company Inbox 3 format_size keyboard_arrow_down help se…" at bounding box center [507, 273] width 1015 height 638
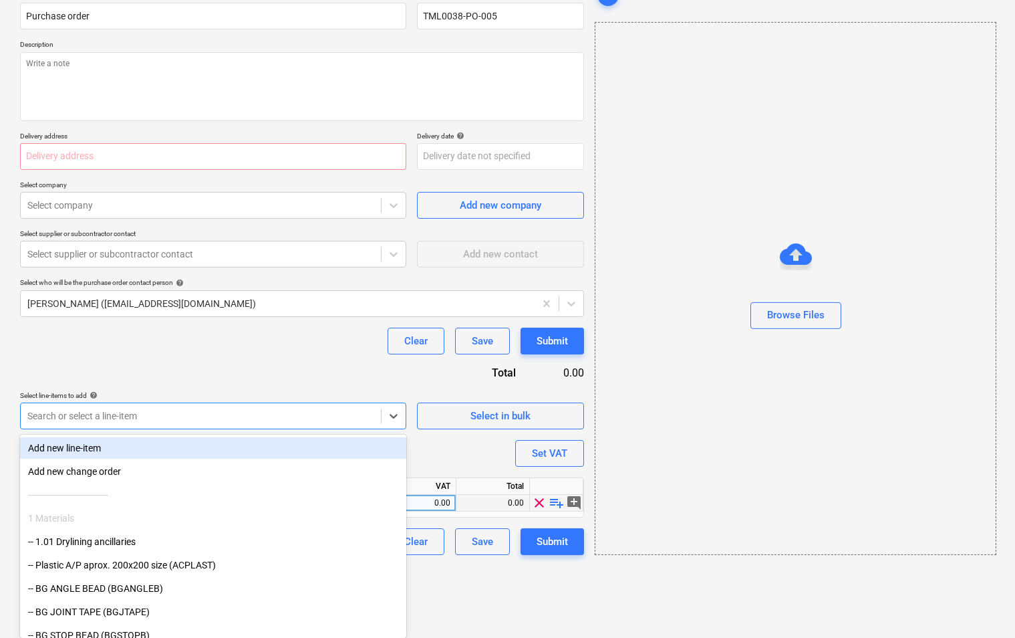
click at [493, 448] on div "Purchase order name help Purchase order Purchase order reference number help TM…" at bounding box center [302, 273] width 564 height 564
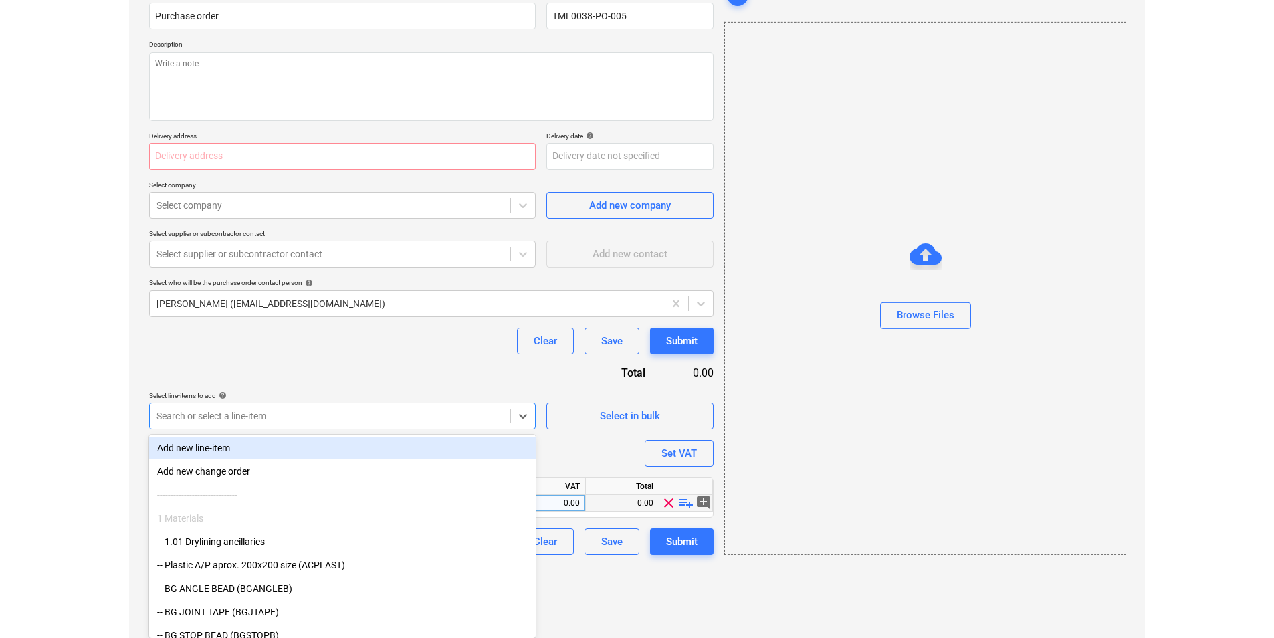
scroll to position [46, 0]
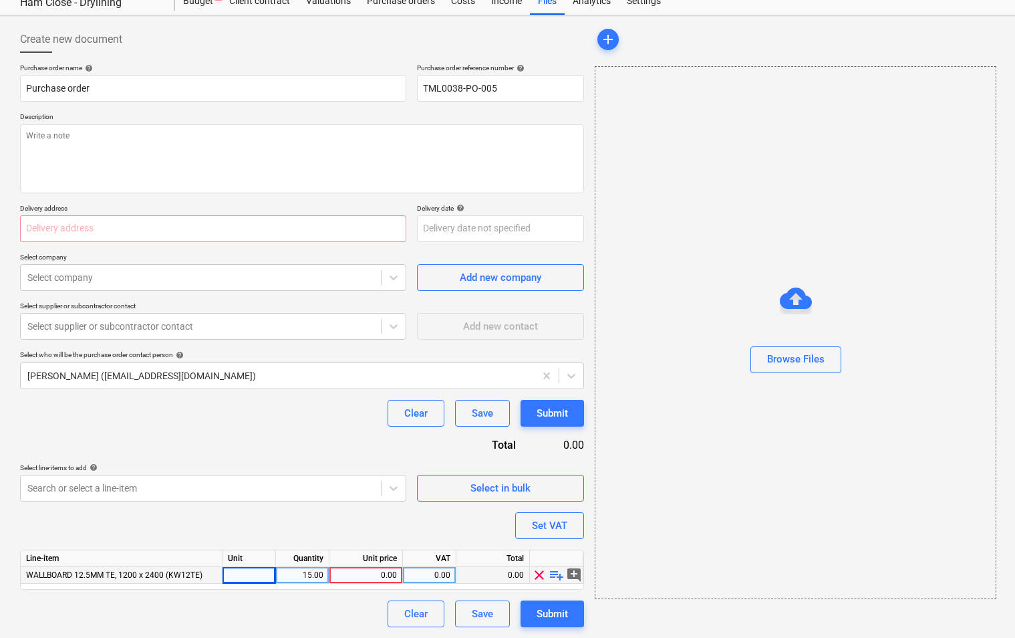
click at [349, 528] on div "Purchase order name help Purchase order Purchase order reference number help TM…" at bounding box center [302, 346] width 564 height 564
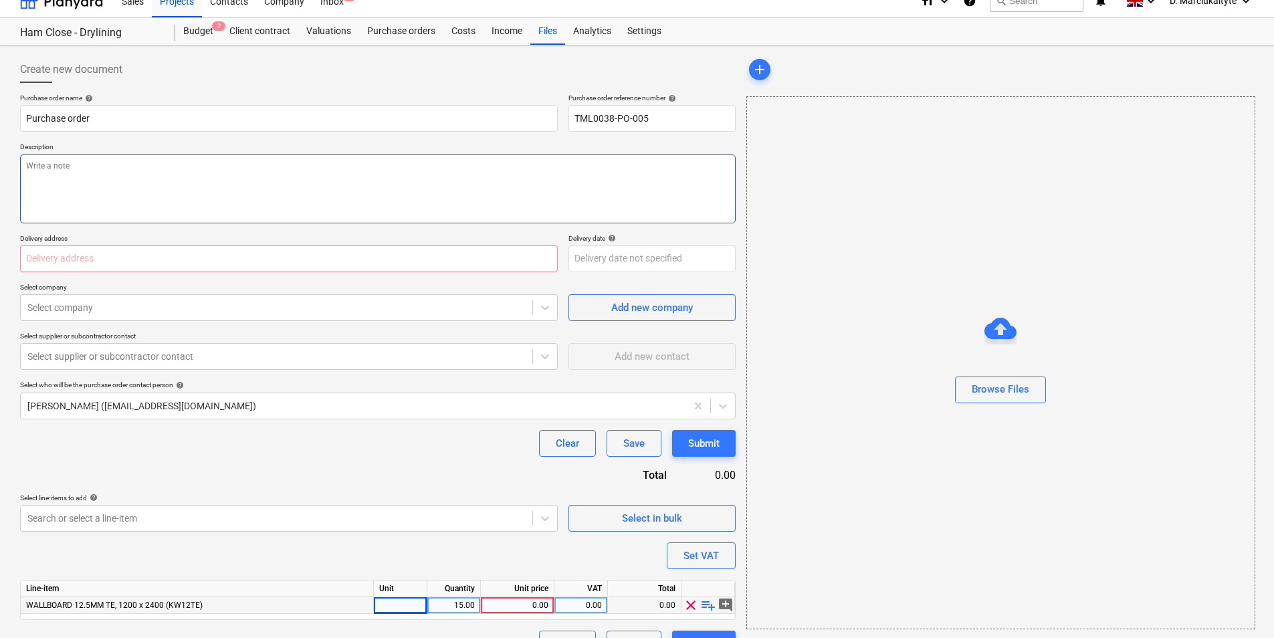
scroll to position [0, 0]
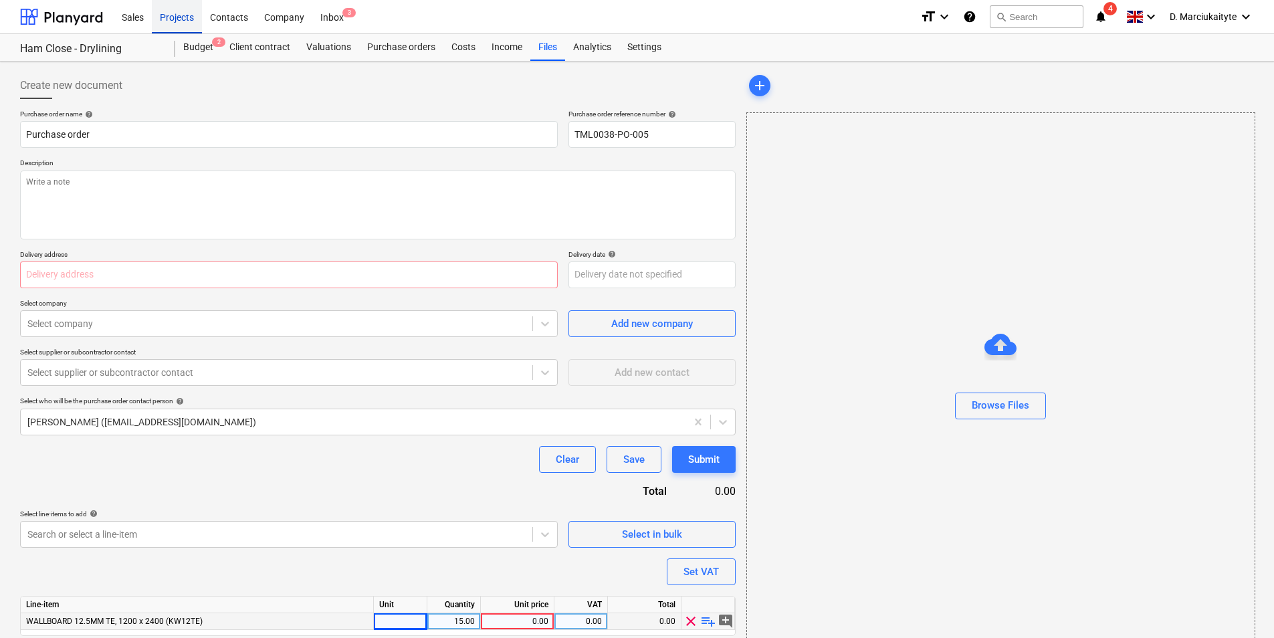
click at [191, 19] on div "Projects" at bounding box center [177, 16] width 50 height 34
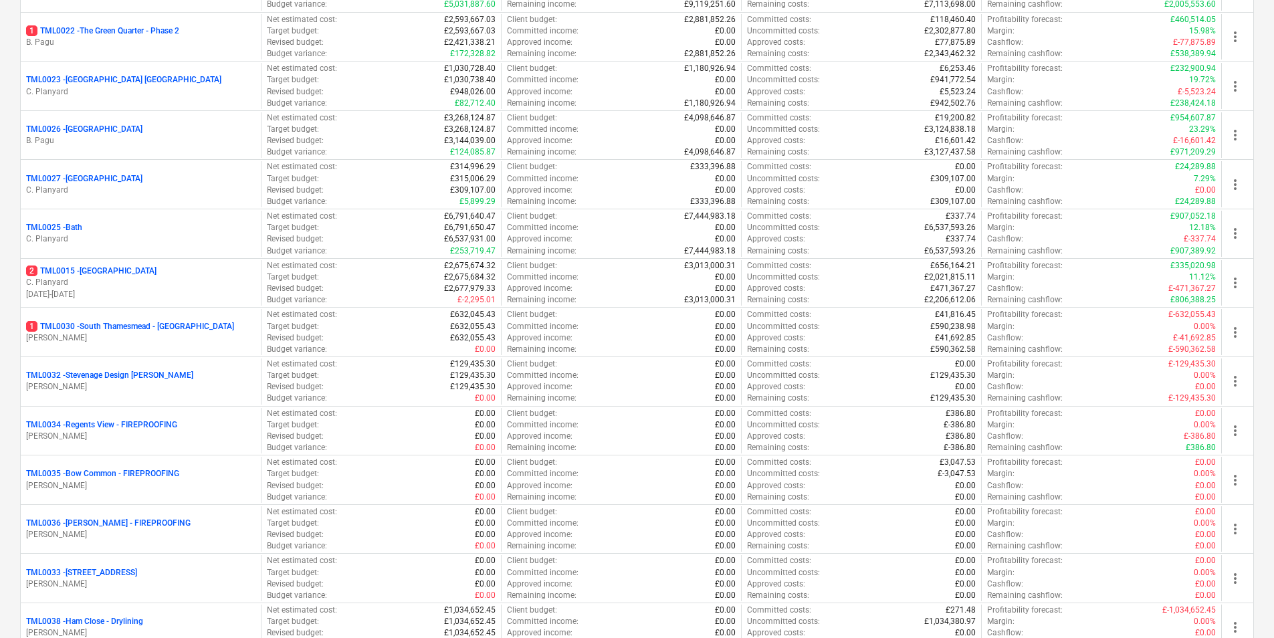
scroll to position [1311, 0]
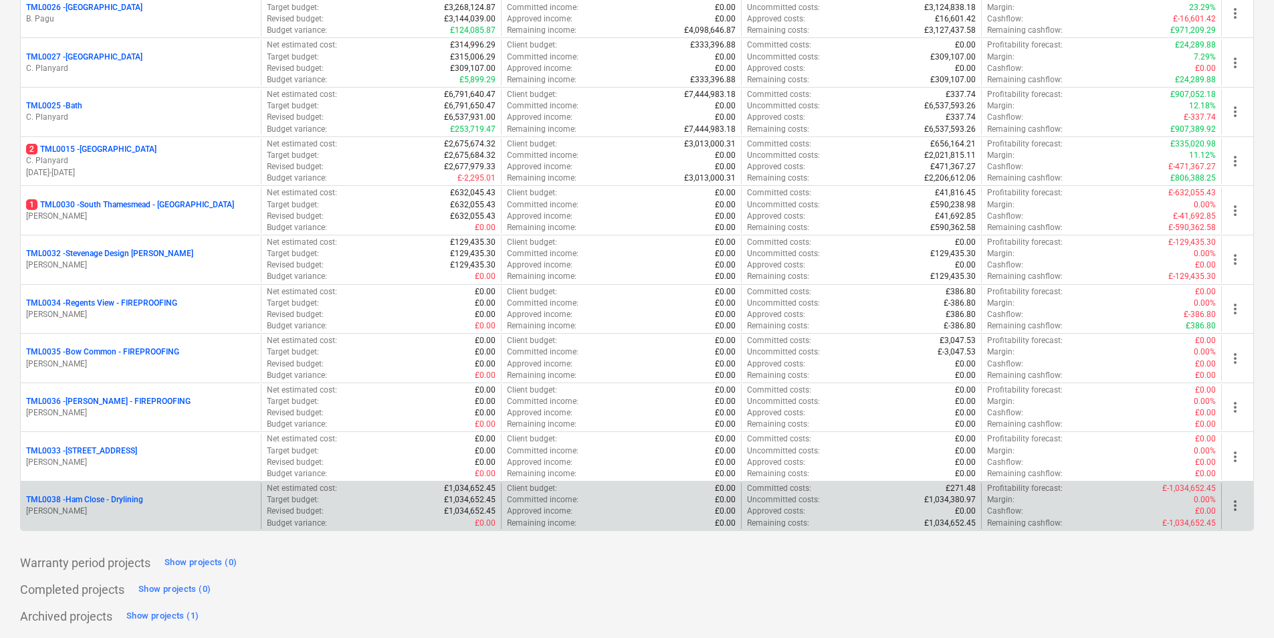
click at [86, 495] on p "TML0038 - Ham Close - Drylining" at bounding box center [84, 499] width 117 height 11
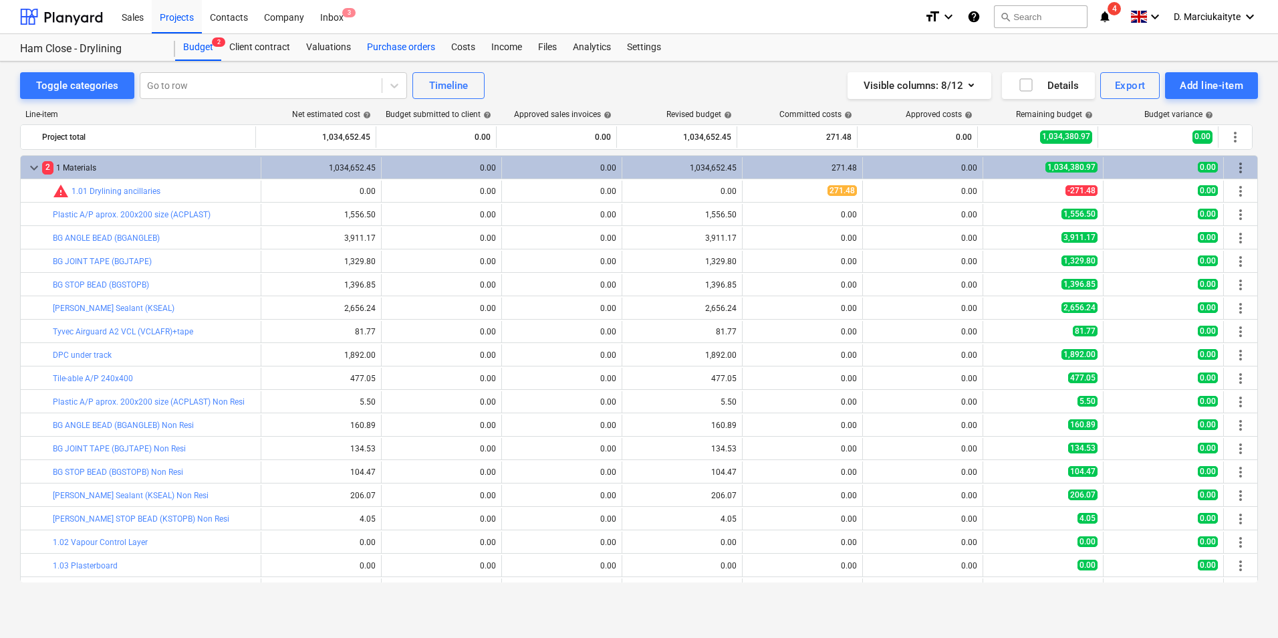
click at [378, 46] on div "Purchase orders" at bounding box center [401, 47] width 84 height 27
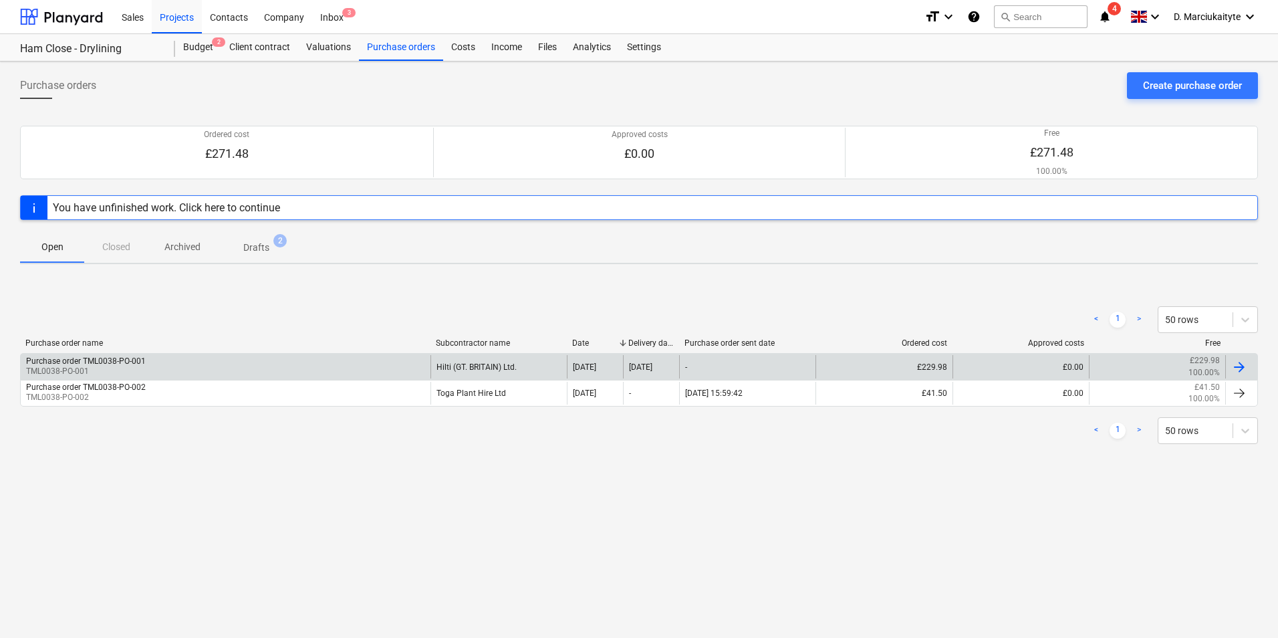
click at [197, 360] on div "Purchase order TML0038-PO-001 TML0038-PO-001" at bounding box center [226, 366] width 410 height 23
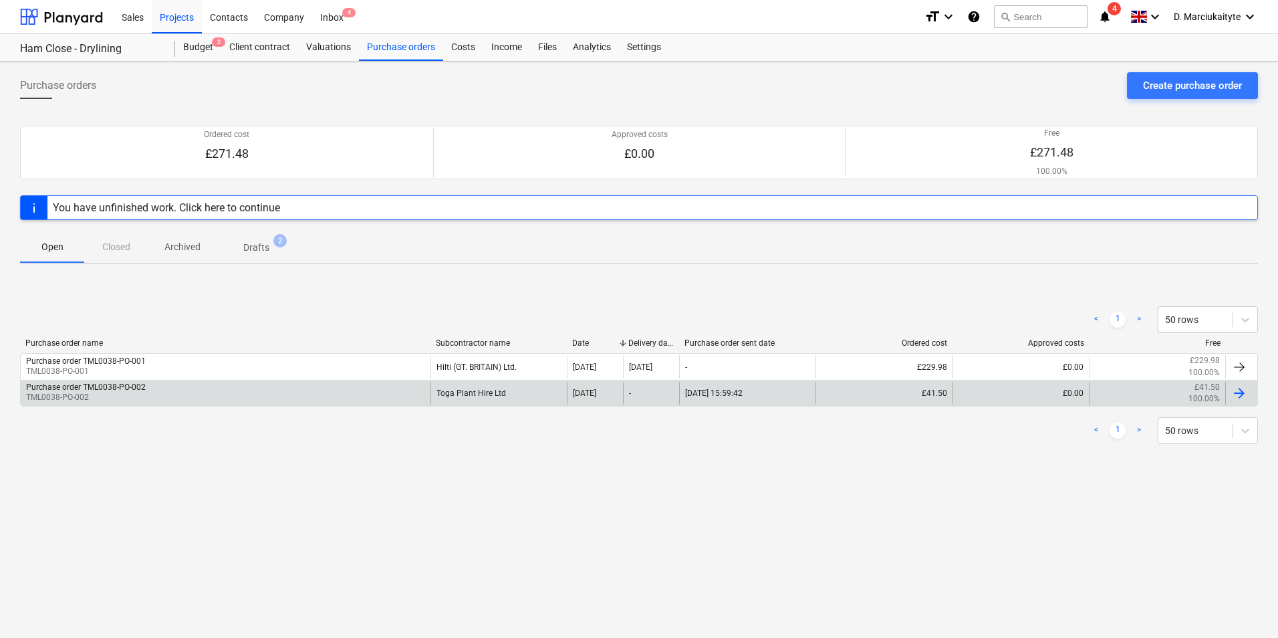
click at [328, 398] on div "Purchase order TML0038-PO-002 TML0038-PO-002" at bounding box center [226, 393] width 410 height 23
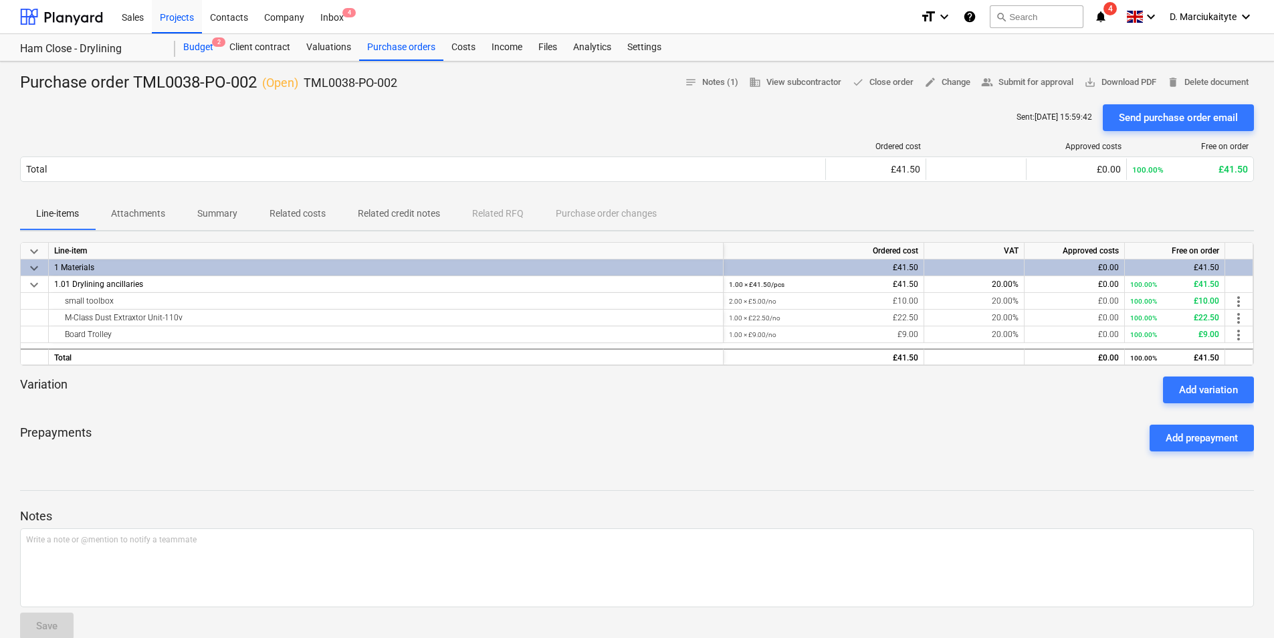
click at [200, 42] on div "Budget 2" at bounding box center [198, 47] width 46 height 27
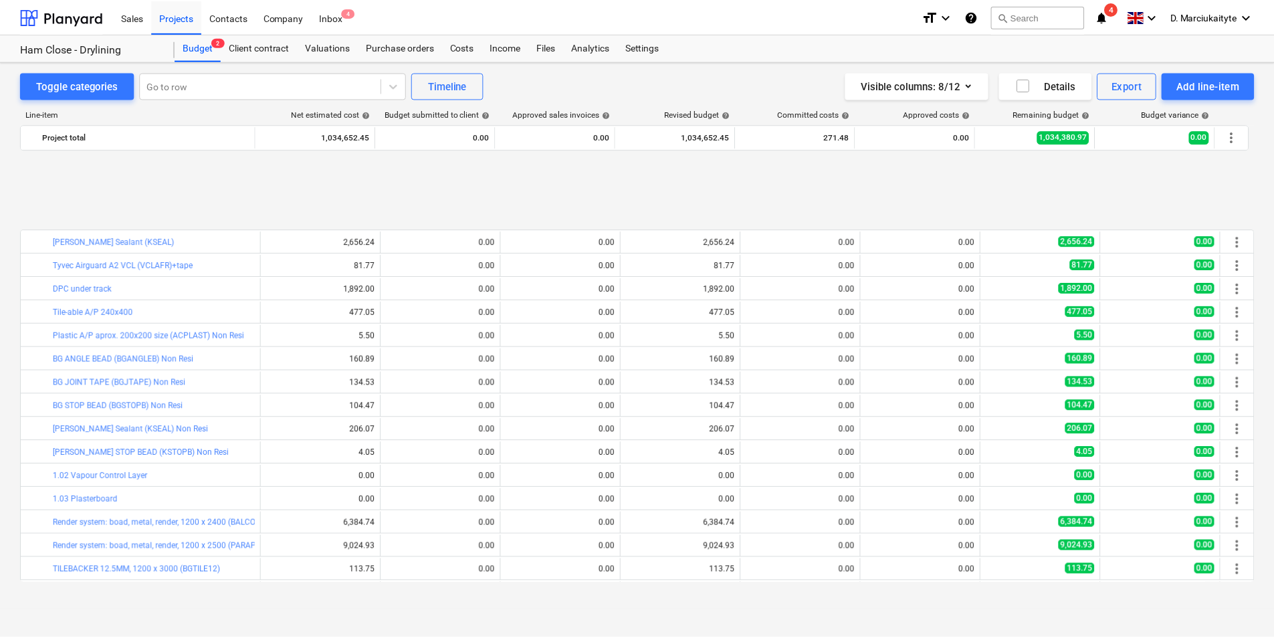
scroll to position [201, 0]
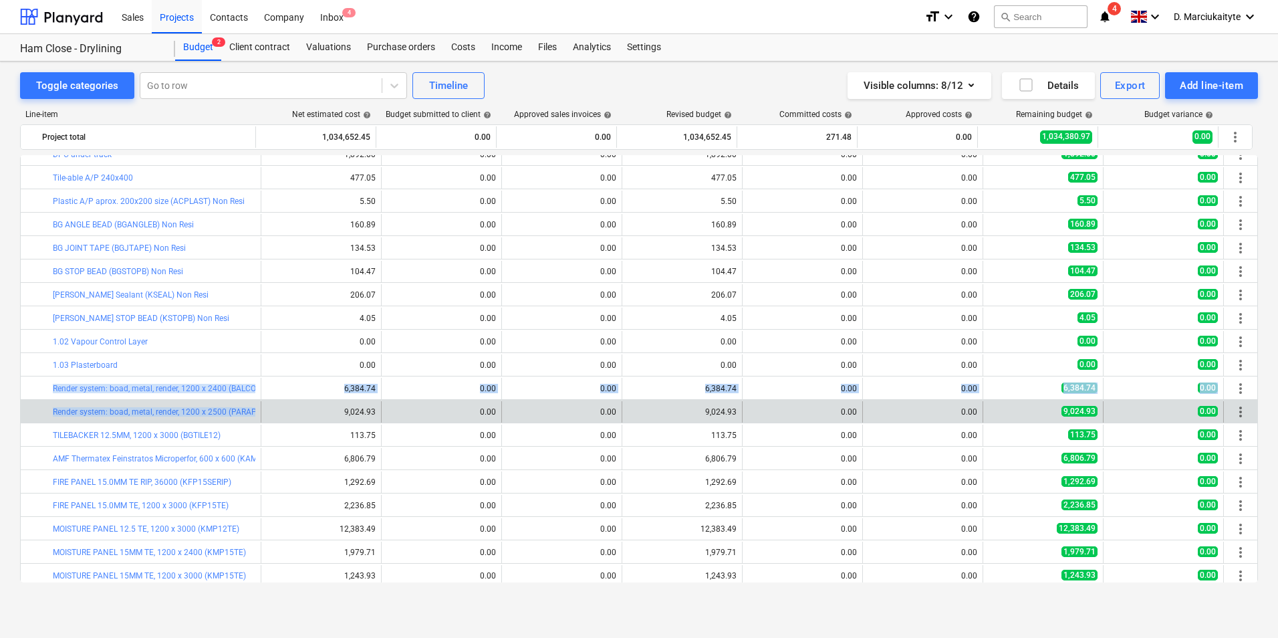
drag, startPoint x: 45, startPoint y: 386, endPoint x: 259, endPoint y: 415, distance: 215.8
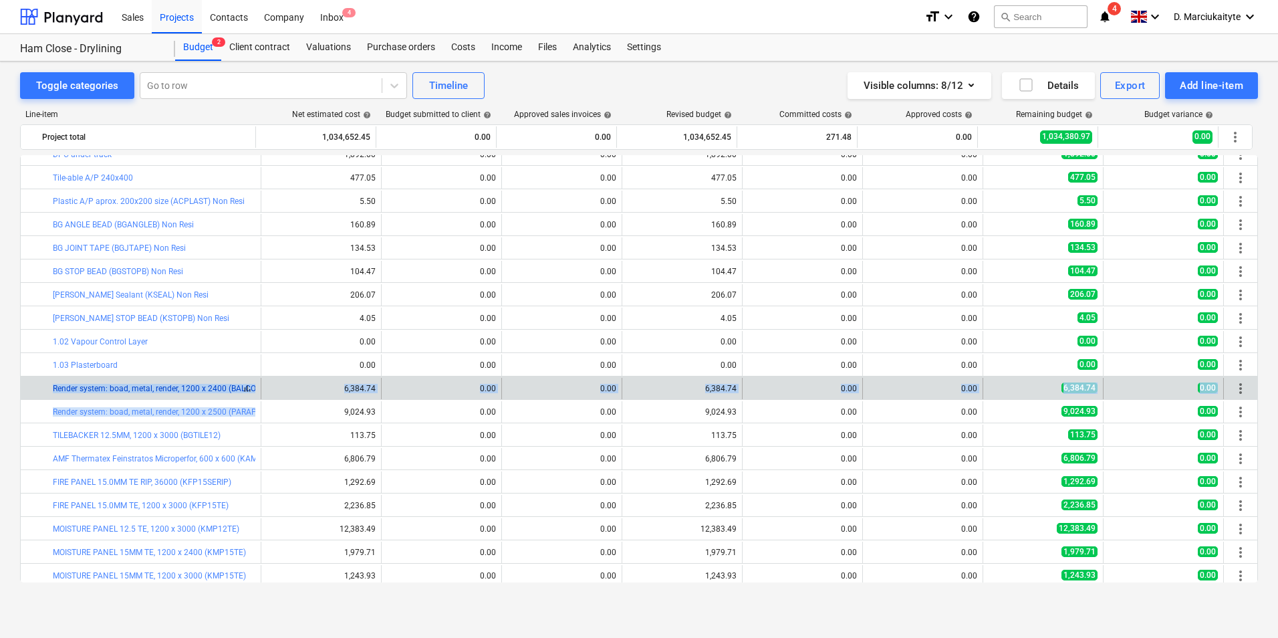
click at [74, 392] on link "Render system: boad, metal, render, 1200 x 2400 (BALCONIES)" at bounding box center [164, 388] width 223 height 9
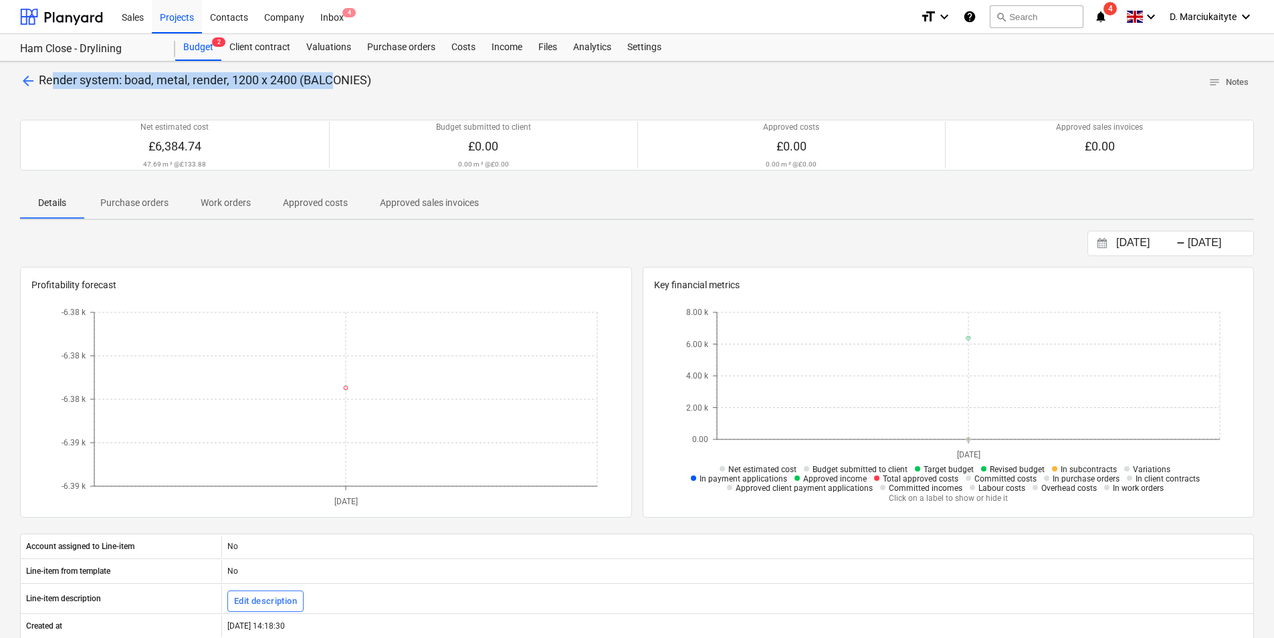
drag, startPoint x: 45, startPoint y: 78, endPoint x: 330, endPoint y: 90, distance: 284.3
click at [330, 90] on div "arrow_back Render system: boad, metal, render, 1200 x 2400 (BALCONIES) notes No…" at bounding box center [636, 82] width 1233 height 21
click at [500, 90] on div "arrow_back Render system: boad, metal, render, 1200 x 2400 (BALCONIES) notes No…" at bounding box center [636, 82] width 1233 height 21
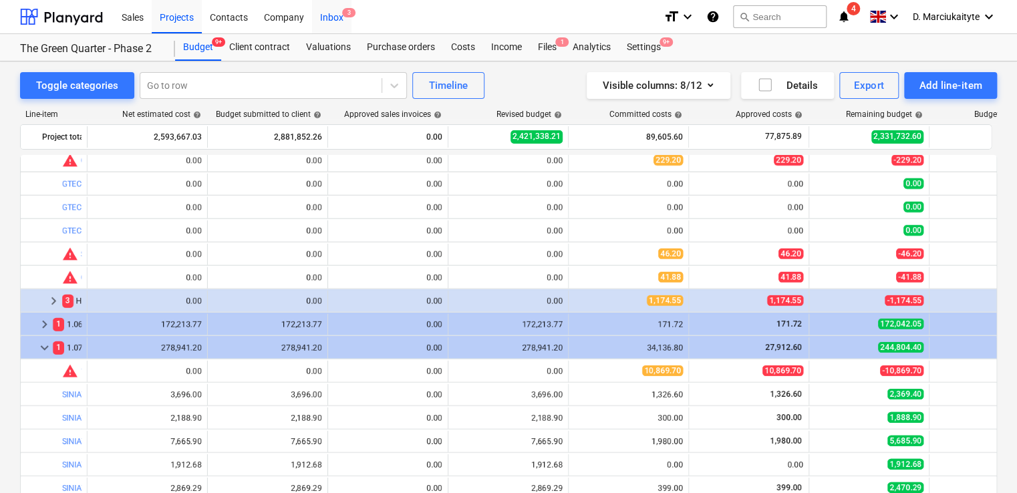
scroll to position [1738, 0]
drag, startPoint x: 177, startPoint y: 9, endPoint x: 181, endPoint y: 23, distance: 14.6
click at [176, 9] on div "Projects" at bounding box center [177, 16] width 50 height 34
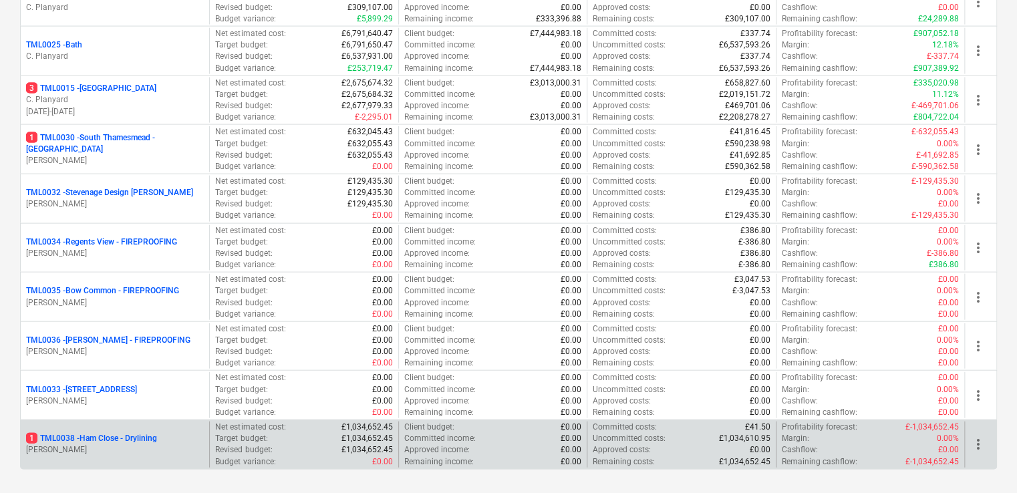
scroll to position [1449, 0]
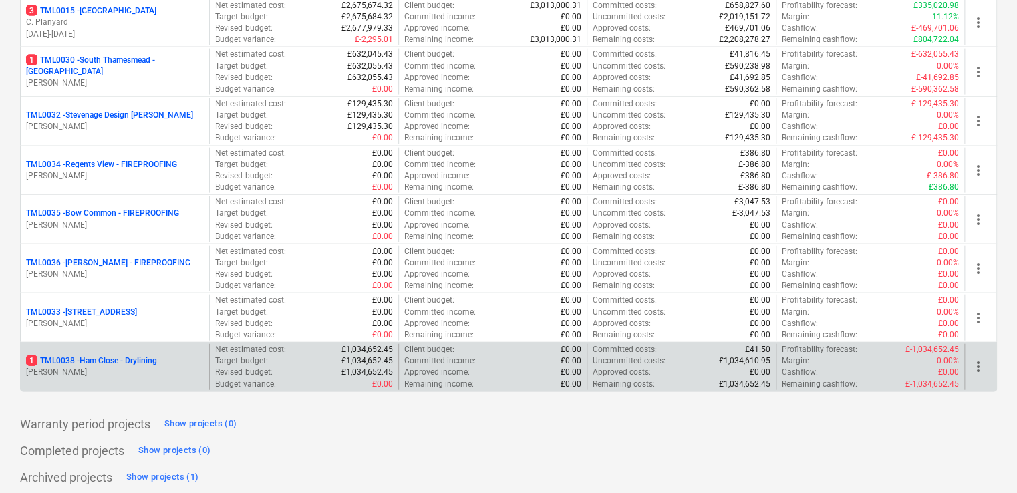
click at [164, 367] on p "[PERSON_NAME]" at bounding box center [115, 372] width 178 height 11
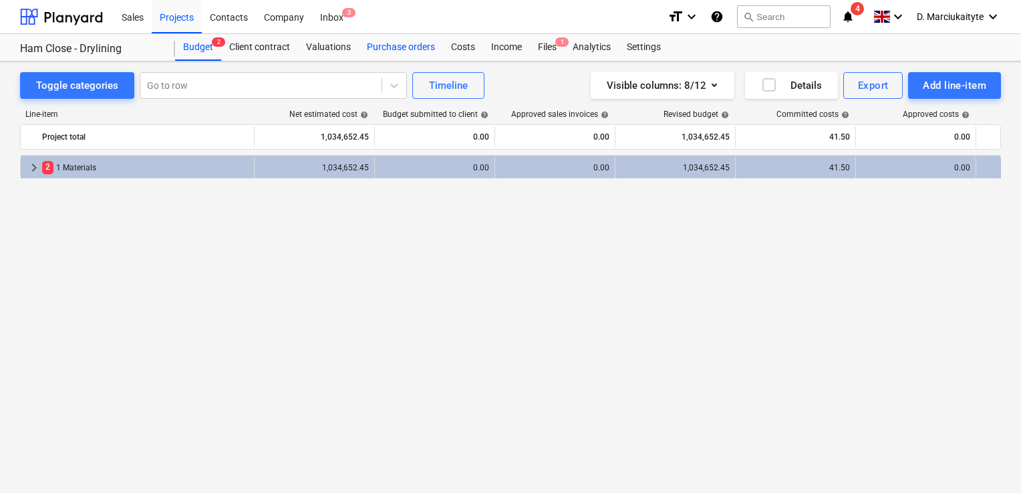
click at [392, 40] on div "Purchase orders" at bounding box center [401, 47] width 84 height 27
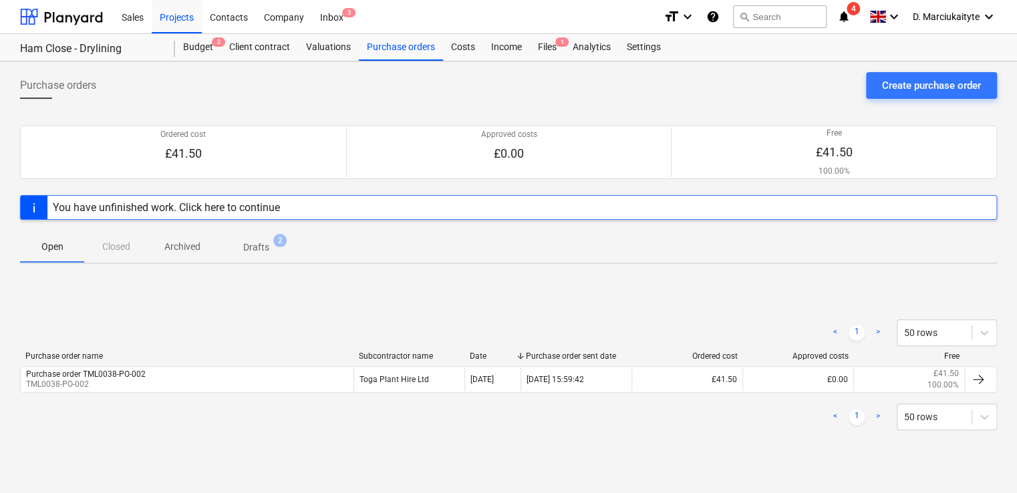
click at [124, 247] on div "Open Closed Archived Drafts 2" at bounding box center [508, 247] width 977 height 32
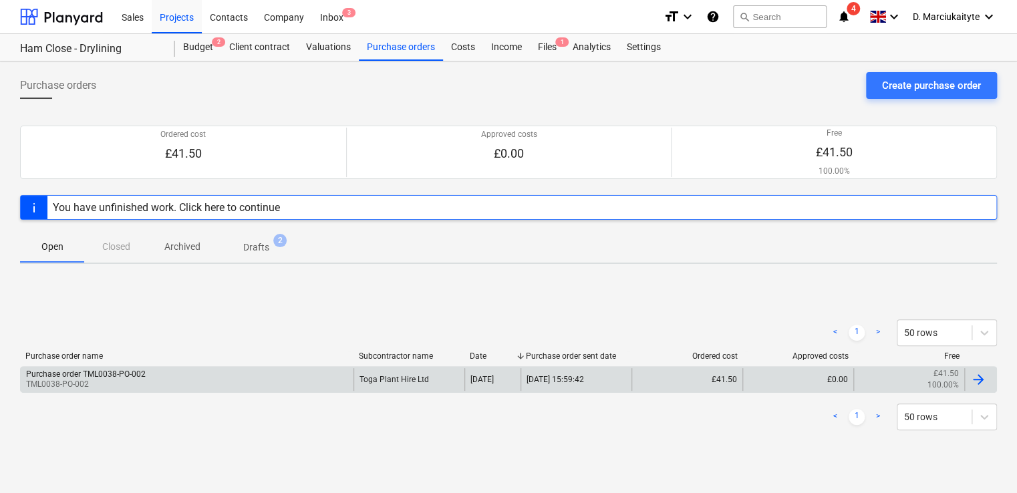
click at [193, 384] on div "Purchase order TML0038-PO-002 TML0038-PO-002" at bounding box center [187, 379] width 333 height 23
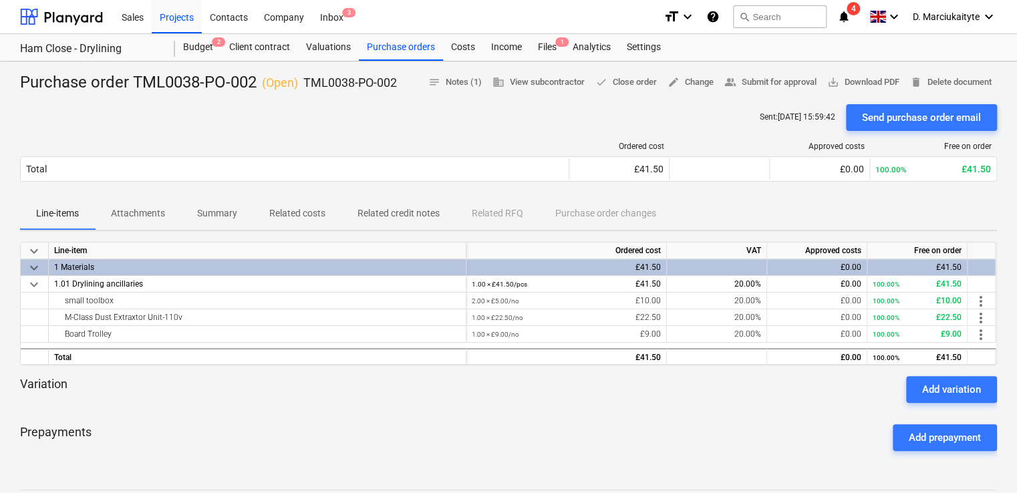
click at [227, 208] on p "Summary" at bounding box center [217, 214] width 40 height 14
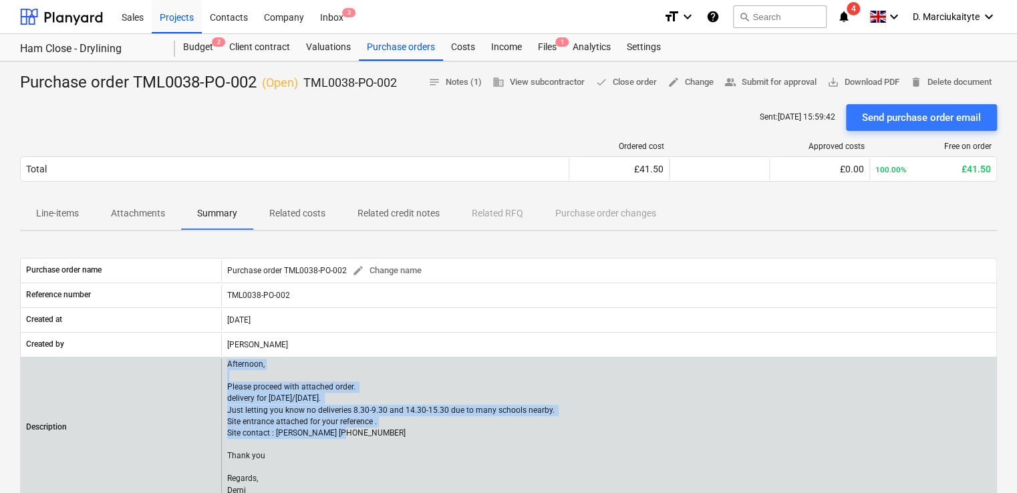
drag, startPoint x: 352, startPoint y: 435, endPoint x: 219, endPoint y: 429, distance: 133.8
click at [219, 429] on div "Description Afternoon, Please proceed with attached order. delivery for [DATE]/…" at bounding box center [509, 428] width 976 height 138
click at [347, 437] on p "Afternoon, Please proceed with attached order. delivery for [DATE]/[DATE]. Just…" at bounding box center [392, 428] width 330 height 138
drag, startPoint x: 347, startPoint y: 437, endPoint x: 354, endPoint y: 429, distance: 10.9
click at [348, 437] on p "Afternoon, Please proceed with attached order. delivery for [DATE]/[DATE]. Just…" at bounding box center [392, 428] width 330 height 138
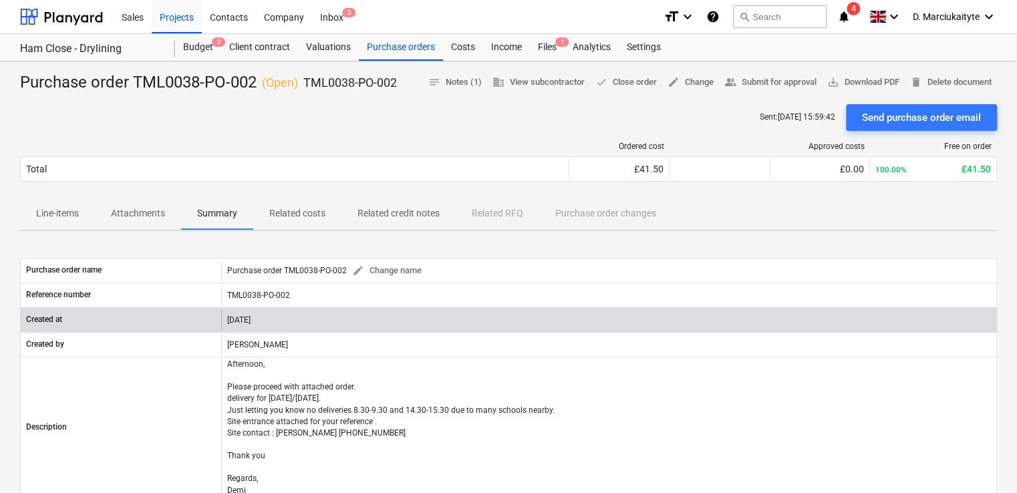
click at [398, 328] on div "[DATE]" at bounding box center [608, 320] width 775 height 21
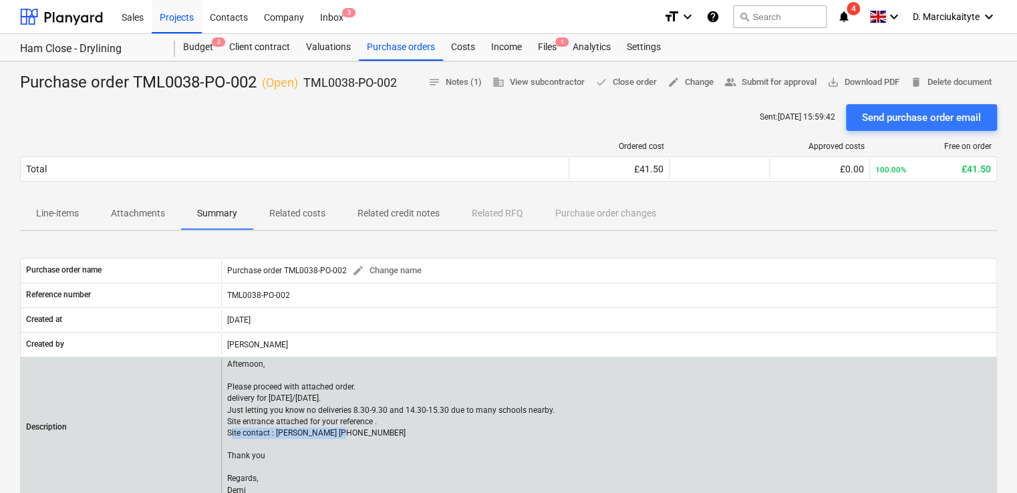
drag, startPoint x: 344, startPoint y: 435, endPoint x: 227, endPoint y: 436, distance: 116.3
click at [227, 437] on p "Afternoon, Please proceed with attached order. delivery for [DATE]/[DATE]. Just…" at bounding box center [392, 428] width 330 height 138
copy p "Site contact : [PERSON_NAME] [PHONE_NUMBER]"
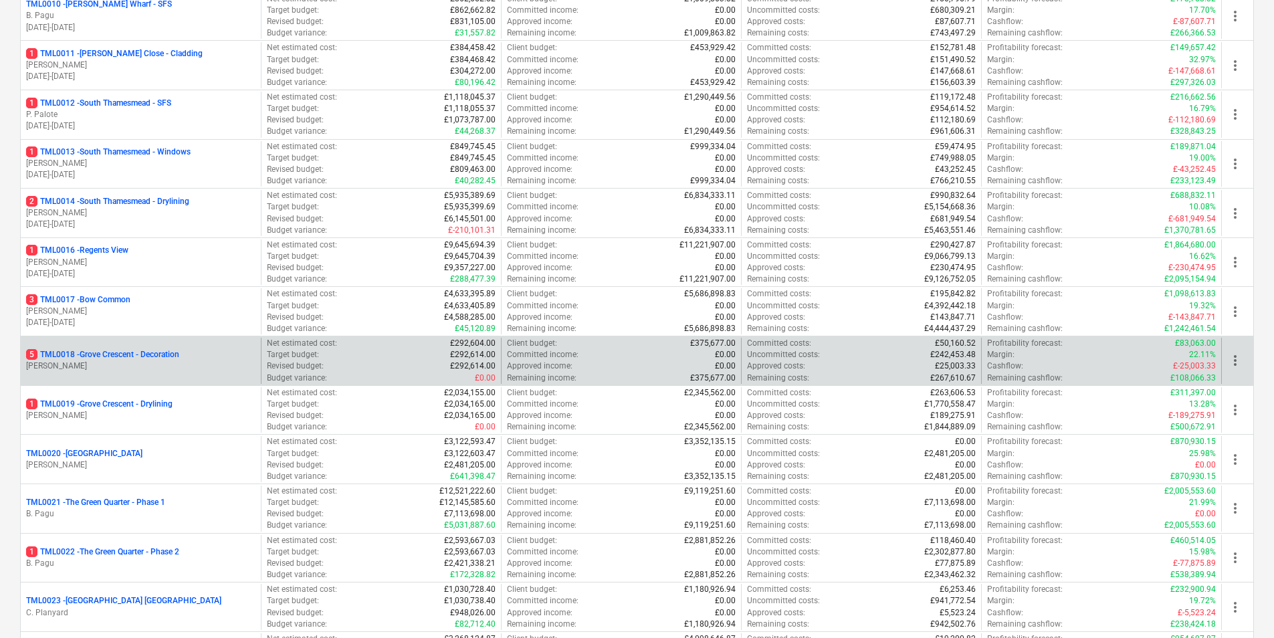
scroll to position [869, 0]
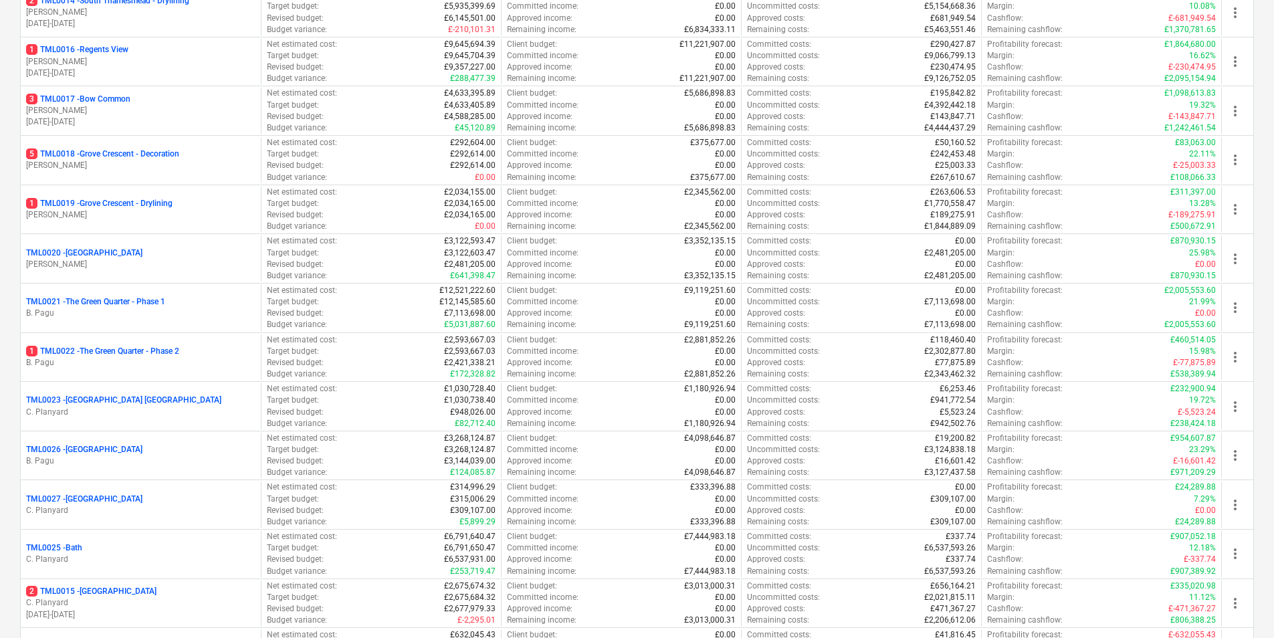
click at [186, 350] on div "1 TML0022 - The Green Quarter - Phase 2" at bounding box center [140, 351] width 229 height 11
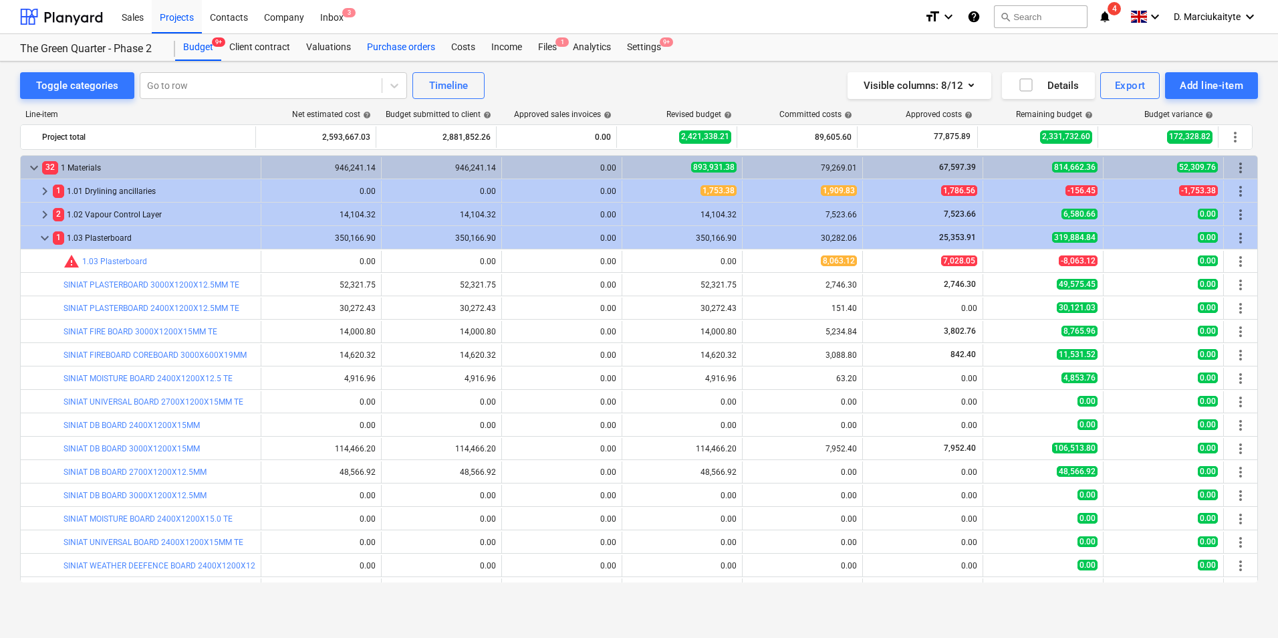
click at [404, 46] on div "Purchase orders" at bounding box center [401, 47] width 84 height 27
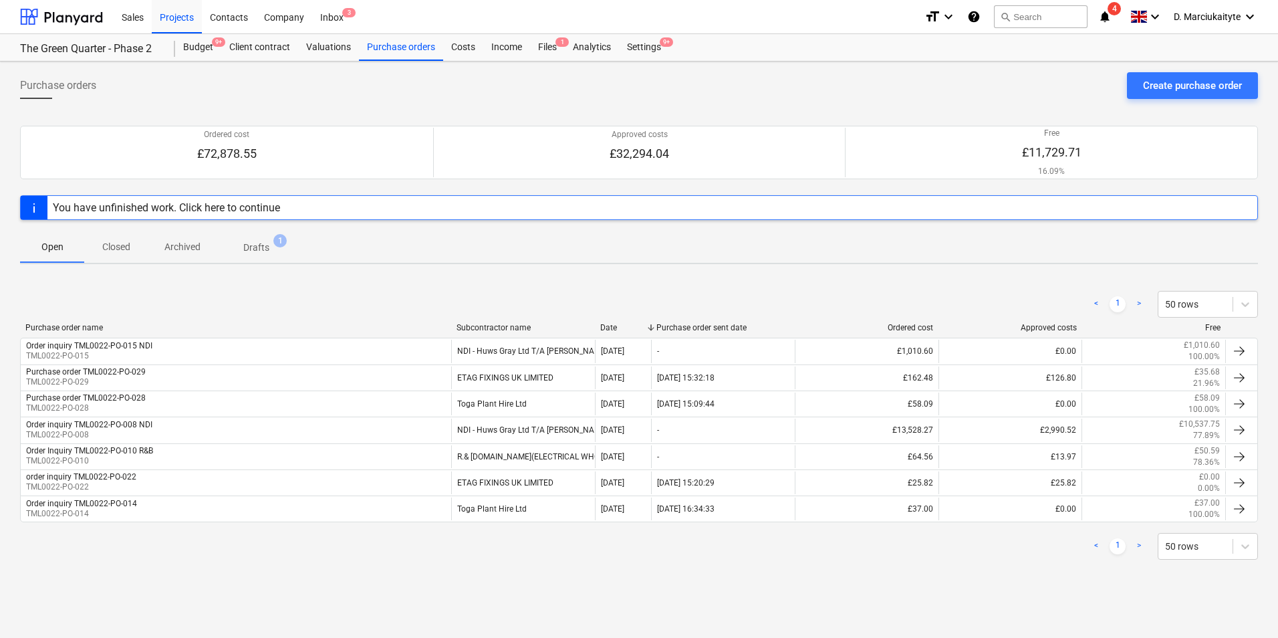
click at [1226, 70] on div "Purchase orders Create purchase order Ordered cost £72,878.55 Approved costs £3…" at bounding box center [639, 350] width 1278 height 576
click at [1216, 91] on div "Create purchase order" at bounding box center [1192, 85] width 99 height 17
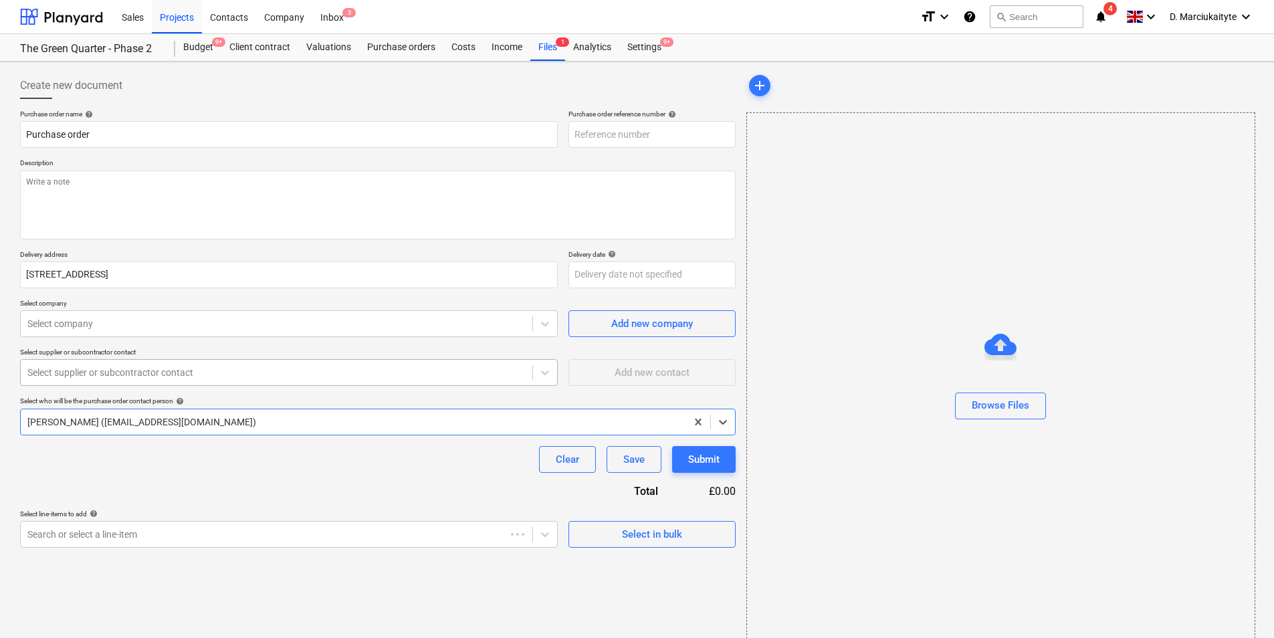
type textarea "x"
type input "TML0022-PO-056"
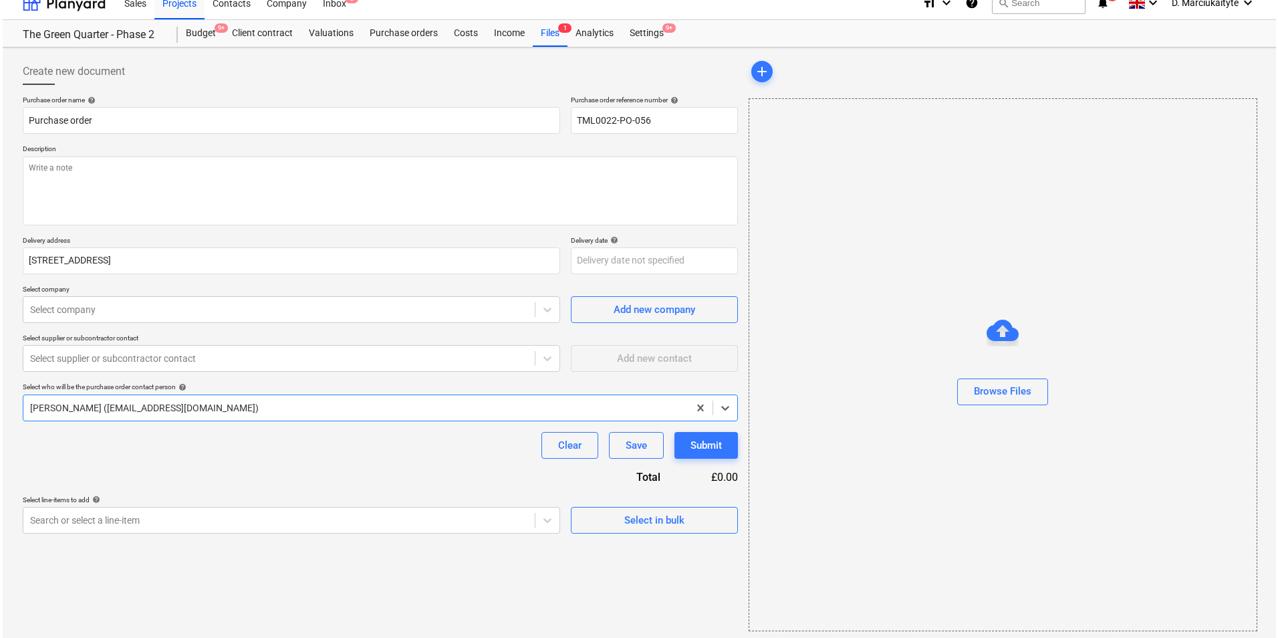
scroll to position [18, 0]
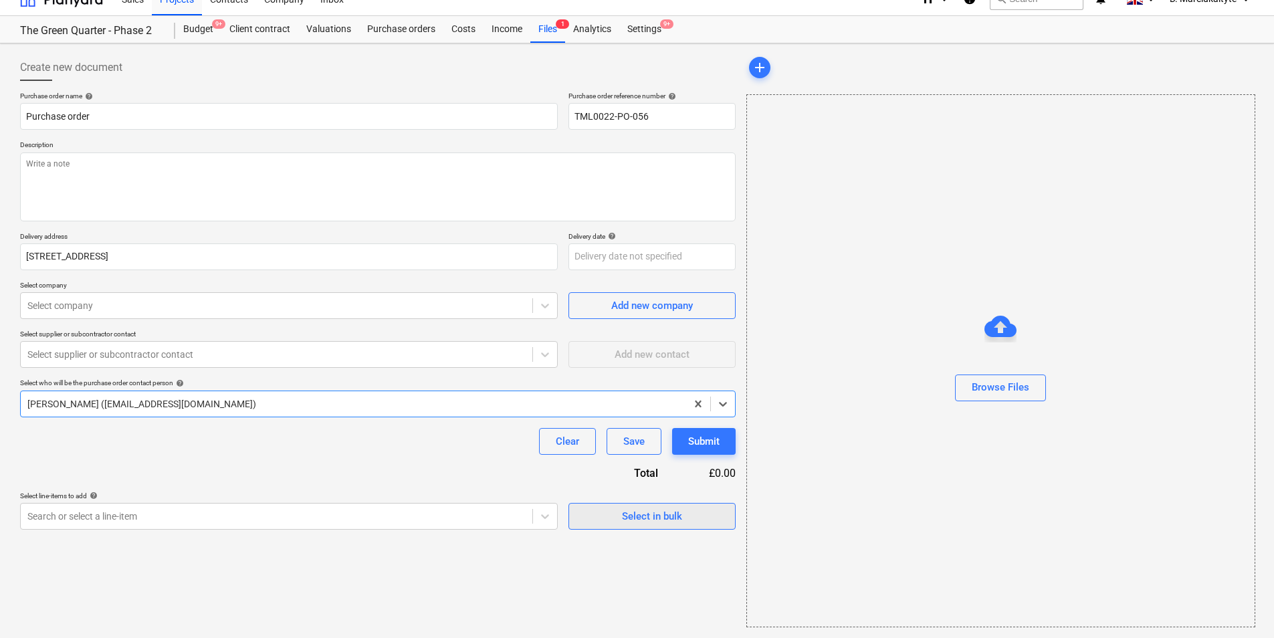
click at [707, 522] on span "Select in bulk" at bounding box center [652, 515] width 134 height 17
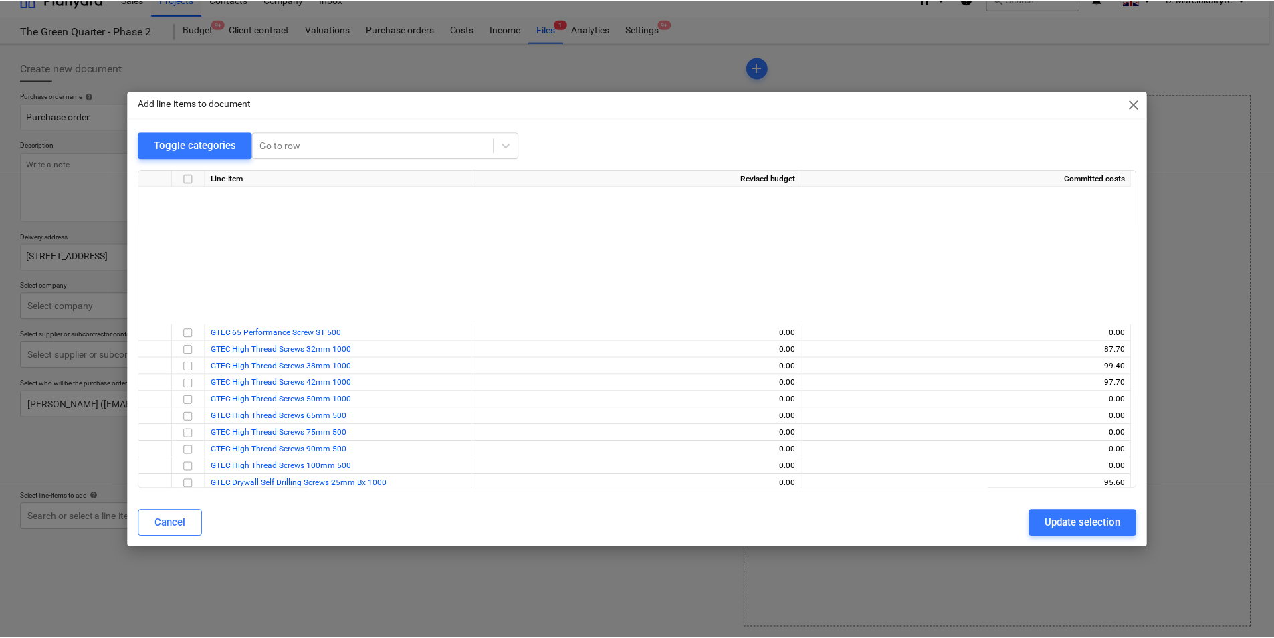
scroll to position [1003, 0]
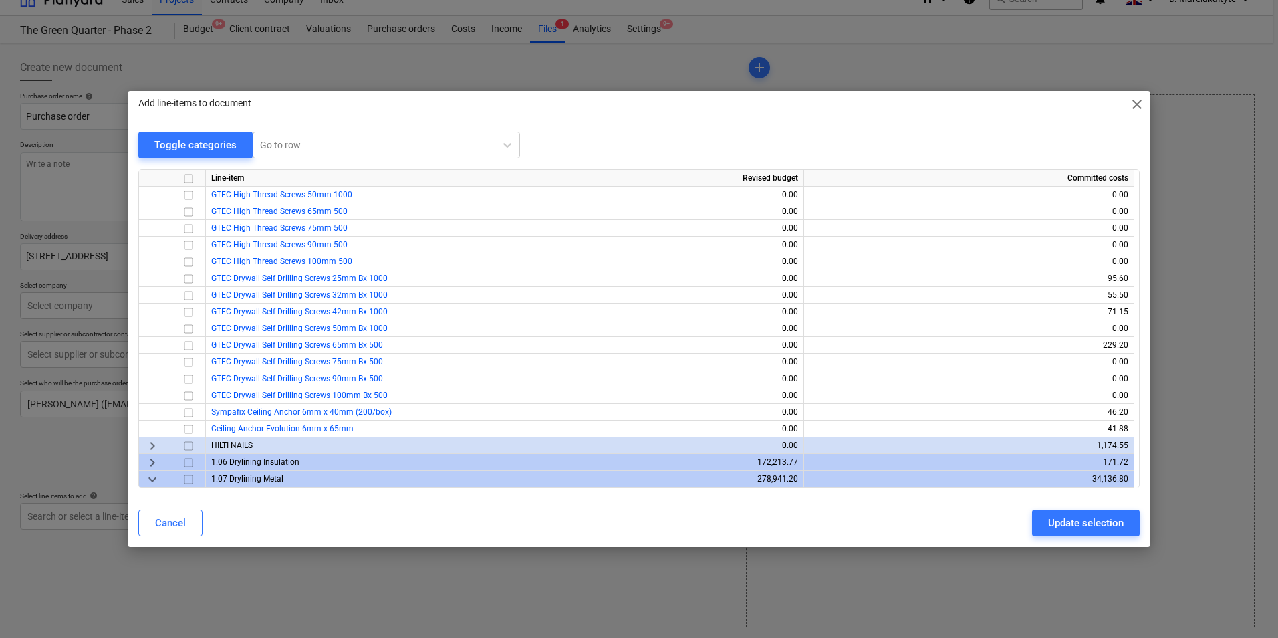
click at [1143, 100] on div "Add line-items to document close" at bounding box center [639, 104] width 1023 height 27
click at [1132, 105] on span "close" at bounding box center [1137, 104] width 16 height 16
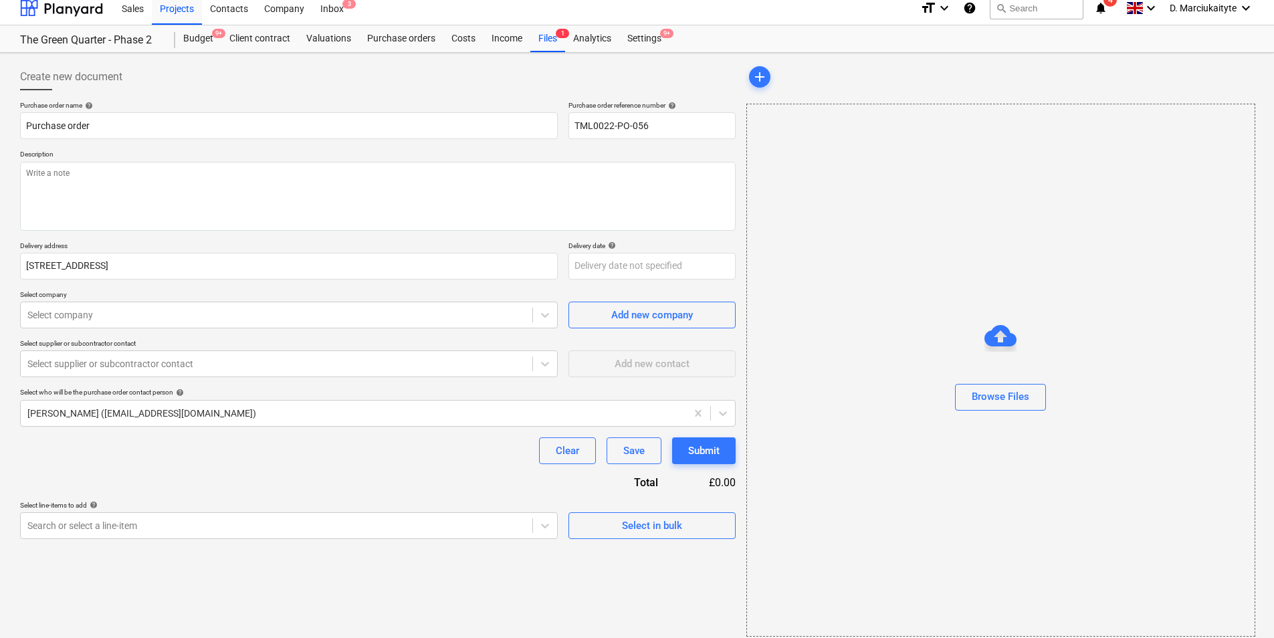
scroll to position [0, 0]
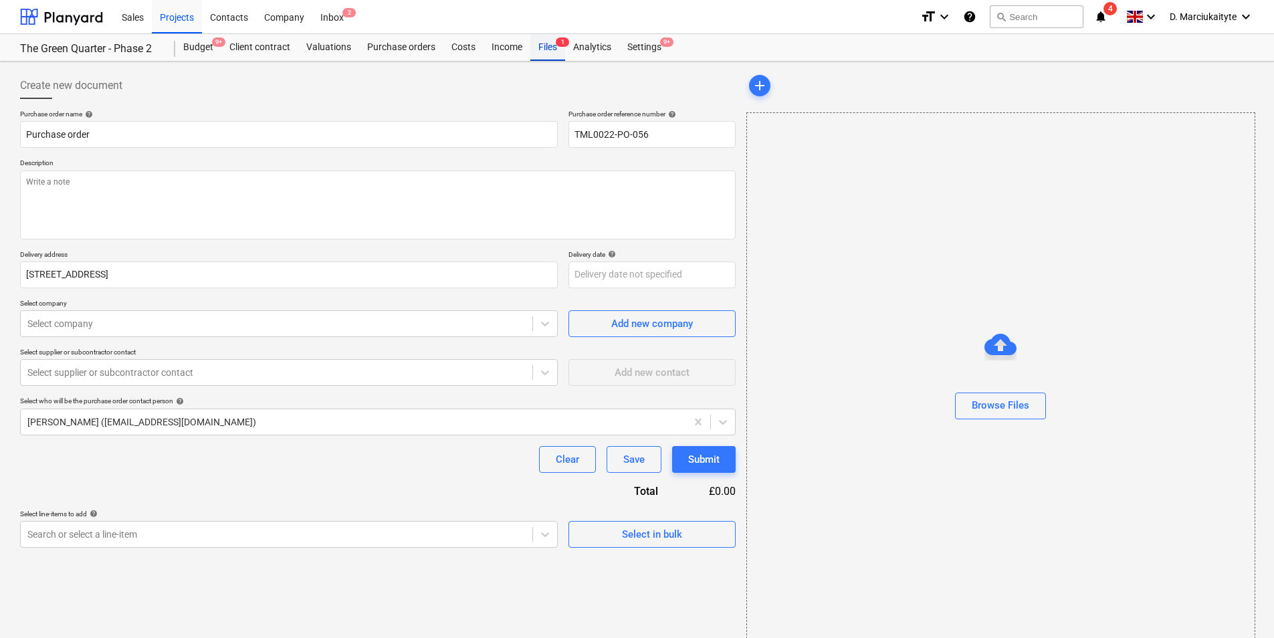
type textarea "x"
